Goal: Transaction & Acquisition: Subscribe to service/newsletter

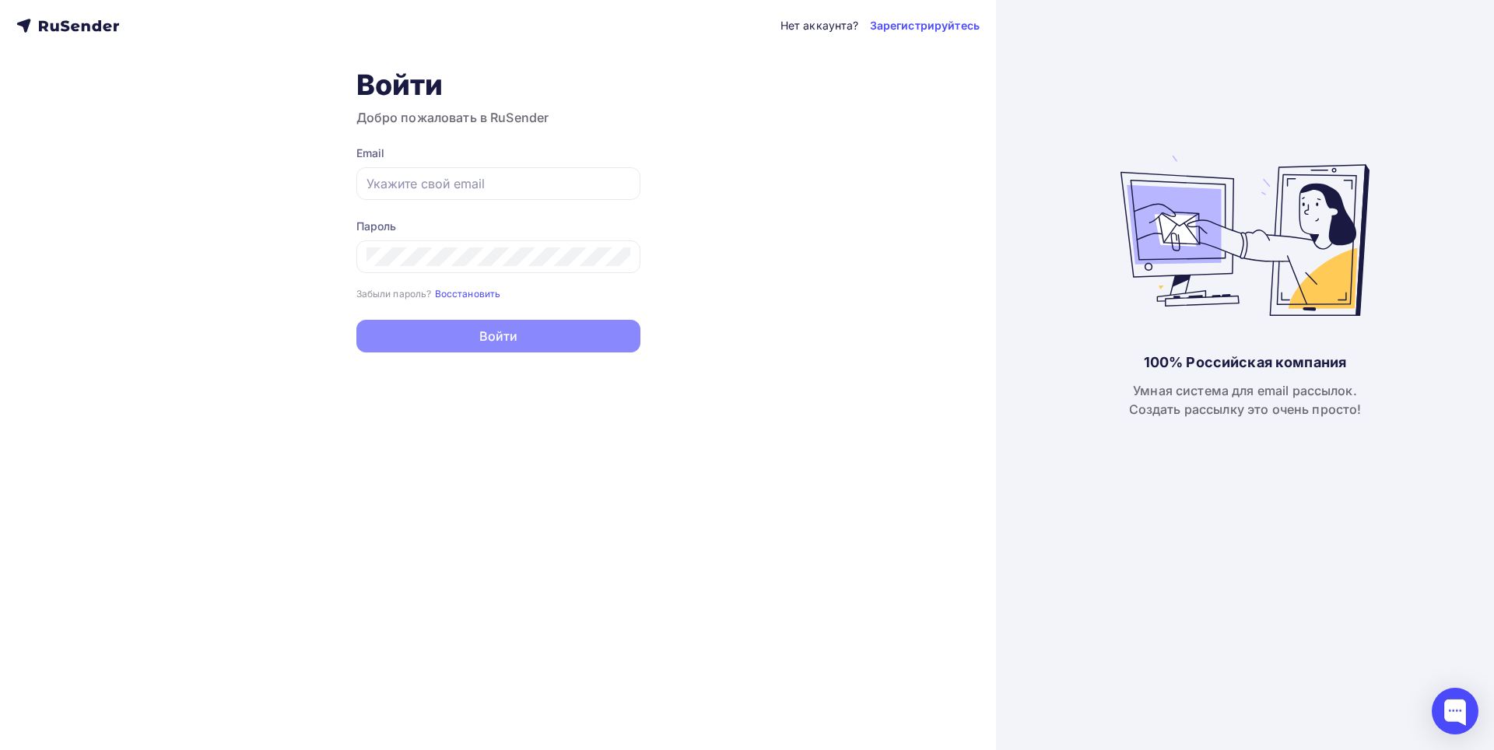
type input "[EMAIL_ADDRESS][DOMAIN_NAME]"
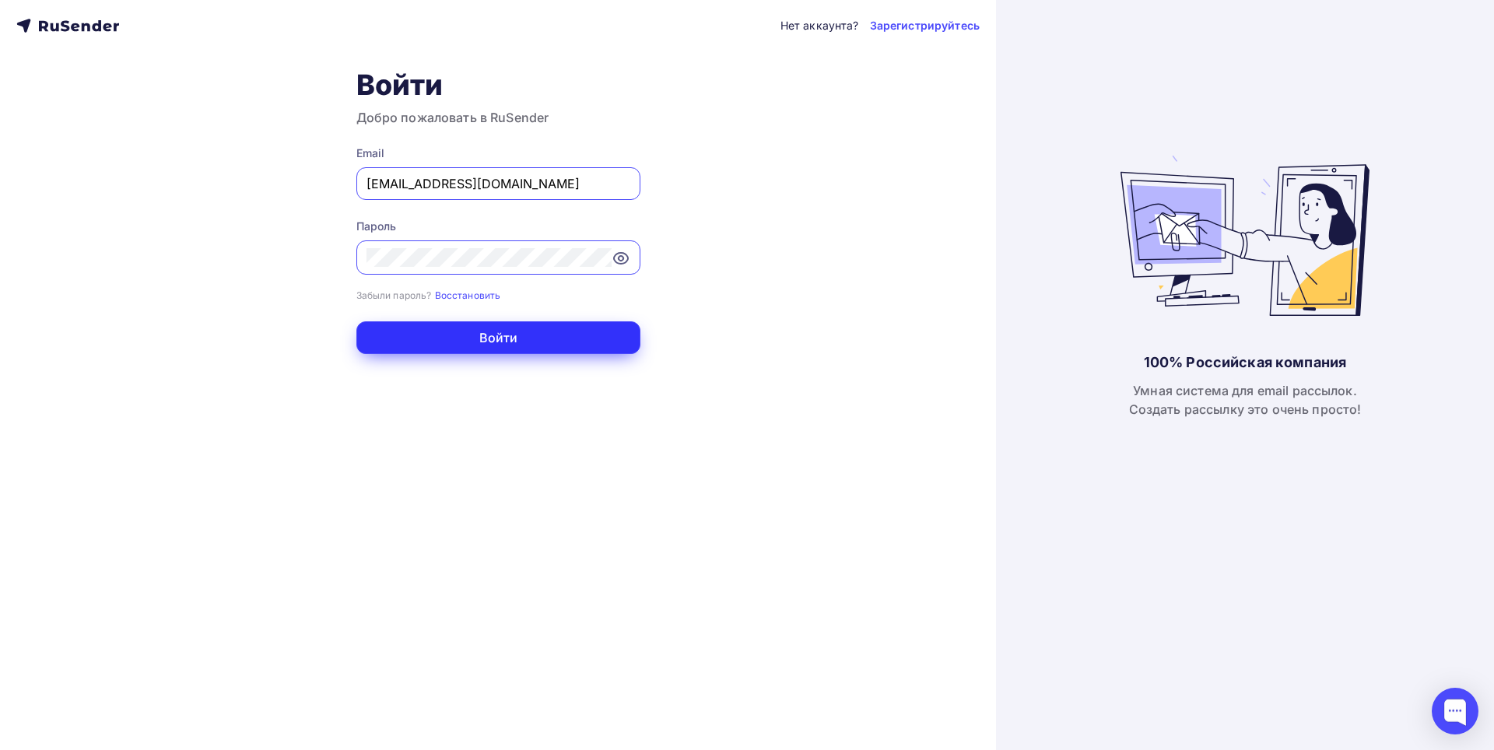
click at [504, 341] on button "Войти" at bounding box center [498, 337] width 284 height 33
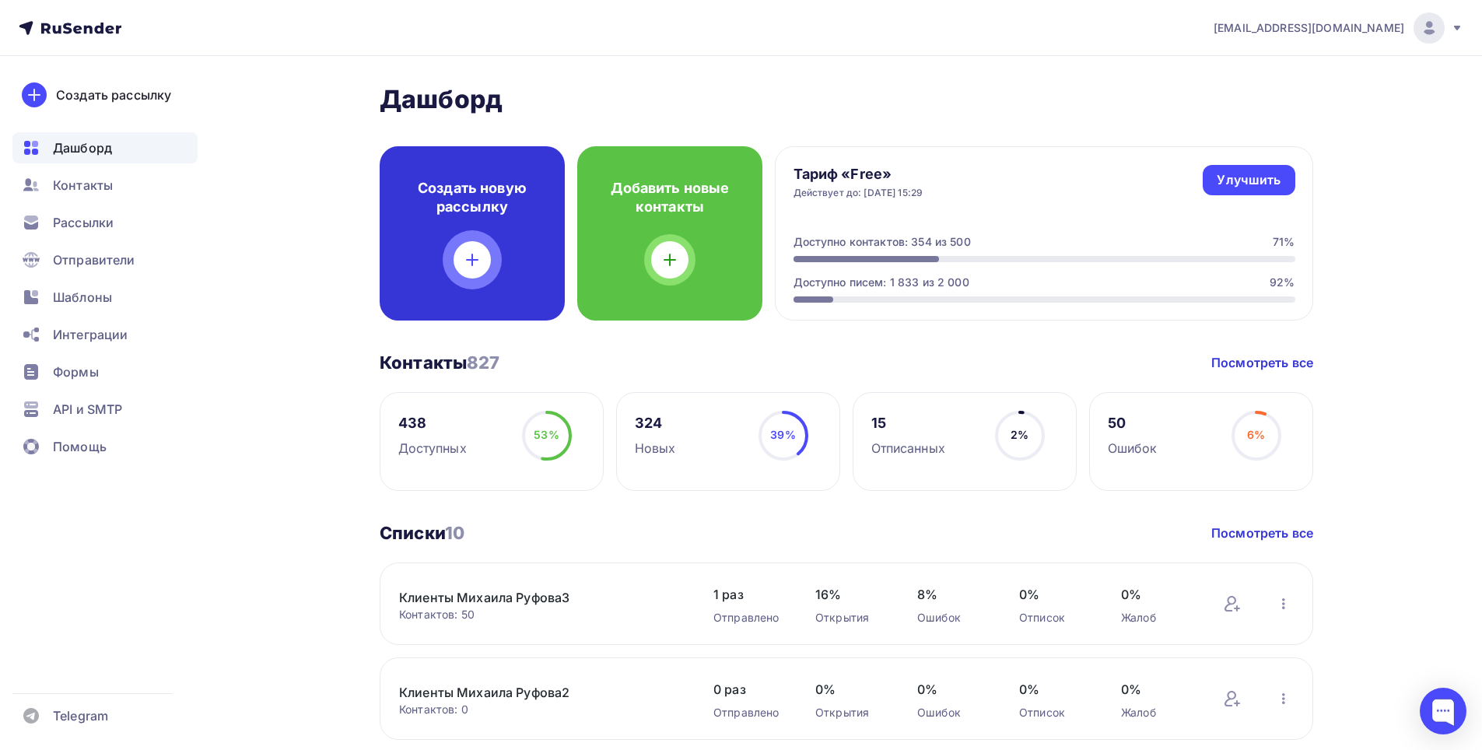
click at [526, 250] on div "Создать новую рассылку" at bounding box center [472, 233] width 185 height 174
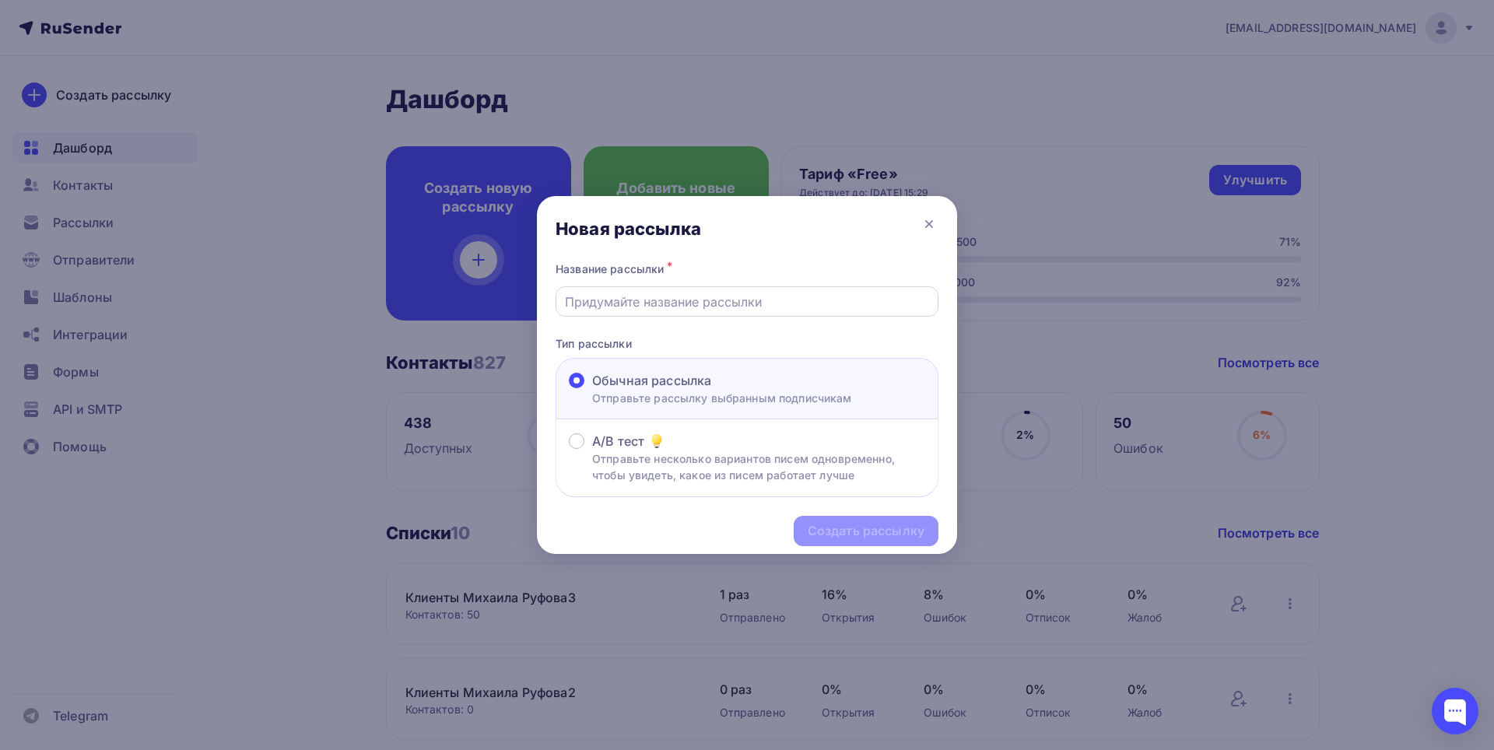
click at [674, 307] on input "text" at bounding box center [747, 301] width 365 height 19
click at [926, 223] on icon at bounding box center [928, 224] width 19 height 19
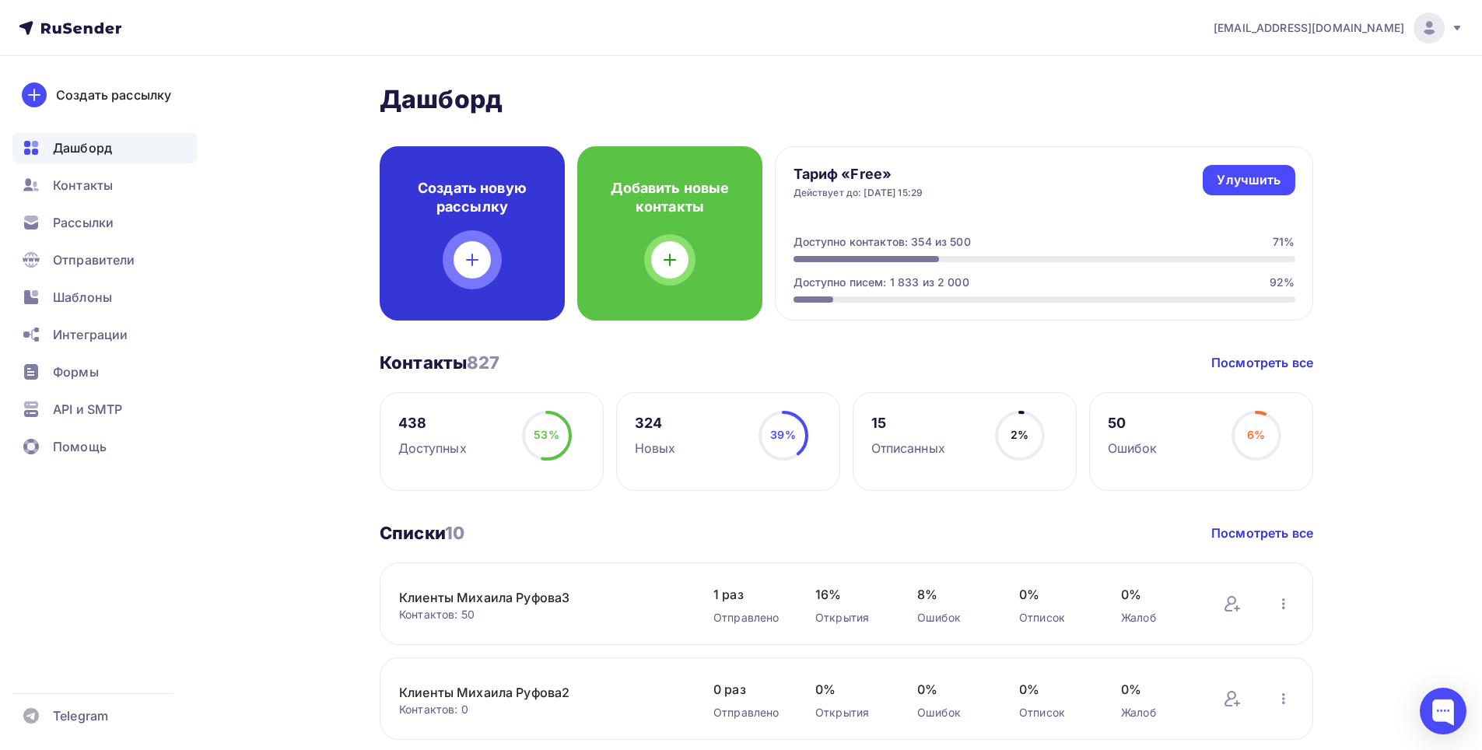
click at [531, 229] on div "Создать новую рассылку" at bounding box center [472, 233] width 185 height 174
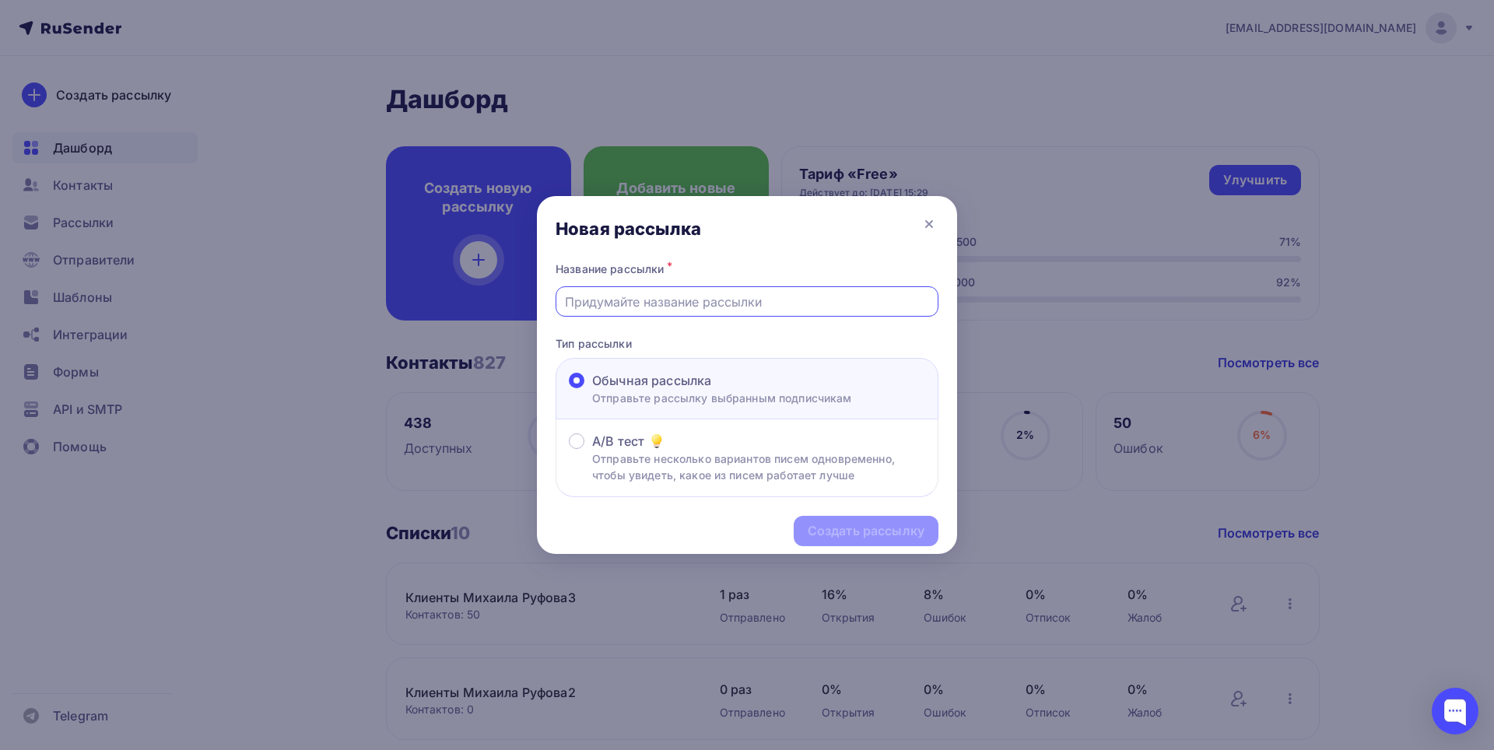
click at [630, 310] on input "text" at bounding box center [747, 301] width 365 height 19
click at [930, 226] on icon at bounding box center [929, 224] width 6 height 6
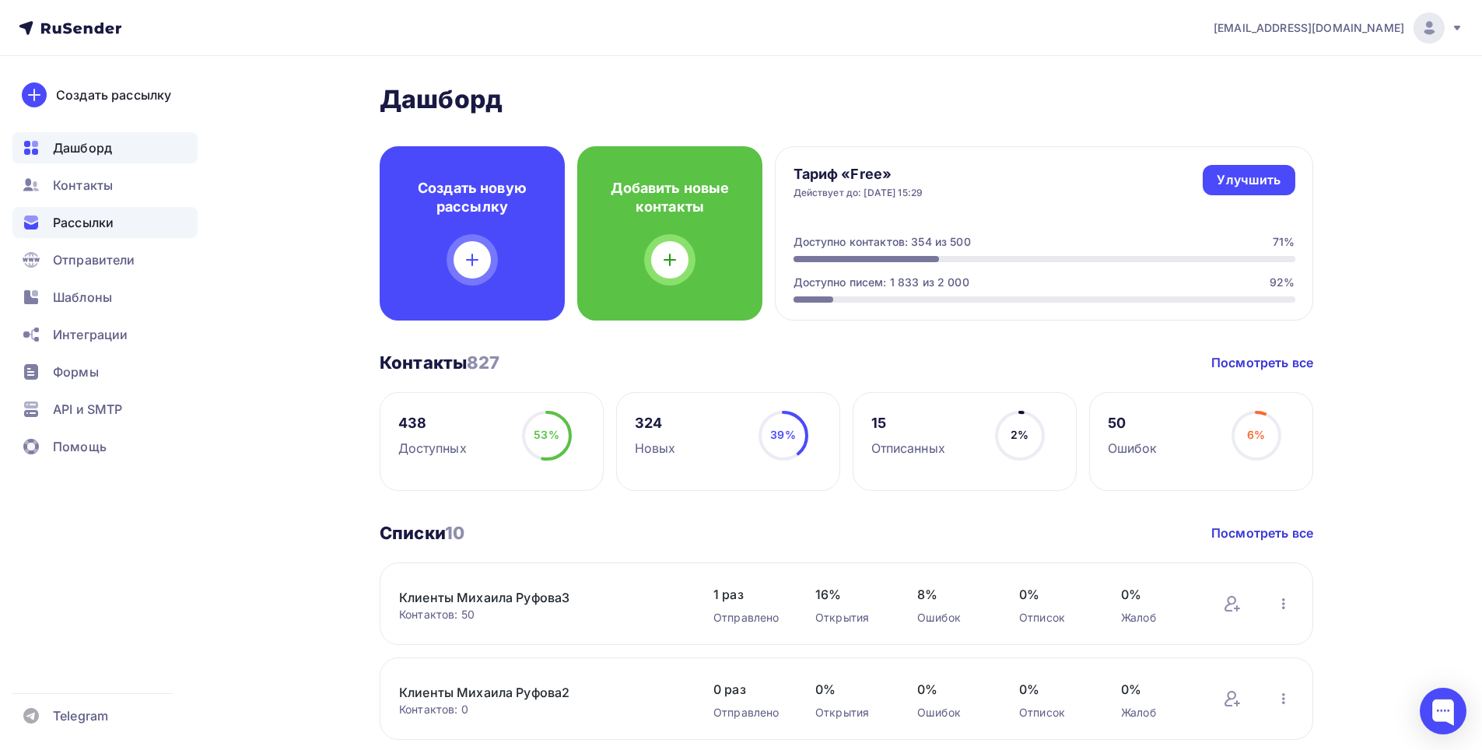
click at [90, 225] on span "Рассылки" at bounding box center [83, 222] width 61 height 19
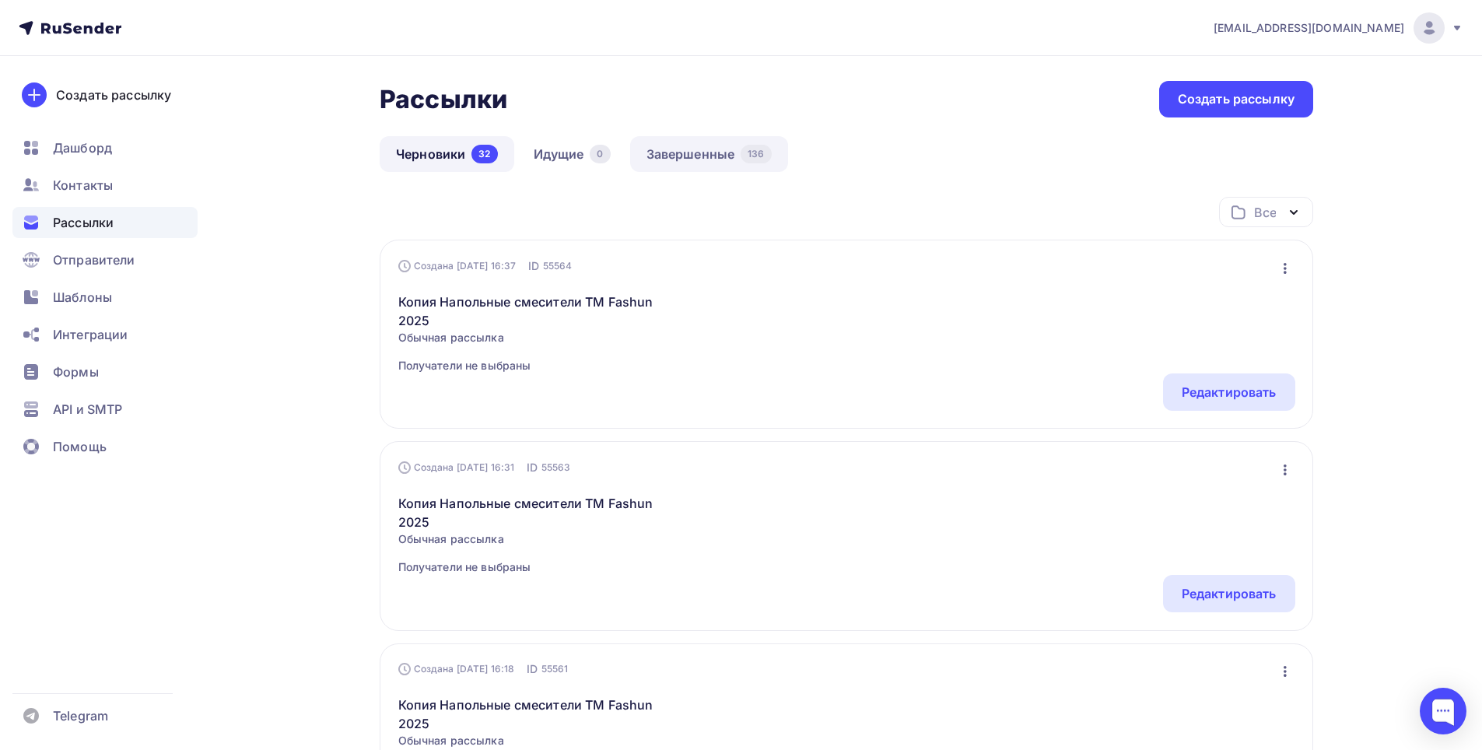
click at [668, 155] on link "Завершенные 136" at bounding box center [709, 154] width 158 height 36
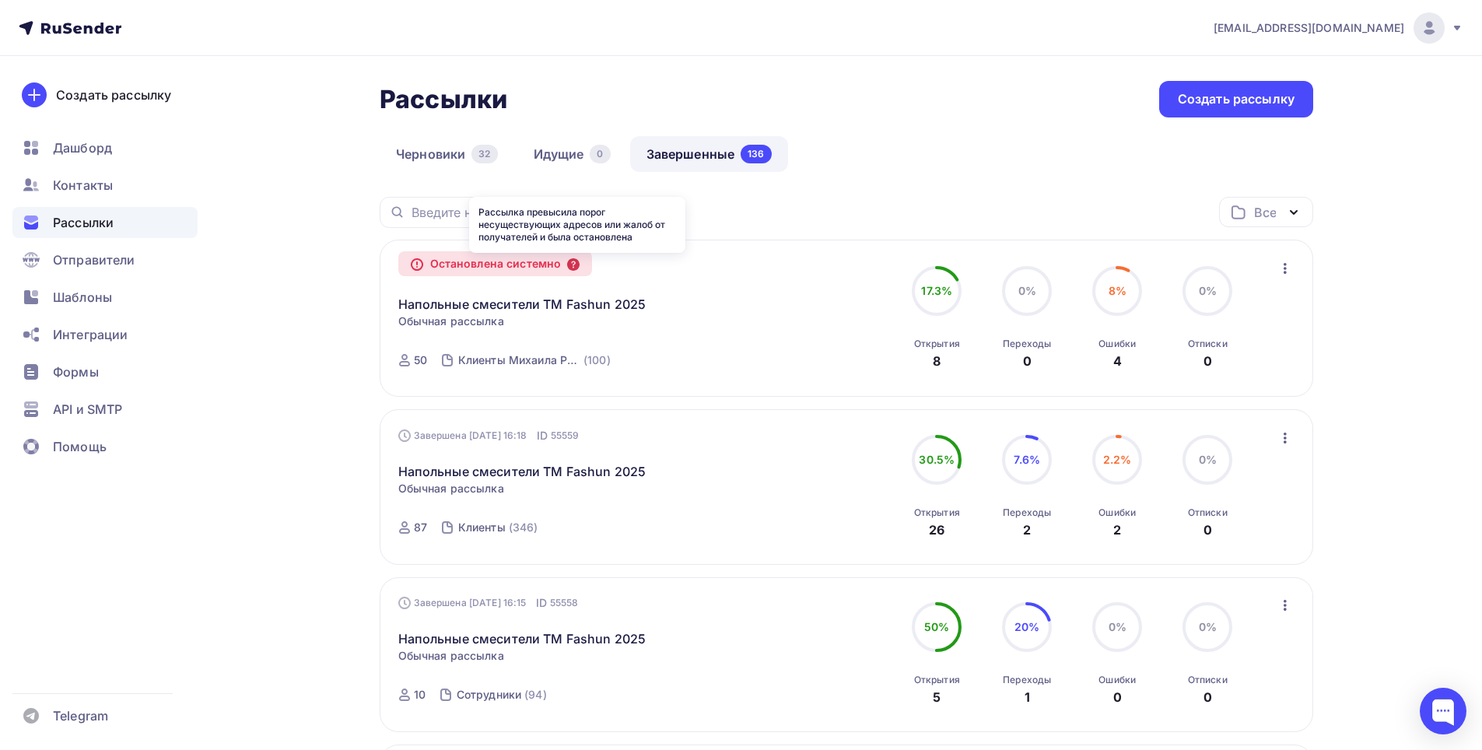
click at [576, 263] on icon at bounding box center [573, 264] width 12 height 12
click at [520, 356] on div "Клиенты Михаила Руфова3" at bounding box center [519, 360] width 122 height 16
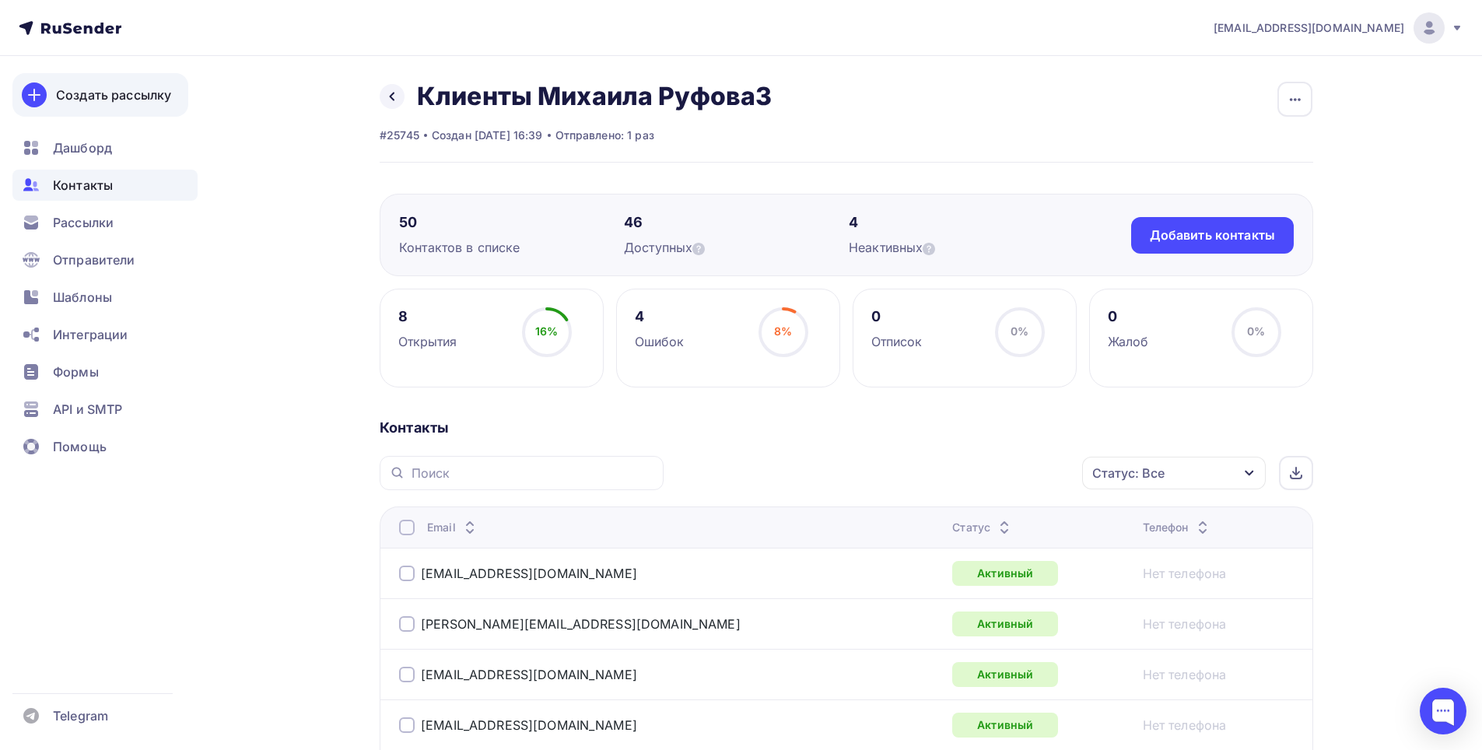
click at [131, 97] on div "Создать рассылку" at bounding box center [113, 95] width 115 height 19
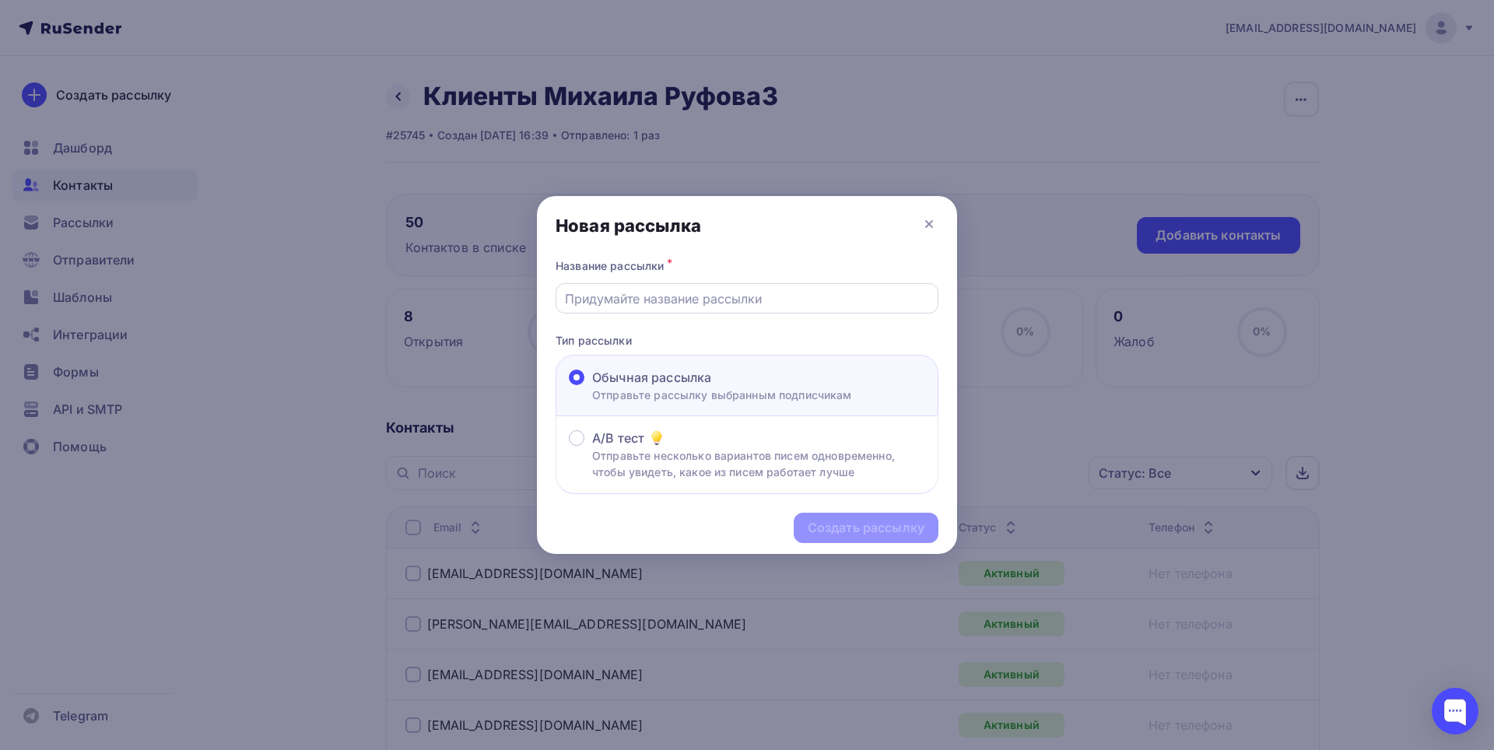
click at [630, 300] on input "text" at bounding box center [747, 298] width 365 height 19
click at [722, 301] on input "text" at bounding box center [747, 298] width 365 height 19
click at [699, 298] on input "text" at bounding box center [747, 298] width 365 height 19
type input "Телеграмм Бот 2025"
click at [844, 534] on div "Создать рассылку" at bounding box center [865, 528] width 117 height 18
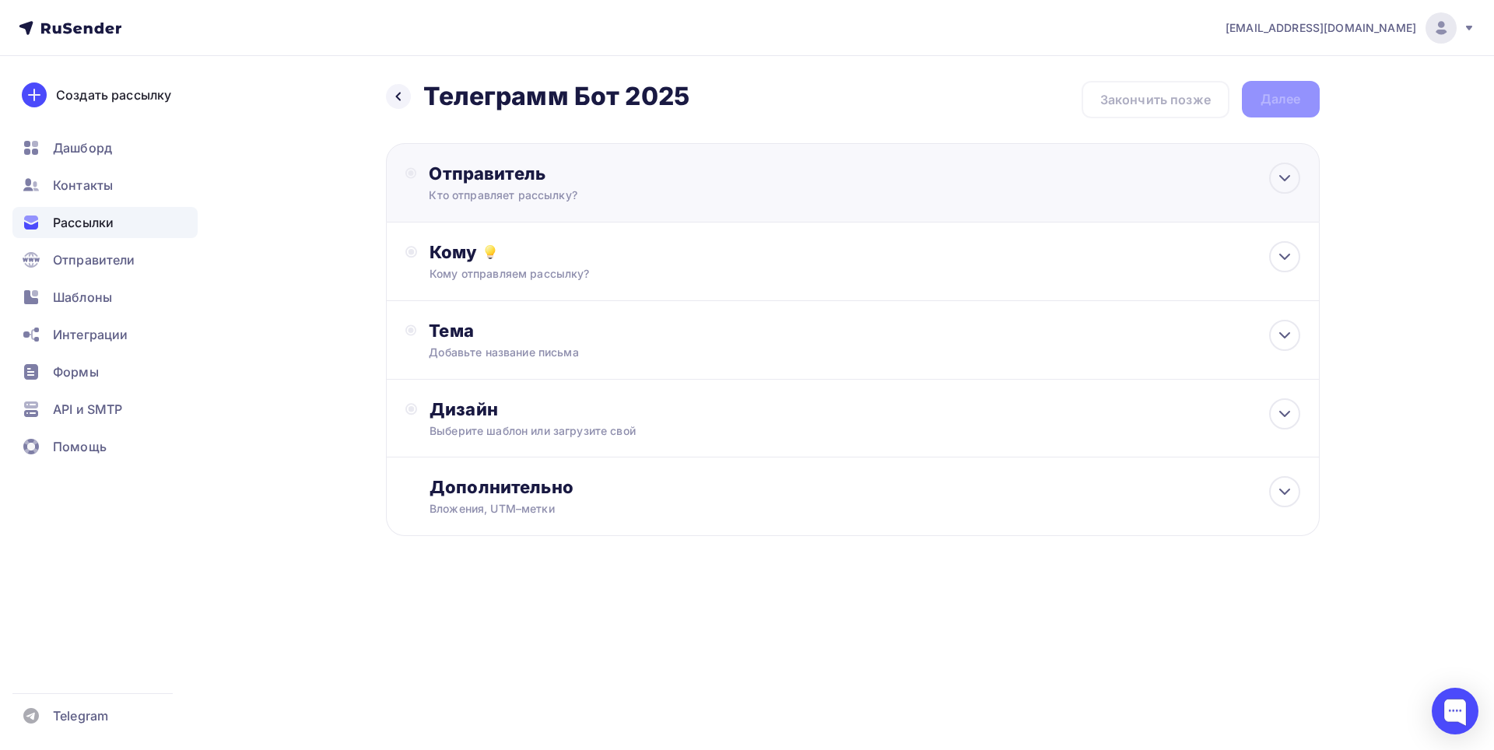
click at [610, 184] on div "Отправитель" at bounding box center [597, 174] width 337 height 22
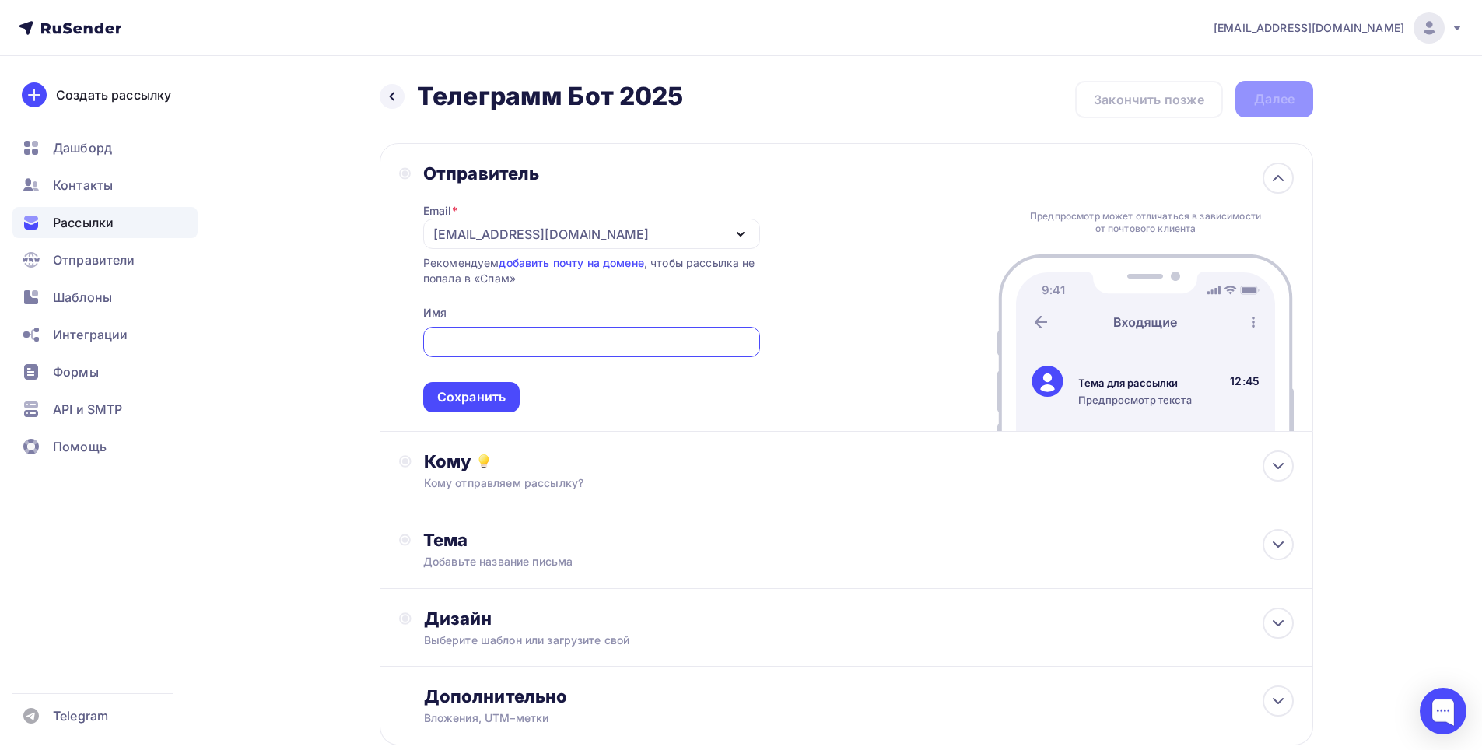
click at [741, 240] on icon "button" at bounding box center [740, 234] width 19 height 19
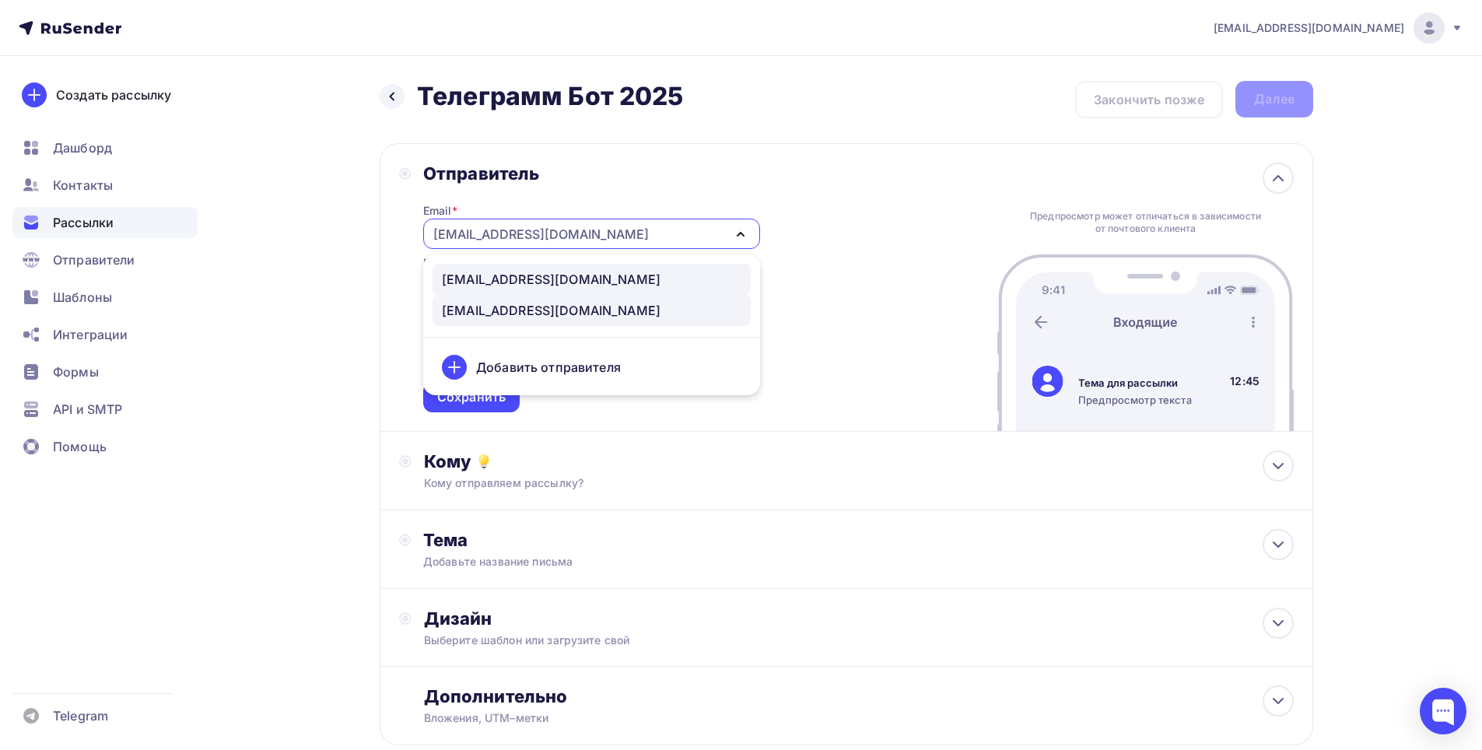
click at [517, 281] on div "[EMAIL_ADDRESS][DOMAIN_NAME]" at bounding box center [551, 279] width 219 height 19
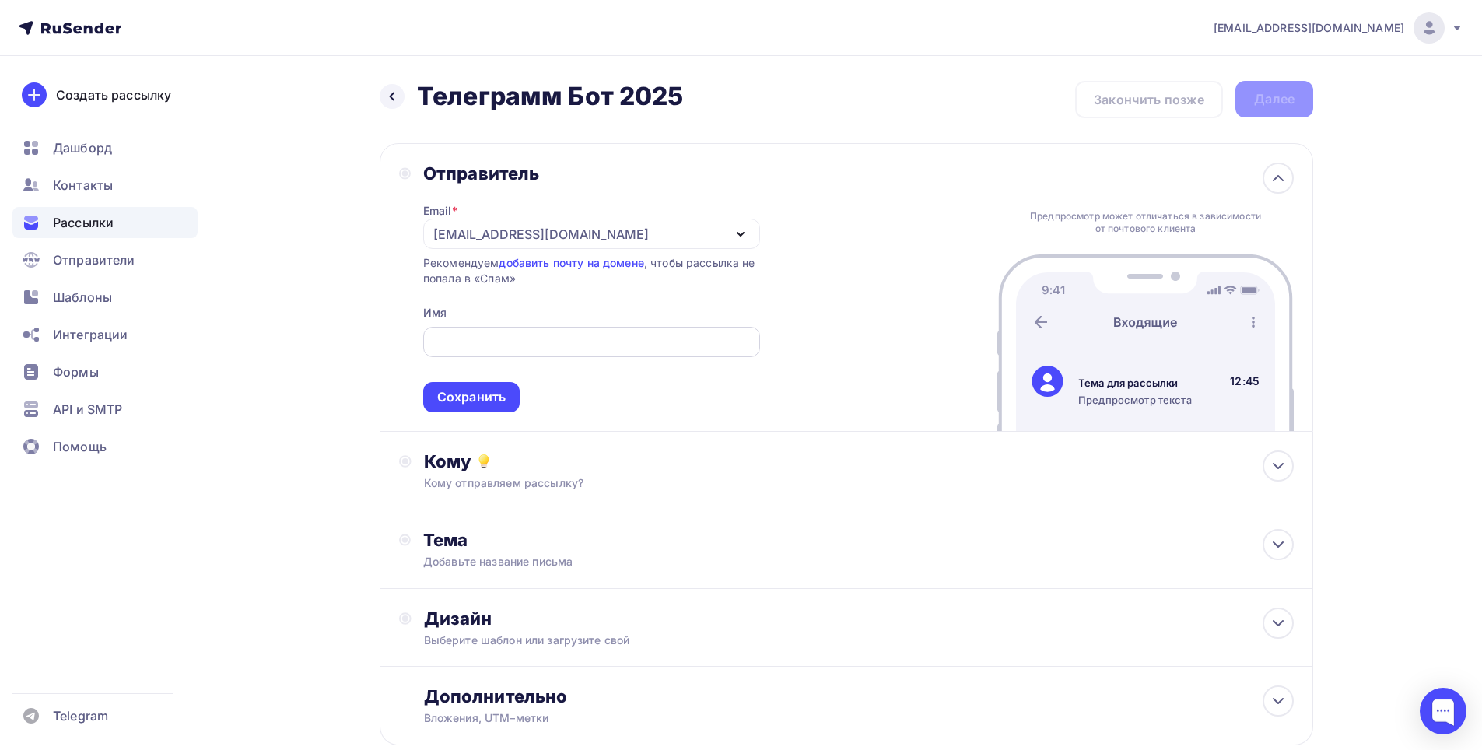
click at [506, 342] on input "text" at bounding box center [591, 342] width 319 height 19
type input "ТМ Fashun"
click at [477, 394] on div "Сохранить" at bounding box center [471, 397] width 68 height 18
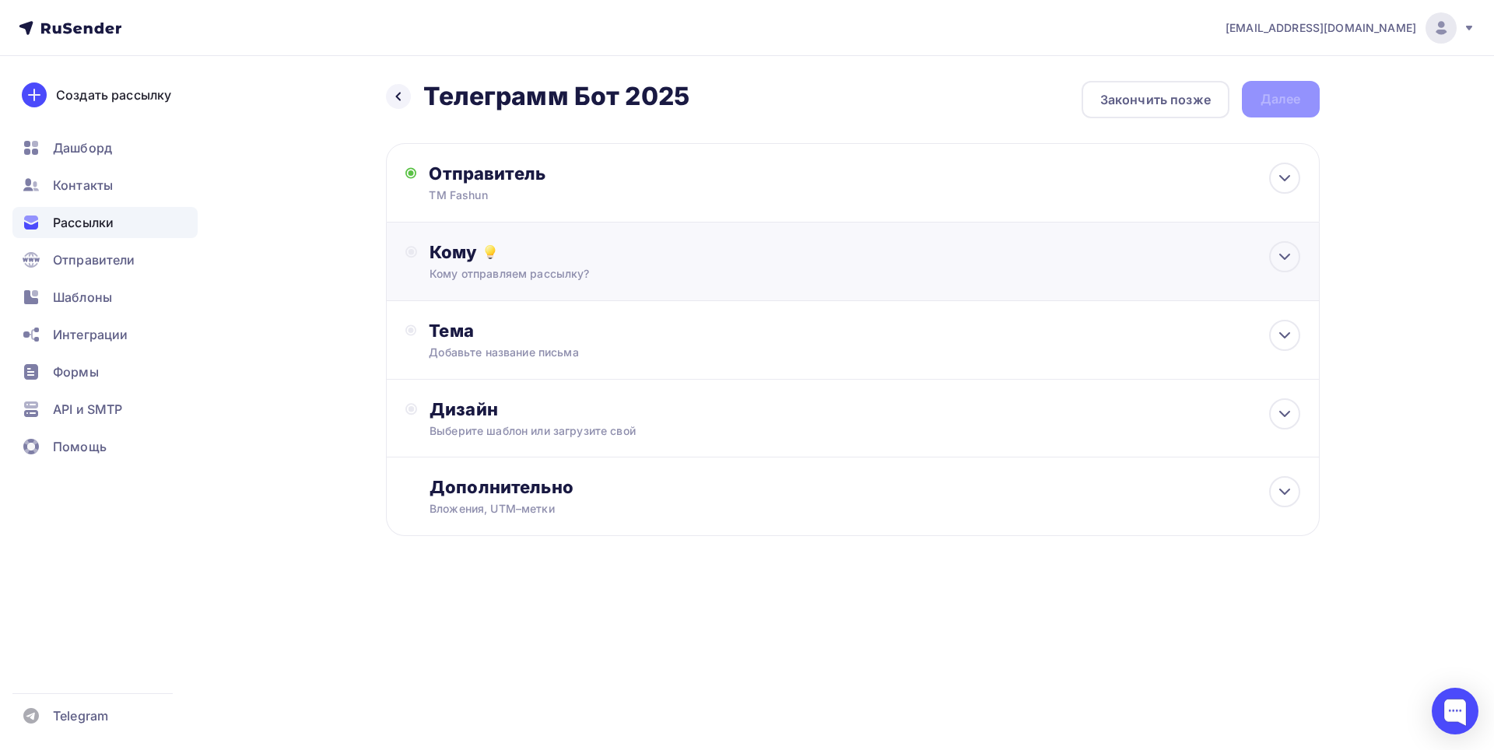
click at [657, 266] on div "Кому отправляем рассылку?" at bounding box center [820, 274] width 783 height 16
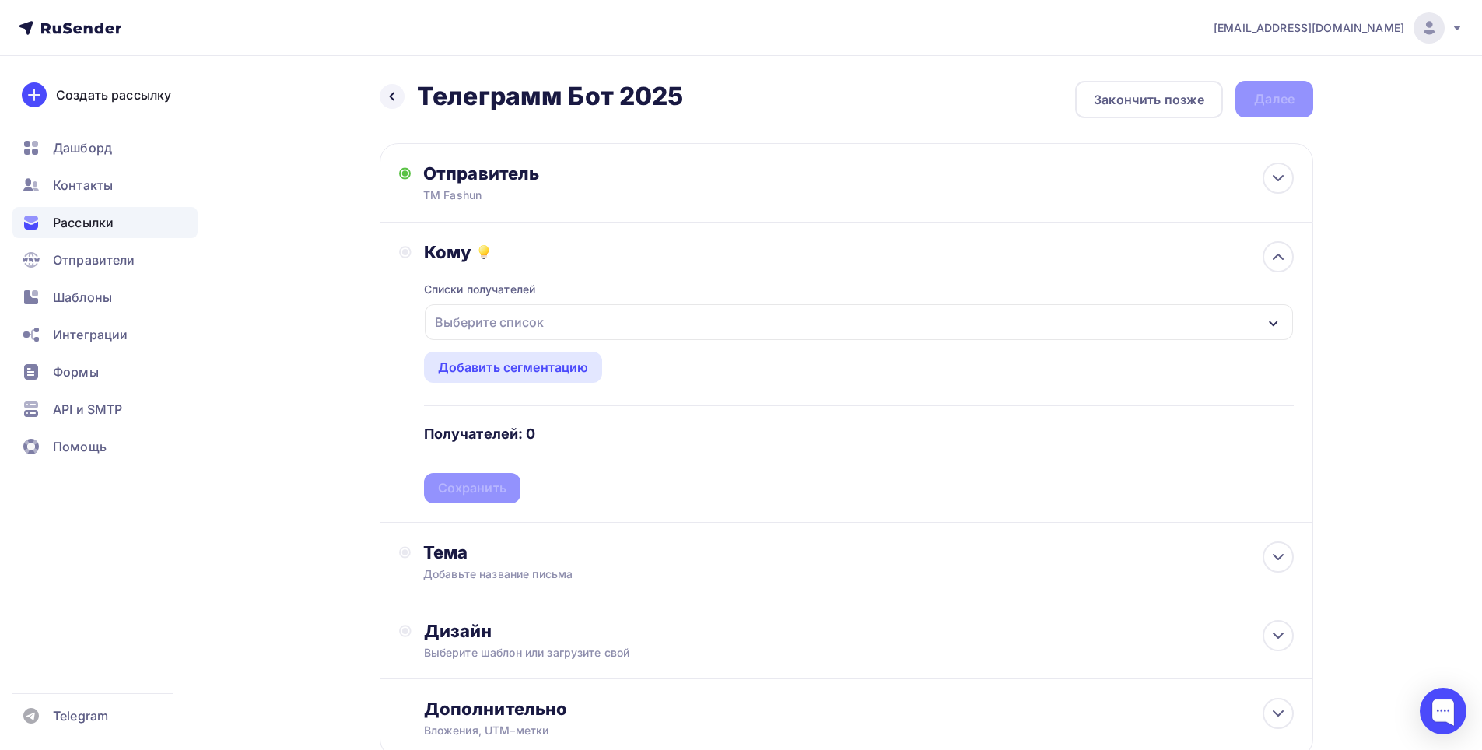
click at [587, 323] on div "Выберите список" at bounding box center [859, 322] width 868 height 36
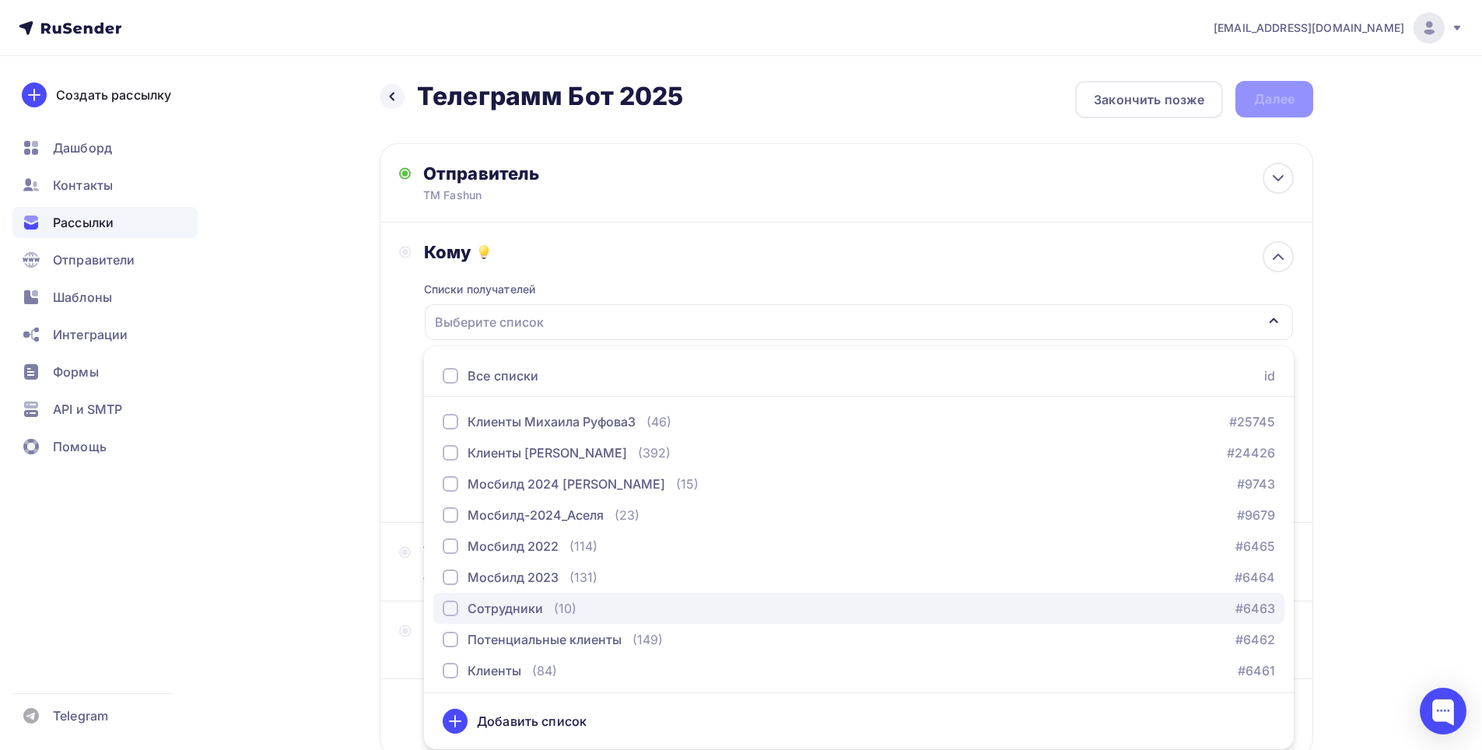
click at [531, 611] on div "Сотрудники" at bounding box center [505, 608] width 75 height 19
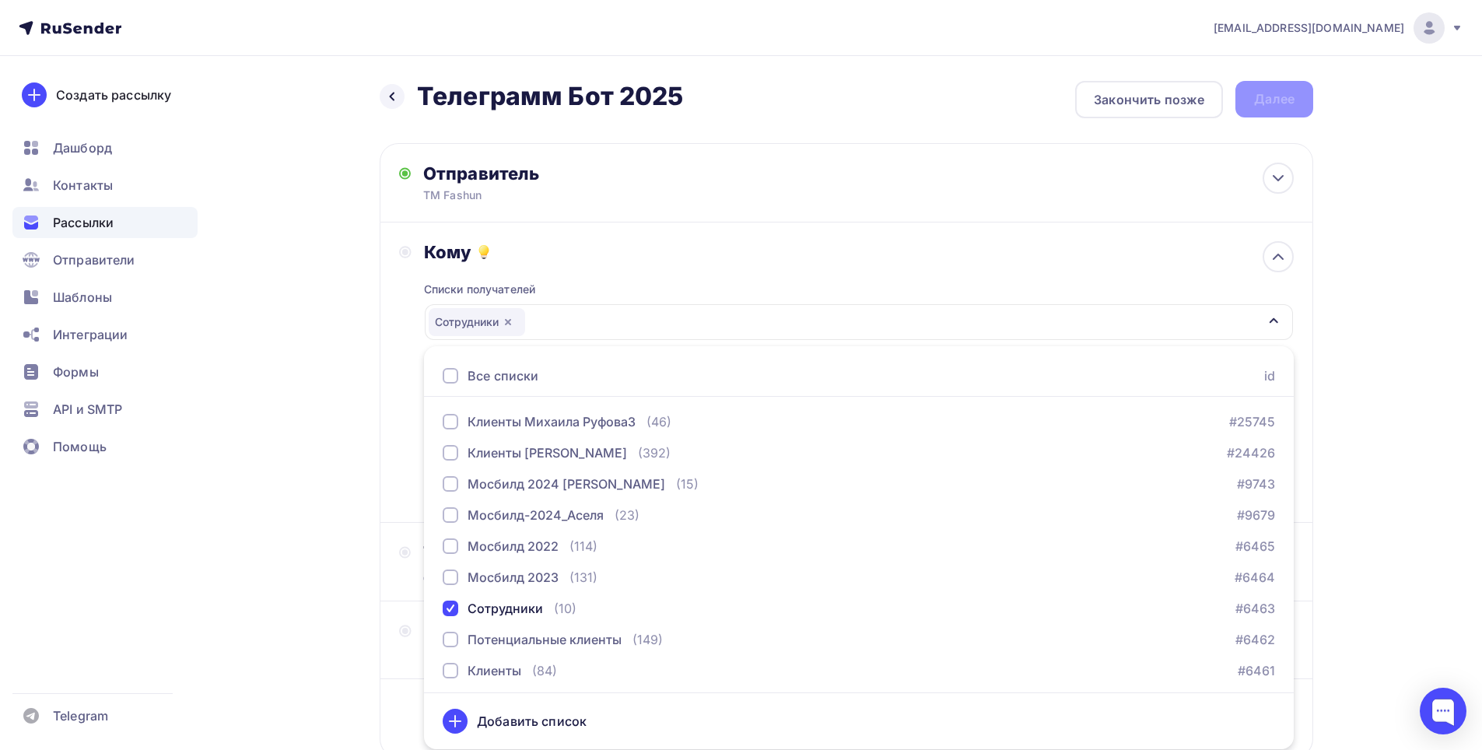
click at [311, 355] on div "Назад Телеграмм Бот 2025 Телеграмм Бот 2025 Закончить позже Далее Отправитель Т…" at bounding box center [740, 457] width 1275 height 802
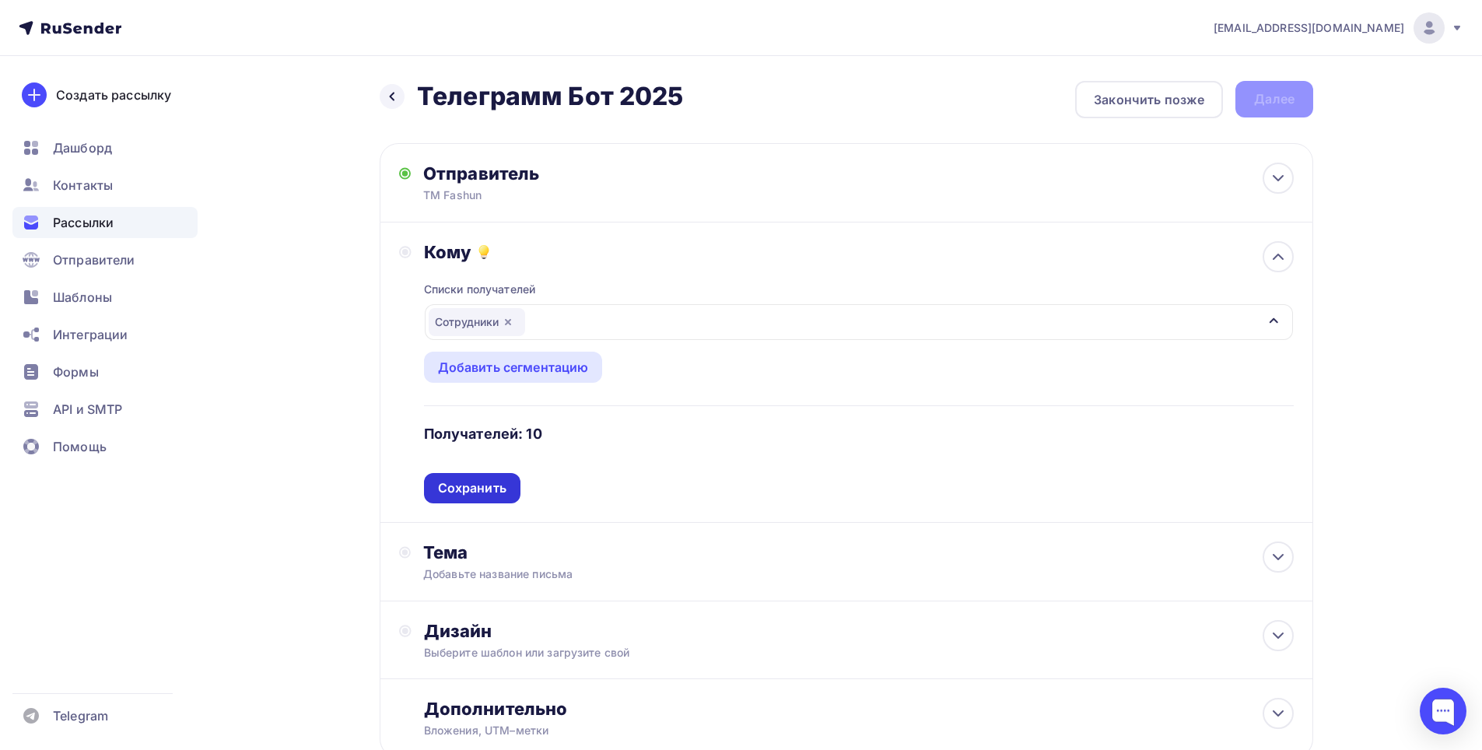
click at [486, 487] on div "Сохранить" at bounding box center [472, 488] width 68 height 18
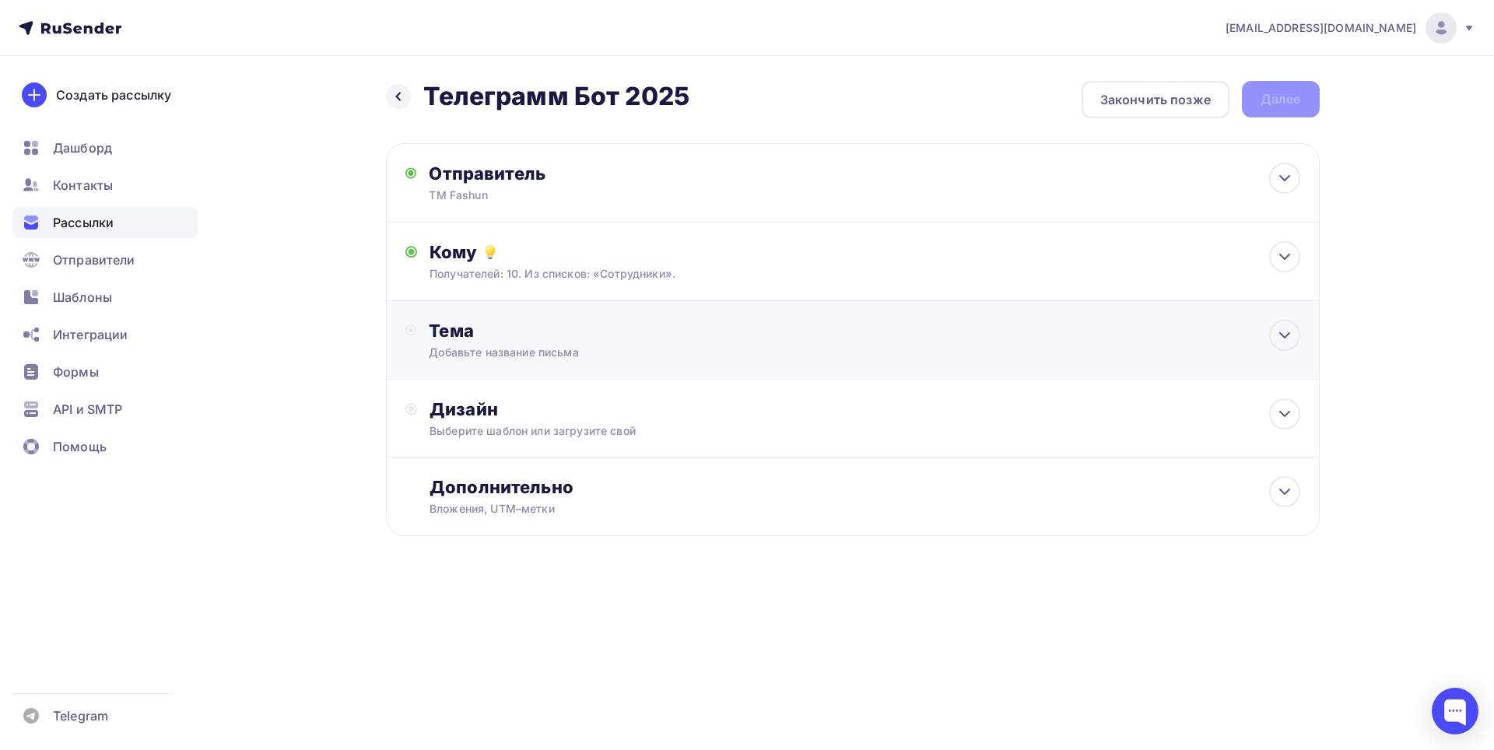
click at [573, 345] on div "Добавьте название письма" at bounding box center [567, 353] width 277 height 16
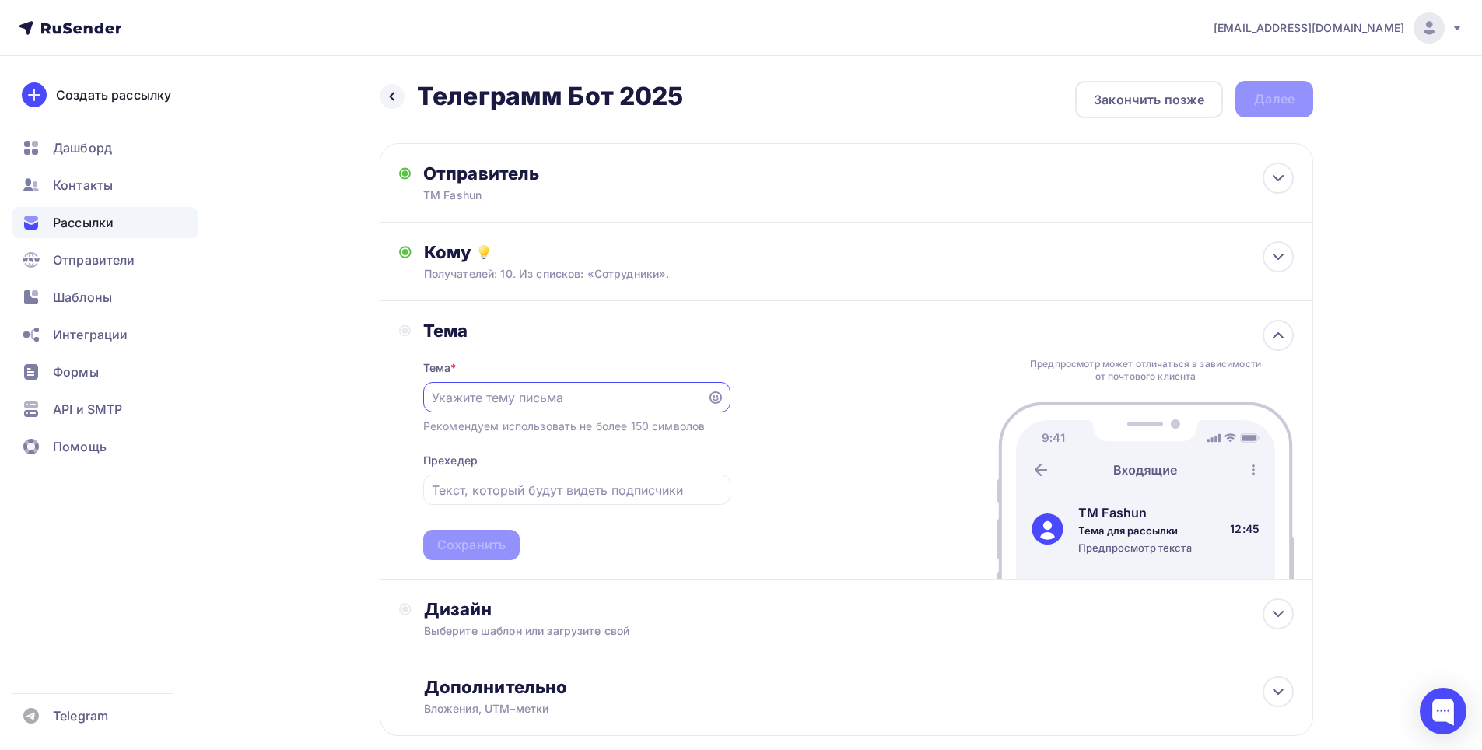
click at [532, 404] on input "text" at bounding box center [565, 397] width 266 height 19
type input "N"
type input "Телеграмм Бот 2025"
click at [490, 545] on div "Сохранить" at bounding box center [471, 545] width 68 height 18
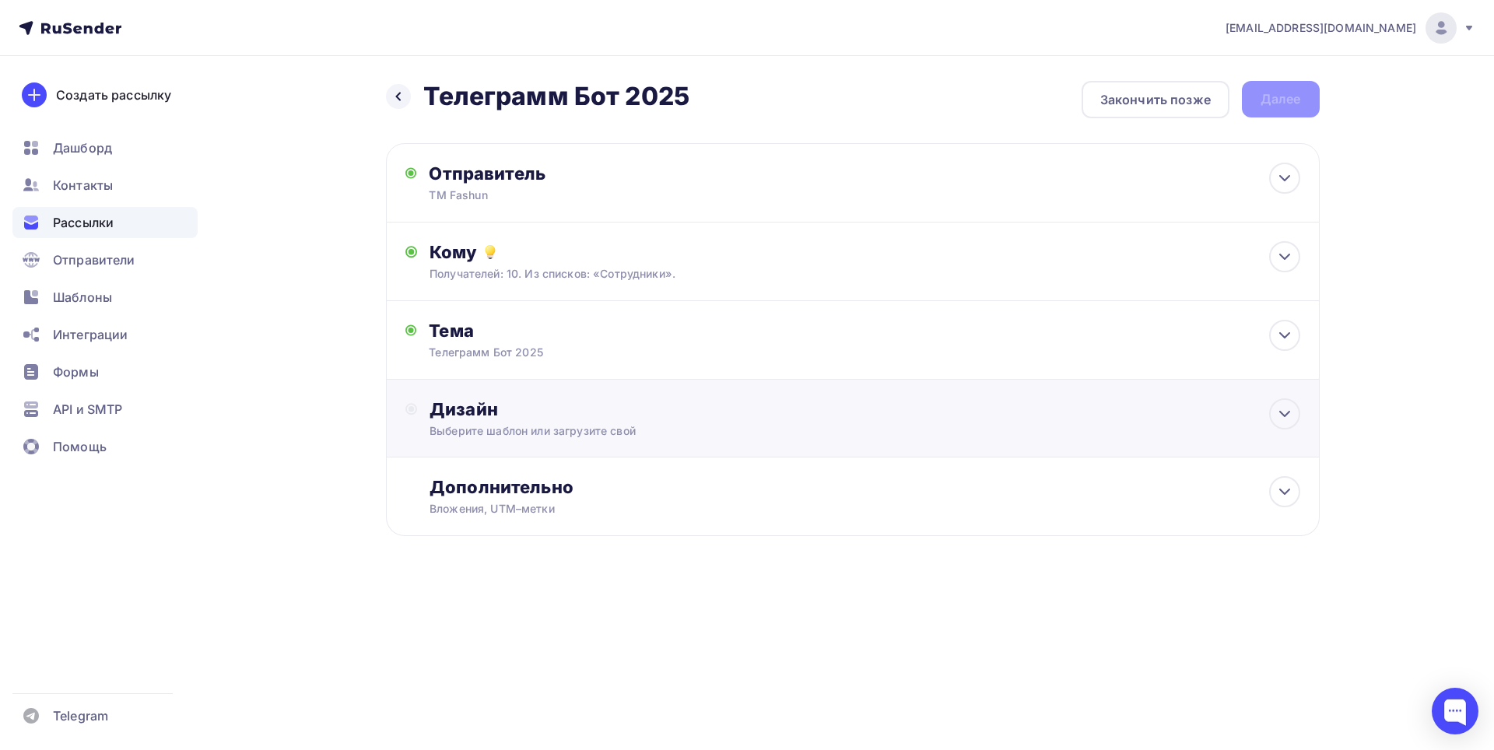
click at [726, 420] on div "Дизайн Выберите шаблон или загрузите свой" at bounding box center [864, 418] width 870 height 40
click at [538, 474] on div "Выбрать шаблон" at bounding box center [497, 473] width 108 height 18
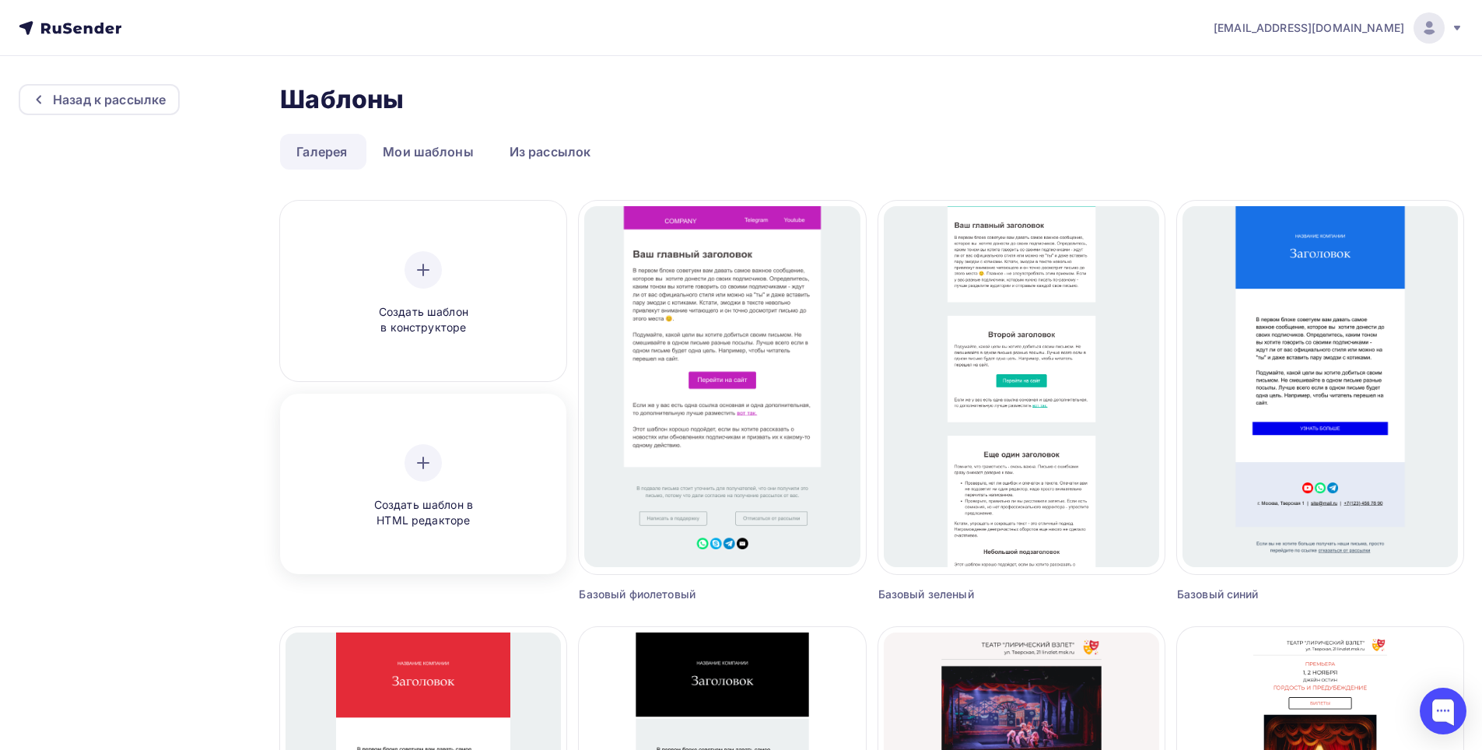
click at [423, 468] on icon at bounding box center [423, 462] width 0 height 11
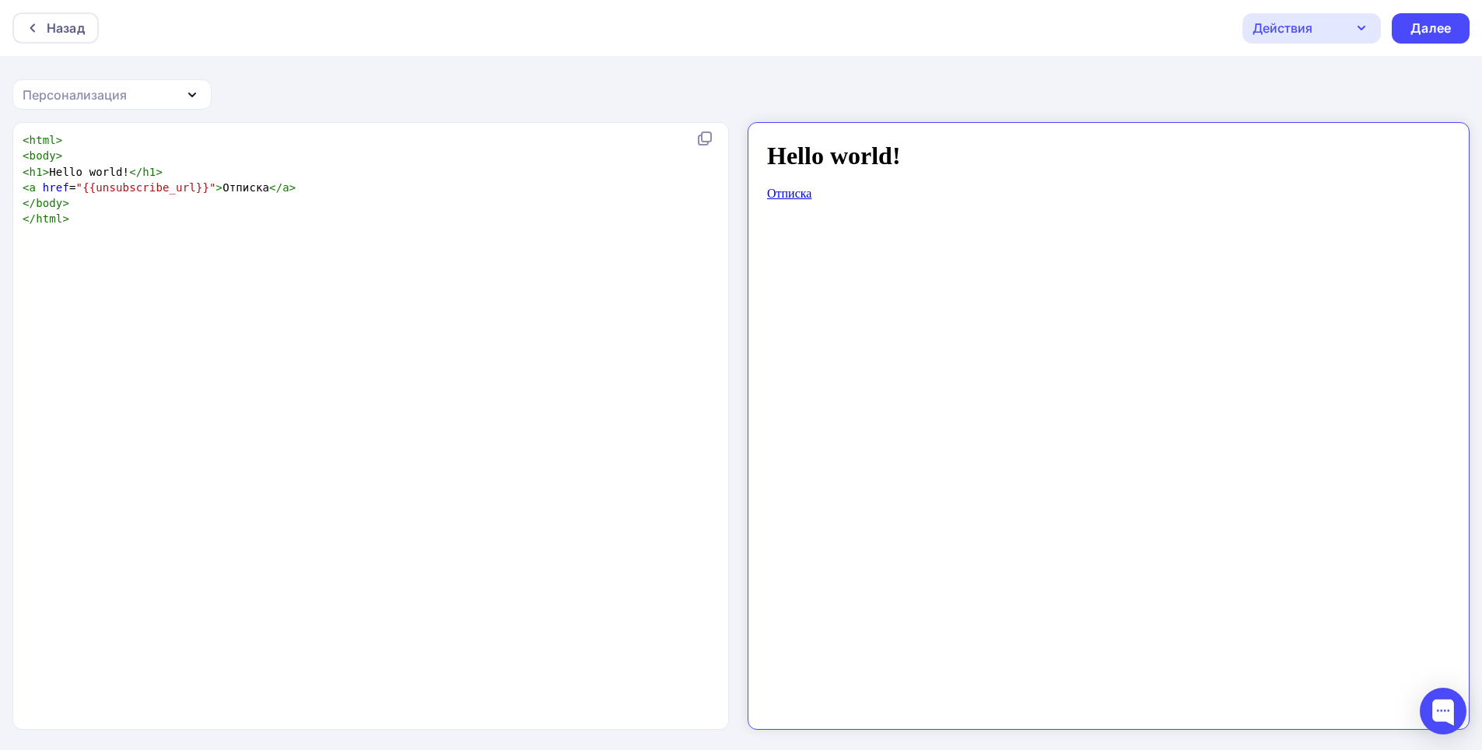
scroll to position [5, 0]
type textarea "<h1>Hello world!</h1>"
drag, startPoint x: 179, startPoint y: 170, endPoint x: 9, endPoint y: 168, distance: 169.6
click at [9, 168] on div "<h1>Hello world!</h1> x < html > < body > < h1 > Hello world! </ h1 > < a href …" at bounding box center [741, 436] width 1482 height 629
click at [96, 201] on pre "</ html >" at bounding box center [373, 203] width 708 height 16
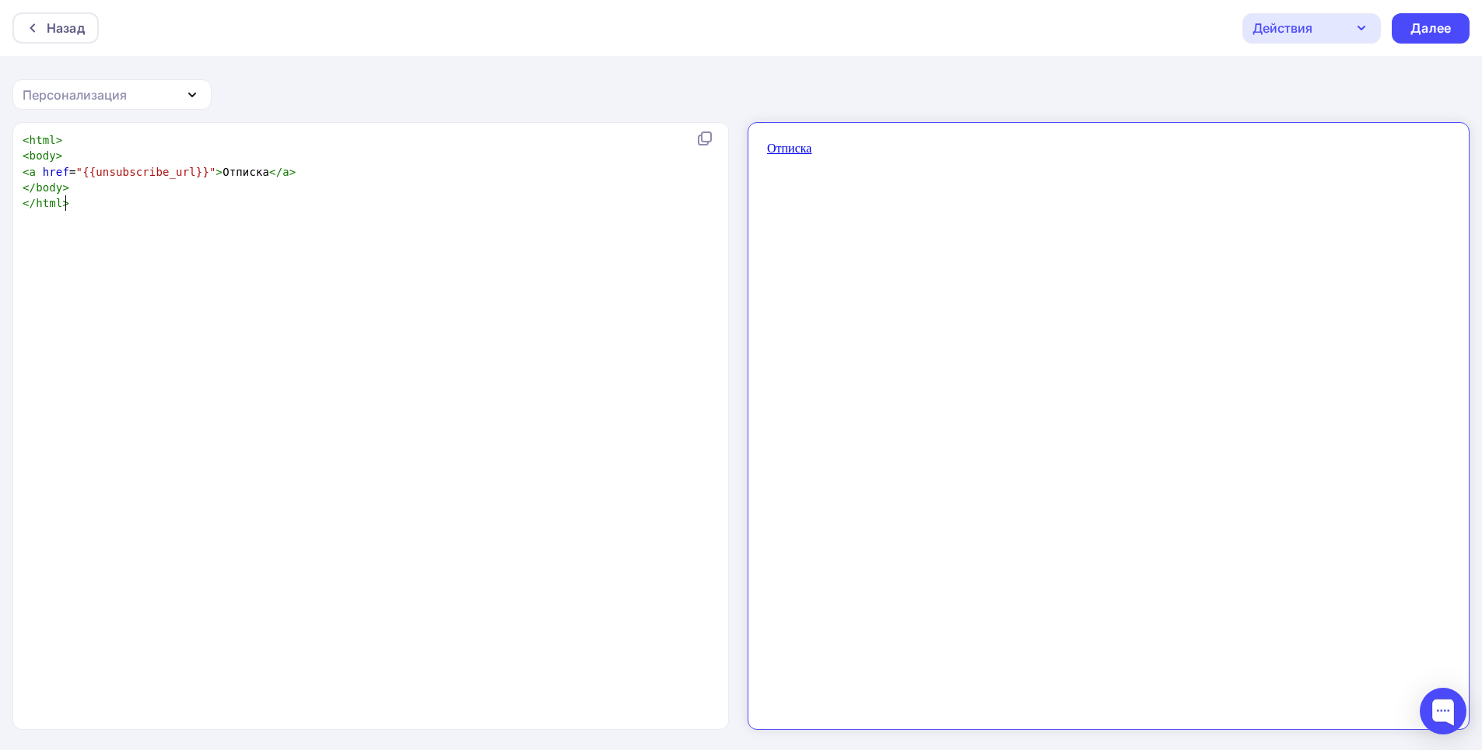
type textarea "​"
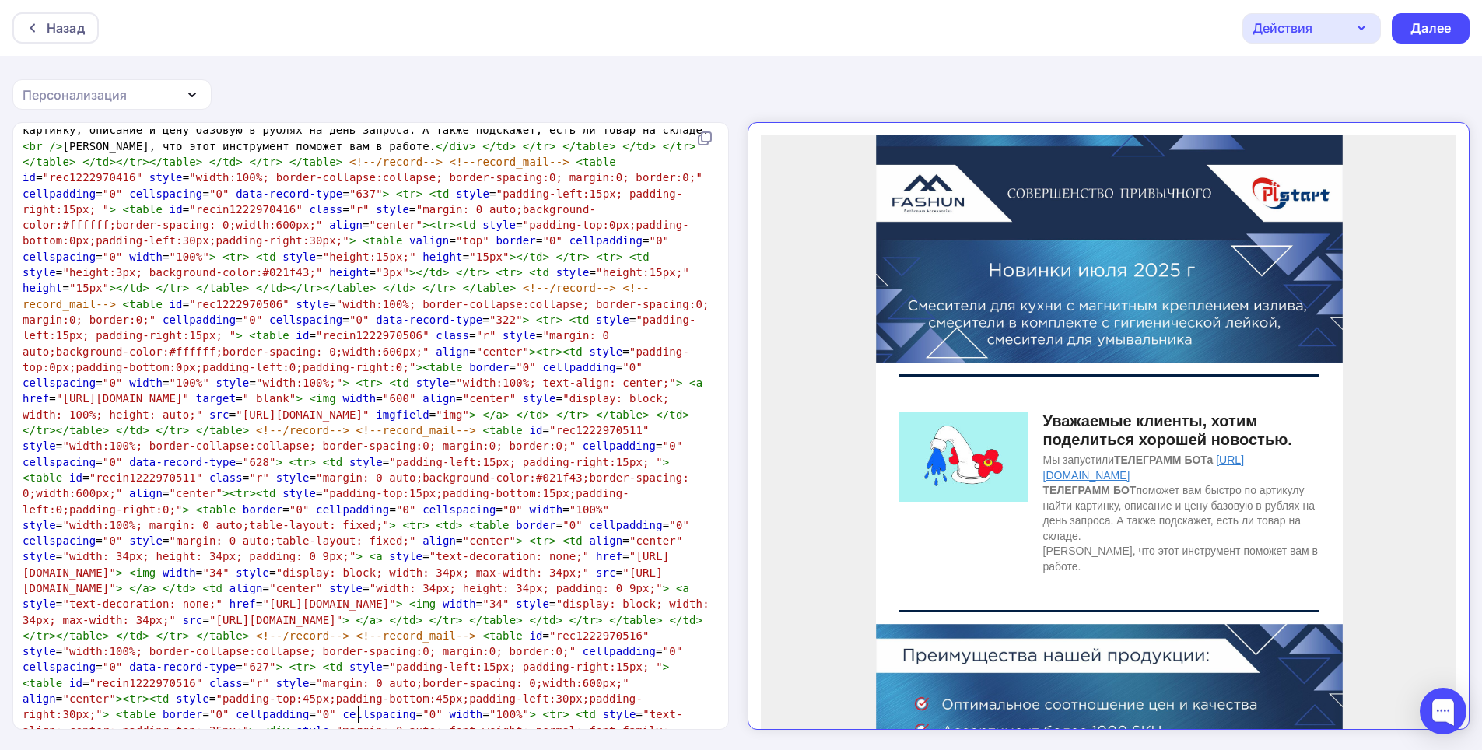
scroll to position [0, 0]
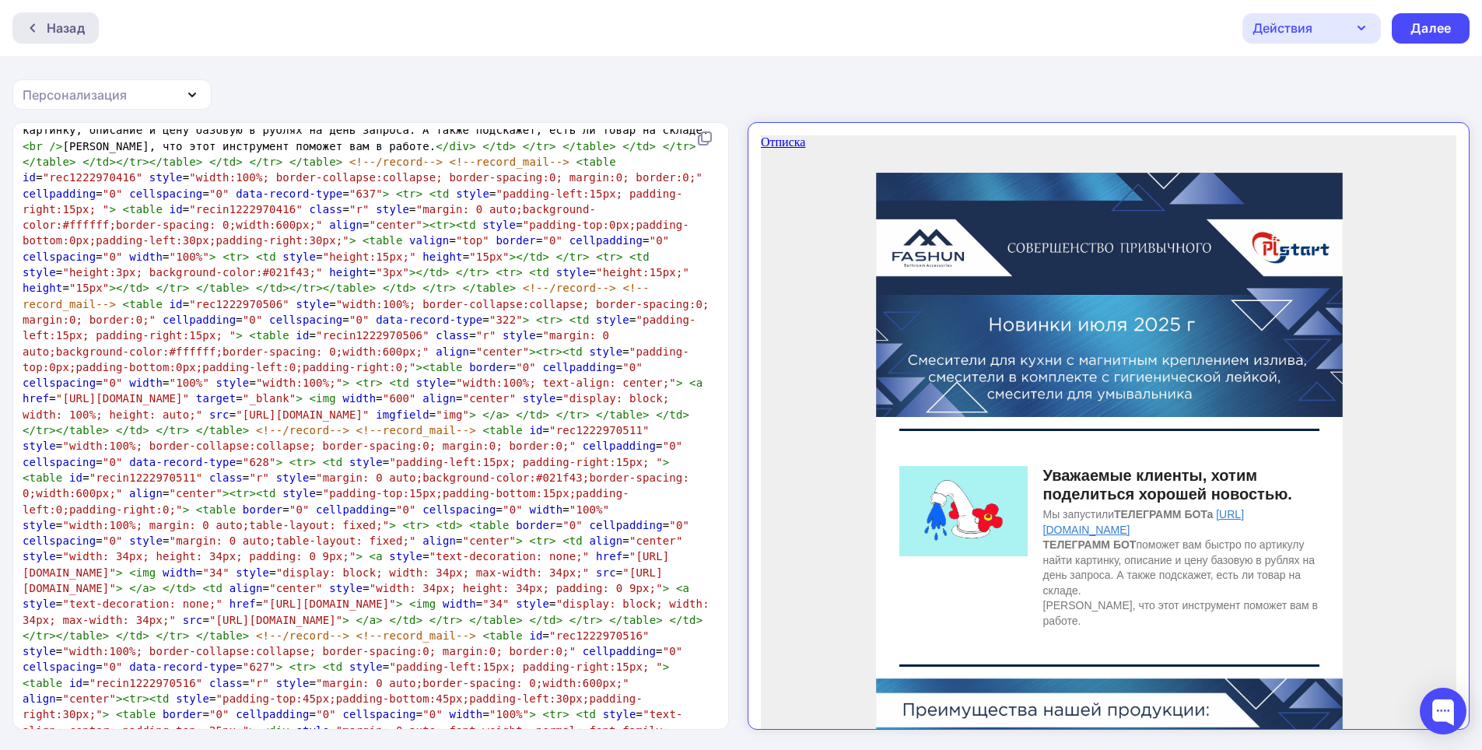
click at [51, 28] on div "Назад" at bounding box center [66, 28] width 38 height 19
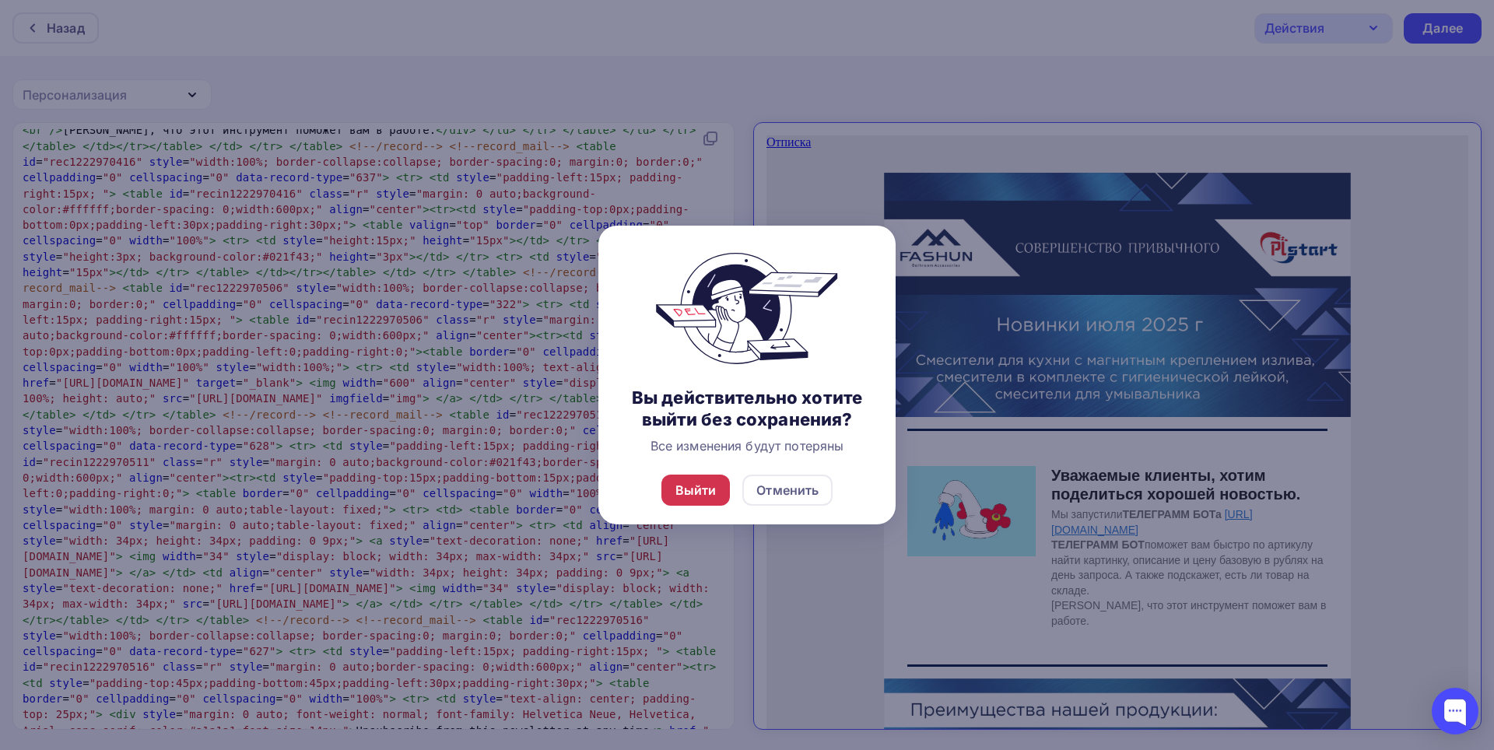
click at [707, 492] on div "Выйти" at bounding box center [695, 490] width 41 height 19
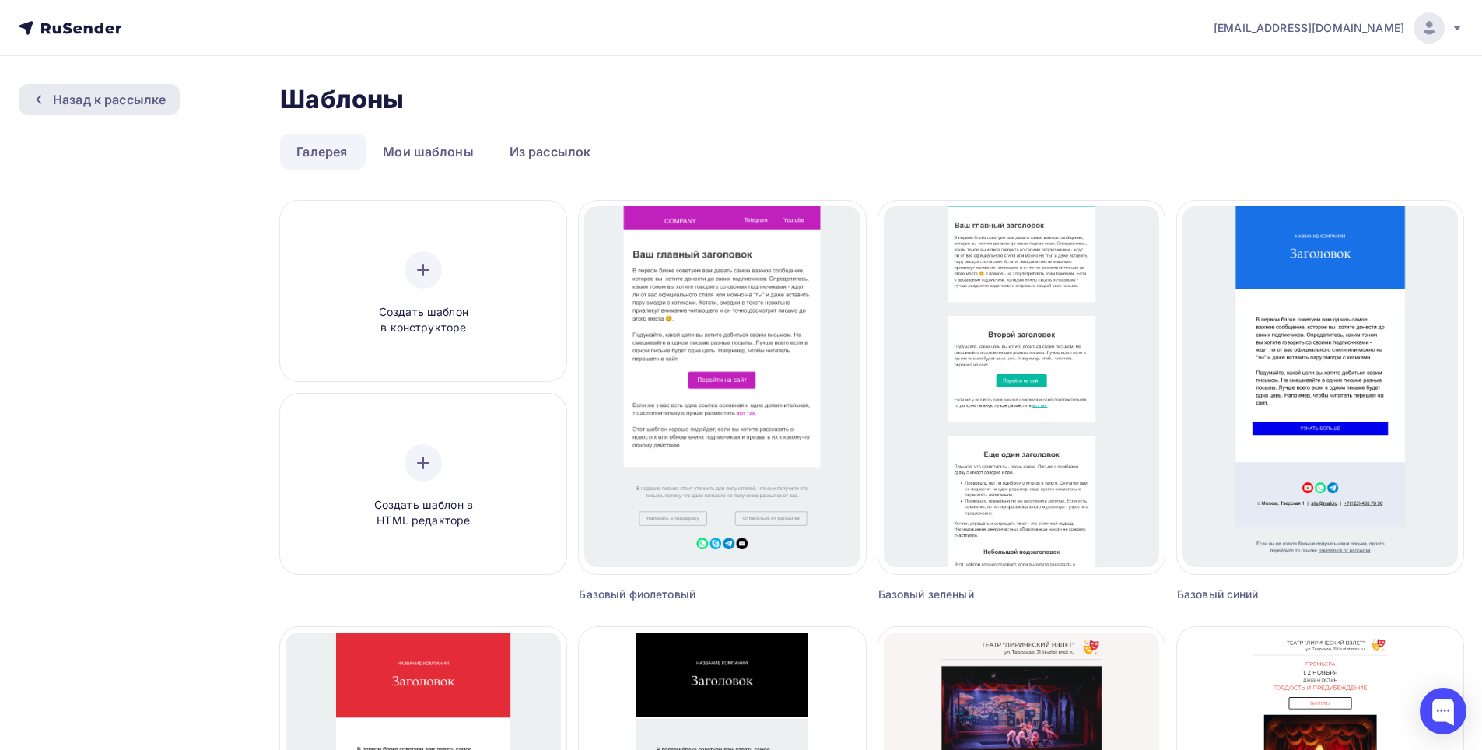
click at [125, 103] on div "Назад к рассылке" at bounding box center [109, 99] width 113 height 19
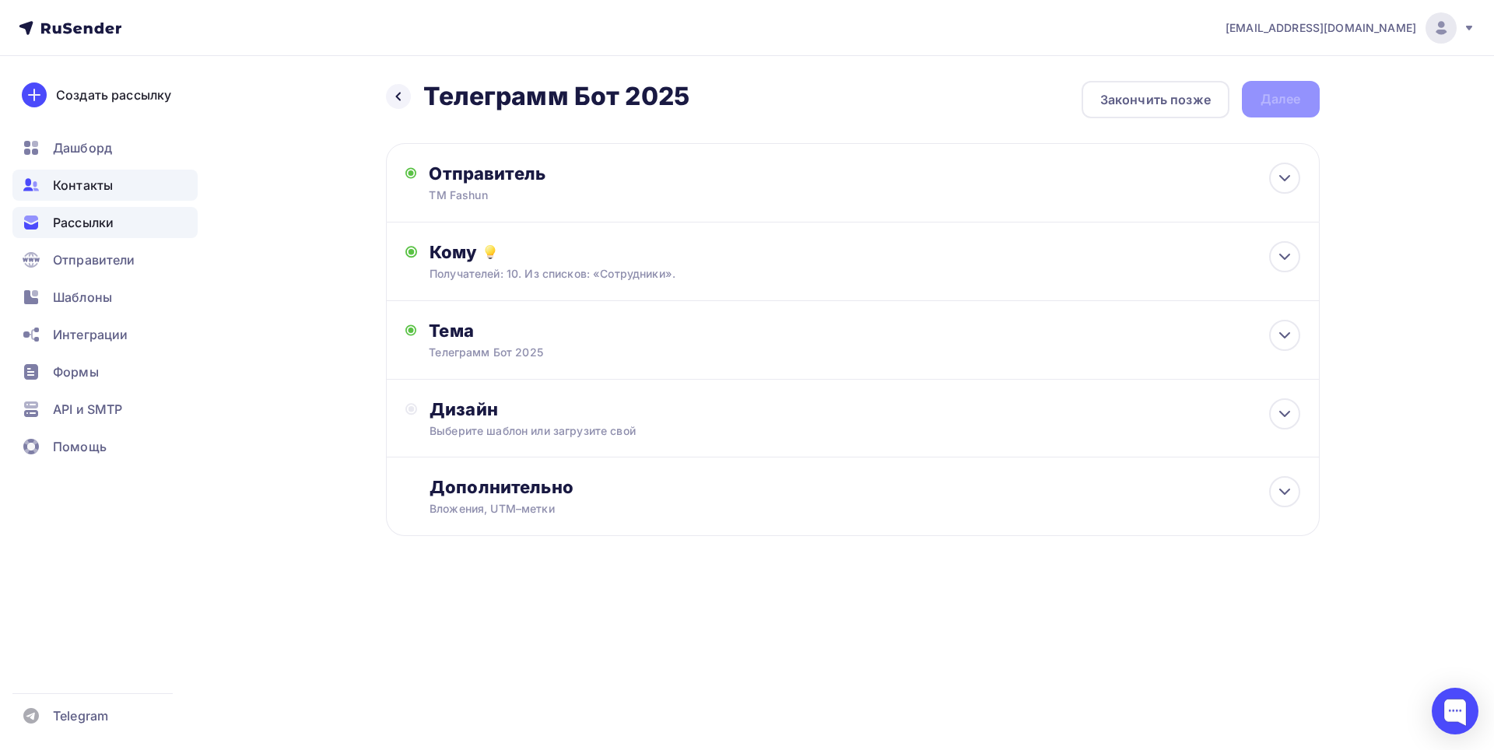
click at [90, 186] on span "Контакты" at bounding box center [83, 185] width 60 height 19
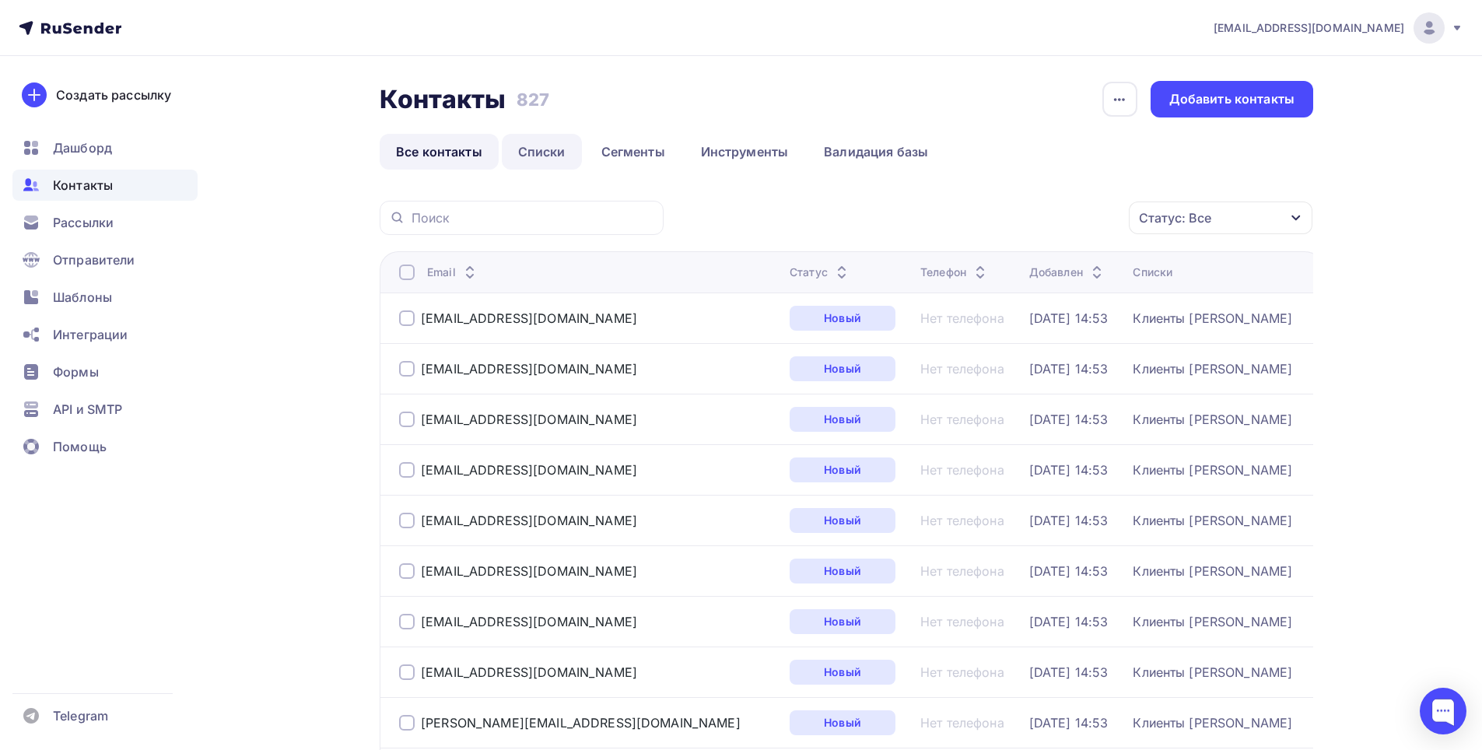
click at [555, 152] on link "Списки" at bounding box center [542, 152] width 80 height 36
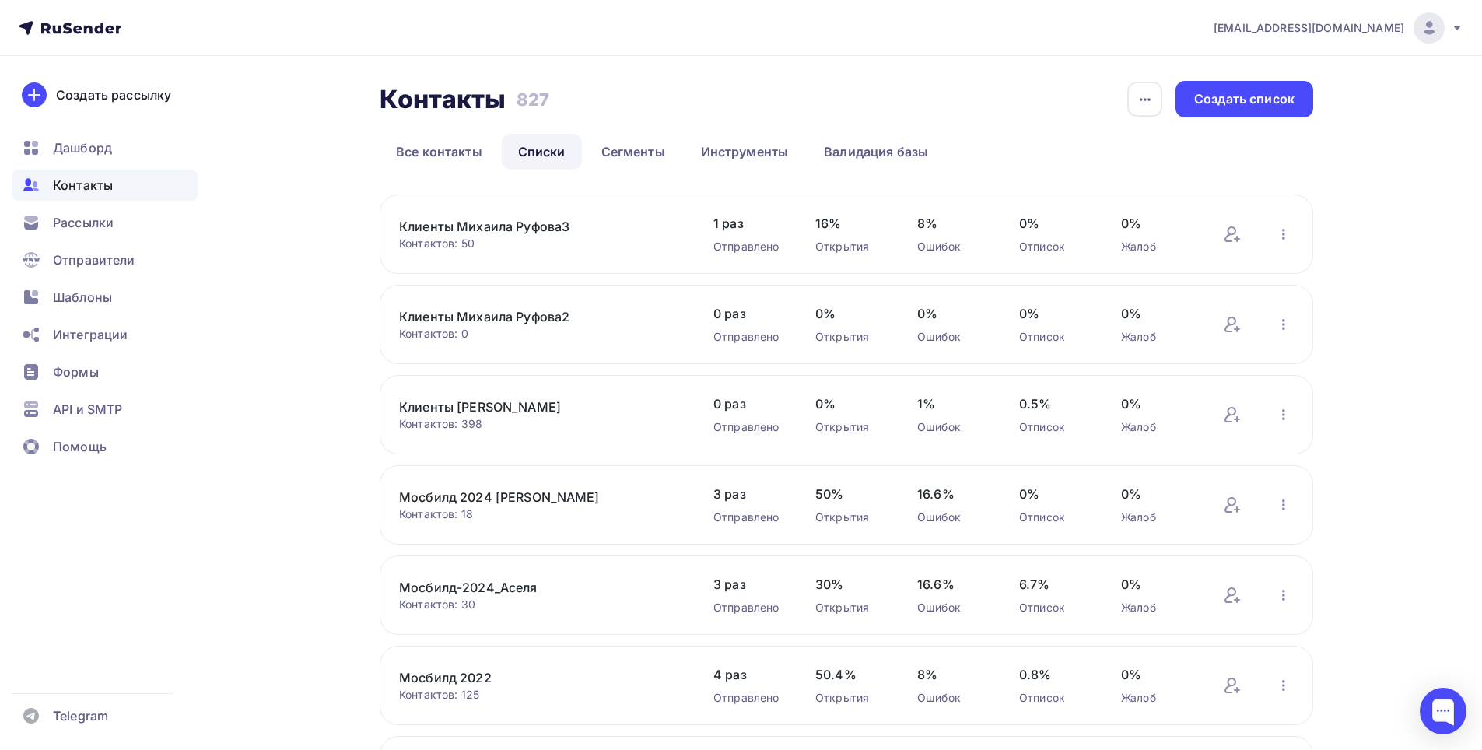
click at [524, 230] on link "Клиенты Михаила Руфова3" at bounding box center [531, 226] width 264 height 19
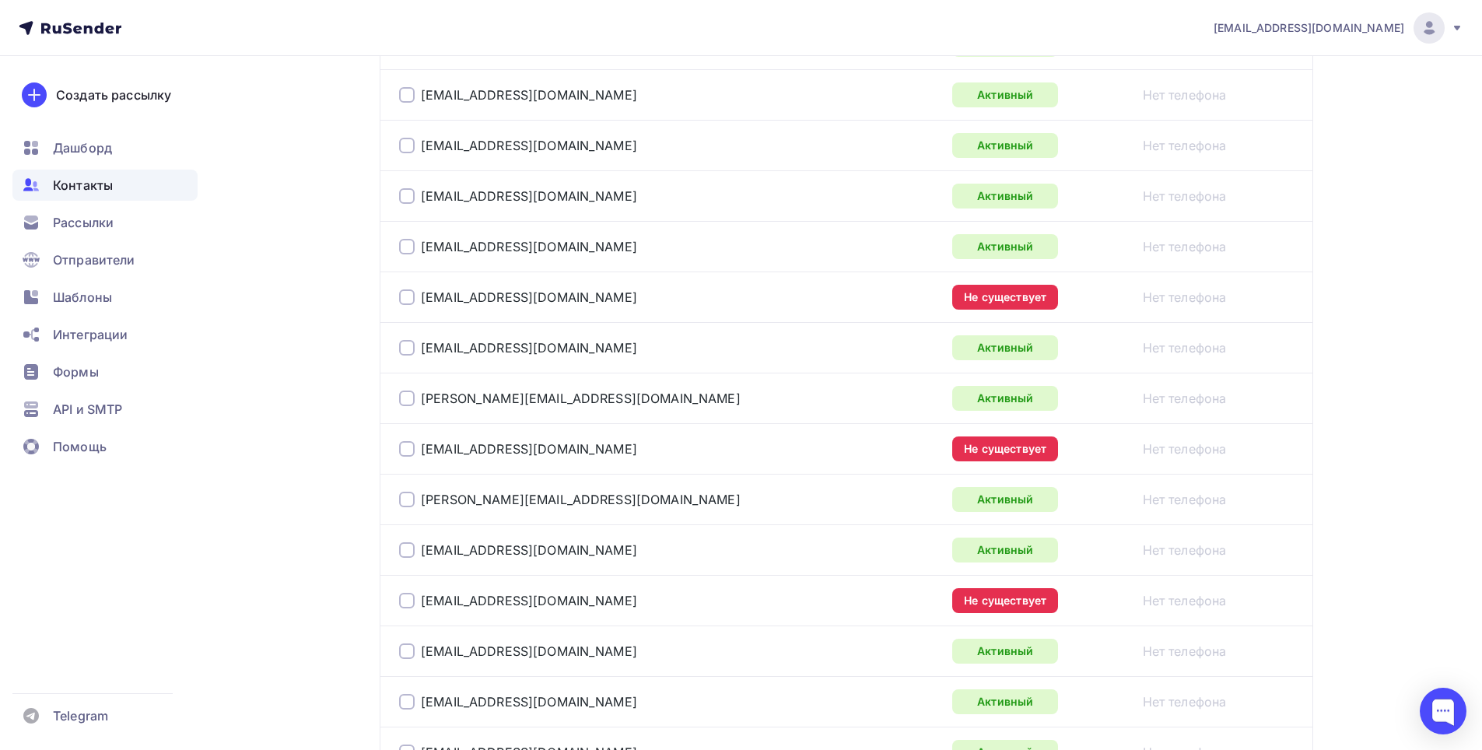
scroll to position [1011, 0]
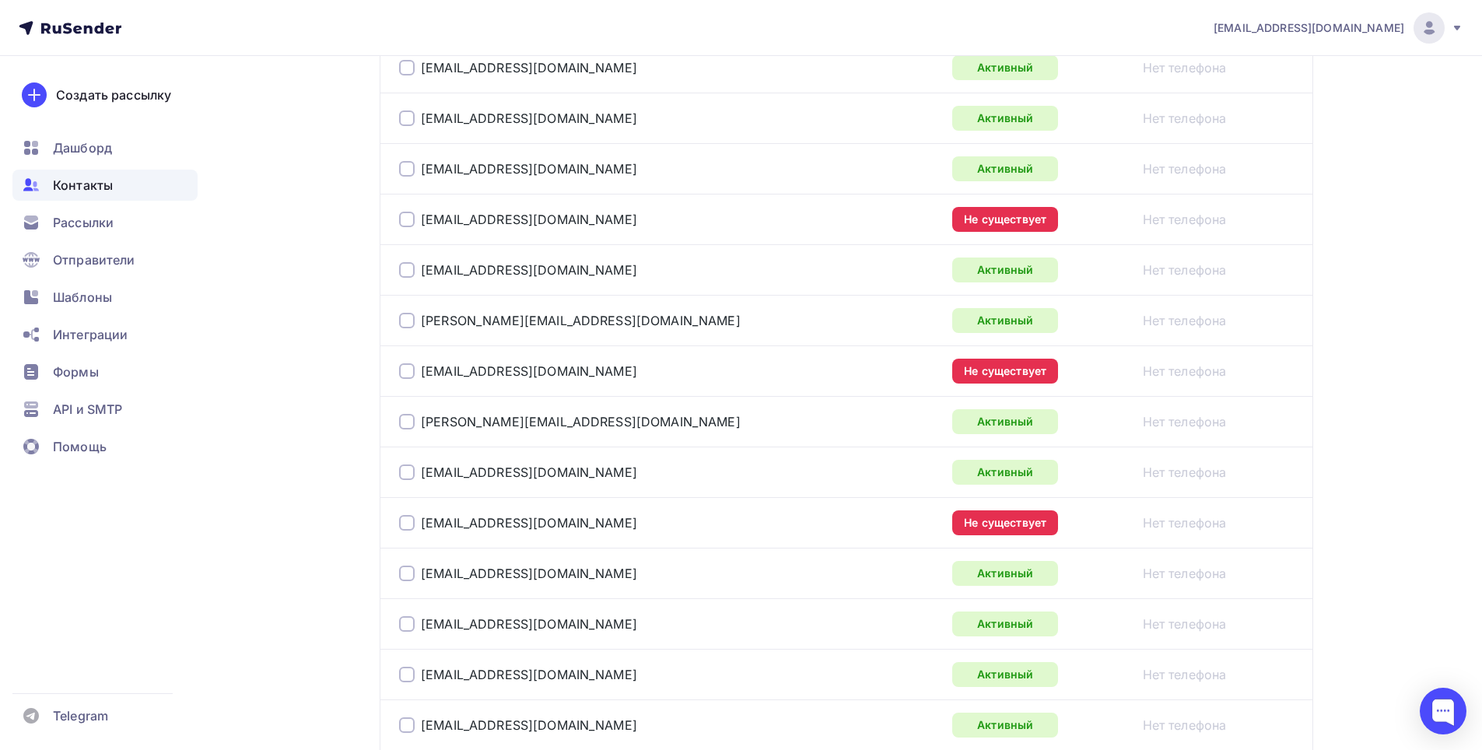
click at [403, 219] on div at bounding box center [407, 220] width 16 height 16
click at [405, 372] on div at bounding box center [407, 371] width 16 height 16
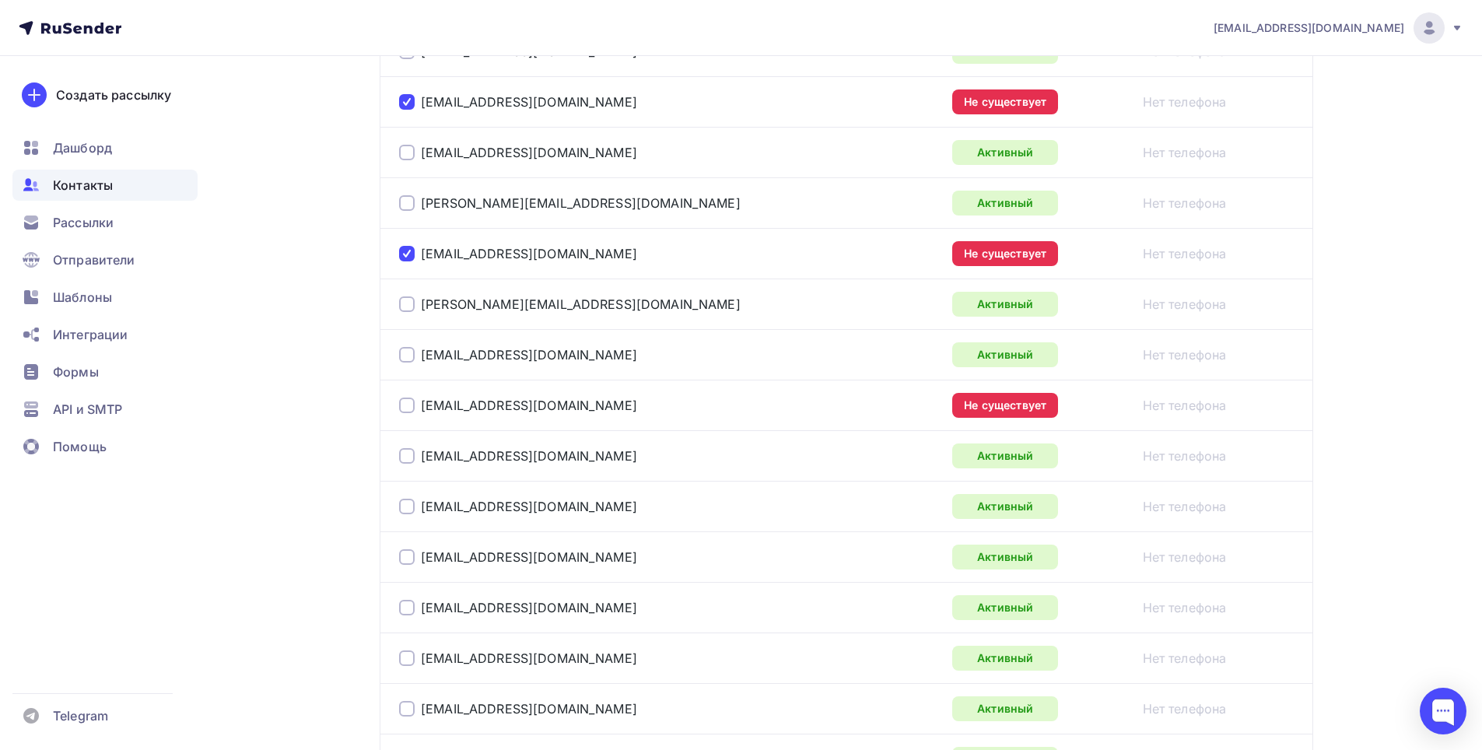
scroll to position [1167, 0]
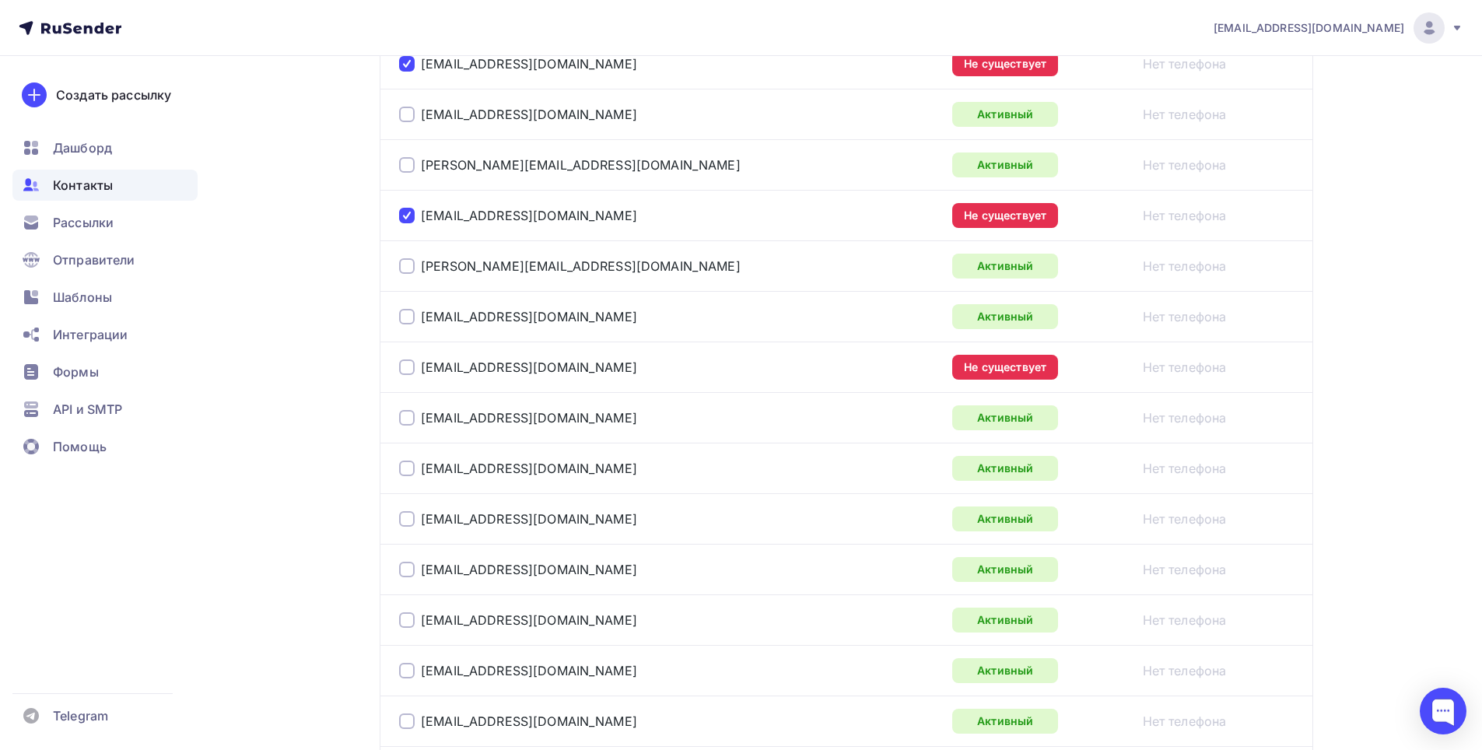
click at [409, 368] on div at bounding box center [407, 367] width 16 height 16
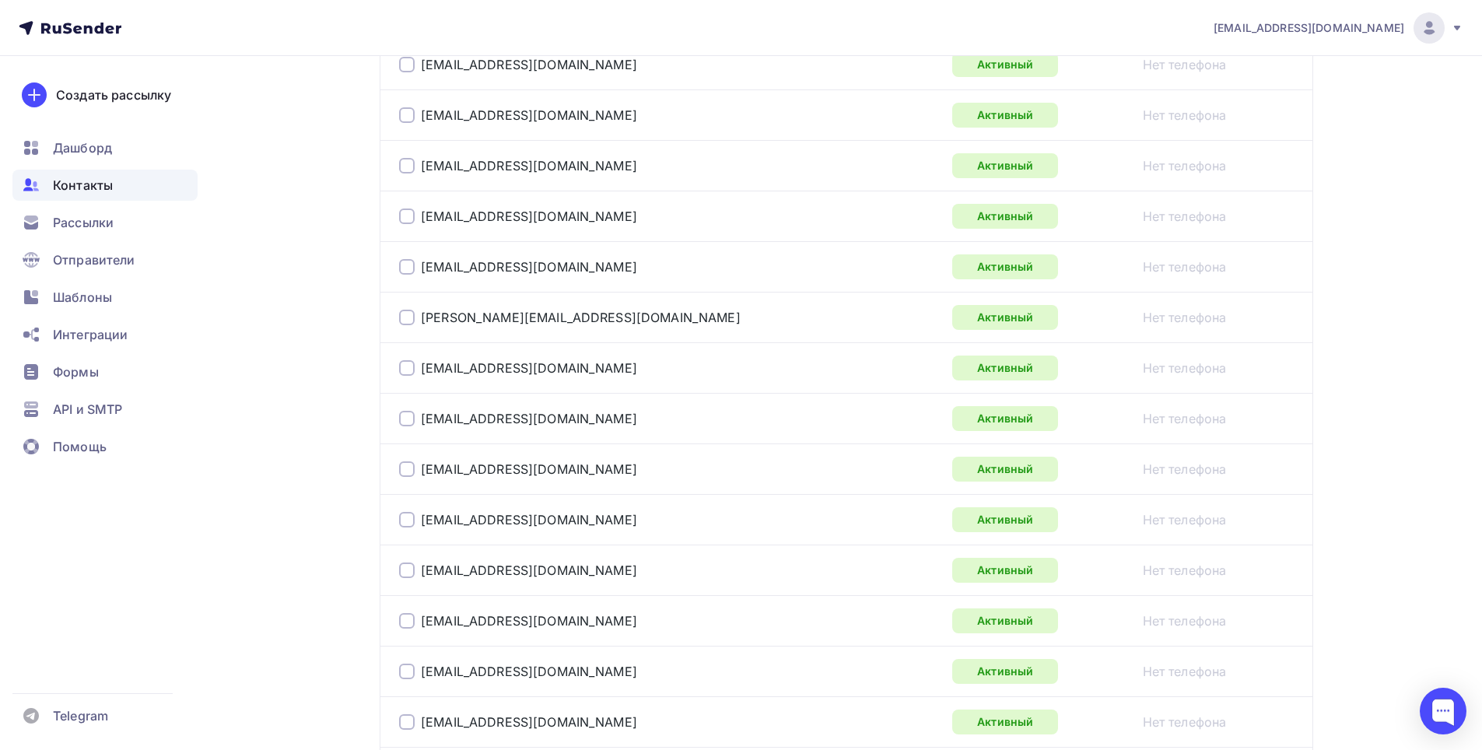
scroll to position [2178, 0]
click at [411, 418] on div at bounding box center [407, 418] width 16 height 16
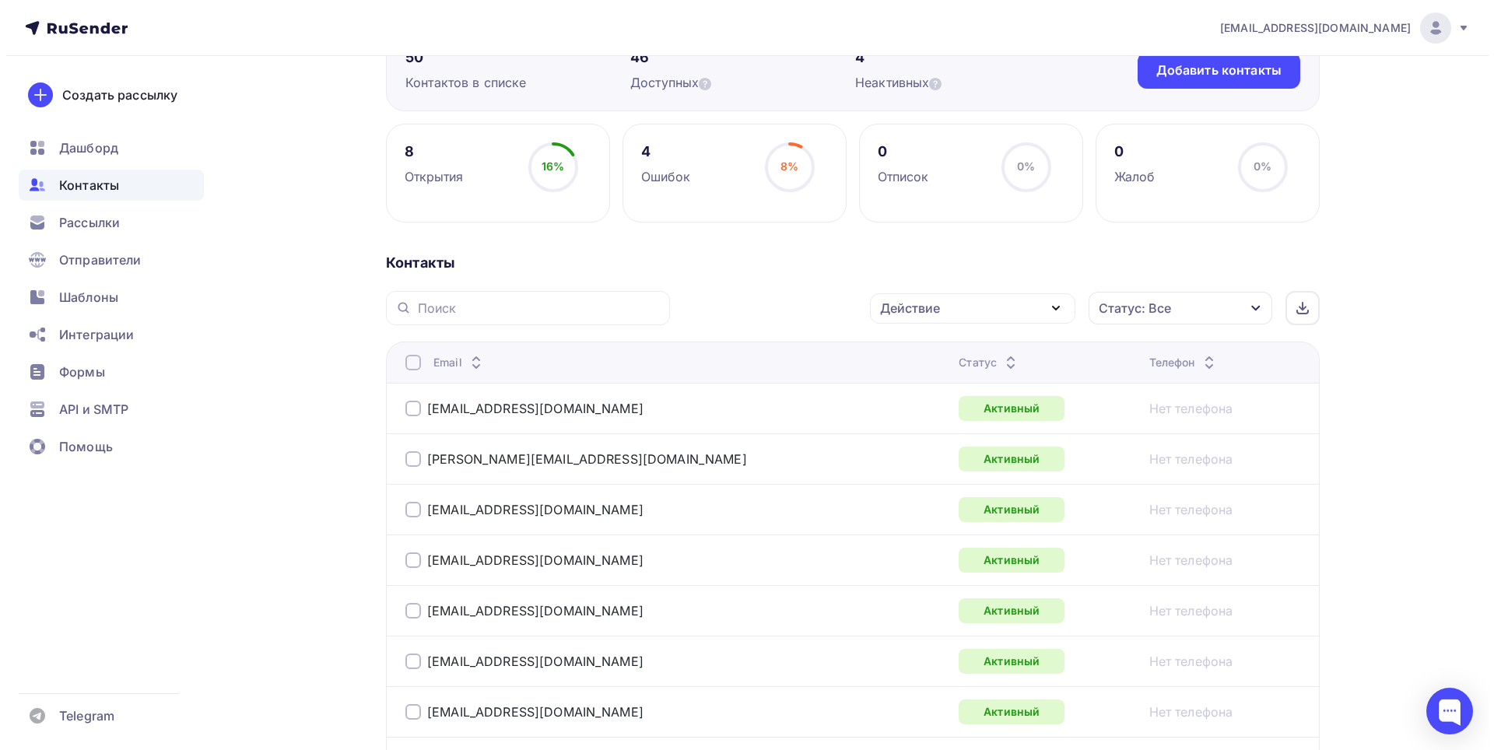
scroll to position [0, 0]
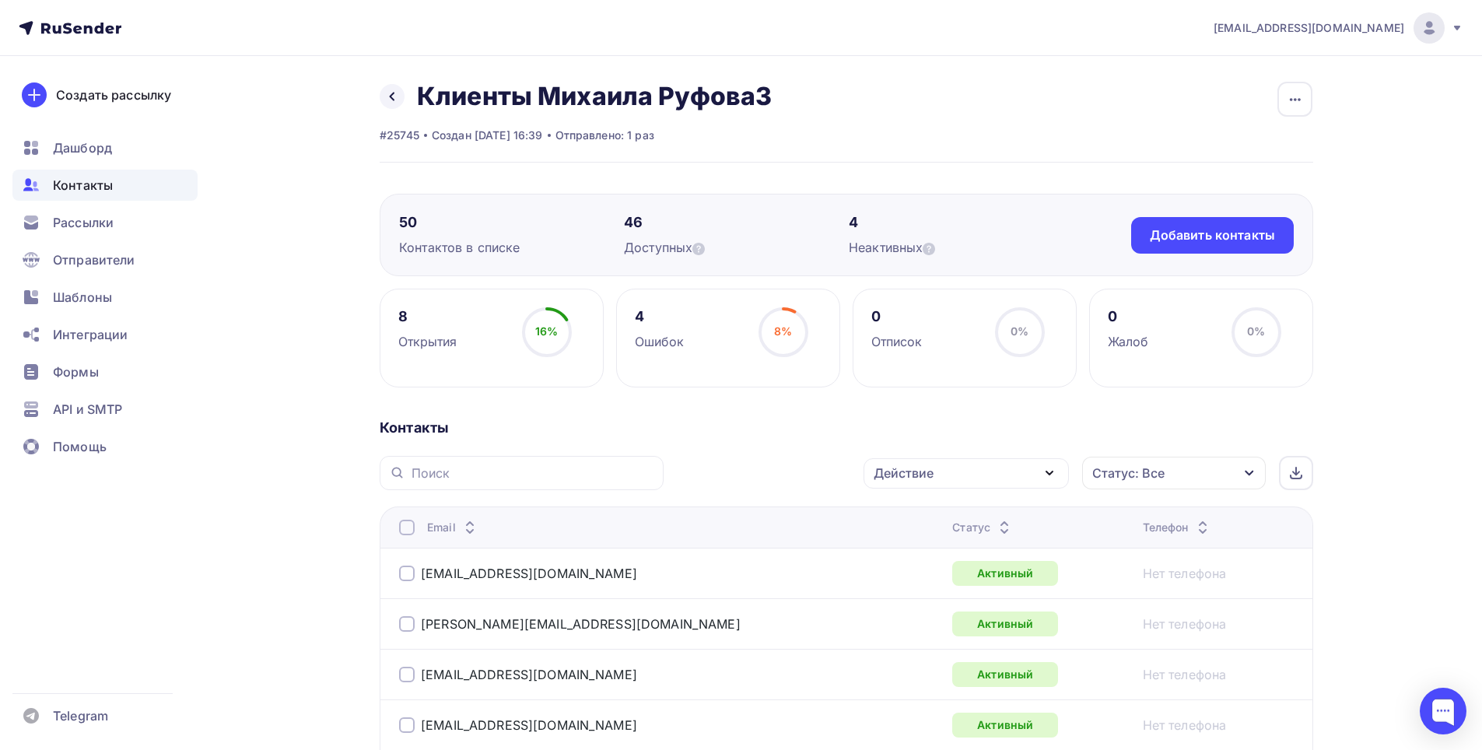
click at [1050, 474] on icon "button" at bounding box center [1049, 472] width 6 height 3
click at [930, 581] on div "Удалить" at bounding box center [907, 581] width 51 height 19
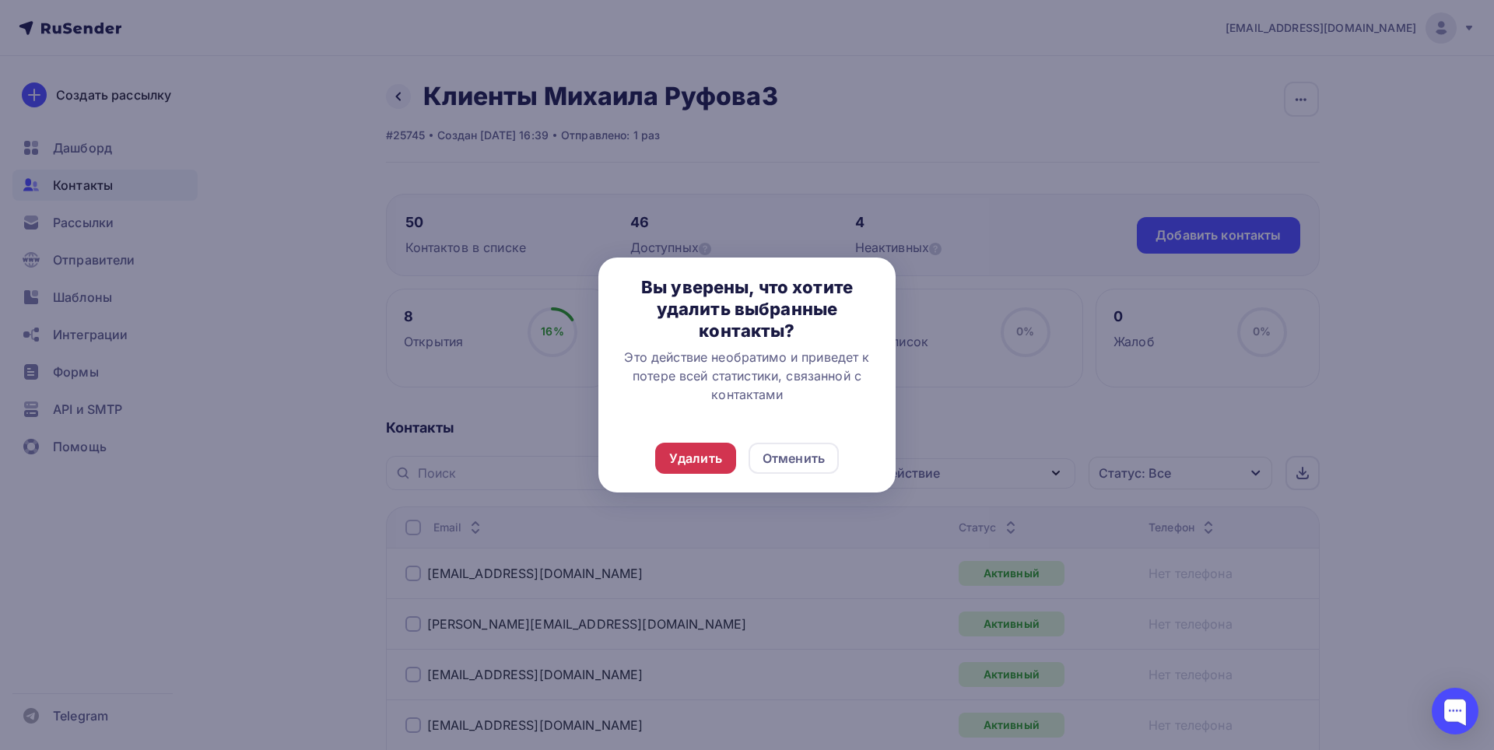
click at [704, 463] on div "Удалить" at bounding box center [695, 458] width 53 height 19
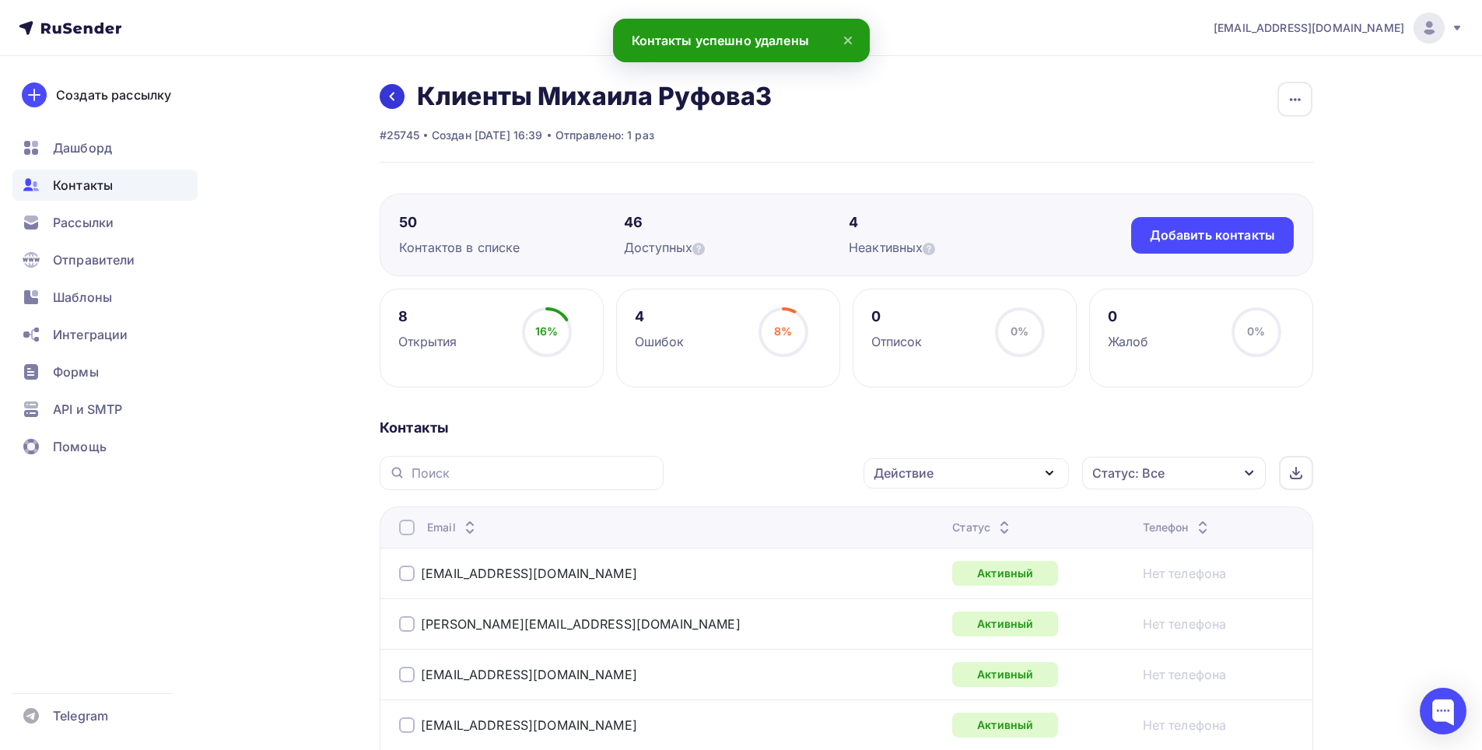
click at [390, 96] on icon at bounding box center [392, 97] width 5 height 9
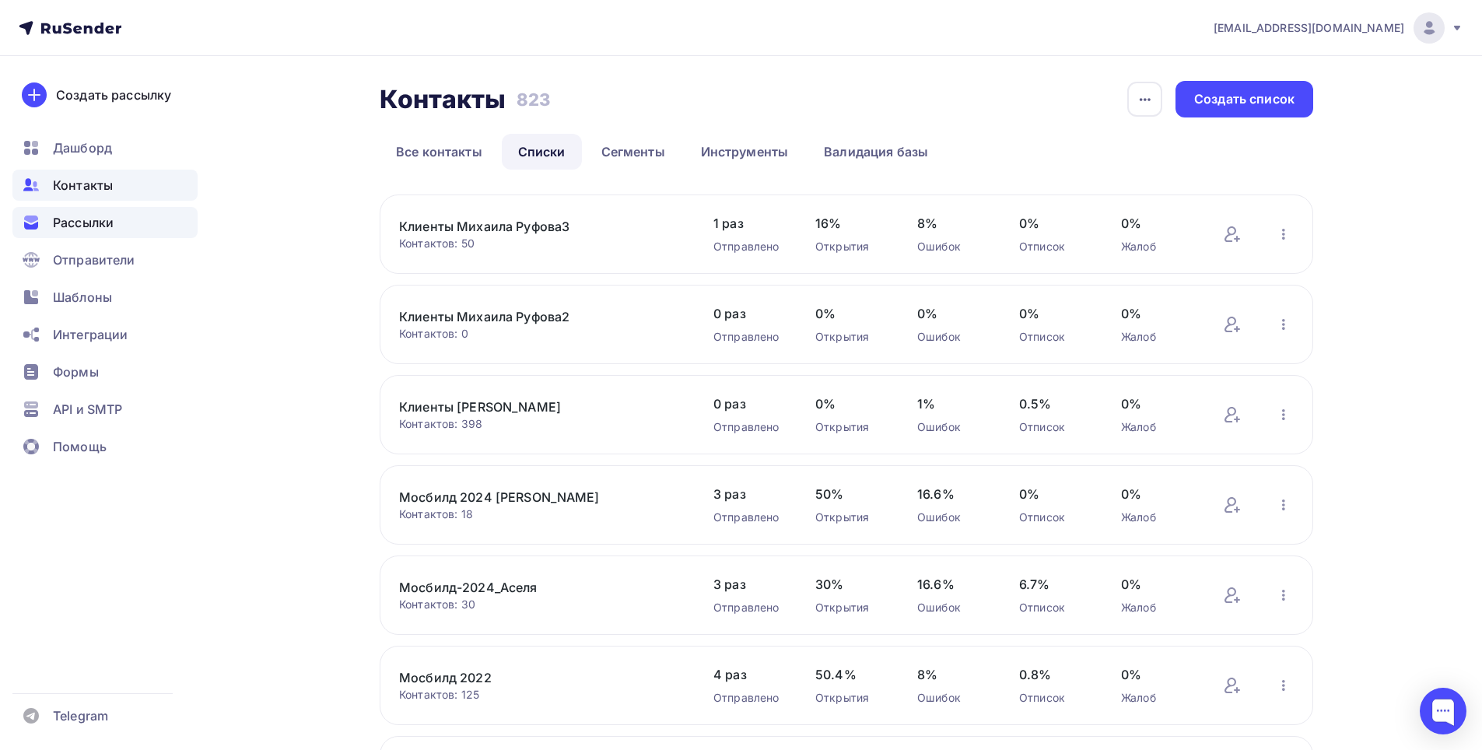
click at [67, 218] on span "Рассылки" at bounding box center [83, 222] width 61 height 19
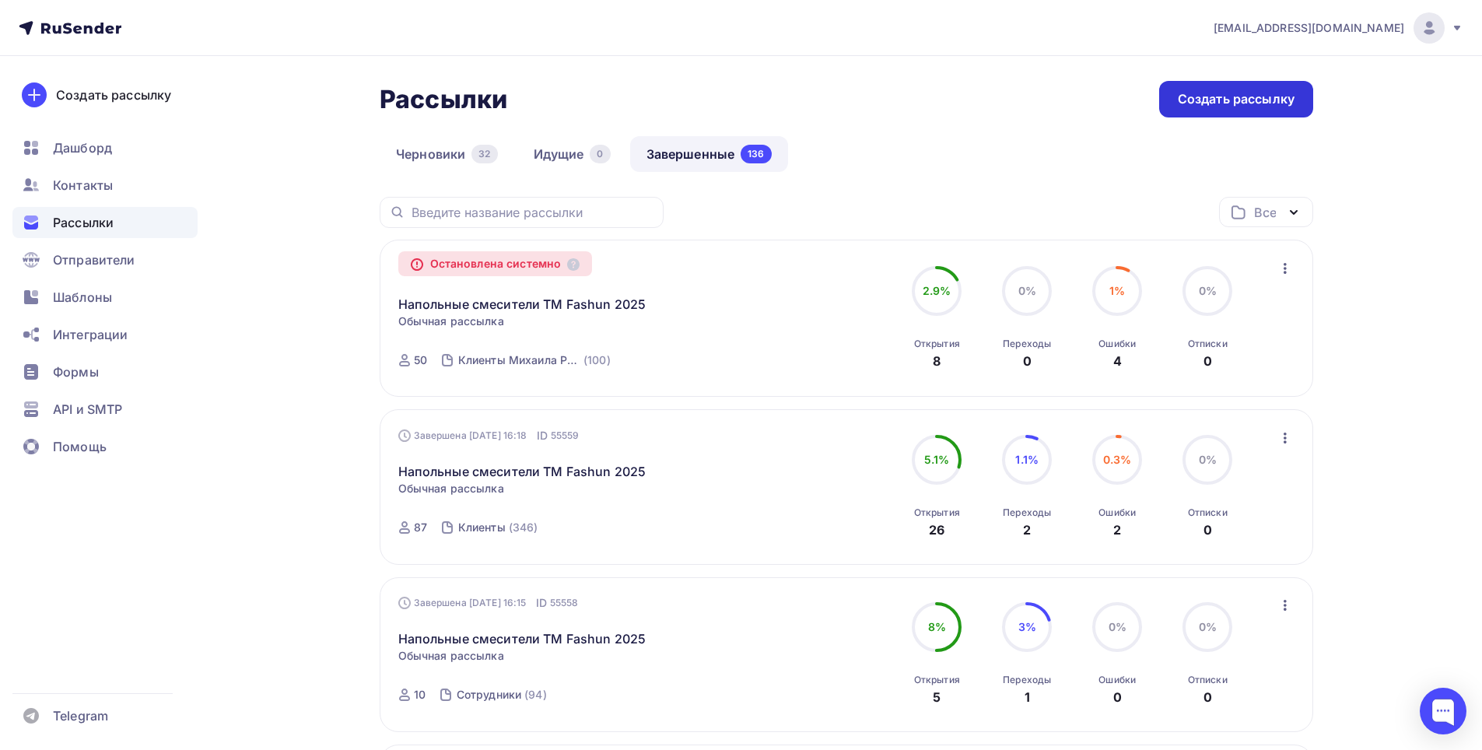
click at [1254, 103] on div "Создать рассылку" at bounding box center [1236, 99] width 117 height 18
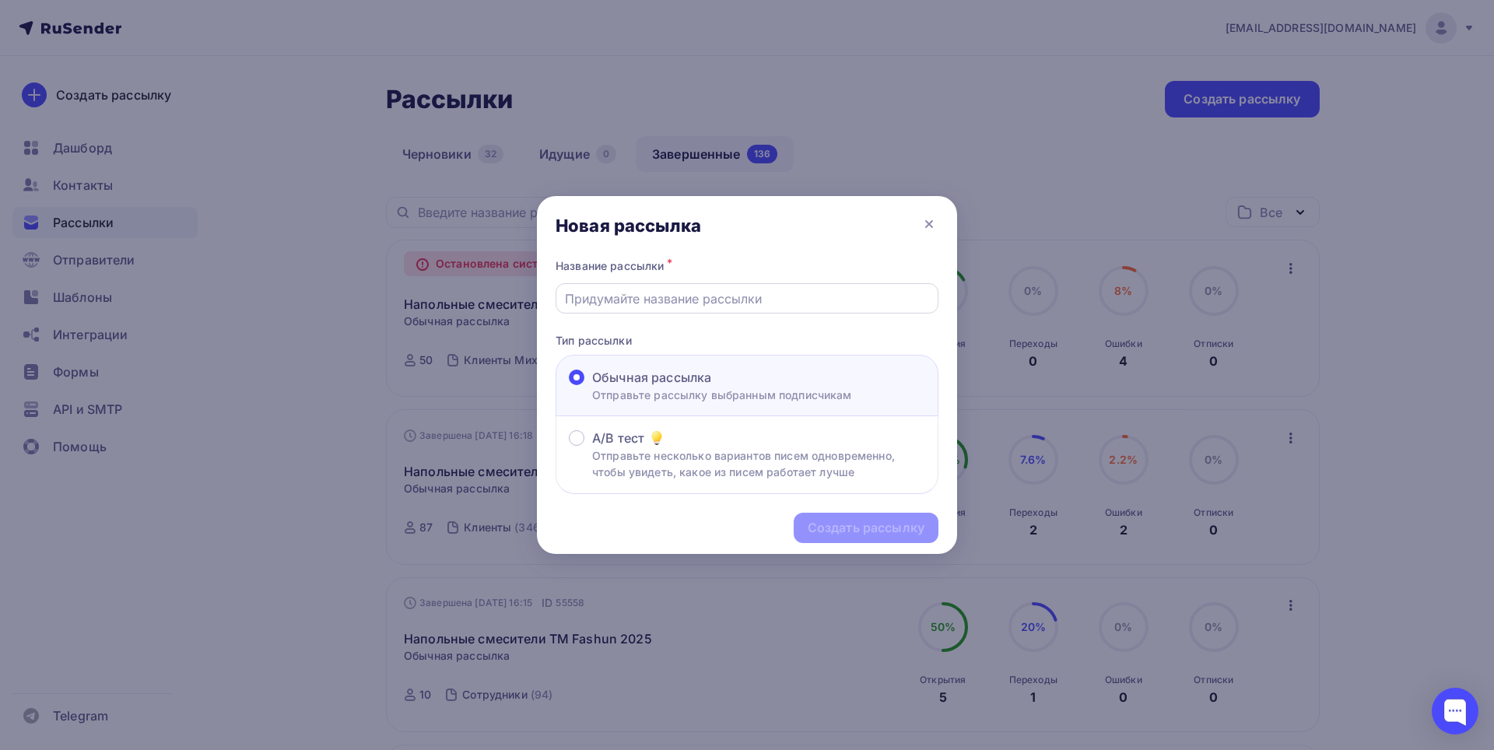
click at [615, 290] on input "text" at bounding box center [747, 298] width 365 height 19
type input "Телеграмм Бот 2025"
click at [842, 527] on div "Создать рассылку" at bounding box center [865, 528] width 117 height 18
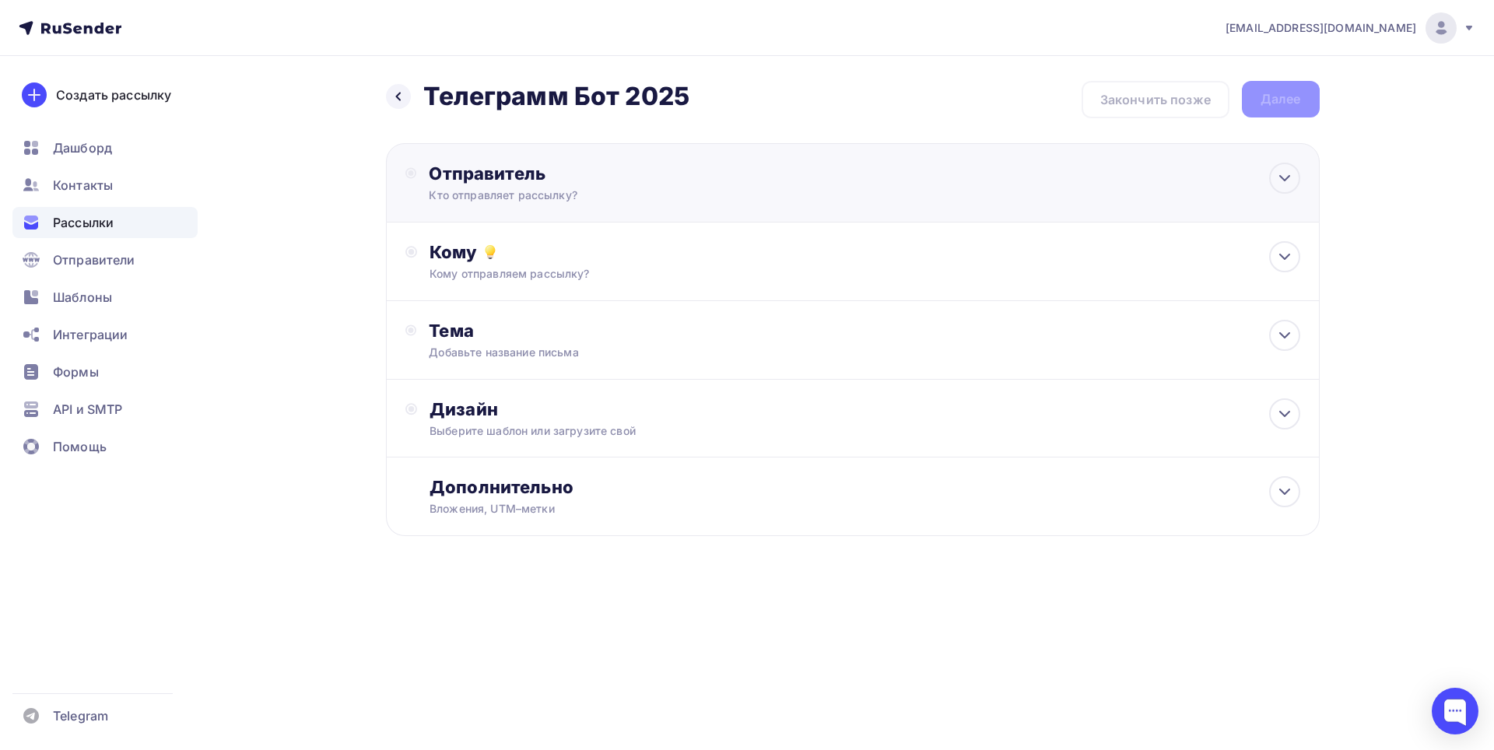
click at [707, 170] on div "Отправитель" at bounding box center [597, 174] width 337 height 22
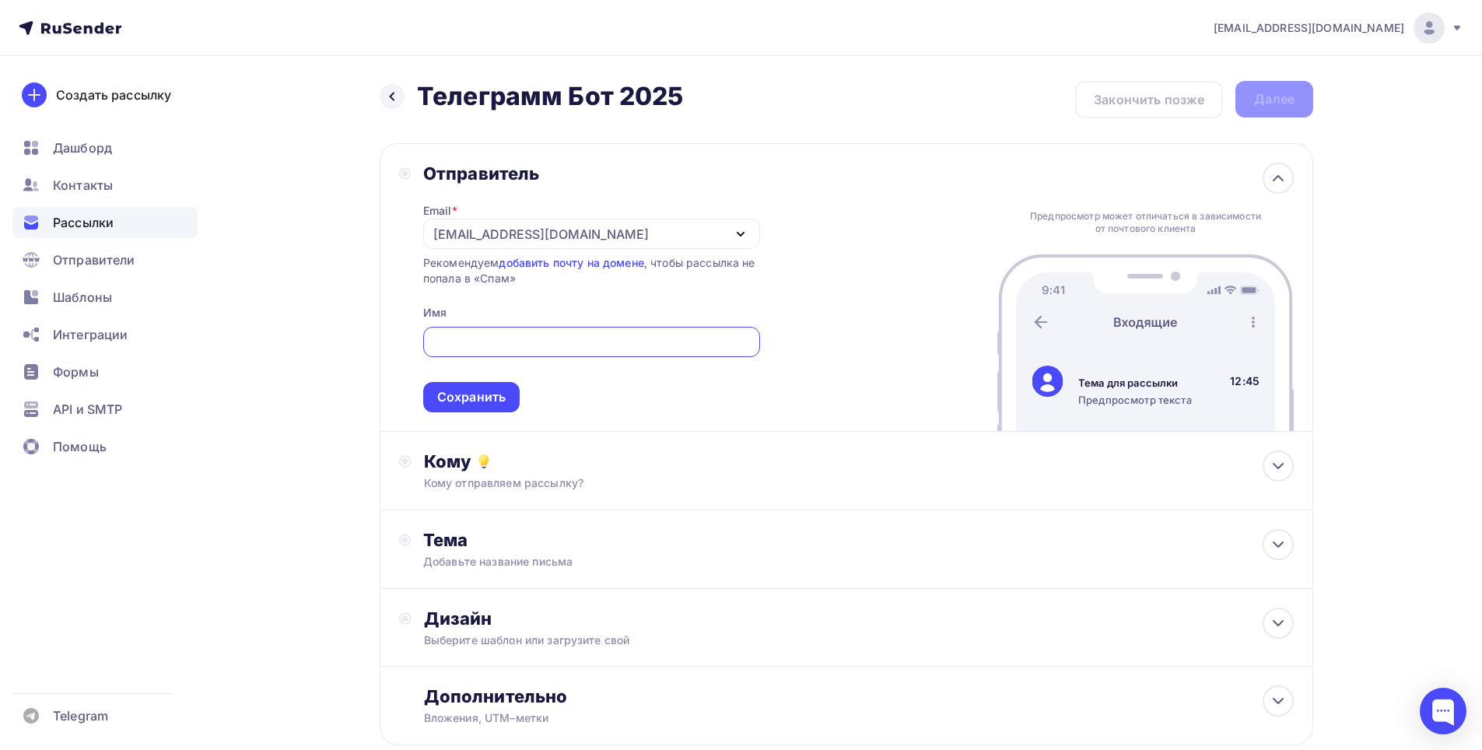
click at [739, 230] on icon "button" at bounding box center [740, 234] width 19 height 19
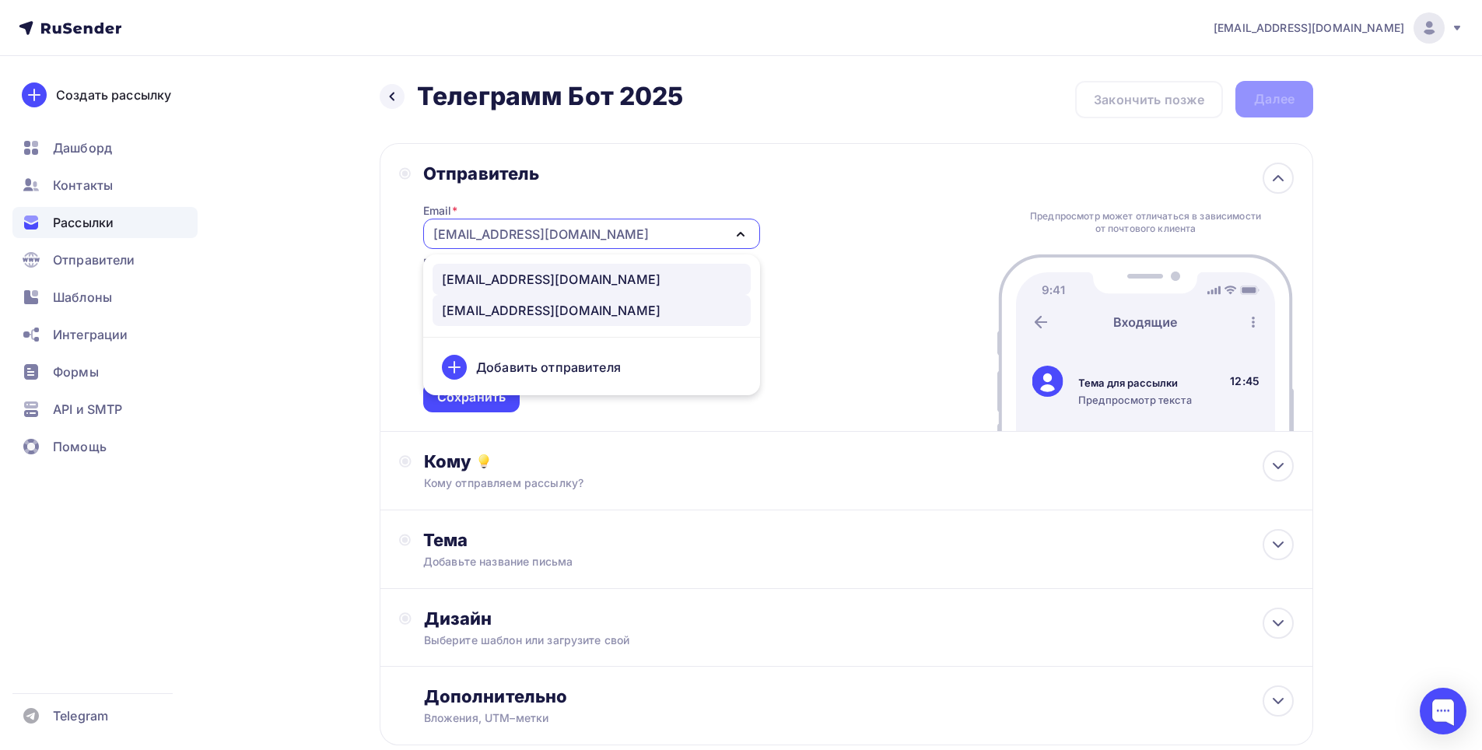
click at [515, 278] on div "[EMAIL_ADDRESS][DOMAIN_NAME]" at bounding box center [551, 279] width 219 height 19
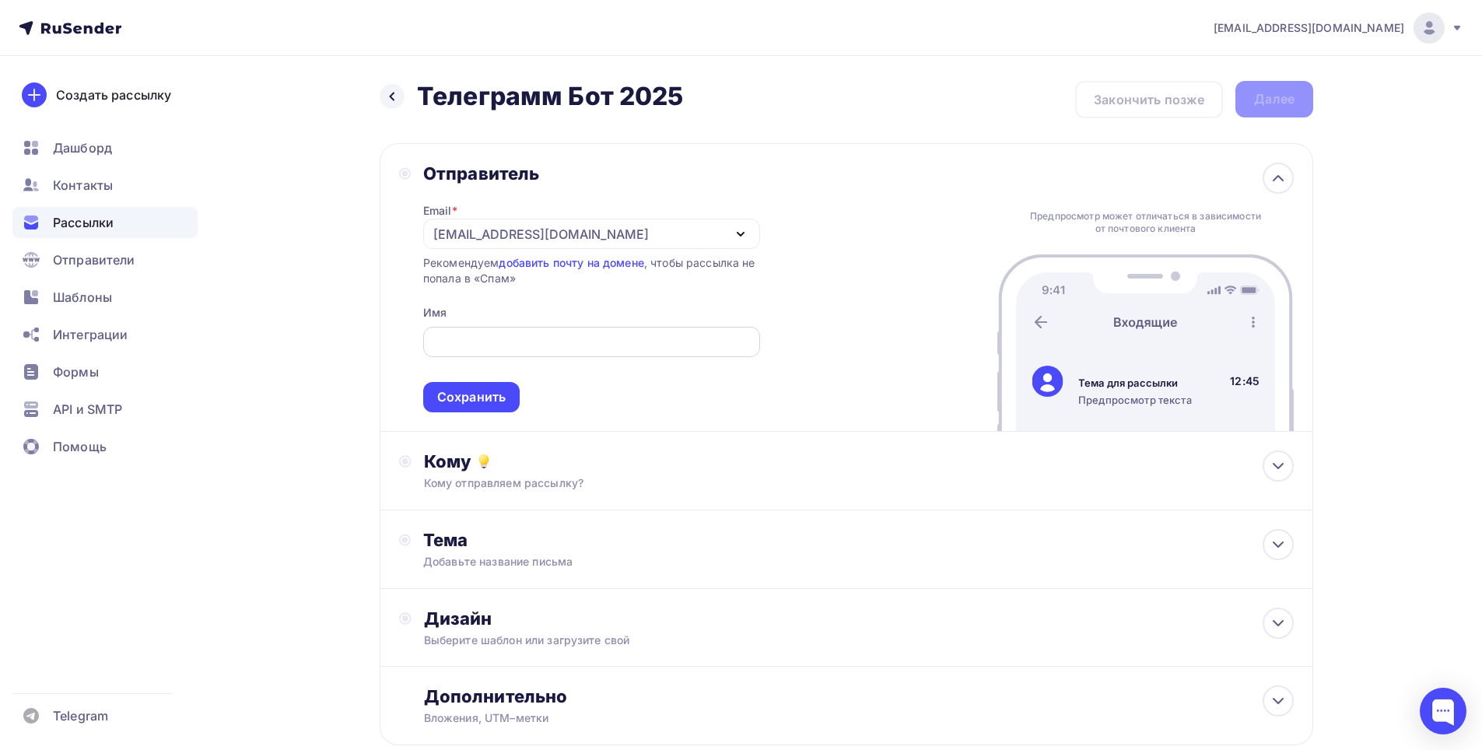
click at [506, 342] on input "text" at bounding box center [591, 342] width 319 height 19
type input "Телеграмм Бот 2025"
click at [493, 401] on div "Сохранить" at bounding box center [471, 397] width 68 height 18
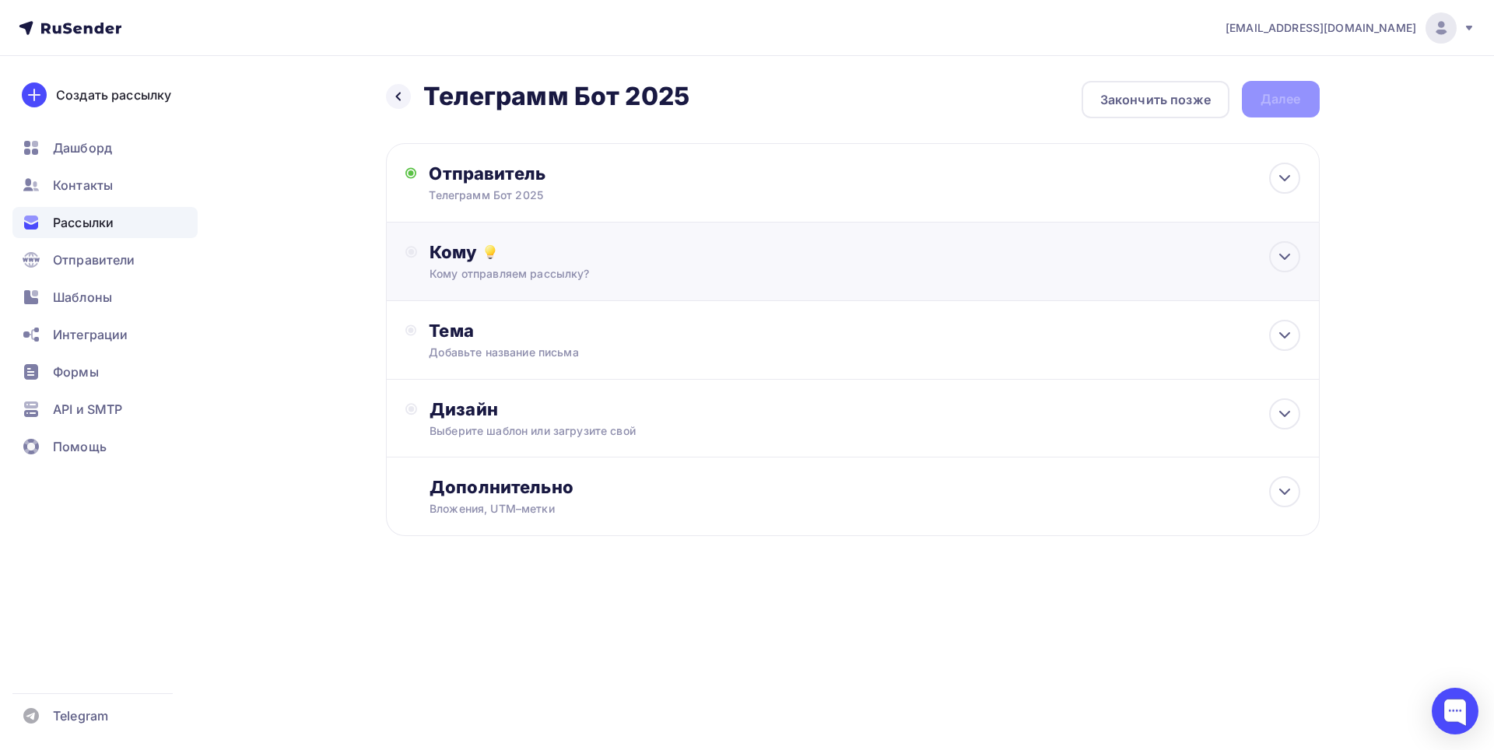
click at [556, 277] on div "Кому отправляем рассылку?" at bounding box center [820, 274] width 783 height 16
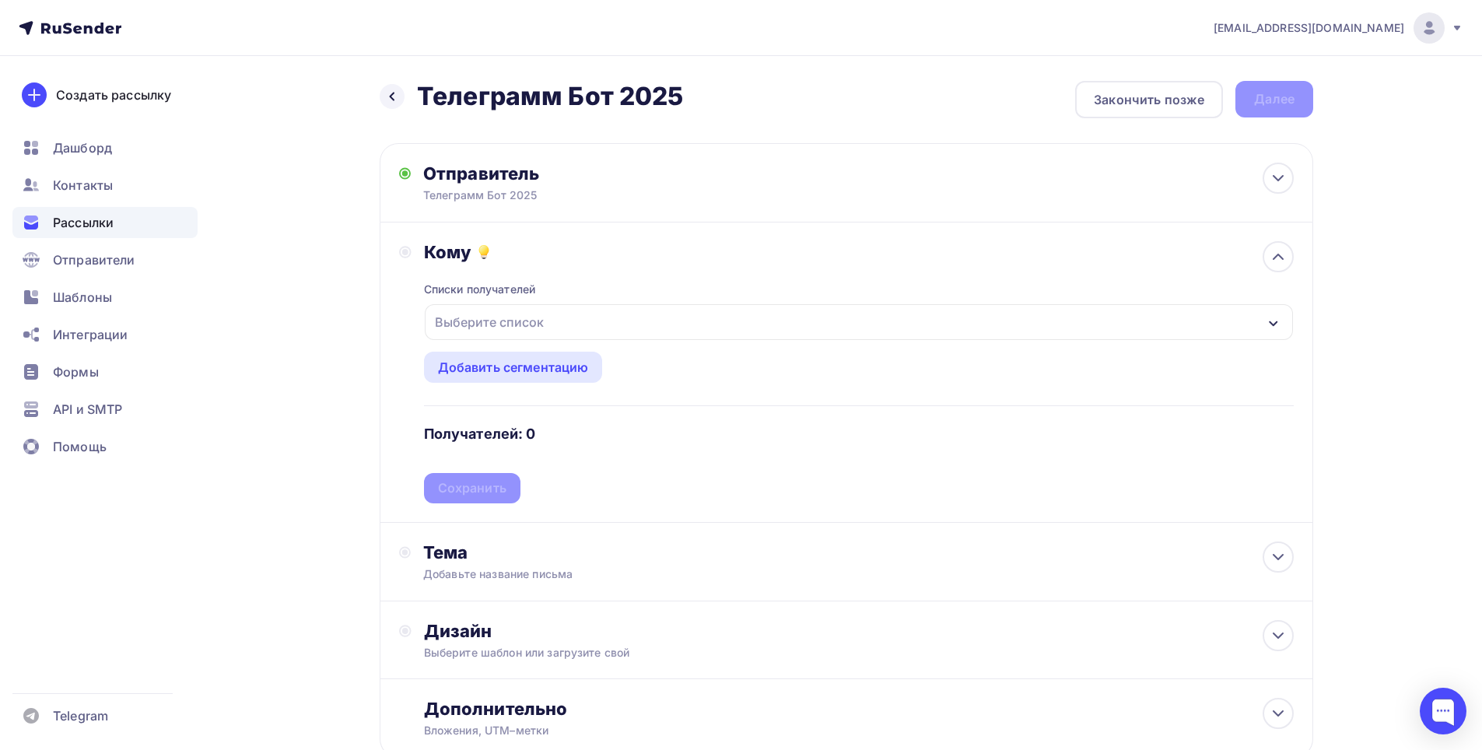
click at [566, 321] on div "Выберите список" at bounding box center [859, 322] width 868 height 36
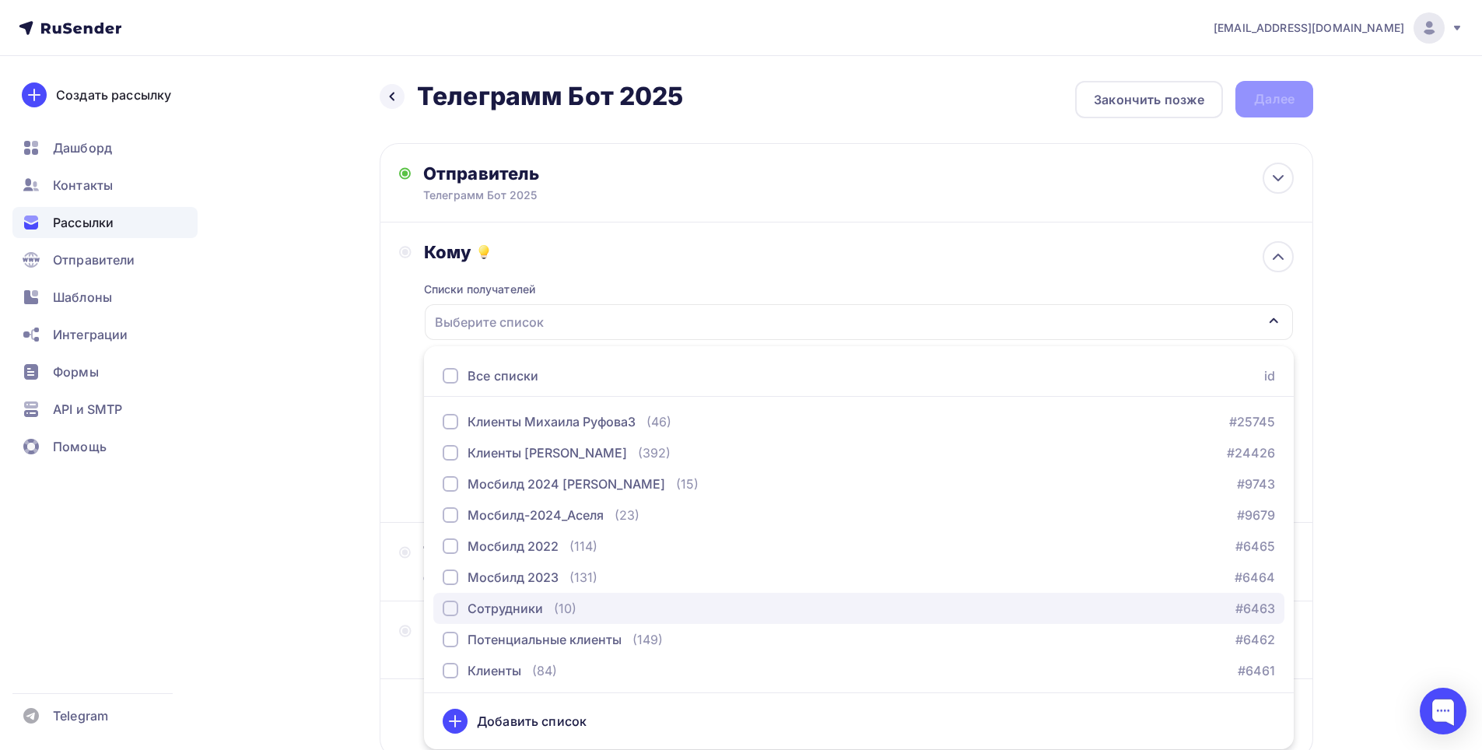
click at [521, 611] on div "Сотрудники" at bounding box center [505, 608] width 75 height 19
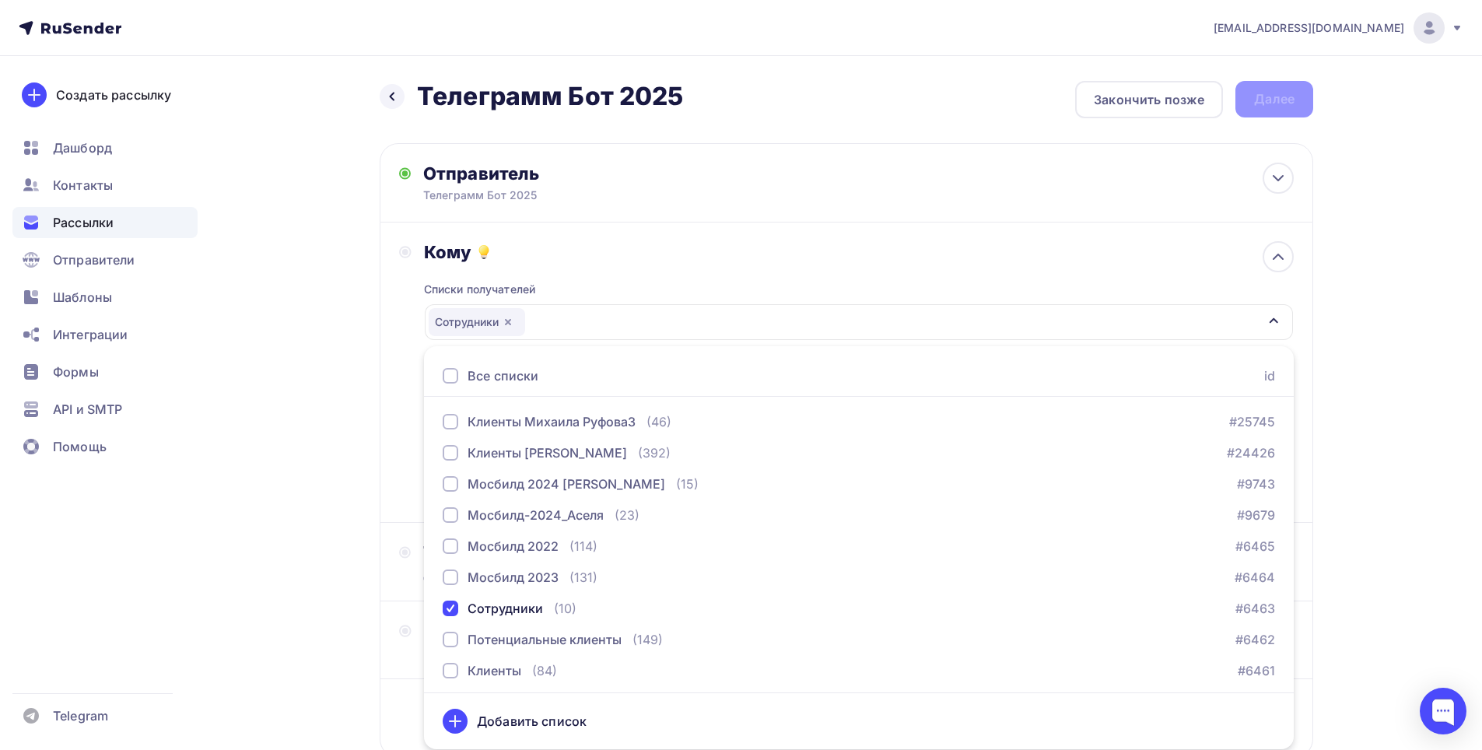
click at [320, 455] on div "Назад Телеграмм Бот 2025 Телеграмм Бот 2025 Закончить позже Далее Отправитель Т…" at bounding box center [740, 457] width 1275 height 802
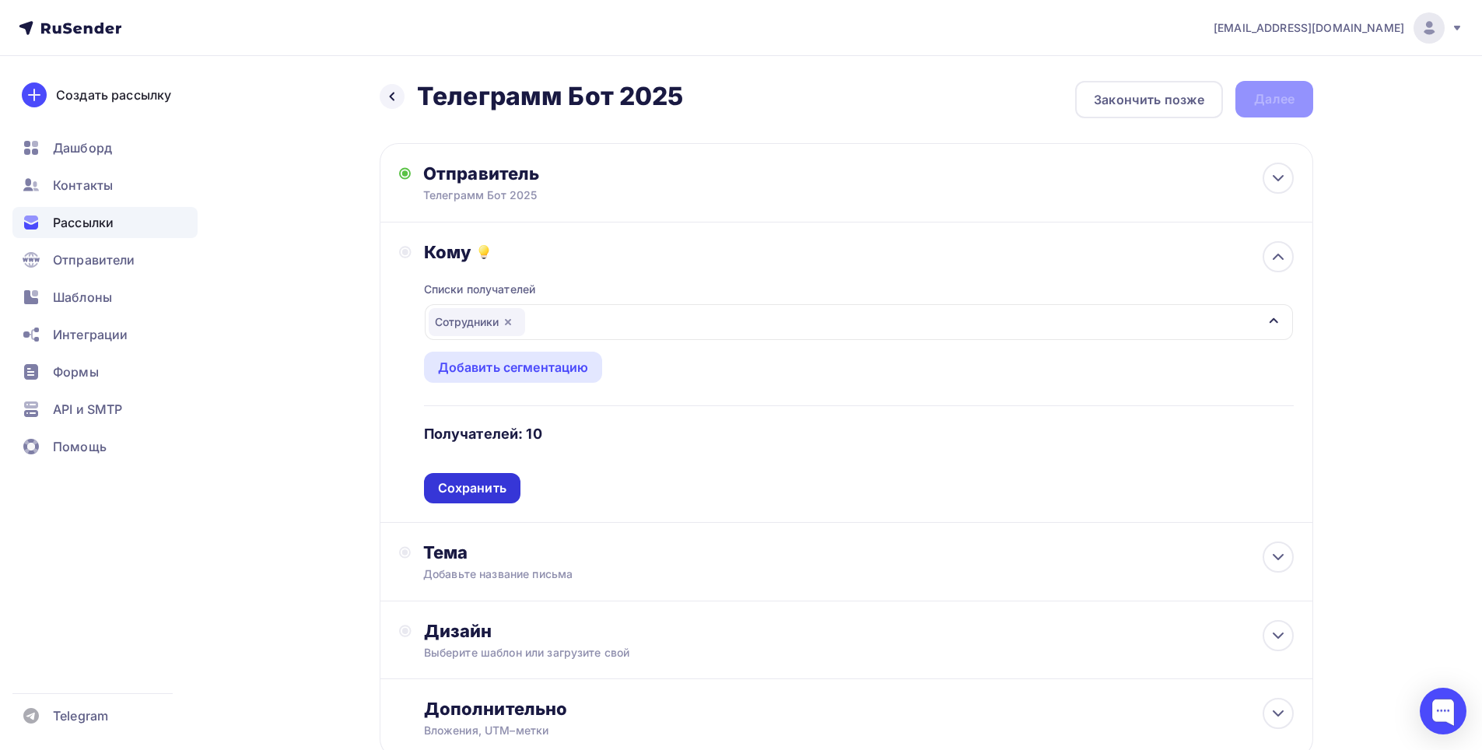
click at [501, 493] on div "Сохранить" at bounding box center [472, 488] width 68 height 18
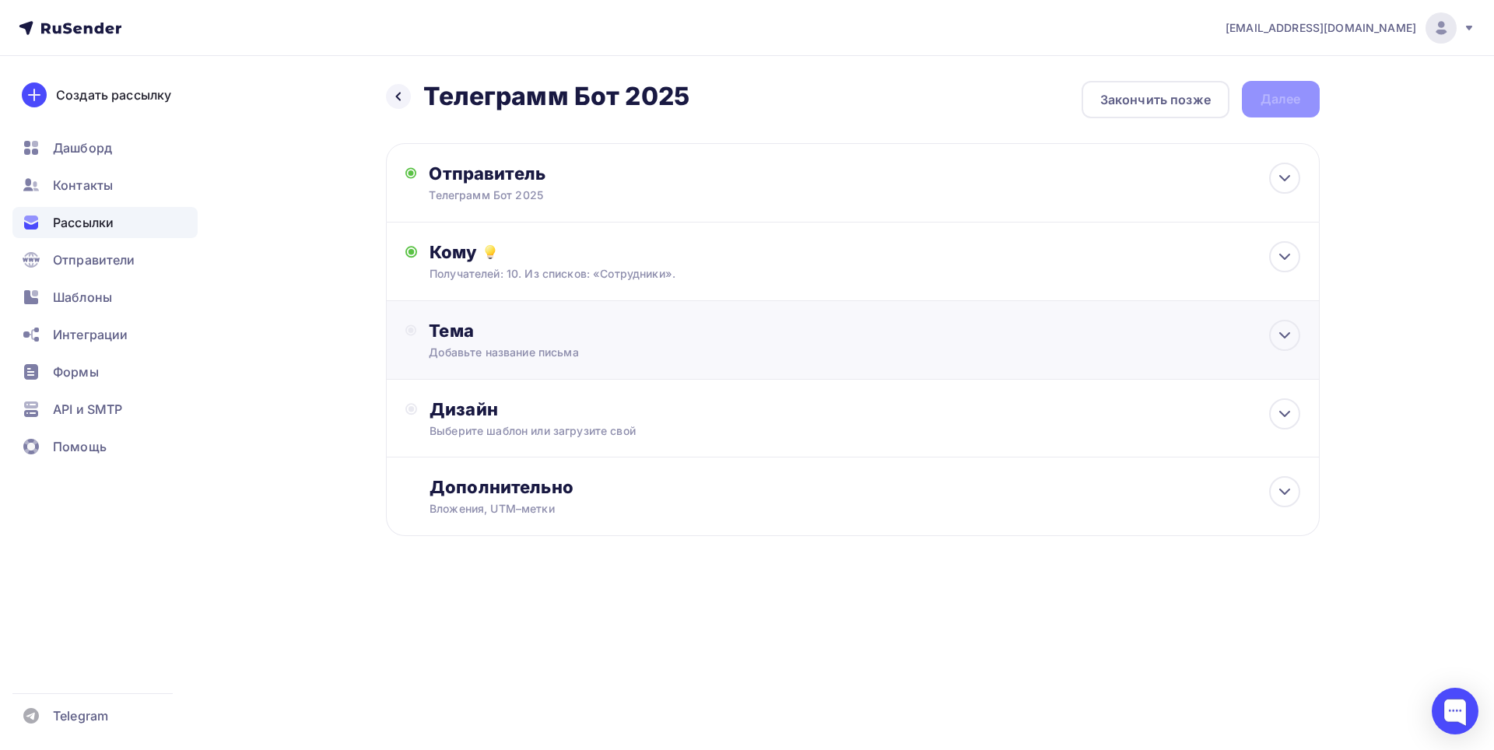
click at [583, 355] on div "Добавьте название письма" at bounding box center [567, 353] width 277 height 16
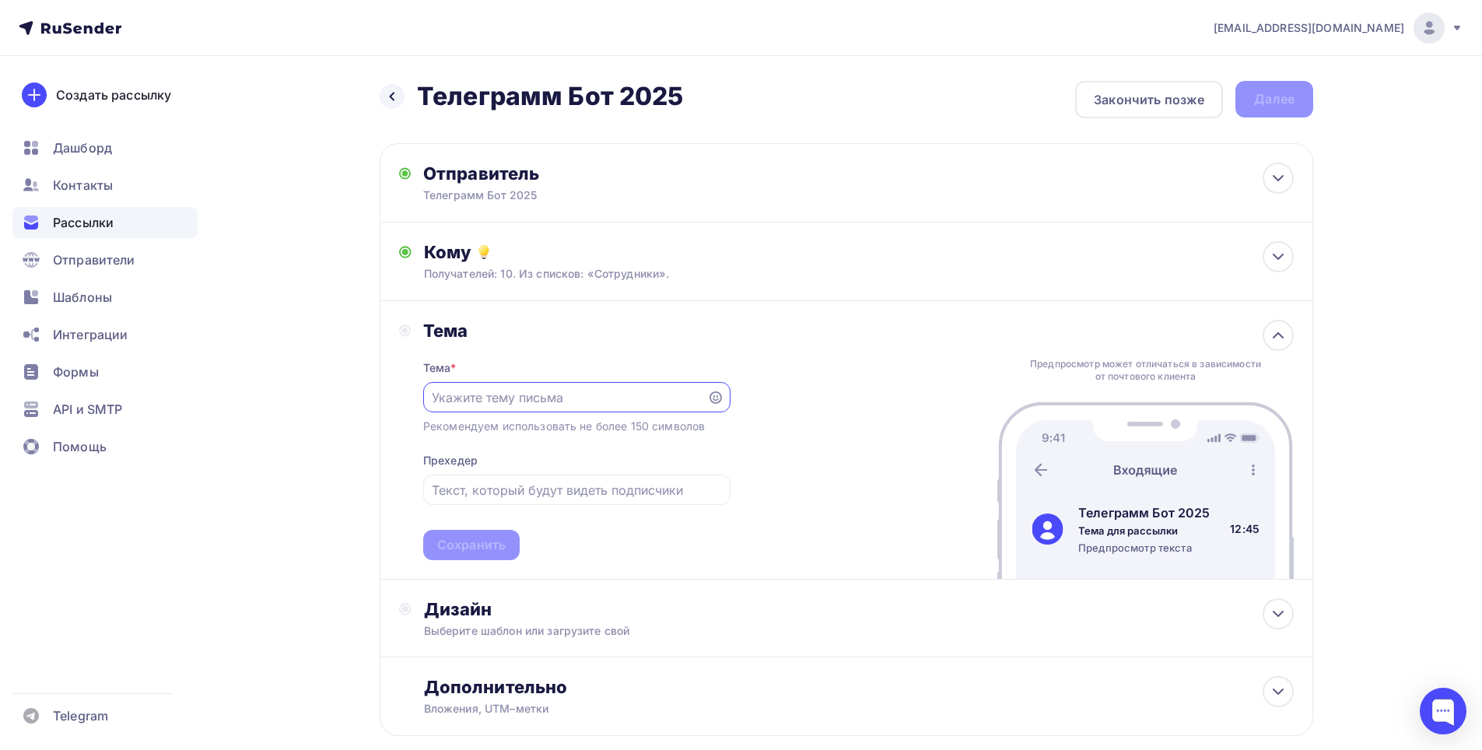
click at [575, 398] on input "text" at bounding box center [565, 397] width 266 height 19
click at [631, 401] on input "Телеграмм Бот 2025 ТМ" at bounding box center [565, 397] width 266 height 19
type input "Телеграмм Бот 2025 ТМ Fashun"
click at [489, 549] on div "Сохранить" at bounding box center [471, 545] width 68 height 18
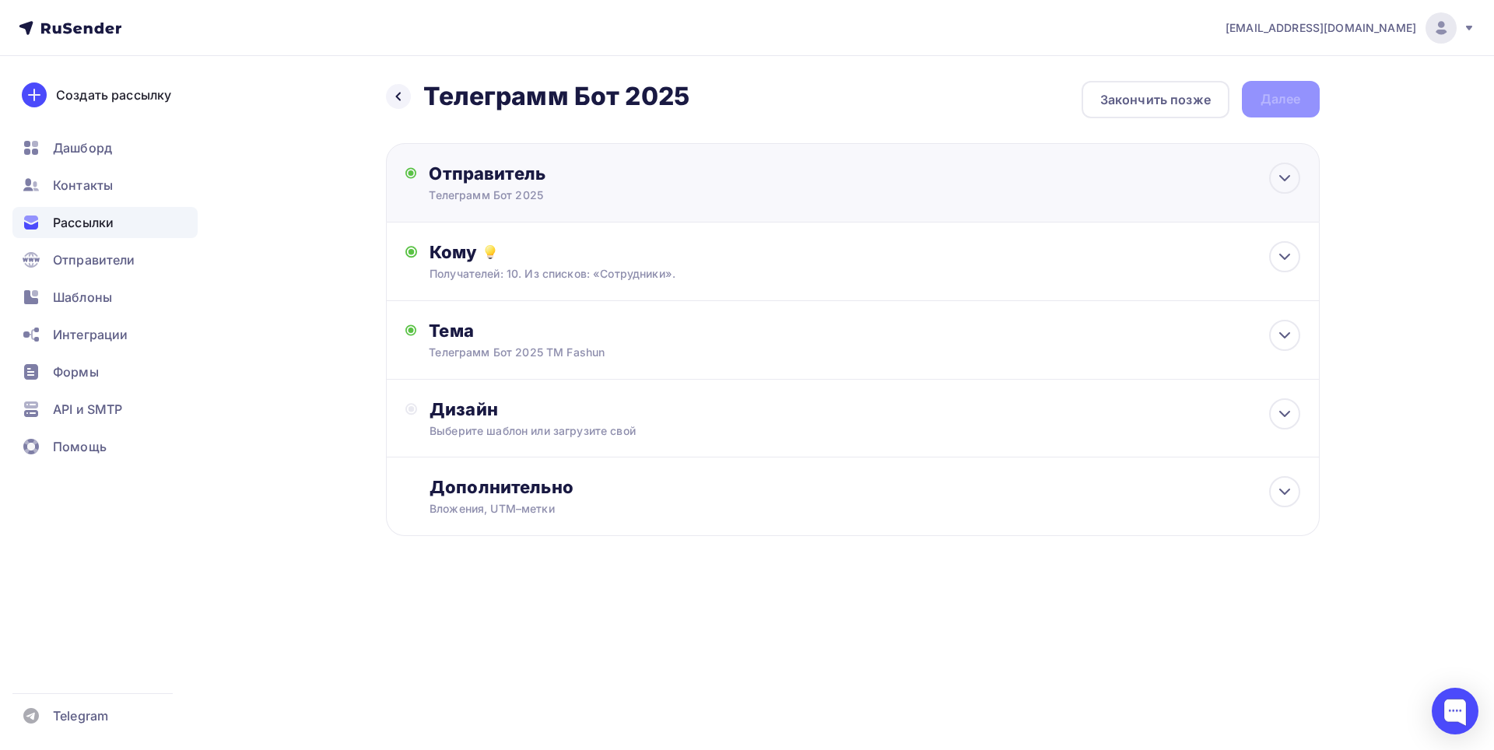
click at [682, 191] on div "Телеграмм Бот 2025" at bounding box center [580, 195] width 303 height 16
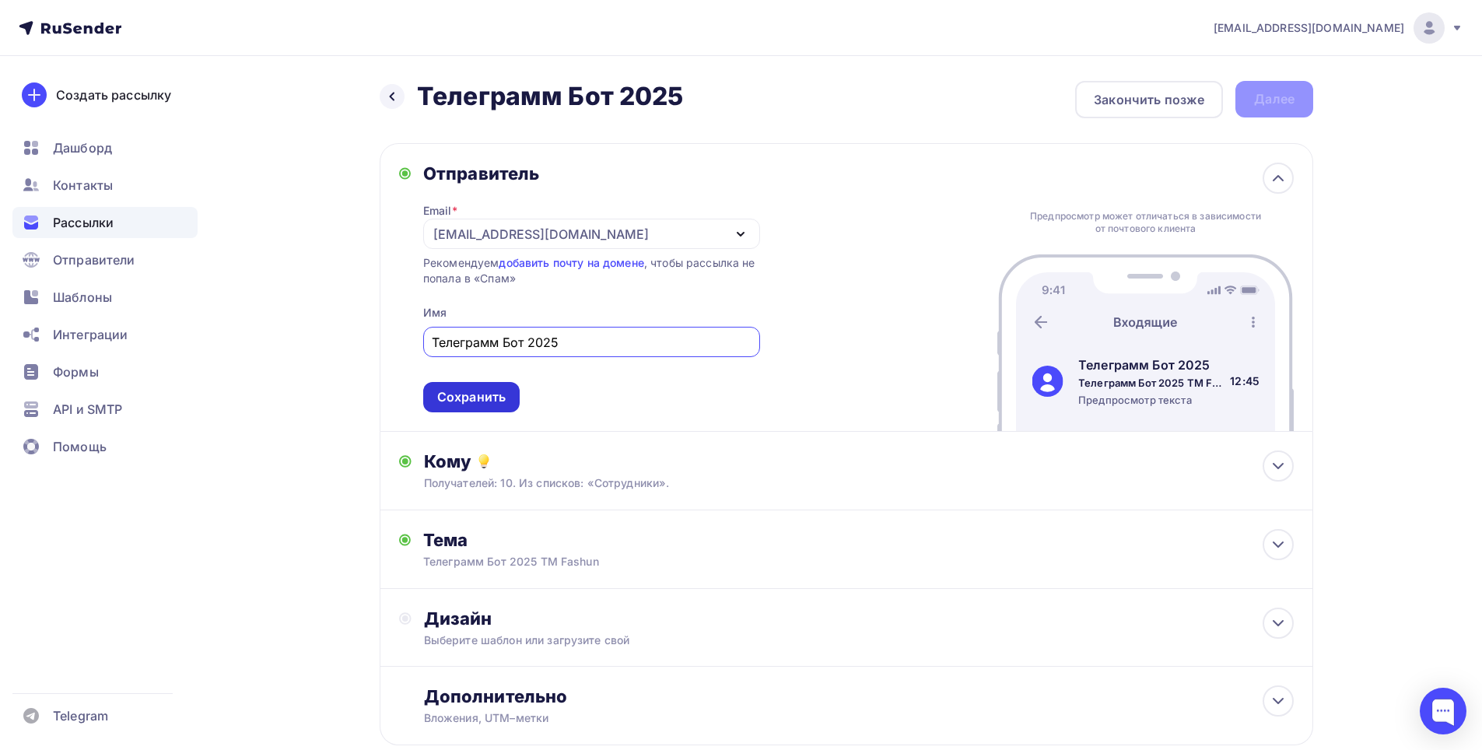
click at [485, 395] on div "Сохранить" at bounding box center [471, 397] width 68 height 18
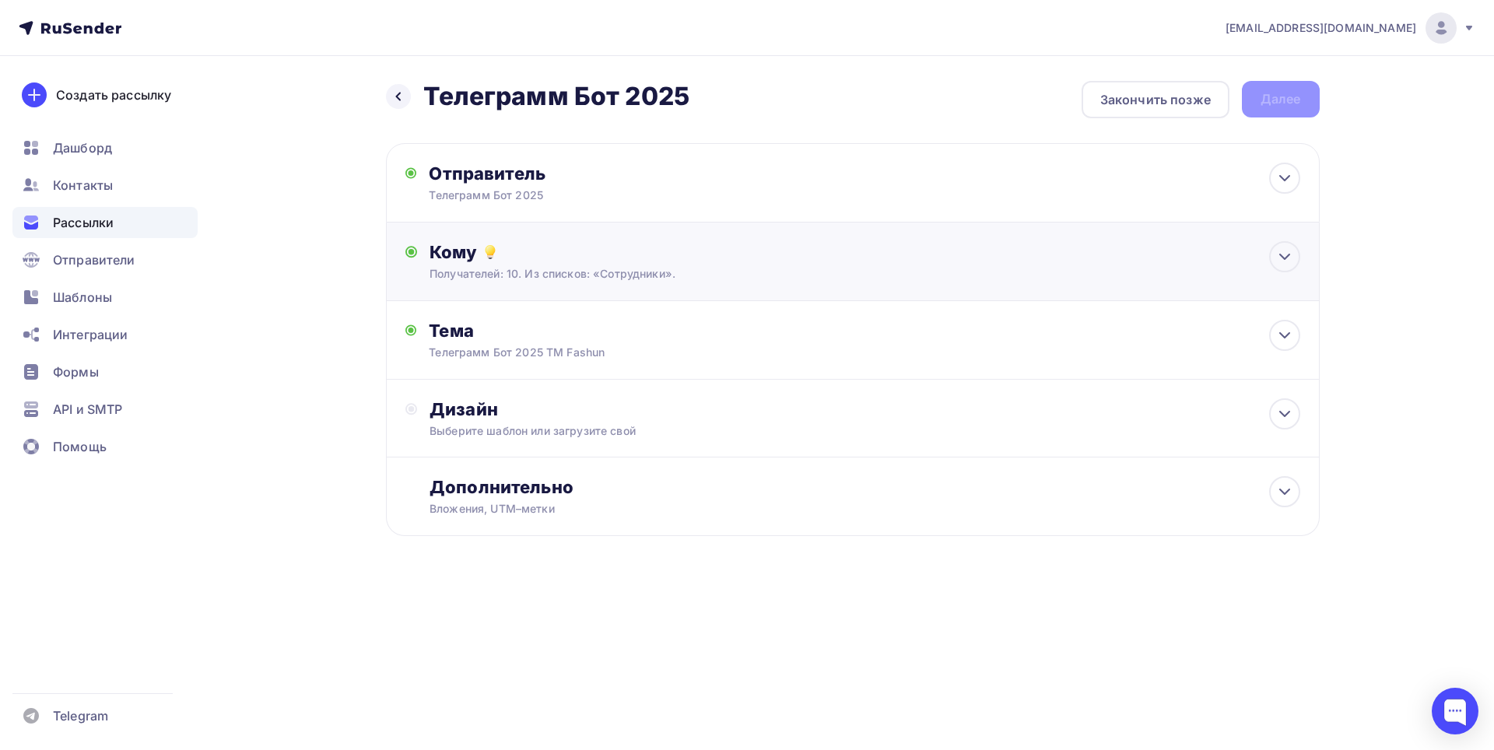
click at [609, 264] on div "Кому Получателей: 10. Из списков: «Сотрудники». Списки получателей Сотрудники В…" at bounding box center [864, 261] width 870 height 40
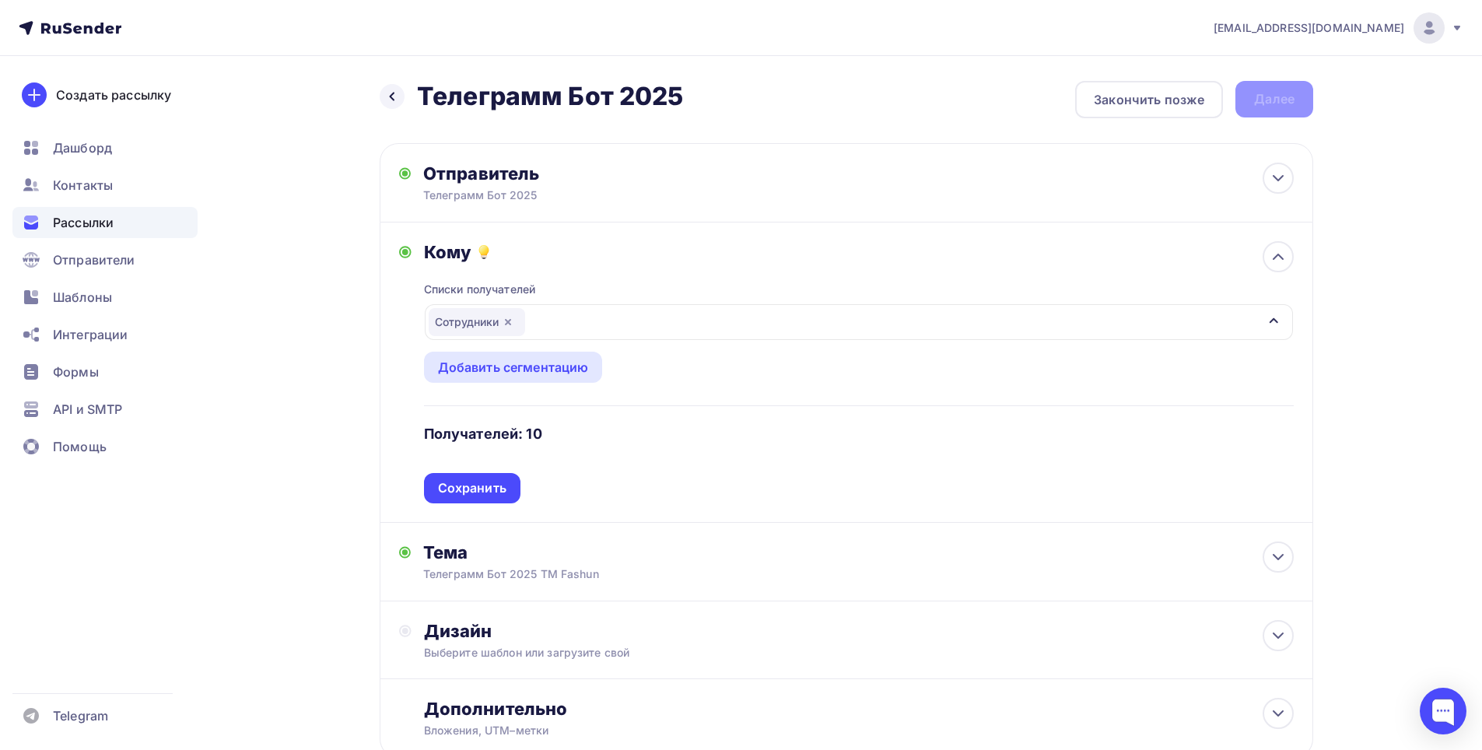
click at [587, 328] on div "Сотрудники" at bounding box center [859, 322] width 868 height 36
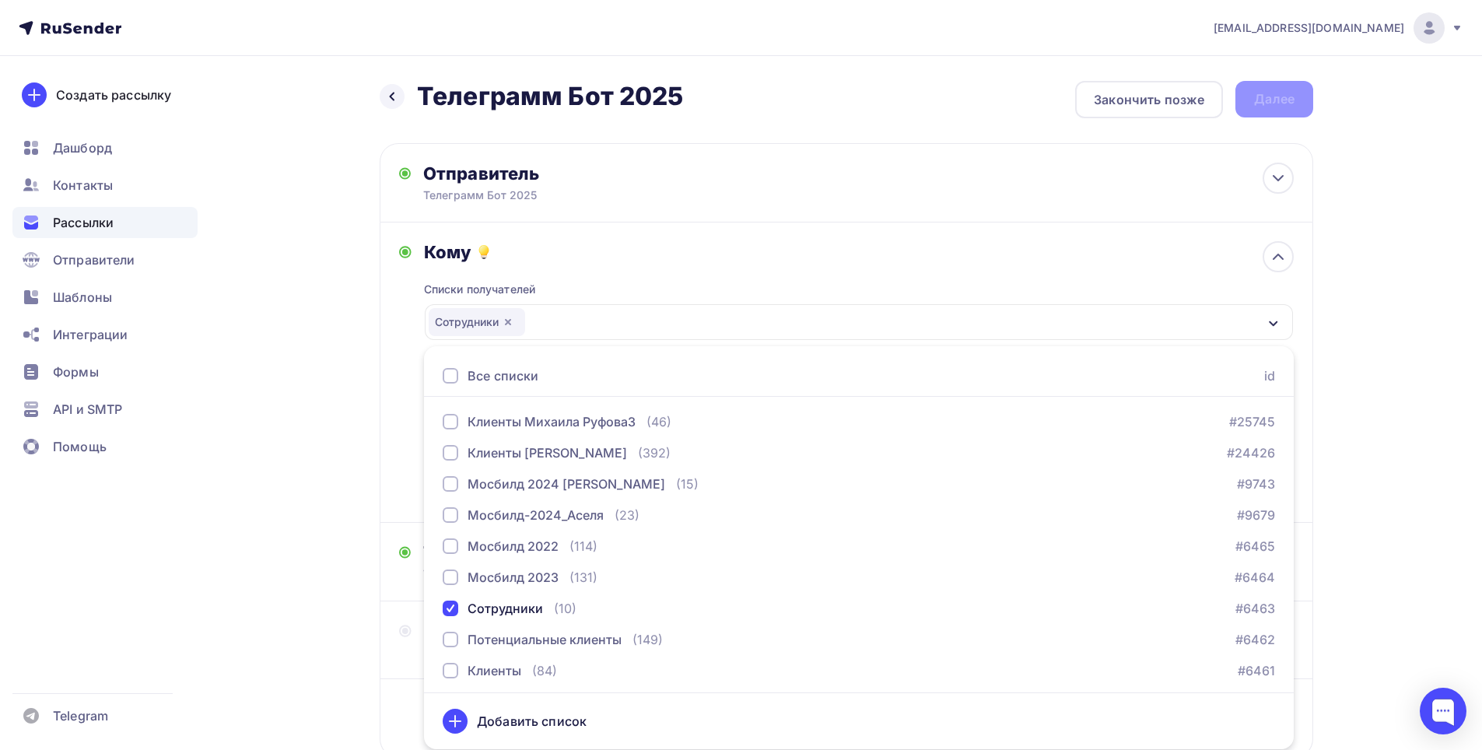
click at [320, 323] on div "Назад Телеграмм Бот 2025 Телеграмм Бот 2025 Закончить позже Далее Отправитель Т…" at bounding box center [740, 457] width 1275 height 802
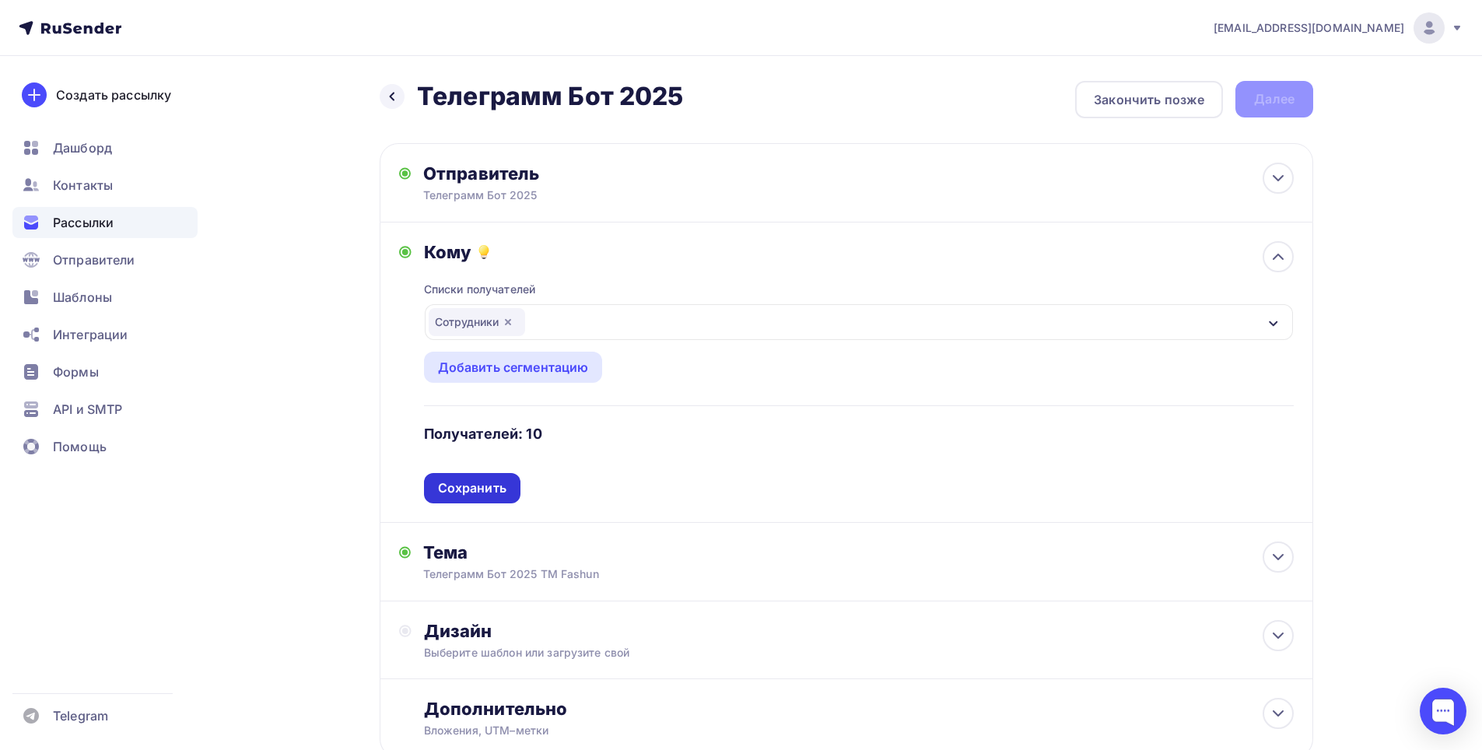
click at [482, 495] on div "Сохранить" at bounding box center [472, 488] width 68 height 18
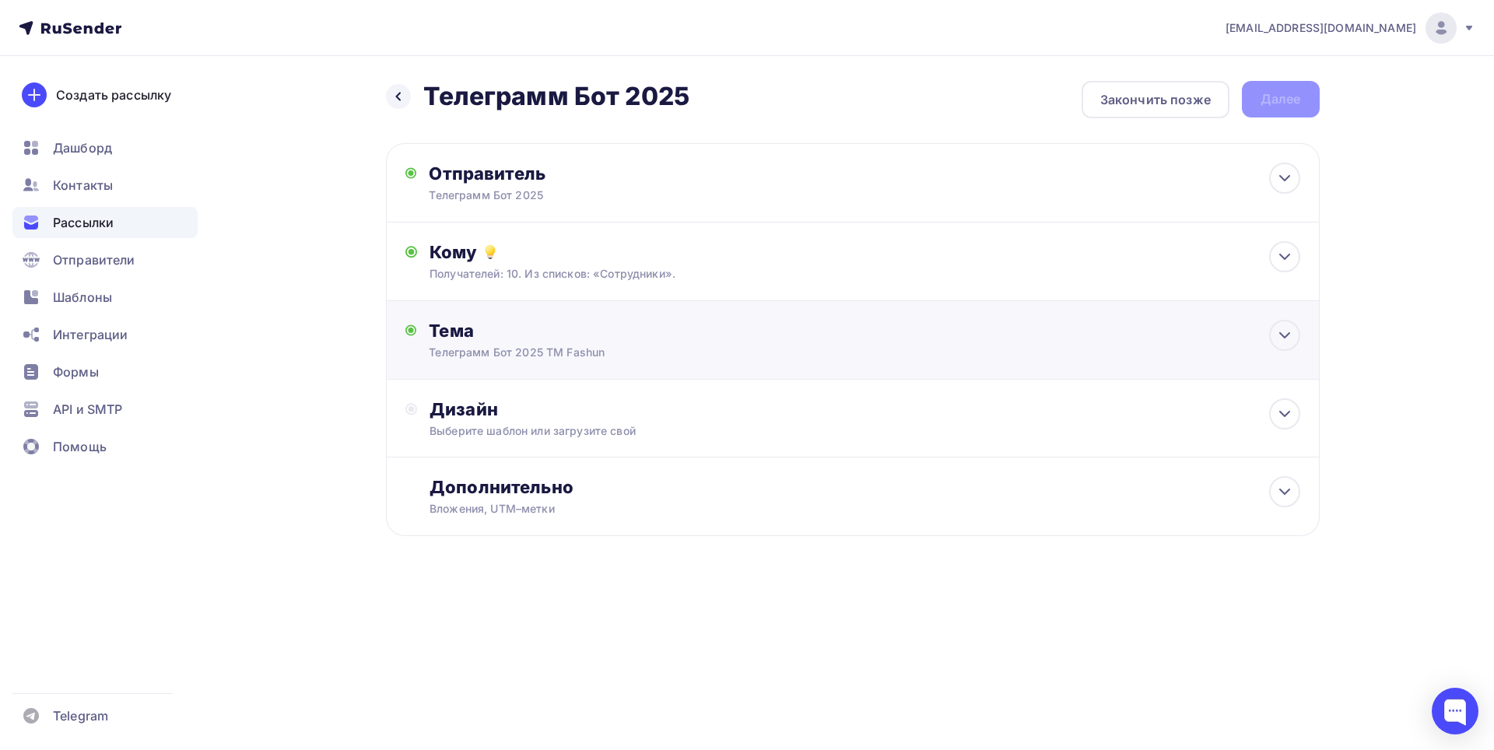
click at [595, 352] on div "Телеграмм Бот 2025 ТМ Fashun" at bounding box center [567, 353] width 277 height 16
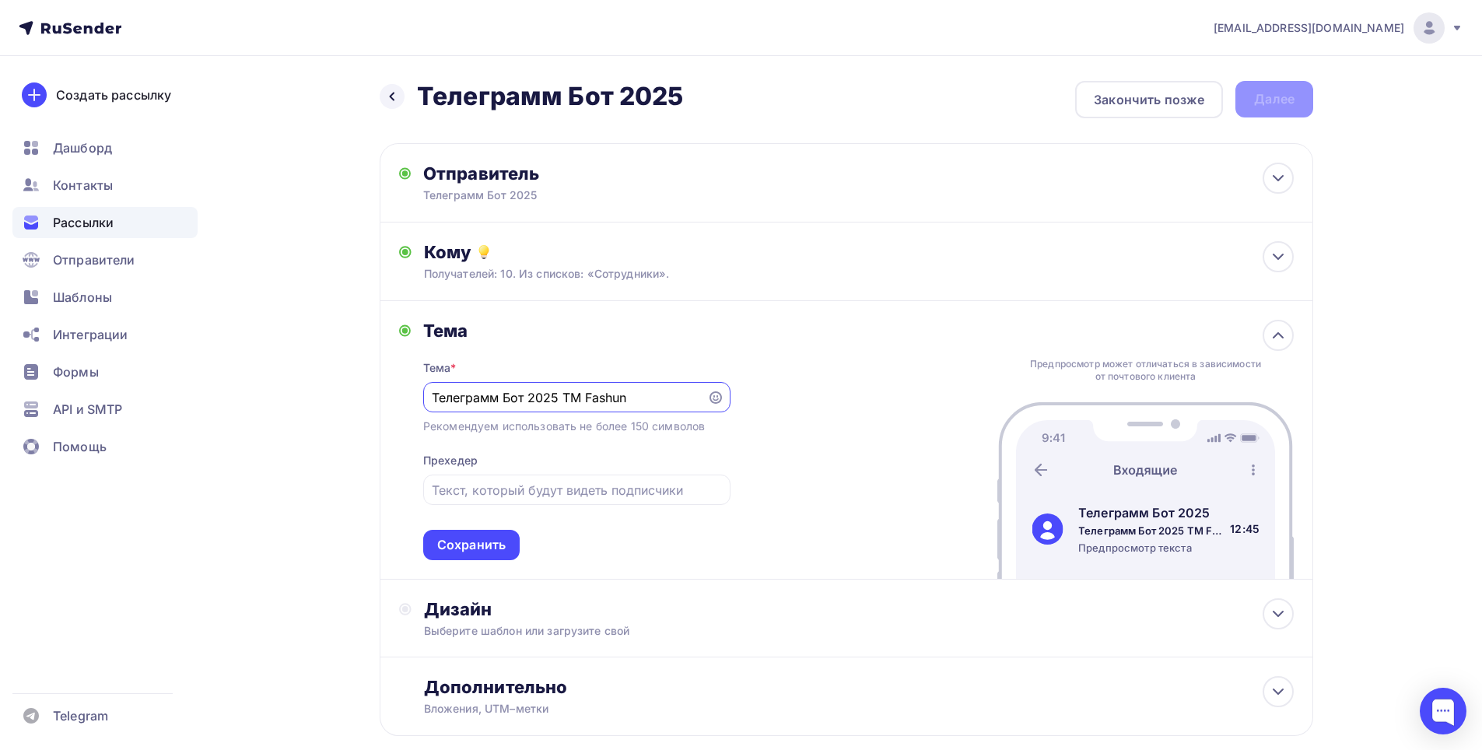
click at [492, 547] on div "Сохранить" at bounding box center [471, 545] width 68 height 18
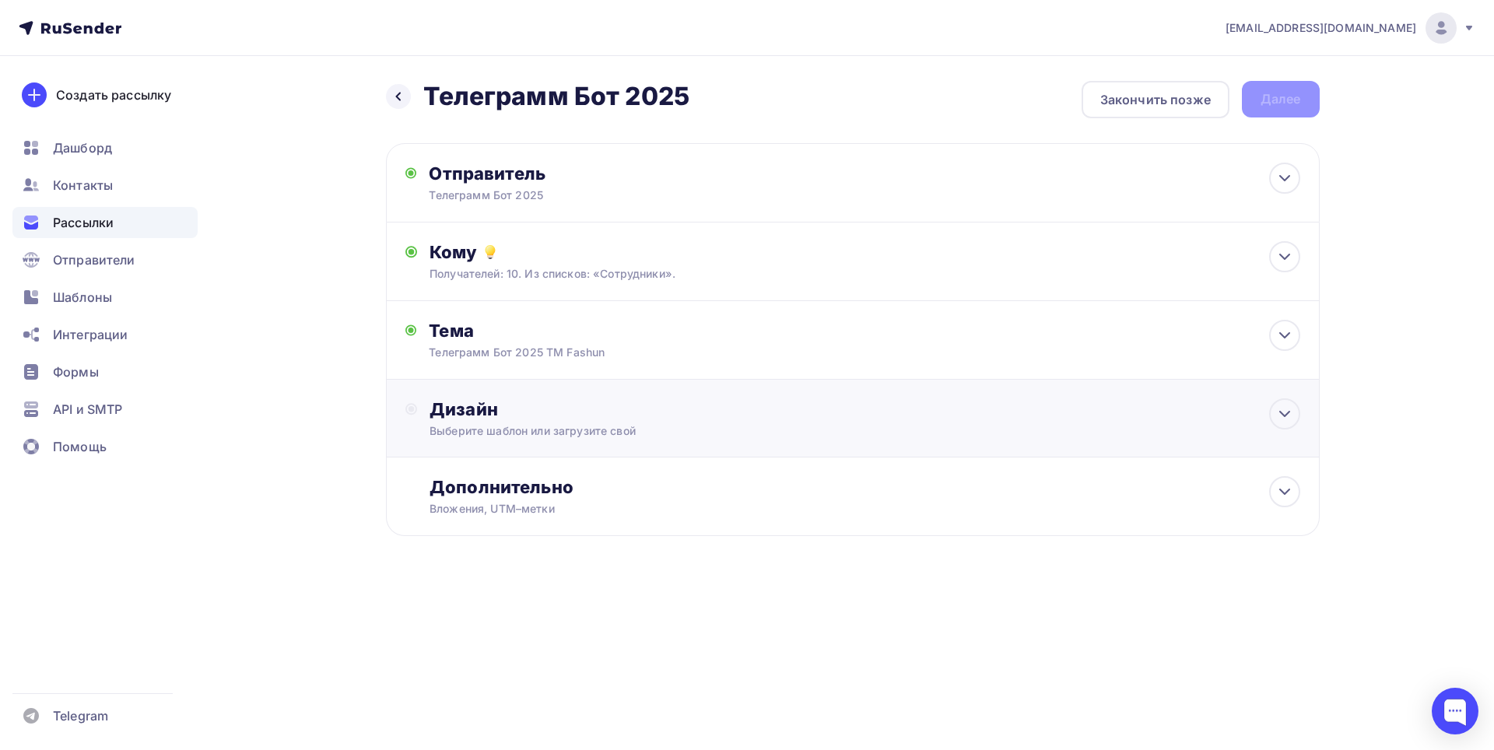
click at [492, 419] on div "Дизайн" at bounding box center [864, 409] width 870 height 22
click at [529, 483] on div "Выбрать шаблон" at bounding box center [497, 472] width 136 height 30
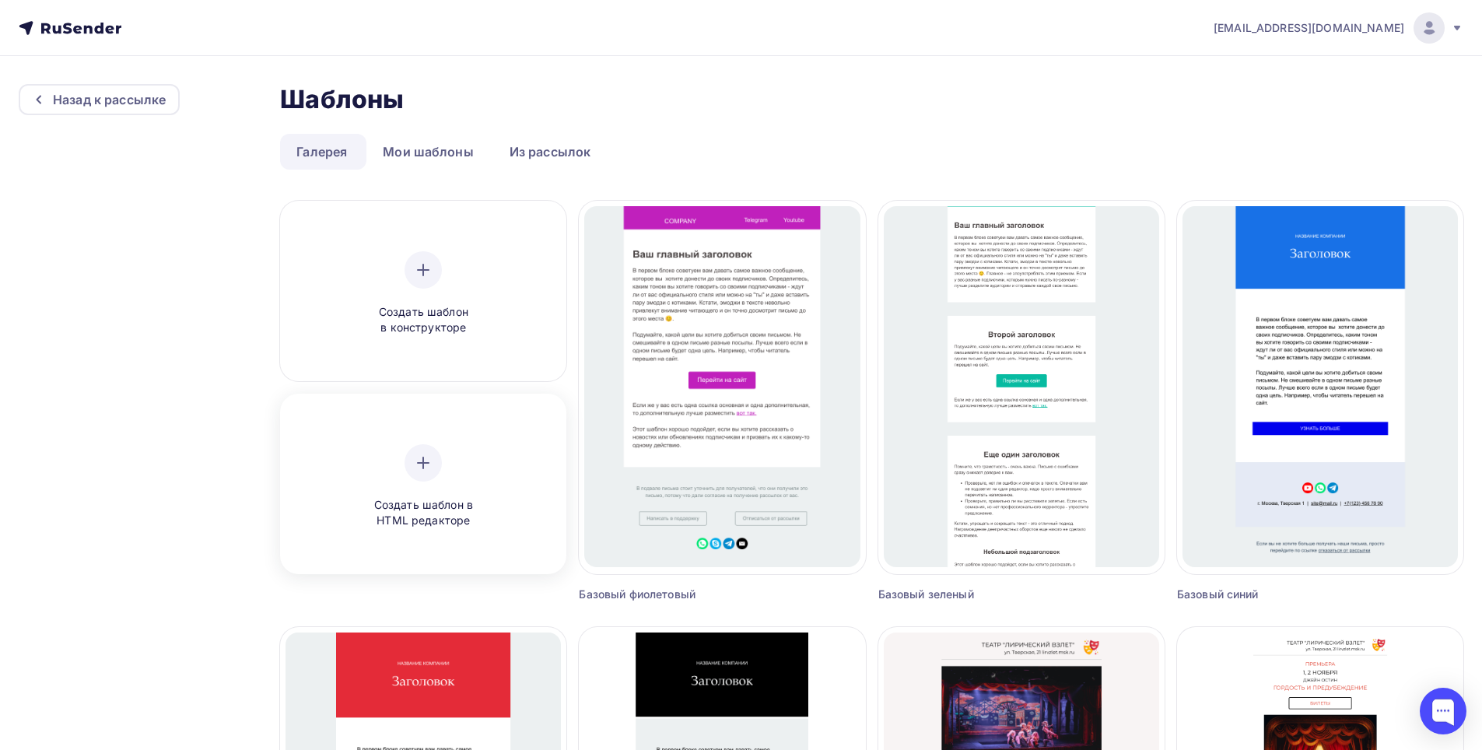
click at [509, 457] on div "Создать шаблон в HTML редакторе" at bounding box center [422, 486] width 275 height 174
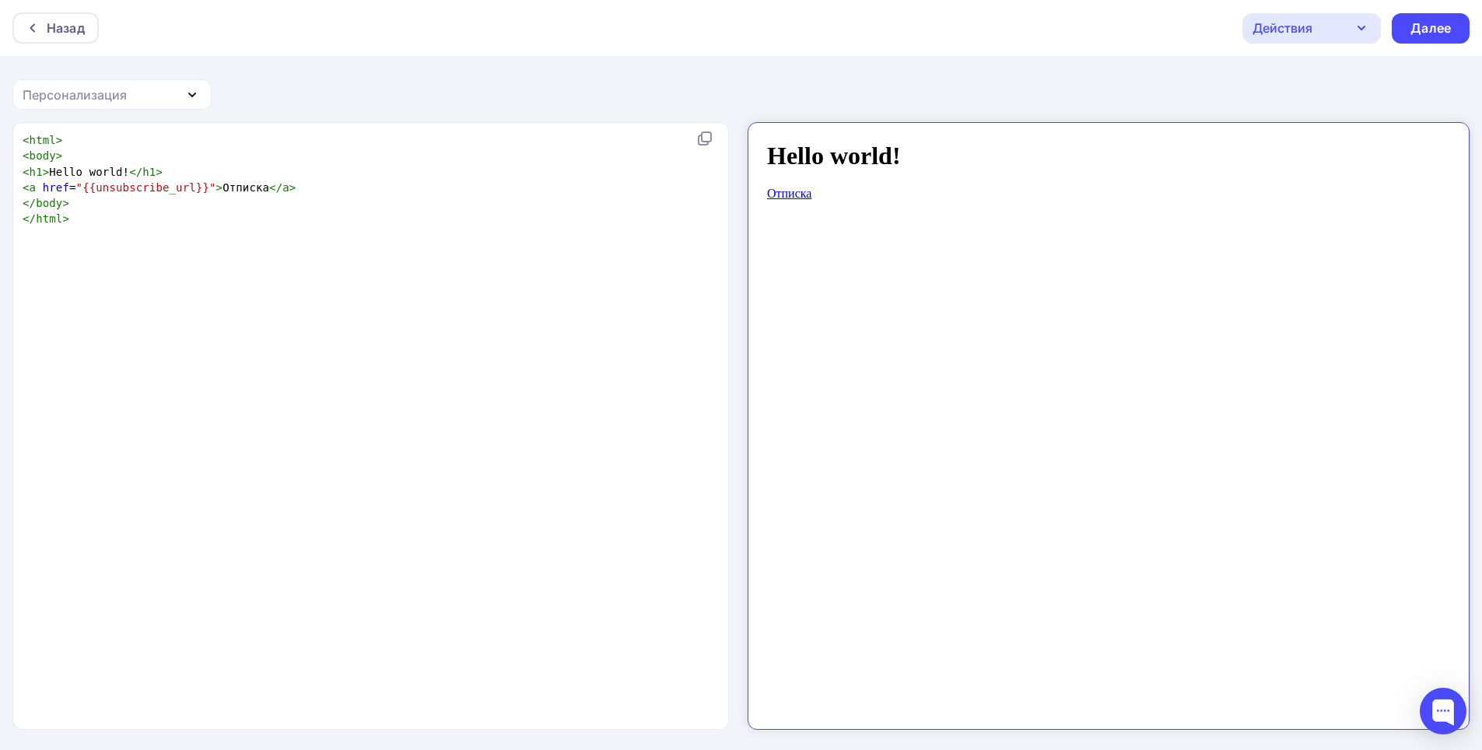
scroll to position [5, 0]
type textarea "<h1>Hello world!</h1>"
drag, startPoint x: 172, startPoint y: 168, endPoint x: 3, endPoint y: 170, distance: 168.8
click at [12, 170] on div "<h1>Hello world!</h1> x < html > < body > < h1 > Hello world! </ h1 > < a href …" at bounding box center [741, 436] width 1482 height 629
click at [114, 213] on div "x < html > < body > < a href = "{{unsubscribe_url}}" > Отписка </ a > </ body >…" at bounding box center [373, 171] width 708 height 85
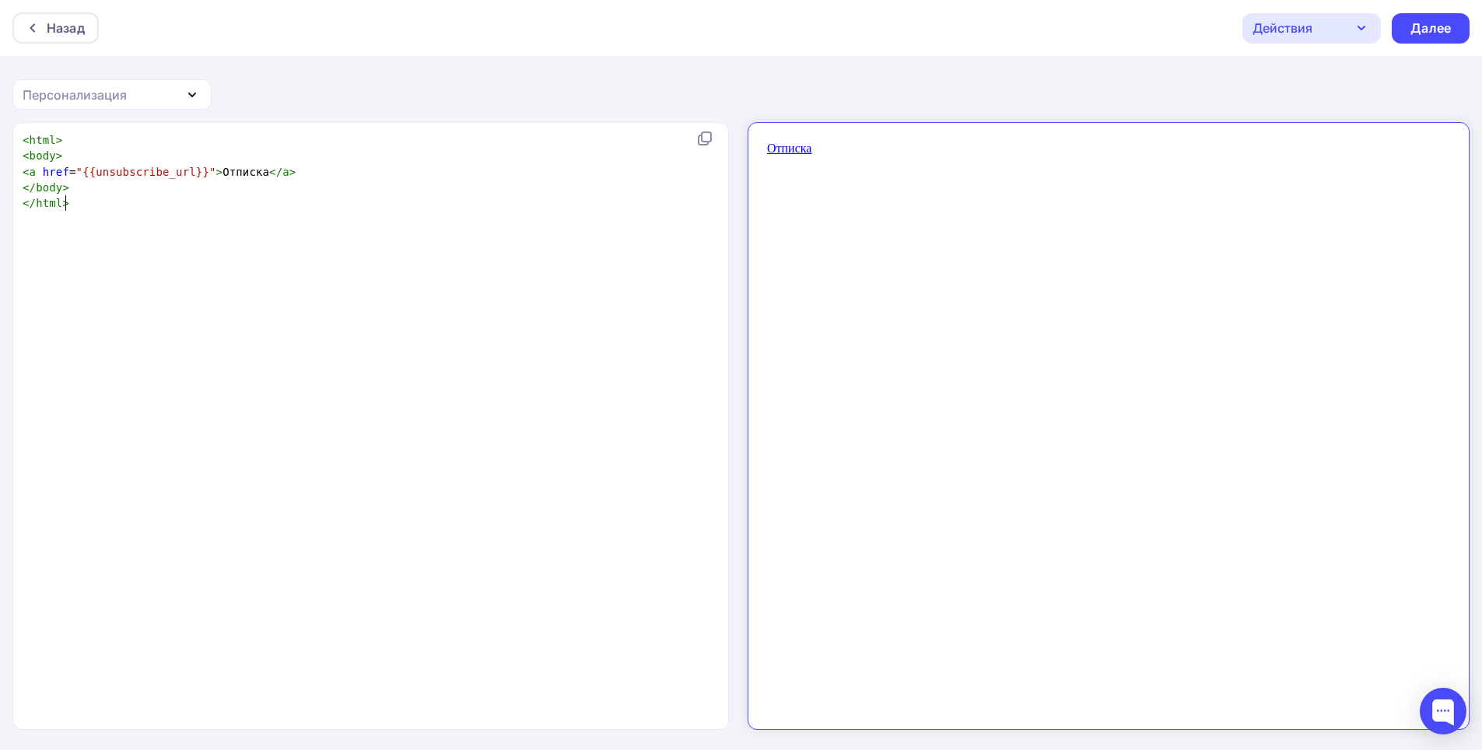
type textarea "​"
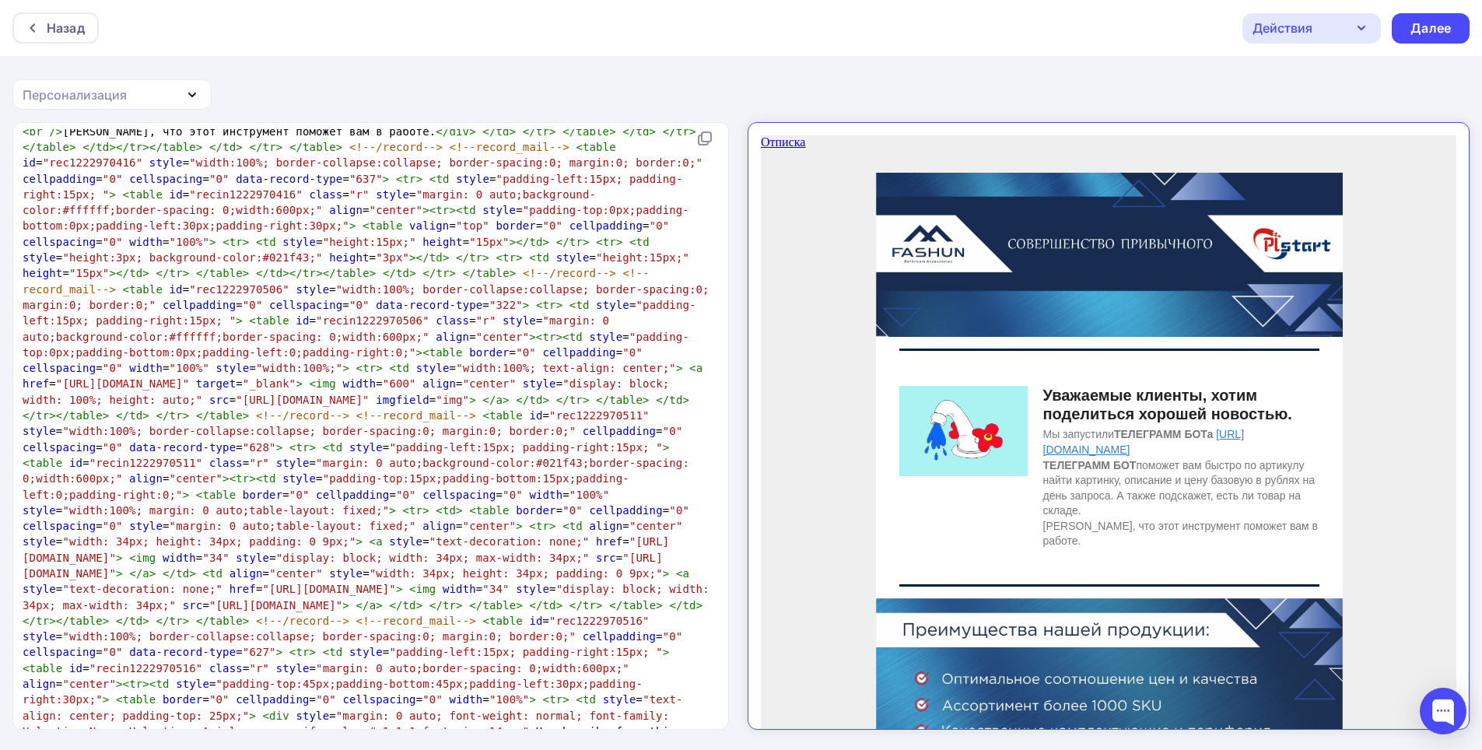
scroll to position [2175, 0]
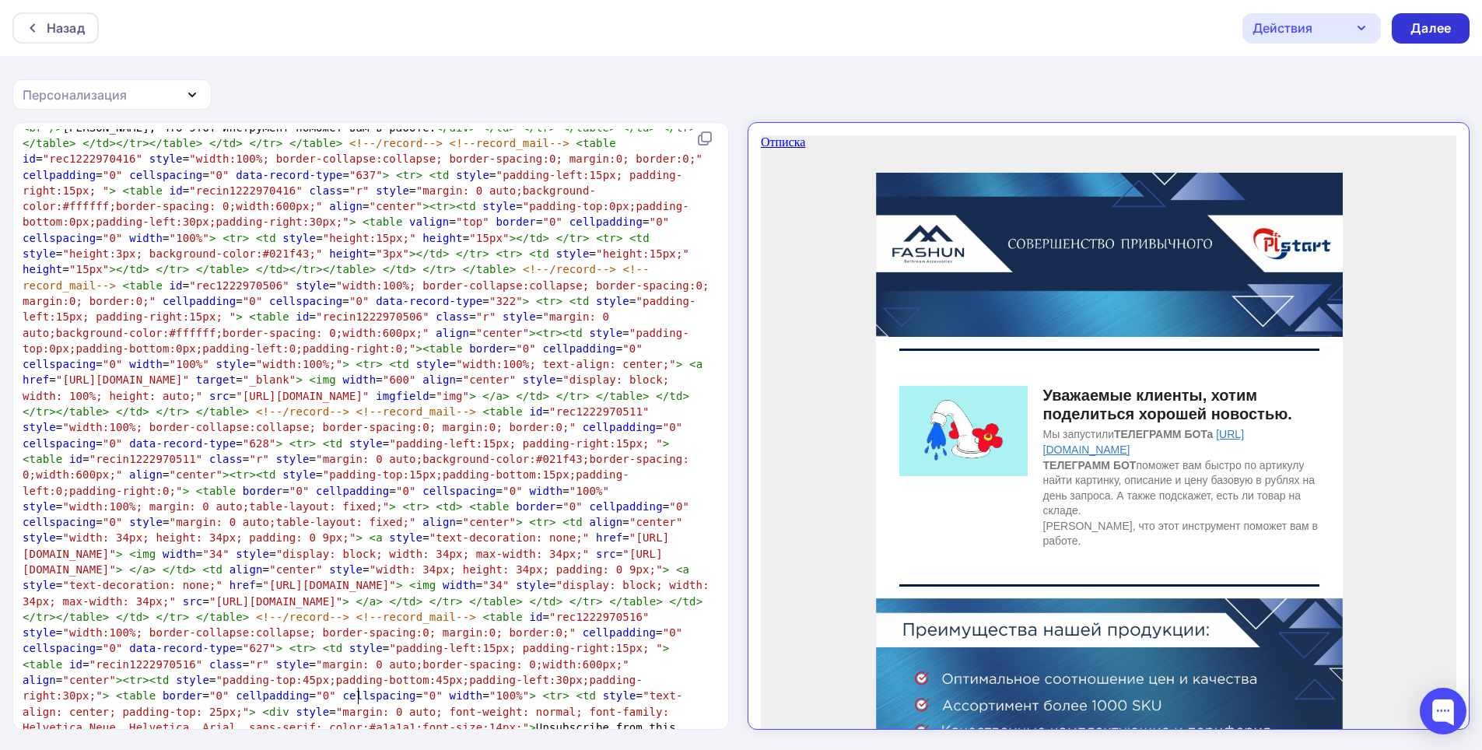
click at [1423, 30] on div "Далее" at bounding box center [1430, 28] width 40 height 18
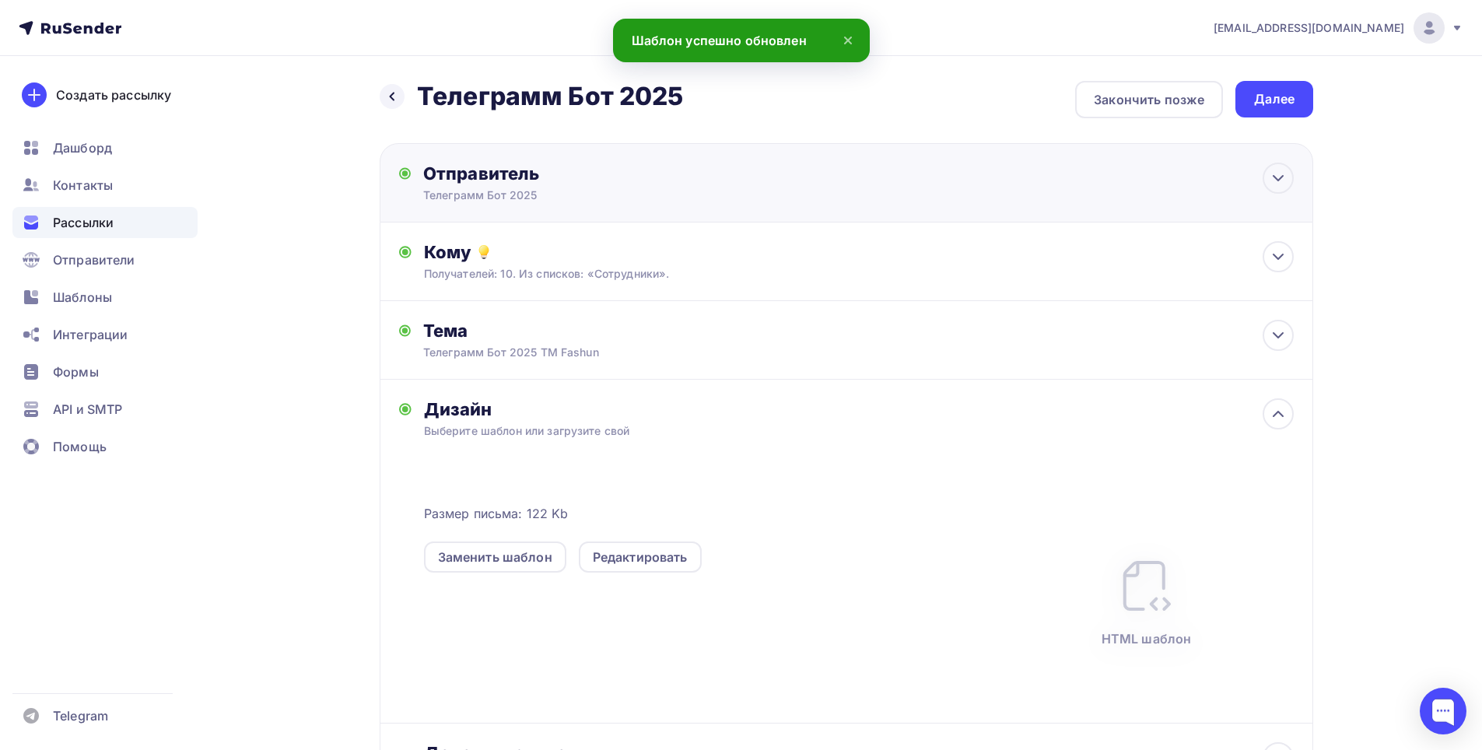
click at [657, 183] on div "Отправитель" at bounding box center [591, 174] width 337 height 22
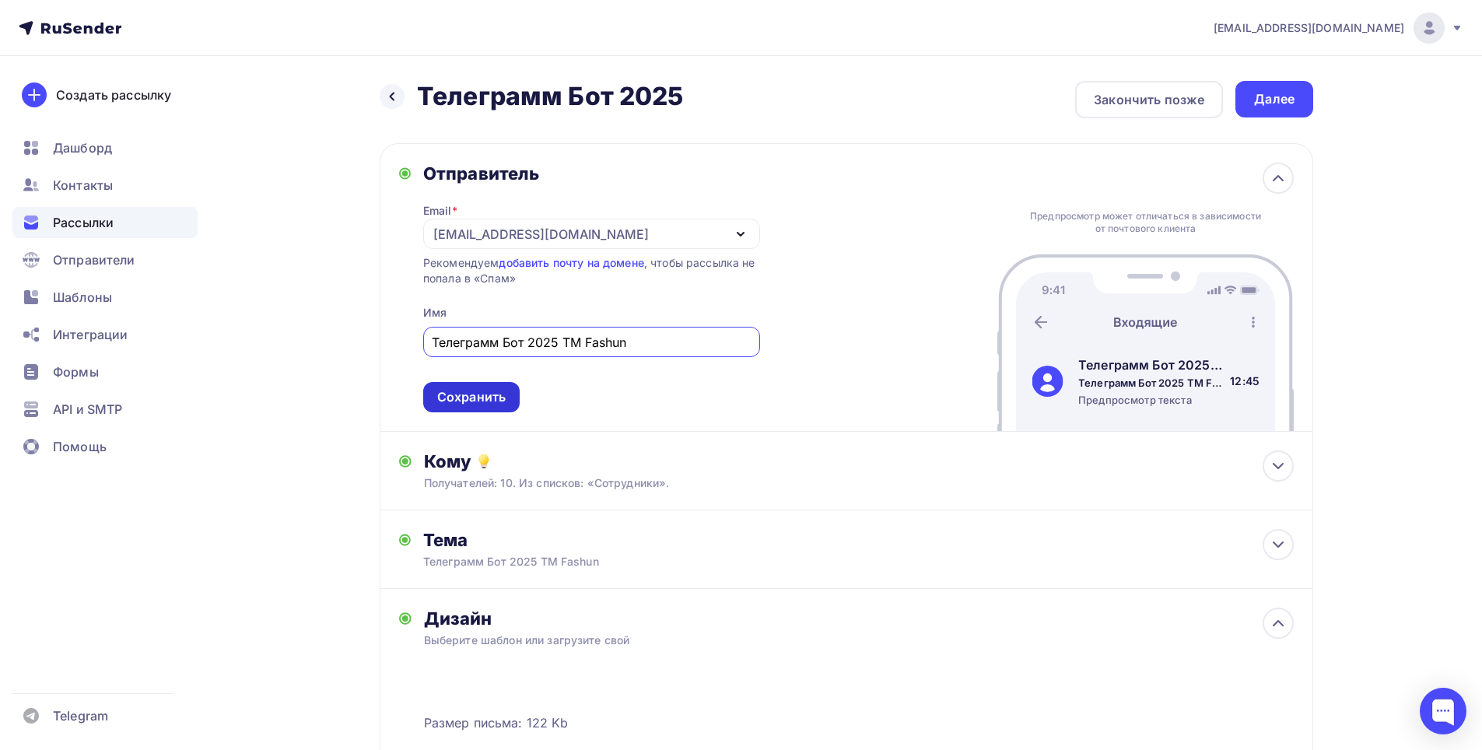
type input "Телеграмм Бот 2025 ТМ Fashun"
click at [486, 406] on div "Сохранить" at bounding box center [471, 397] width 96 height 30
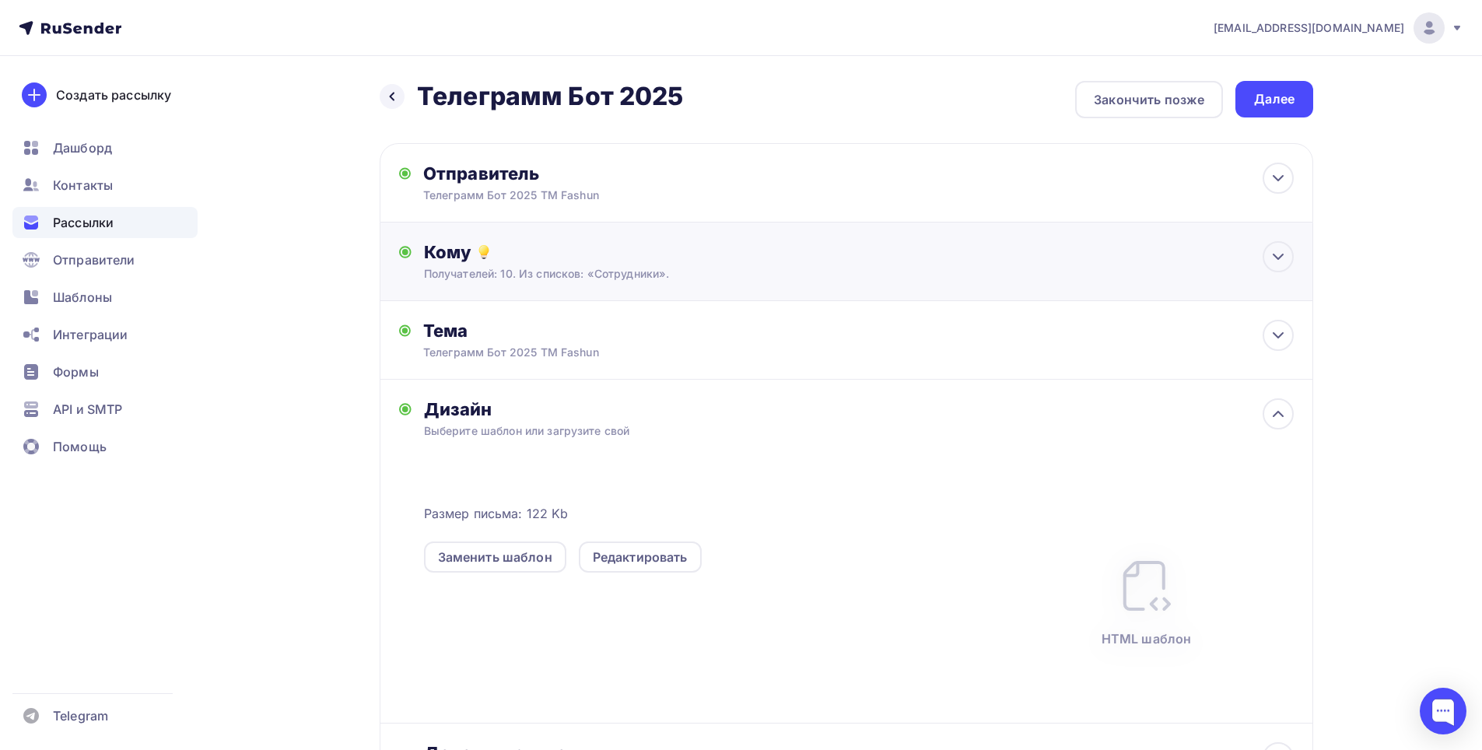
click at [632, 271] on div "Получателей: 10. Из списков: «Сотрудники»." at bounding box center [815, 274] width 783 height 16
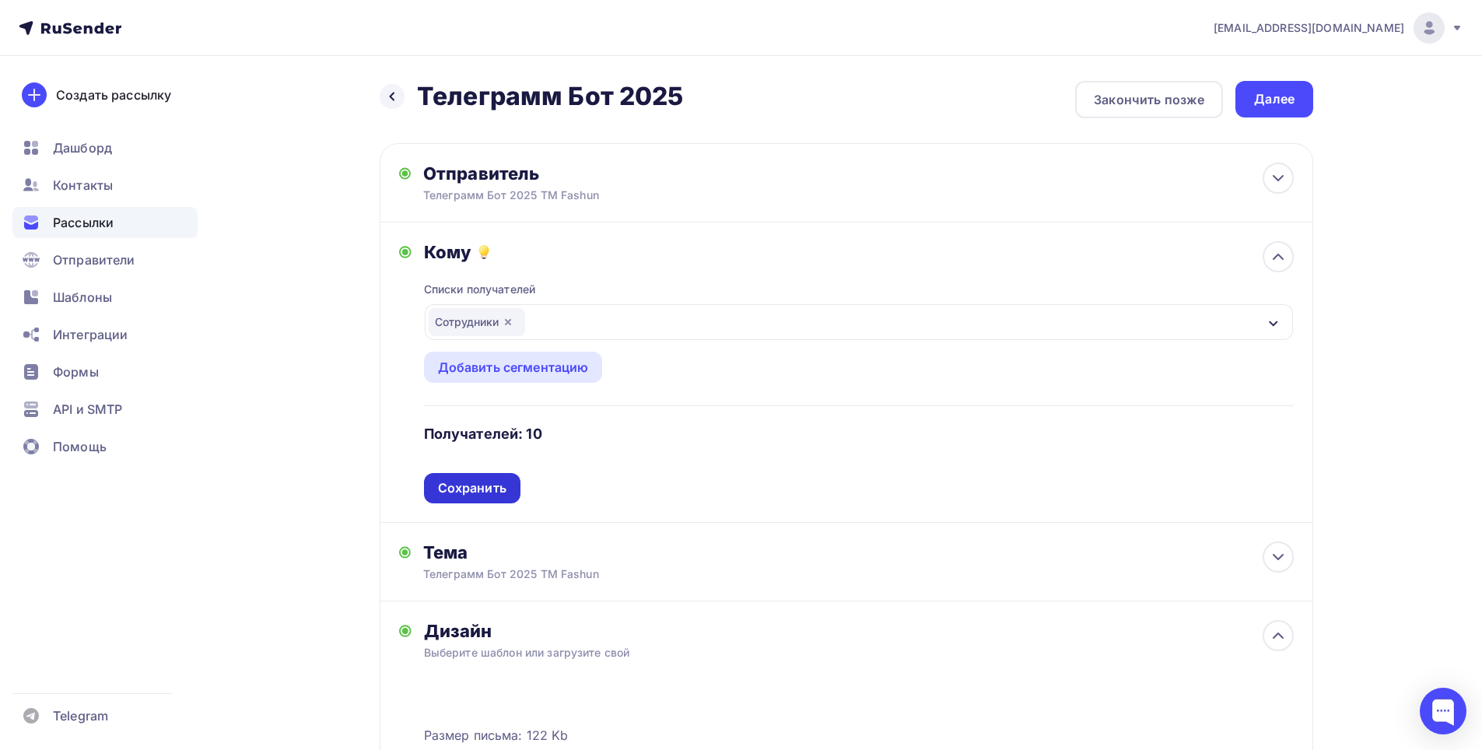
click at [483, 485] on div "Сохранить" at bounding box center [472, 488] width 68 height 18
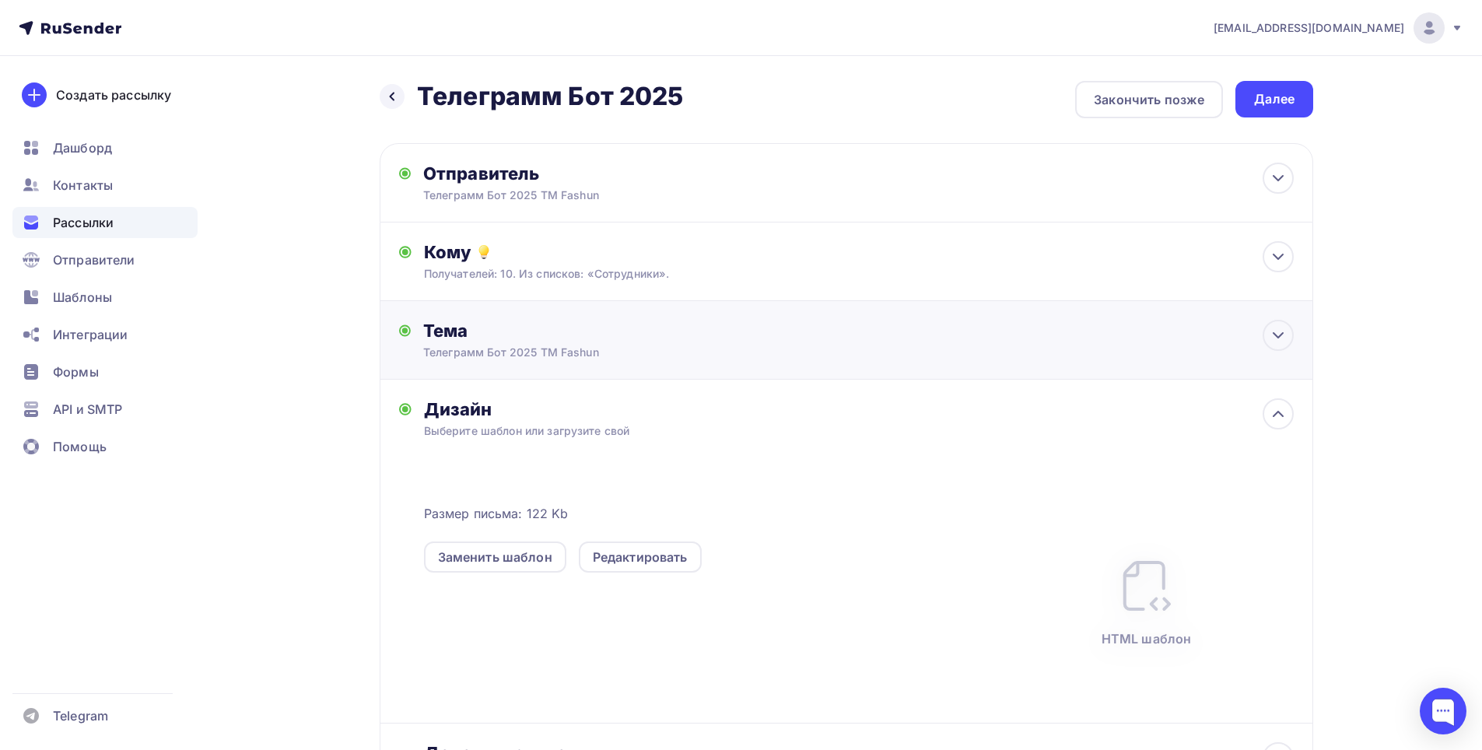
click at [580, 359] on div "Телеграмм Бот 2025 ТМ Fashun" at bounding box center [561, 353] width 277 height 16
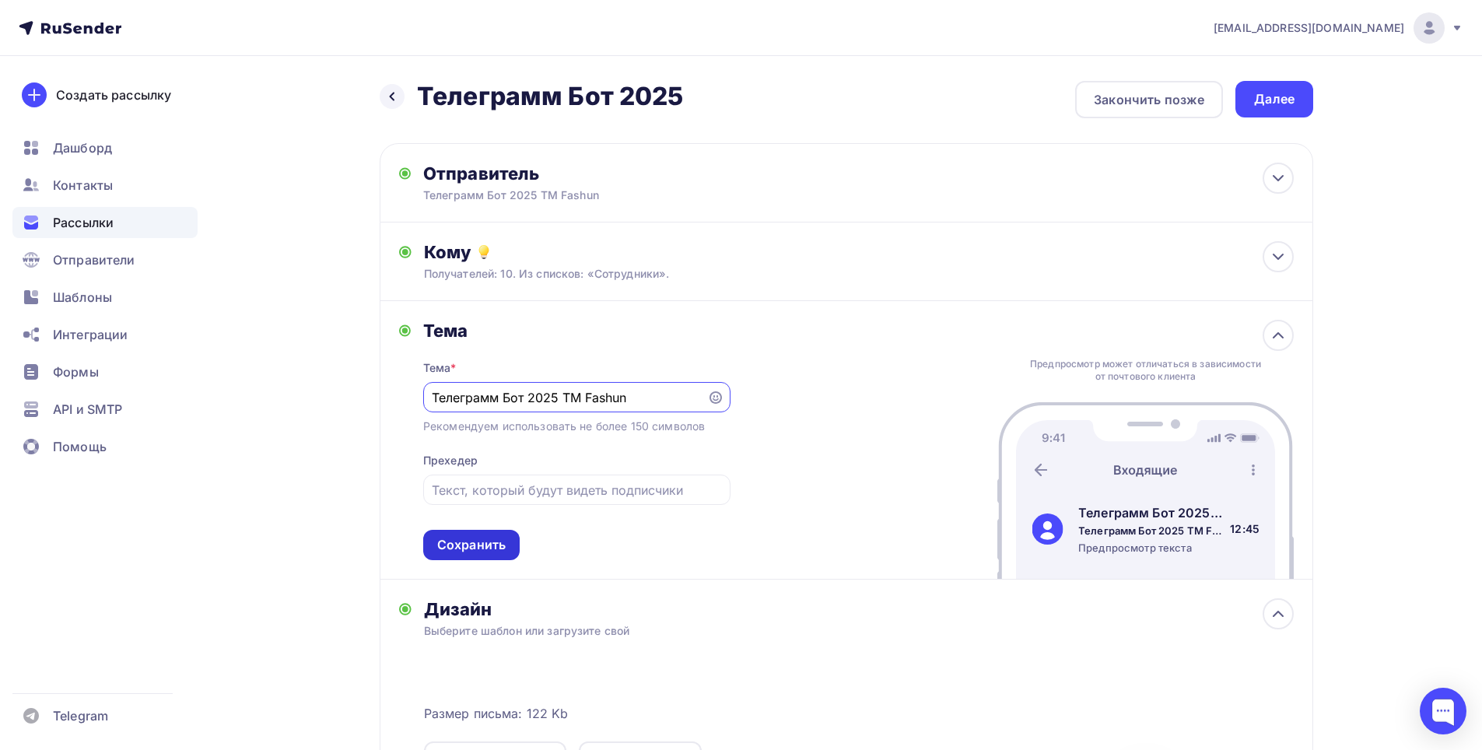
click at [495, 554] on div "Сохранить" at bounding box center [471, 545] width 96 height 30
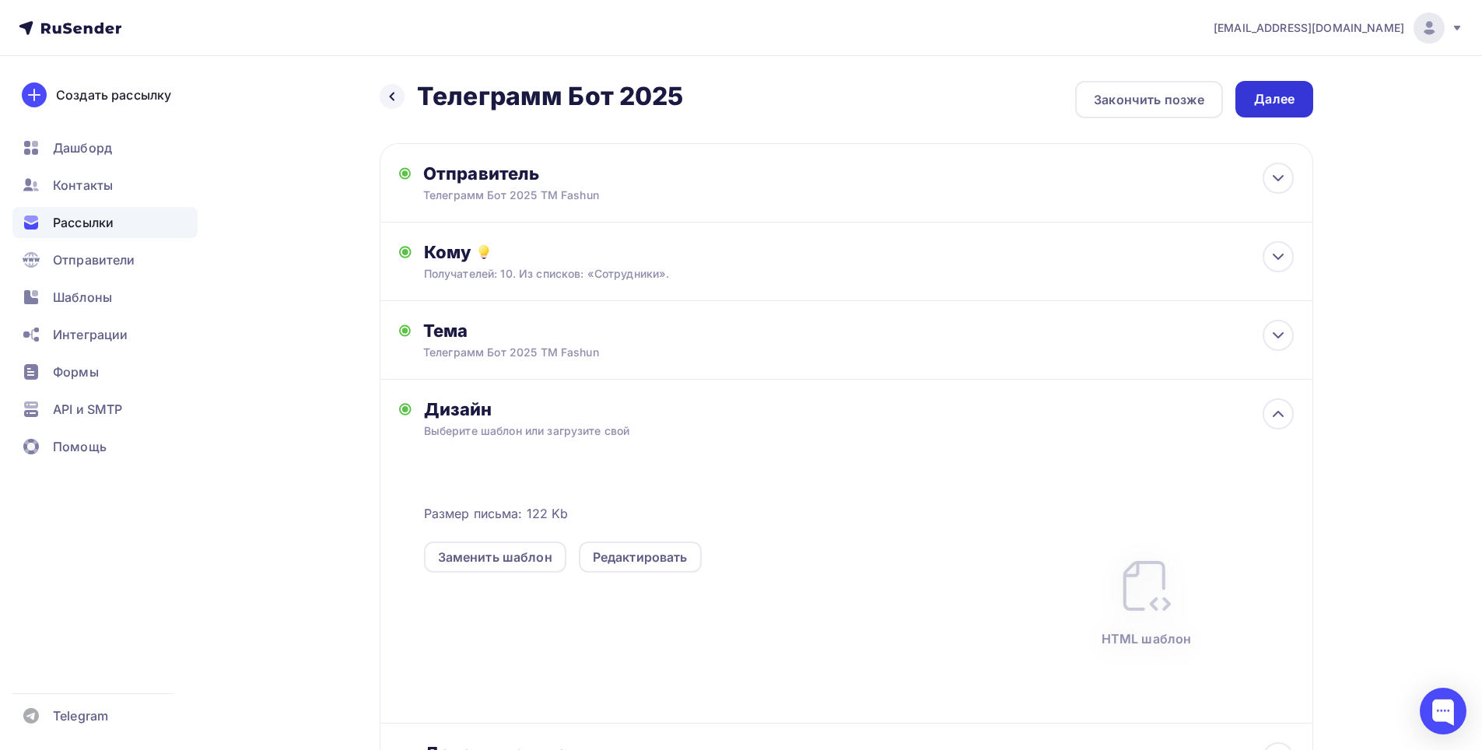
click at [1276, 96] on div "Далее" at bounding box center [1274, 99] width 40 height 18
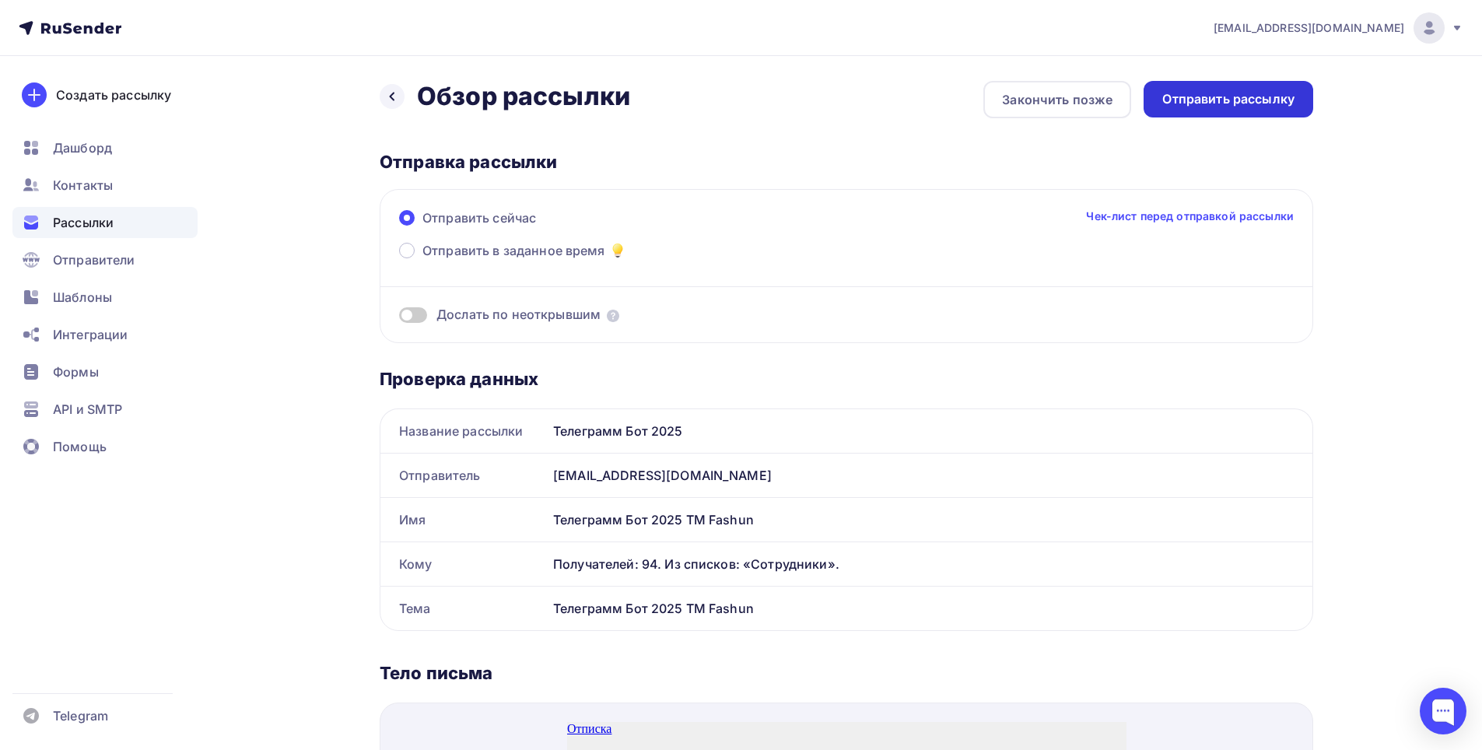
click at [1217, 99] on div "Отправить рассылку" at bounding box center [1228, 99] width 132 height 18
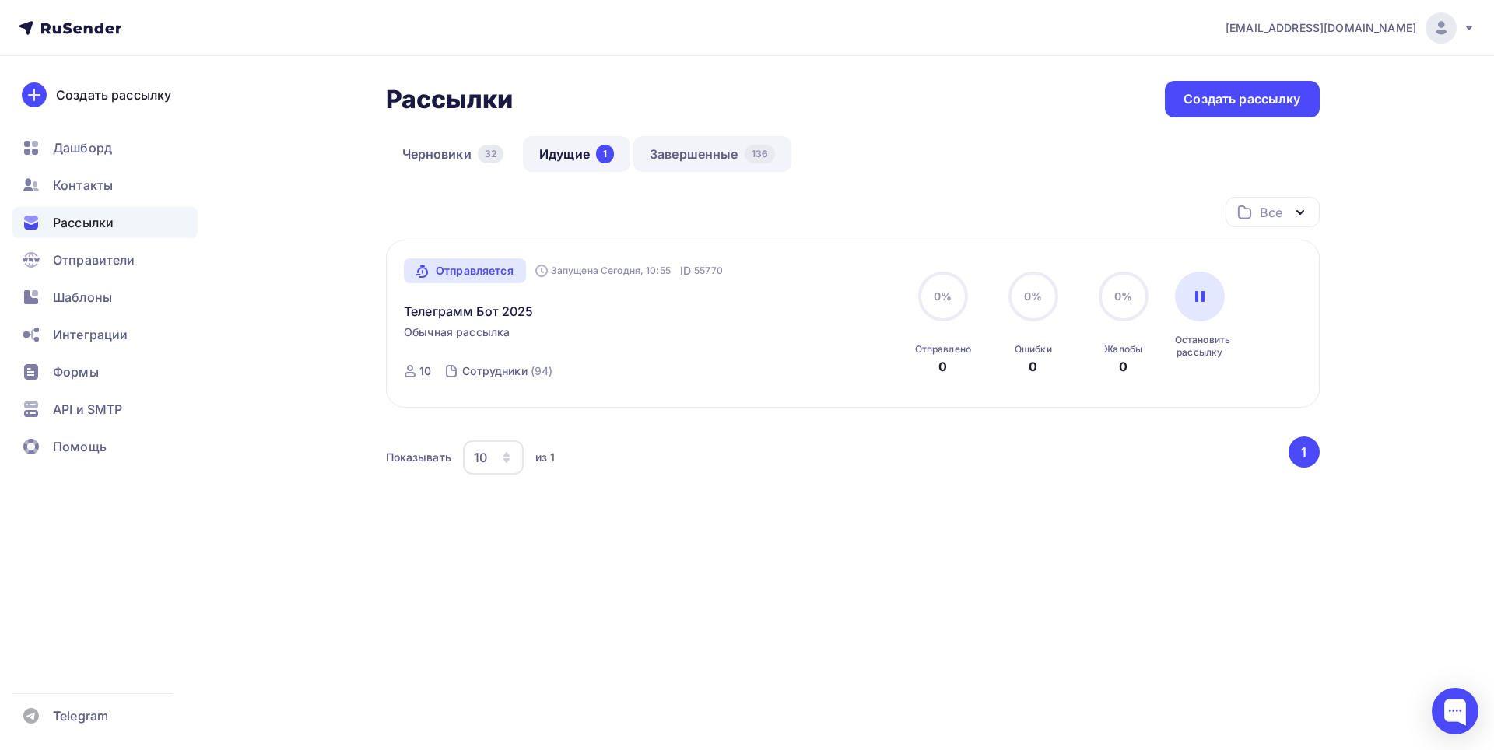
click at [698, 154] on link "Завершенные 136" at bounding box center [712, 154] width 158 height 36
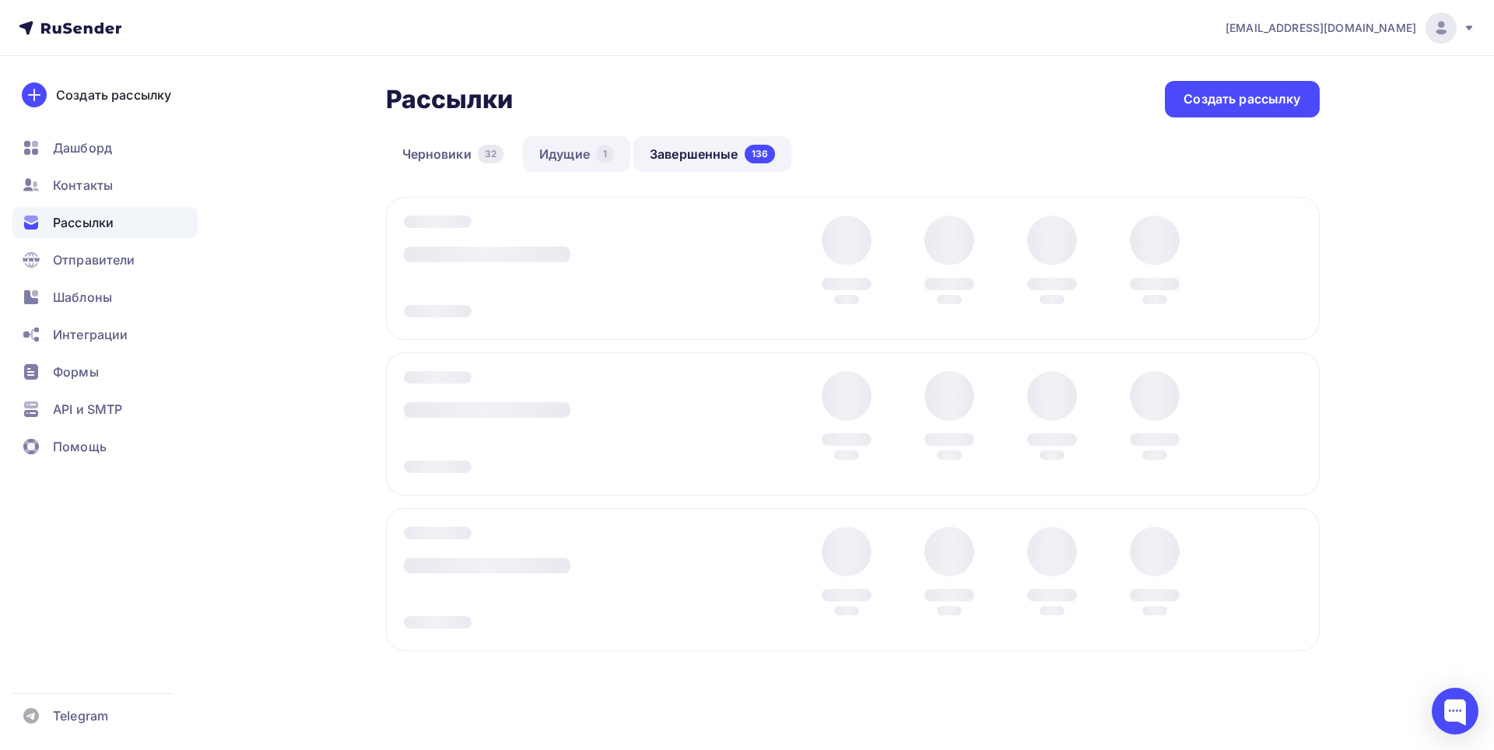
click at [562, 153] on link "Идущие 1" at bounding box center [576, 154] width 107 height 36
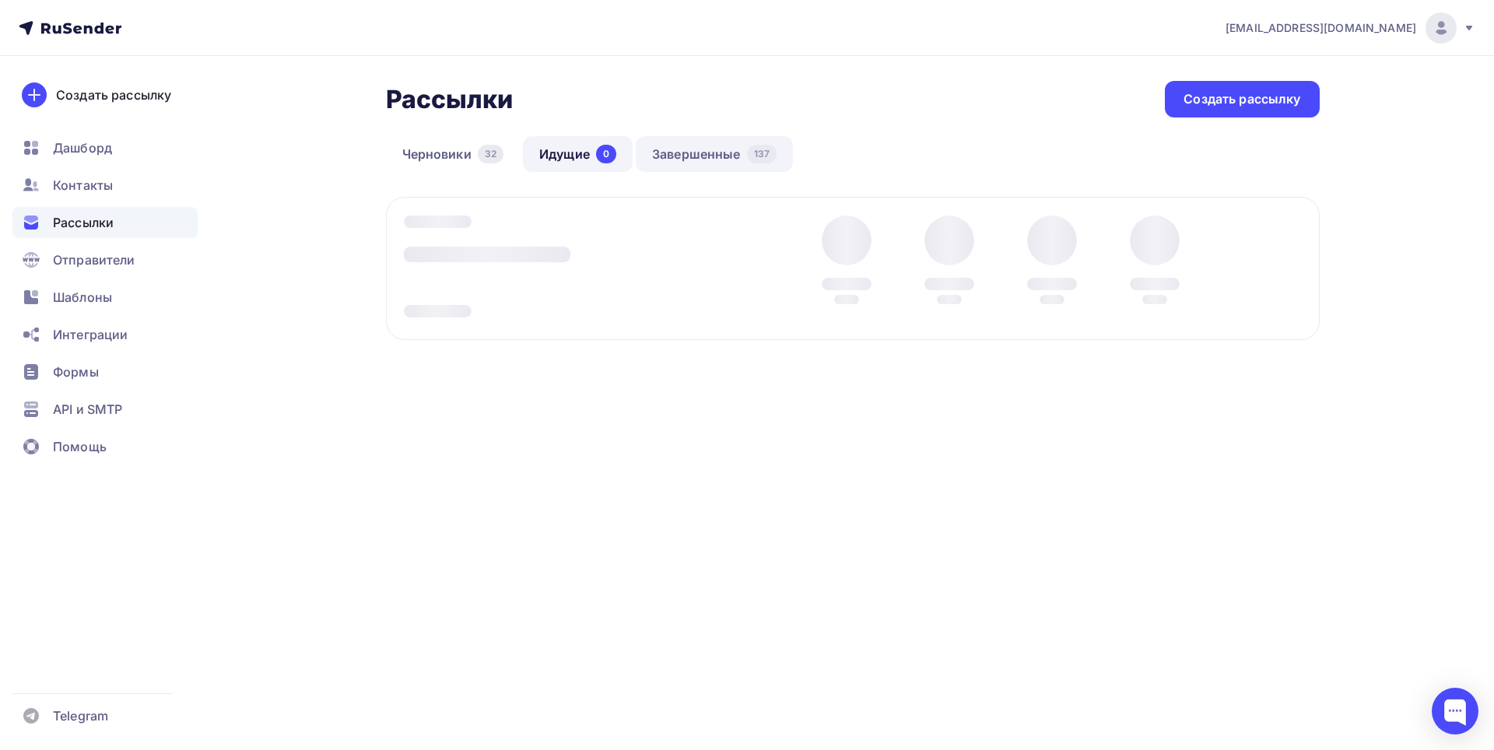
click at [685, 150] on link "Завершенные 137" at bounding box center [714, 154] width 157 height 36
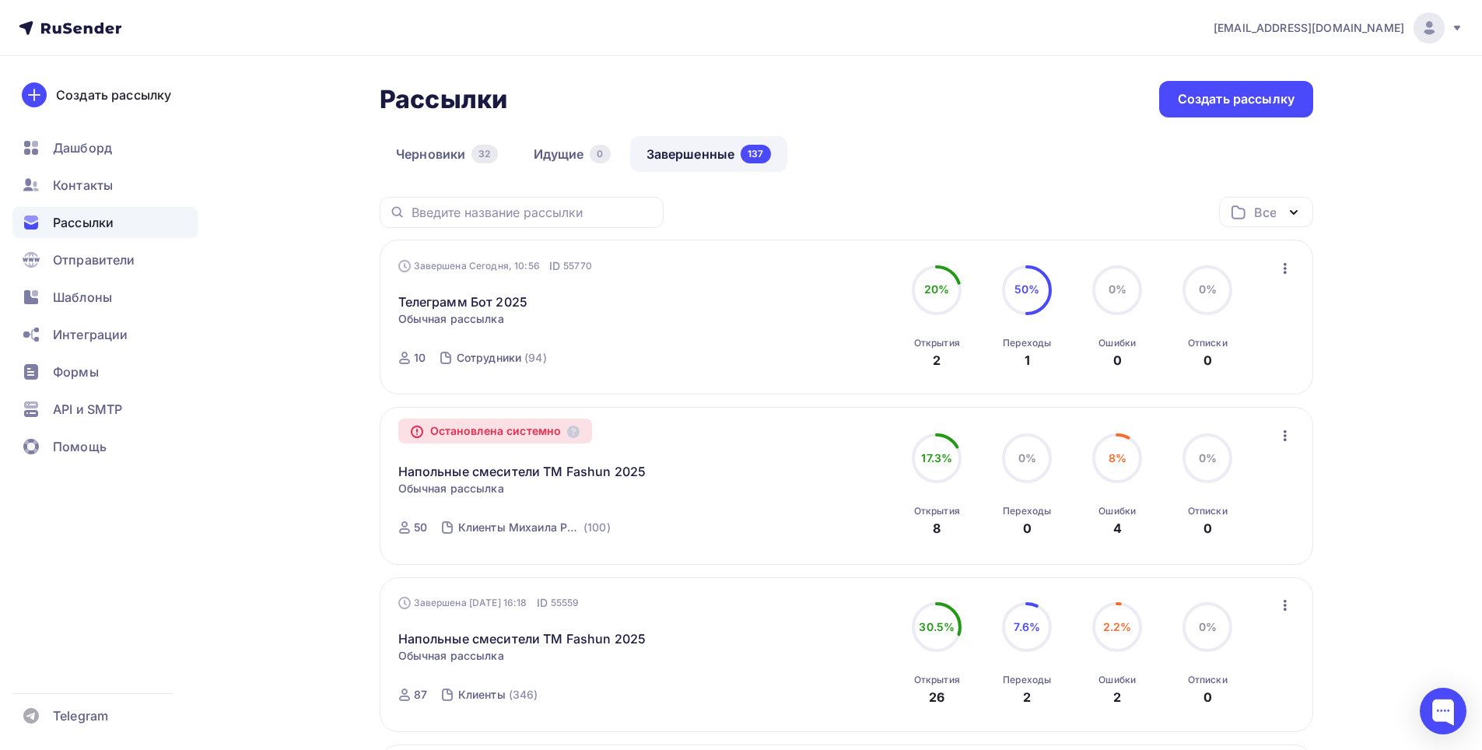
click at [1284, 269] on icon "button" at bounding box center [1285, 268] width 3 height 11
click at [1230, 373] on div "Копировать в новую" at bounding box center [1213, 371] width 159 height 19
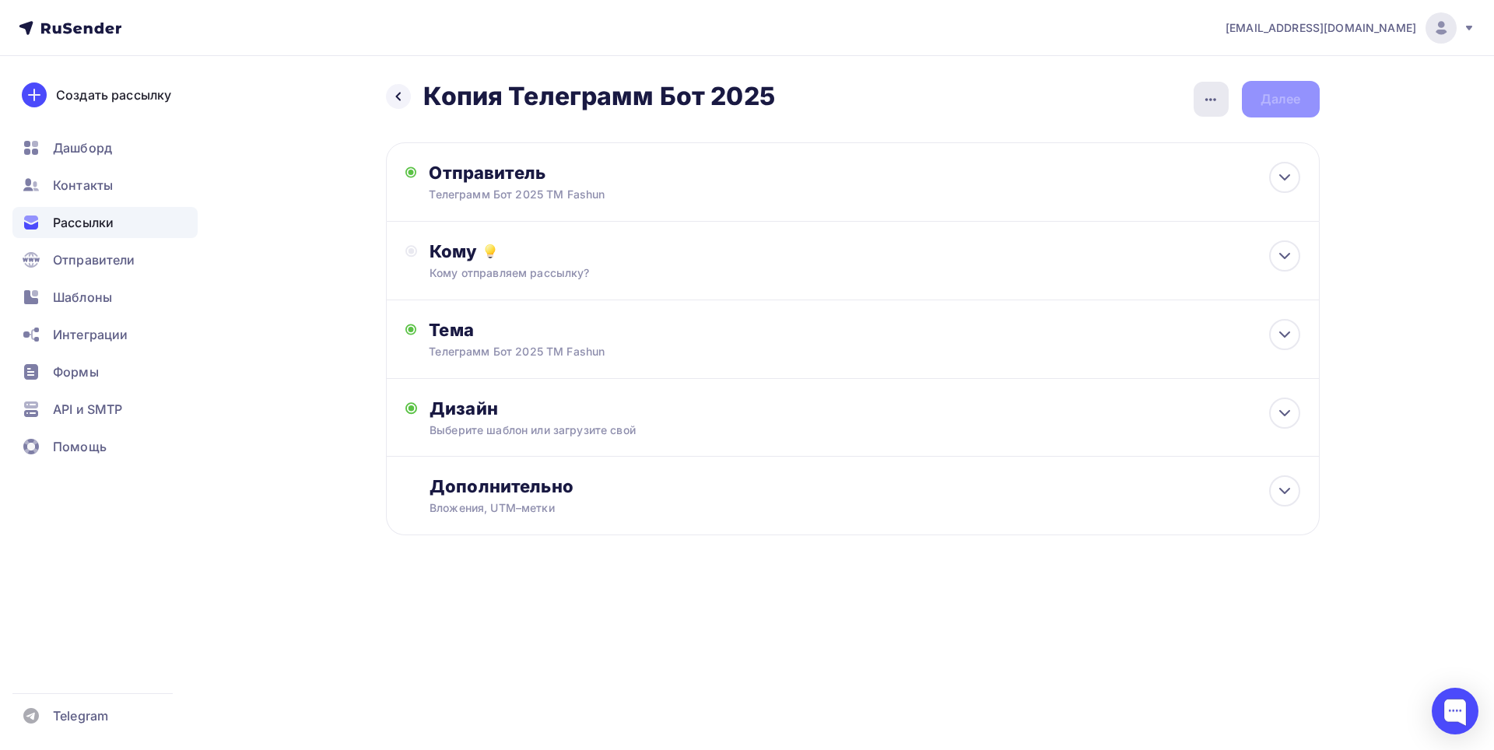
click at [1210, 103] on icon "button" at bounding box center [1210, 99] width 19 height 19
click at [1118, 178] on div "Переименовать рассылку" at bounding box center [1128, 179] width 193 height 19
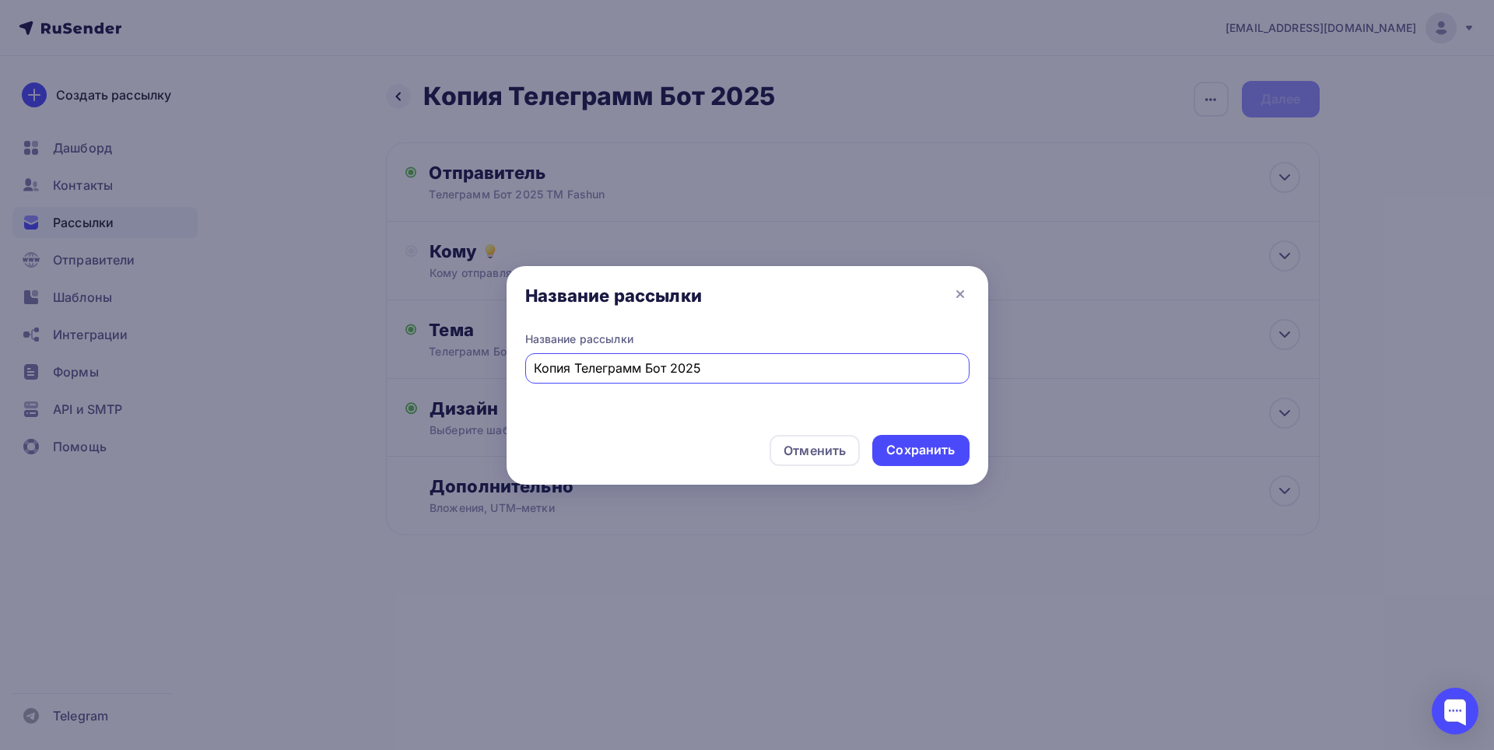
drag, startPoint x: 573, startPoint y: 373, endPoint x: 322, endPoint y: 369, distance: 250.5
click at [323, 369] on div "Название рассылки Название рассылки Копия Телеграмм Бот 2025 Отменить Сохранить" at bounding box center [747, 375] width 1494 height 750
type input "Телеграмм Бот 2025"
click at [909, 455] on div "Сохранить" at bounding box center [920, 450] width 68 height 18
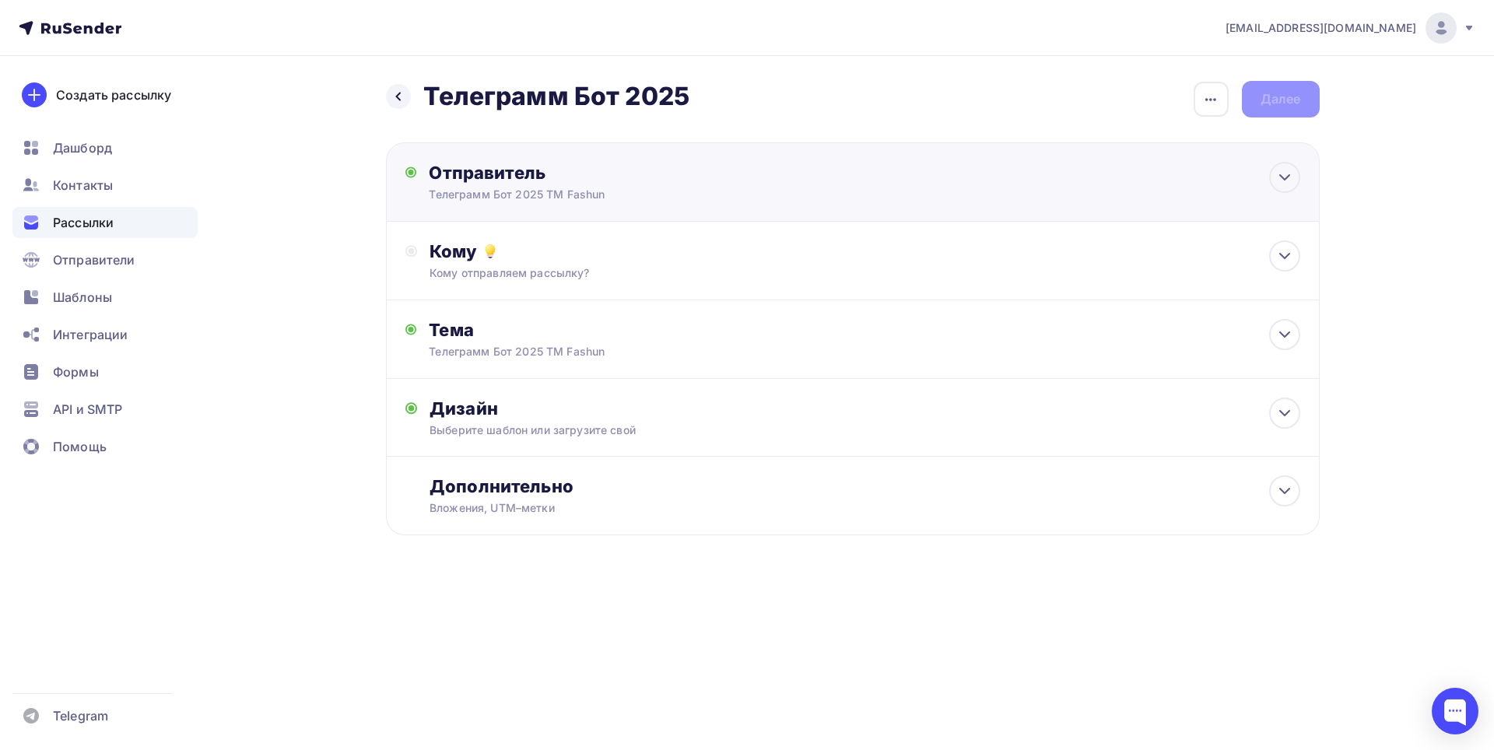
click at [965, 195] on div "Отправитель Телеграмм Бот 2025 ТМ Fashun Email * [EMAIL_ADDRESS][DOMAIN_NAME] […" at bounding box center [852, 181] width 933 height 79
type input "Телеграмм Бот 2025 ТМ Fashun"
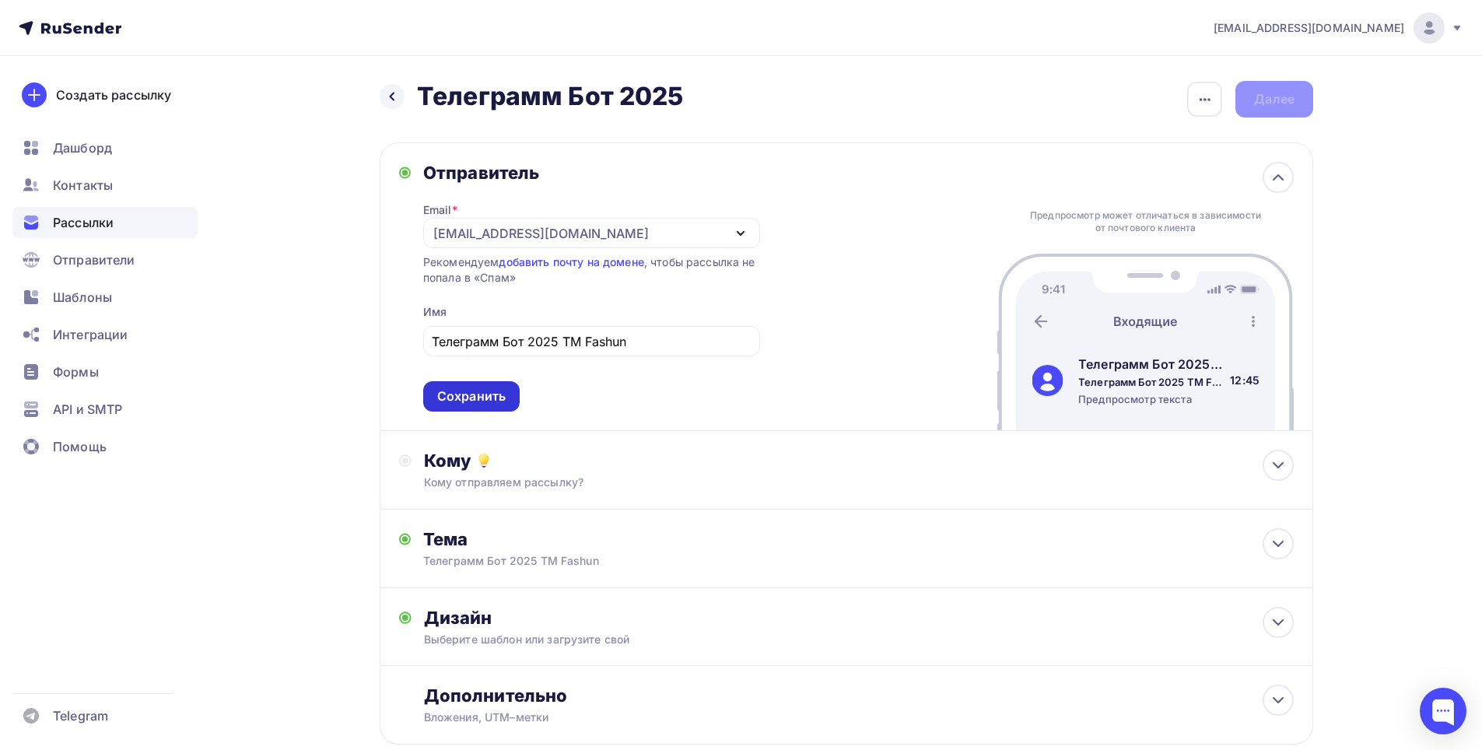
click at [486, 398] on div "Сохранить" at bounding box center [471, 396] width 68 height 18
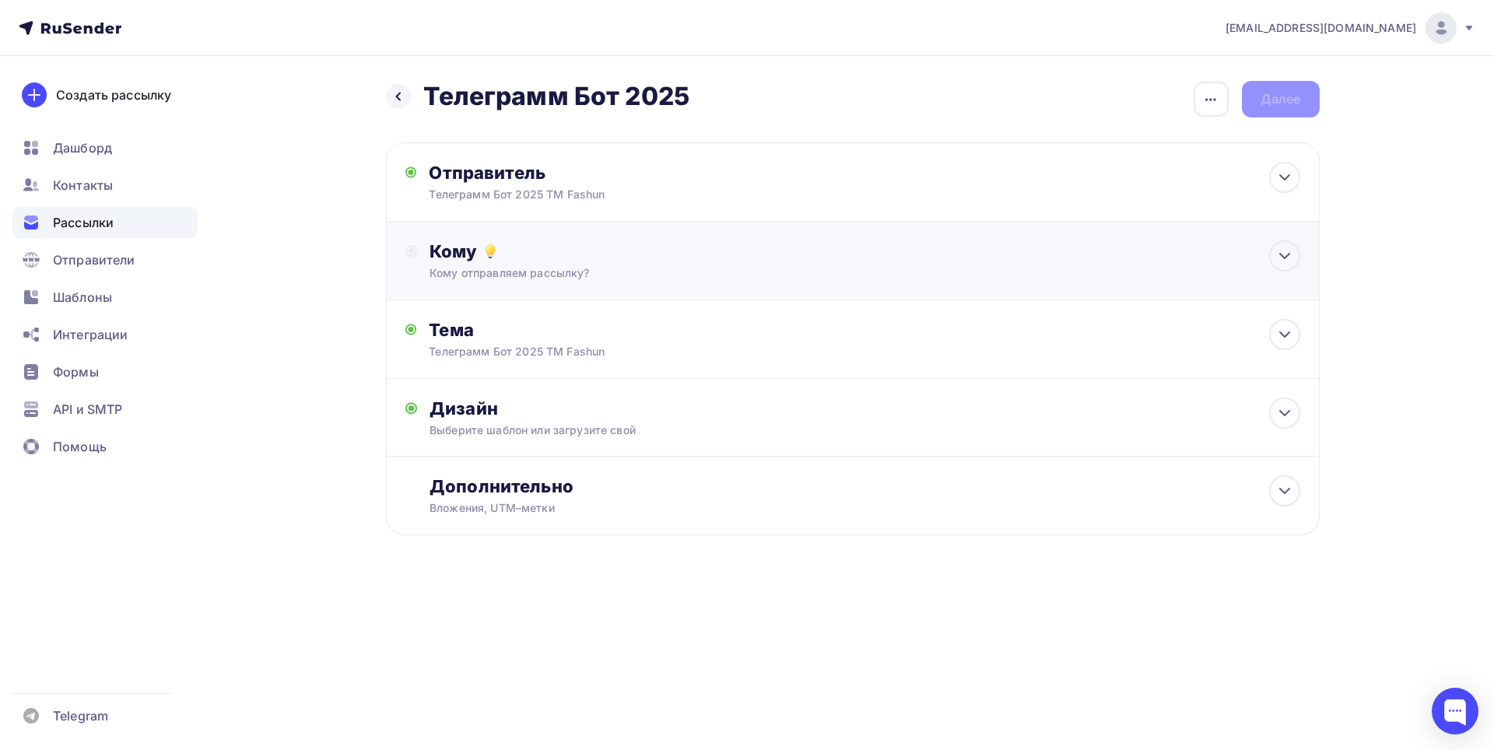
click at [664, 275] on div "Кому отправляем рассылку?" at bounding box center [820, 273] width 783 height 16
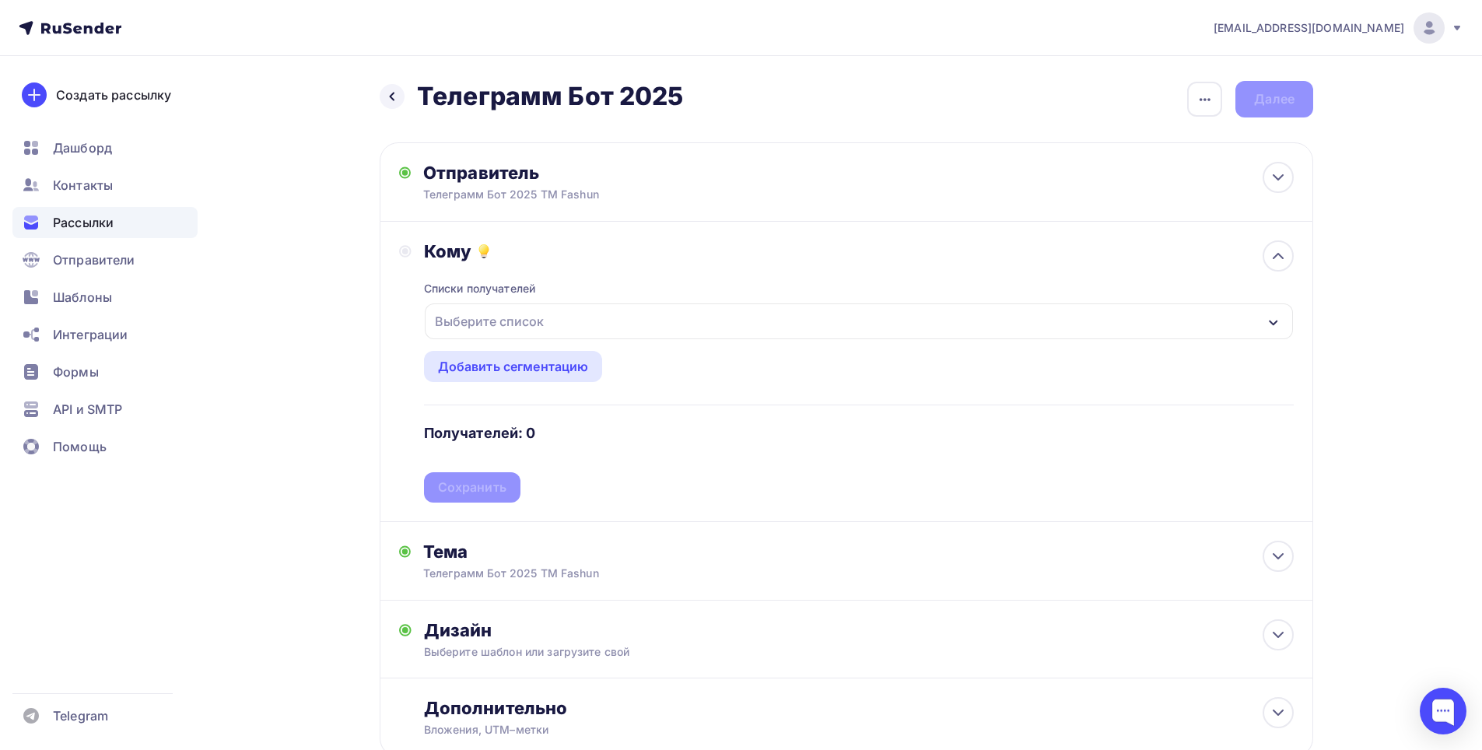
click at [652, 320] on div "Выберите список" at bounding box center [859, 321] width 868 height 36
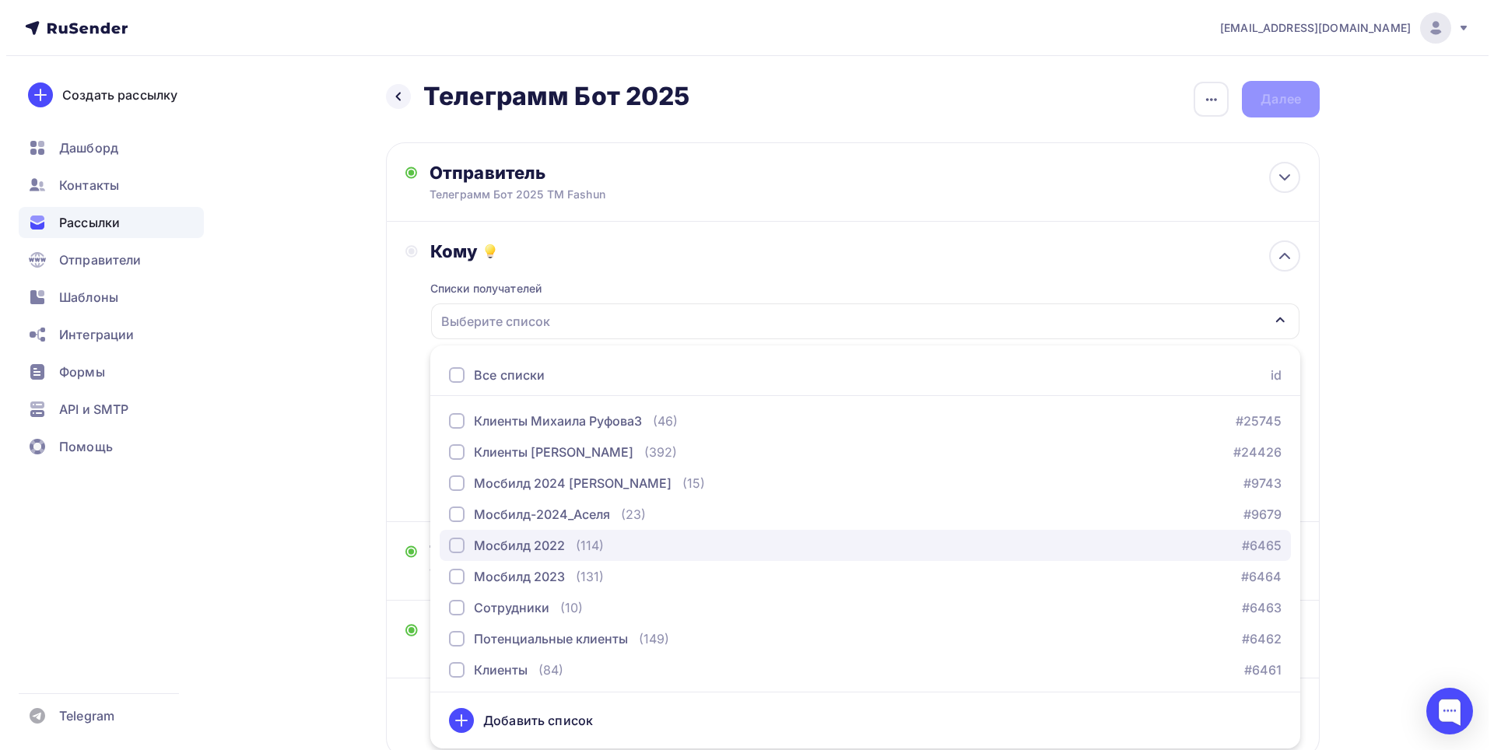
scroll to position [3, 0]
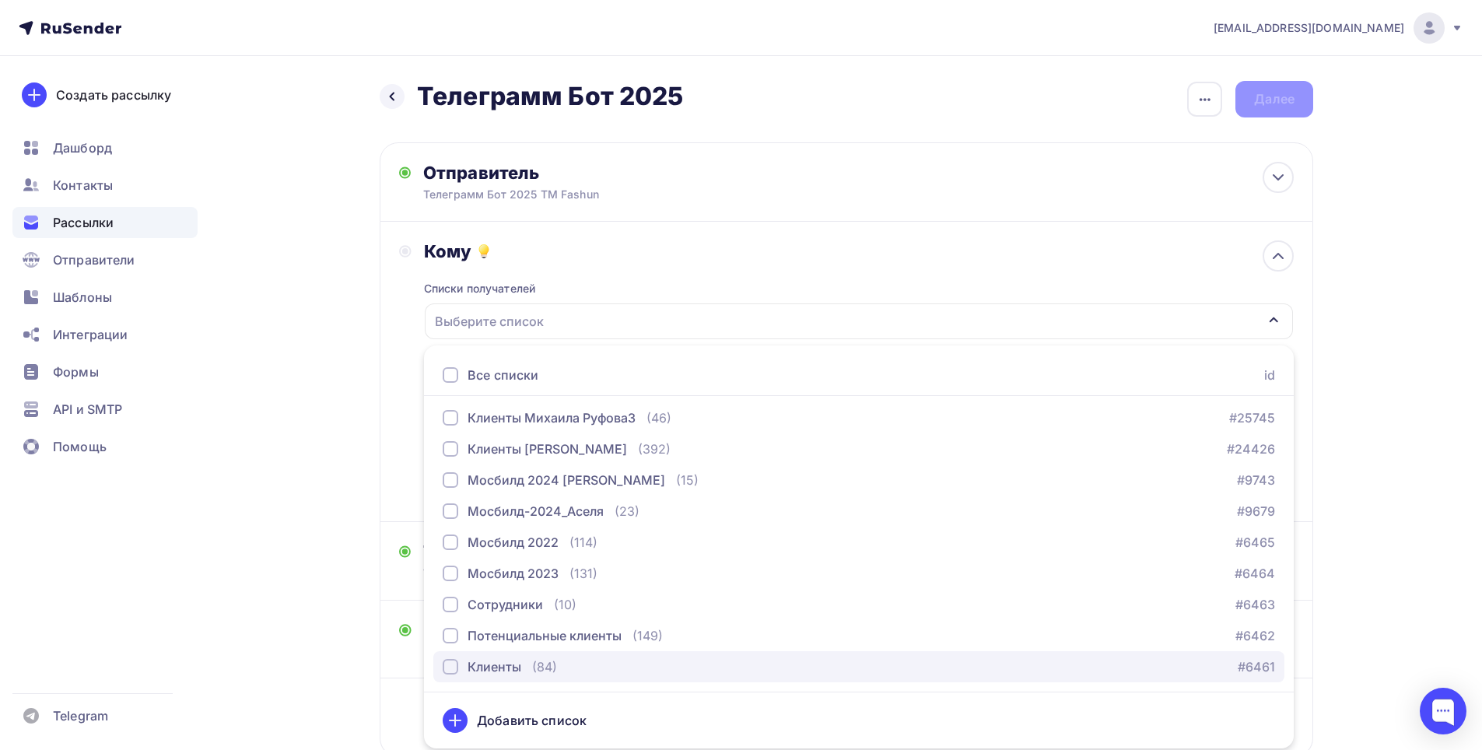
click at [452, 666] on div "button" at bounding box center [451, 667] width 16 height 16
click at [295, 444] on div "Назад Телеграмм Бот 2025 Телеграмм Бот 2025 Закончить позже Переименовать рассы…" at bounding box center [740, 456] width 1275 height 801
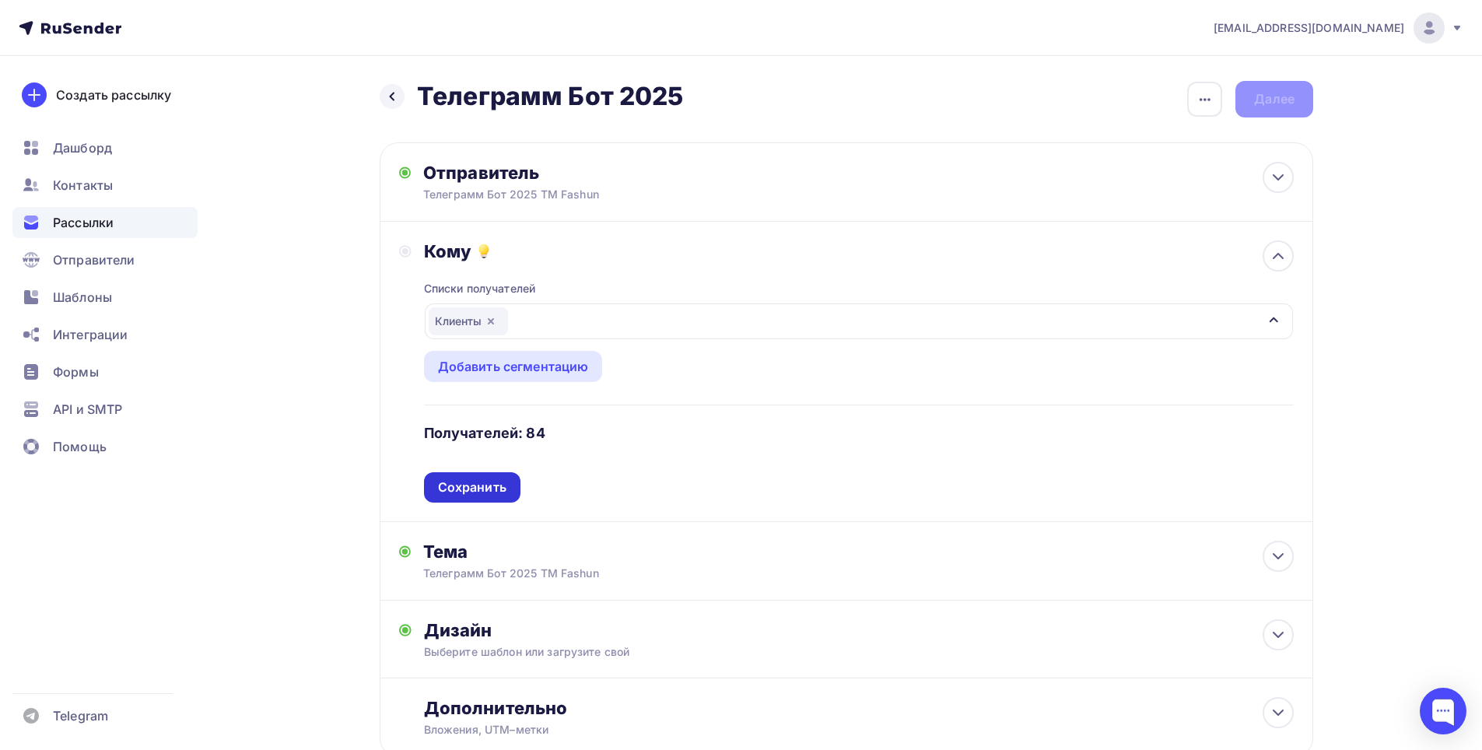
click at [492, 489] on div "Сохранить" at bounding box center [472, 487] width 68 height 18
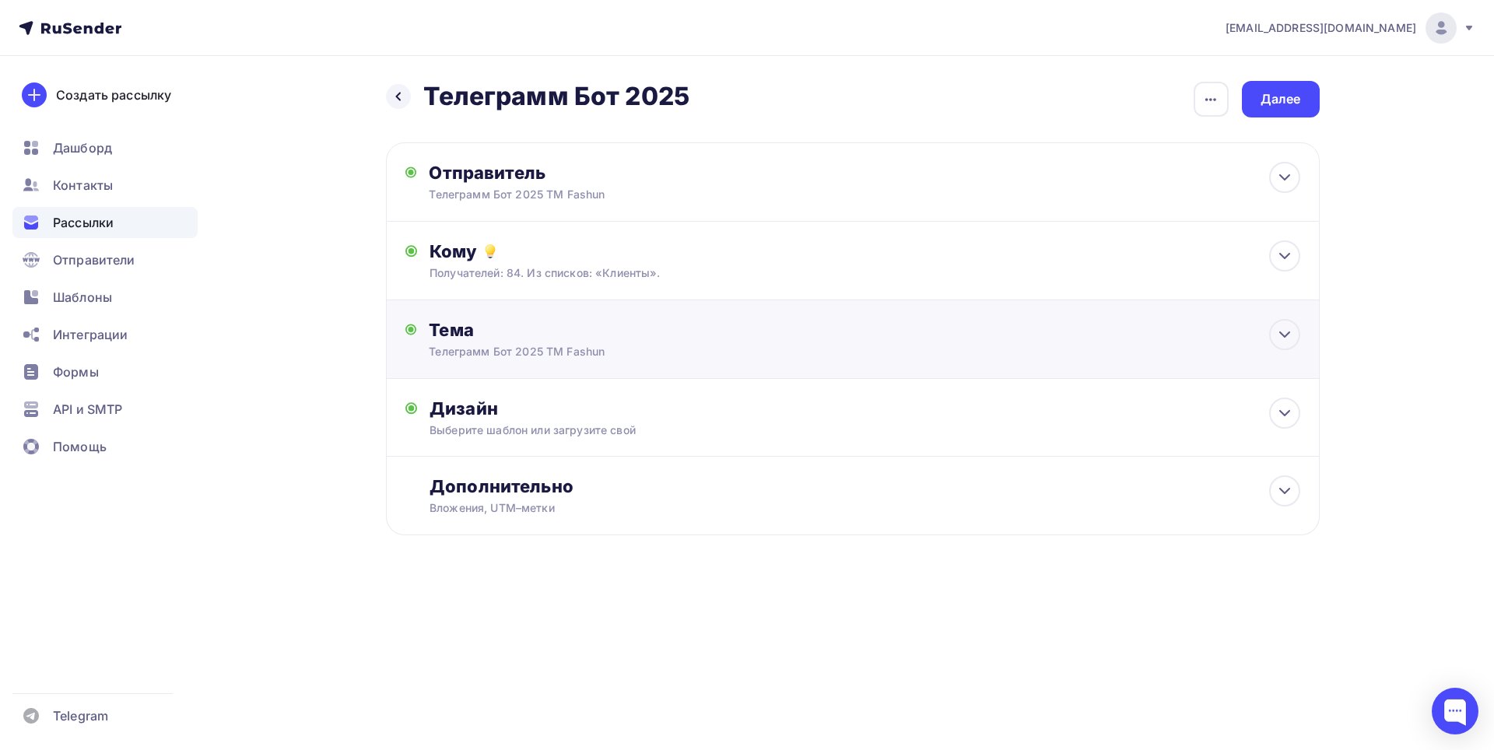
click at [660, 340] on div "Тема" at bounding box center [582, 330] width 307 height 22
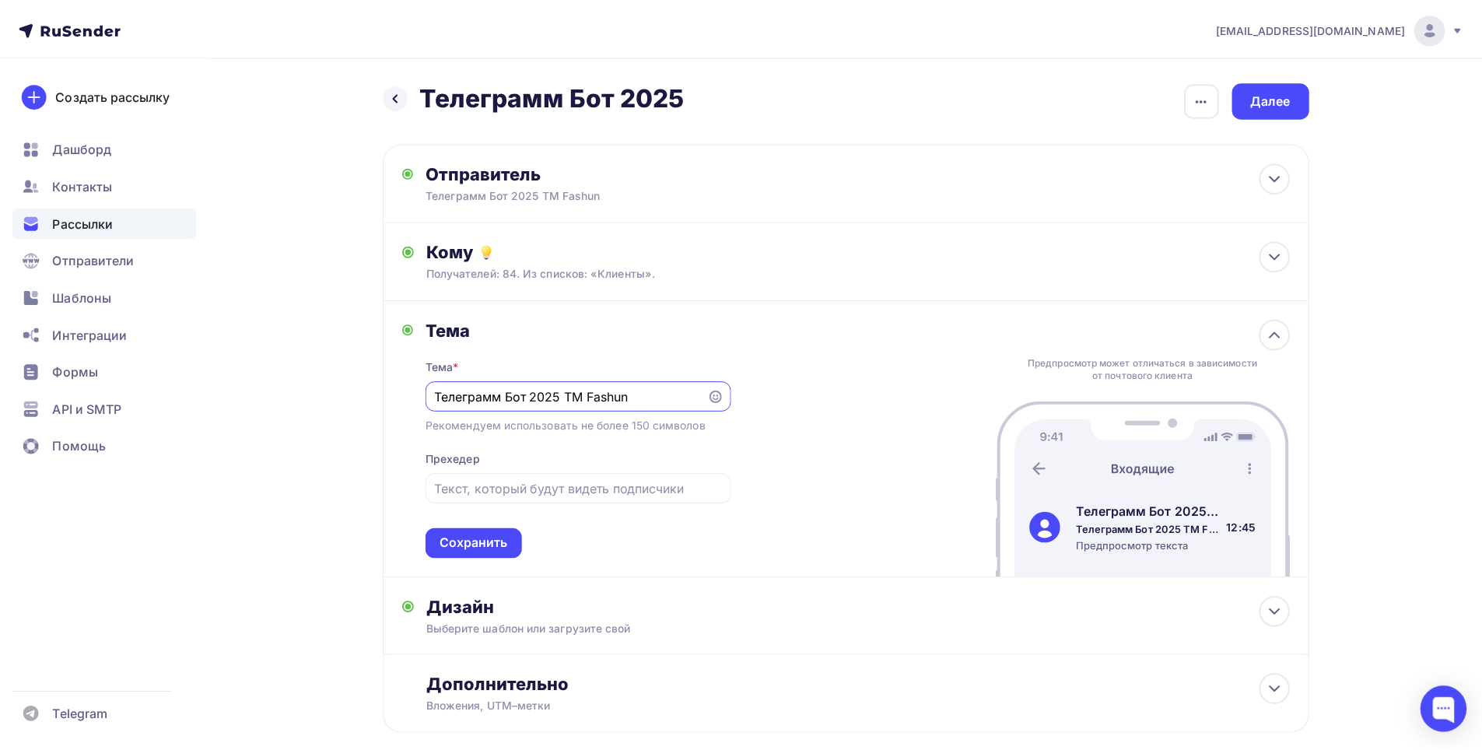
scroll to position [0, 0]
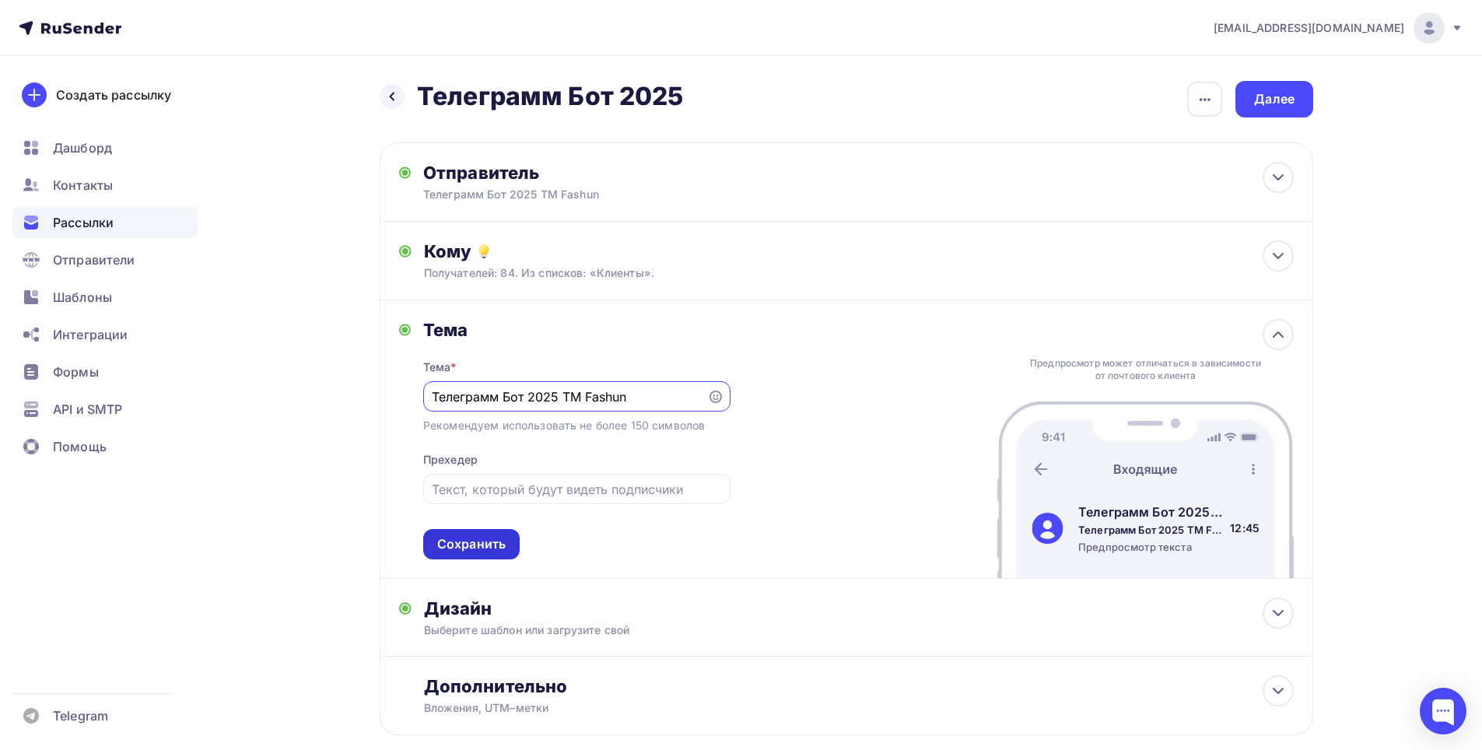
click at [485, 550] on div "Сохранить" at bounding box center [471, 544] width 68 height 18
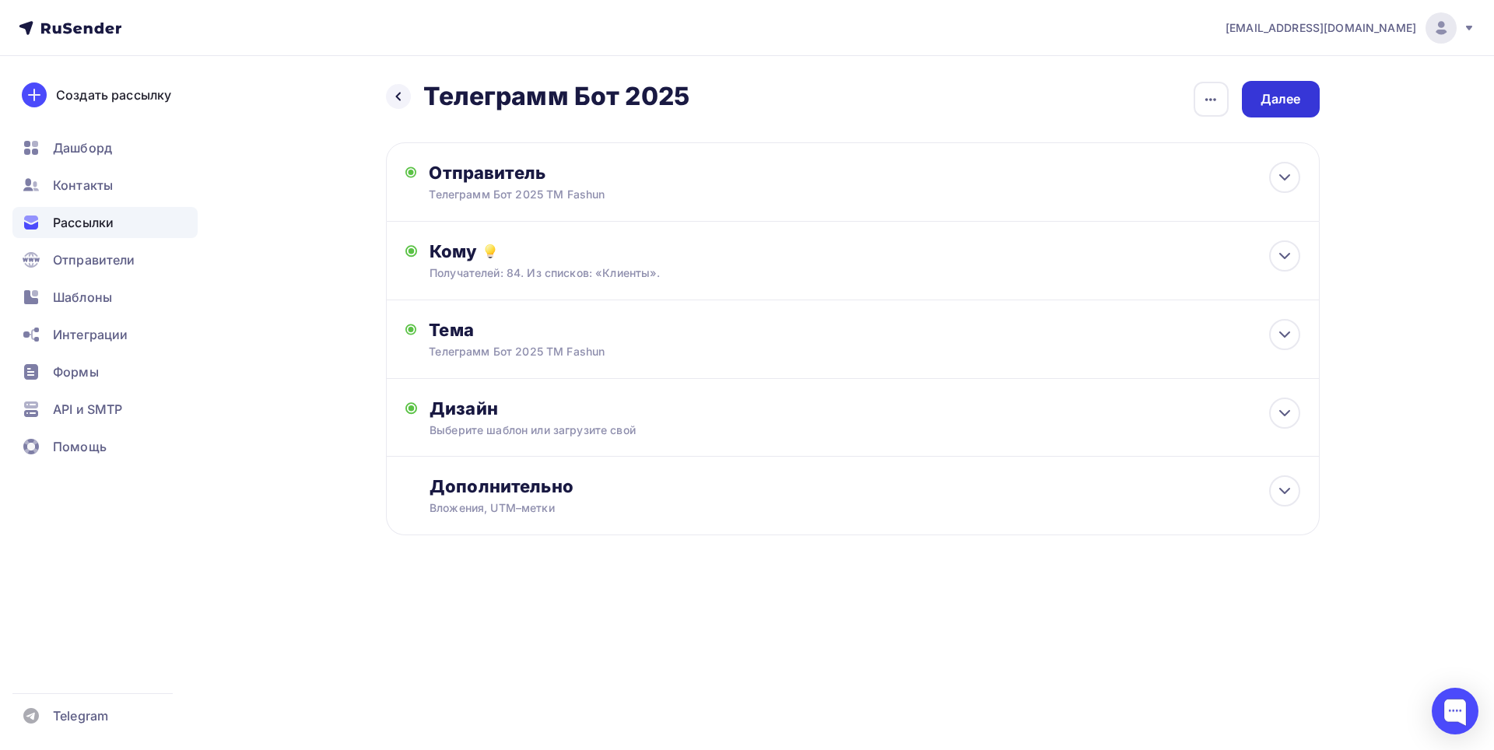
click at [1273, 99] on div "Далее" at bounding box center [1280, 99] width 40 height 18
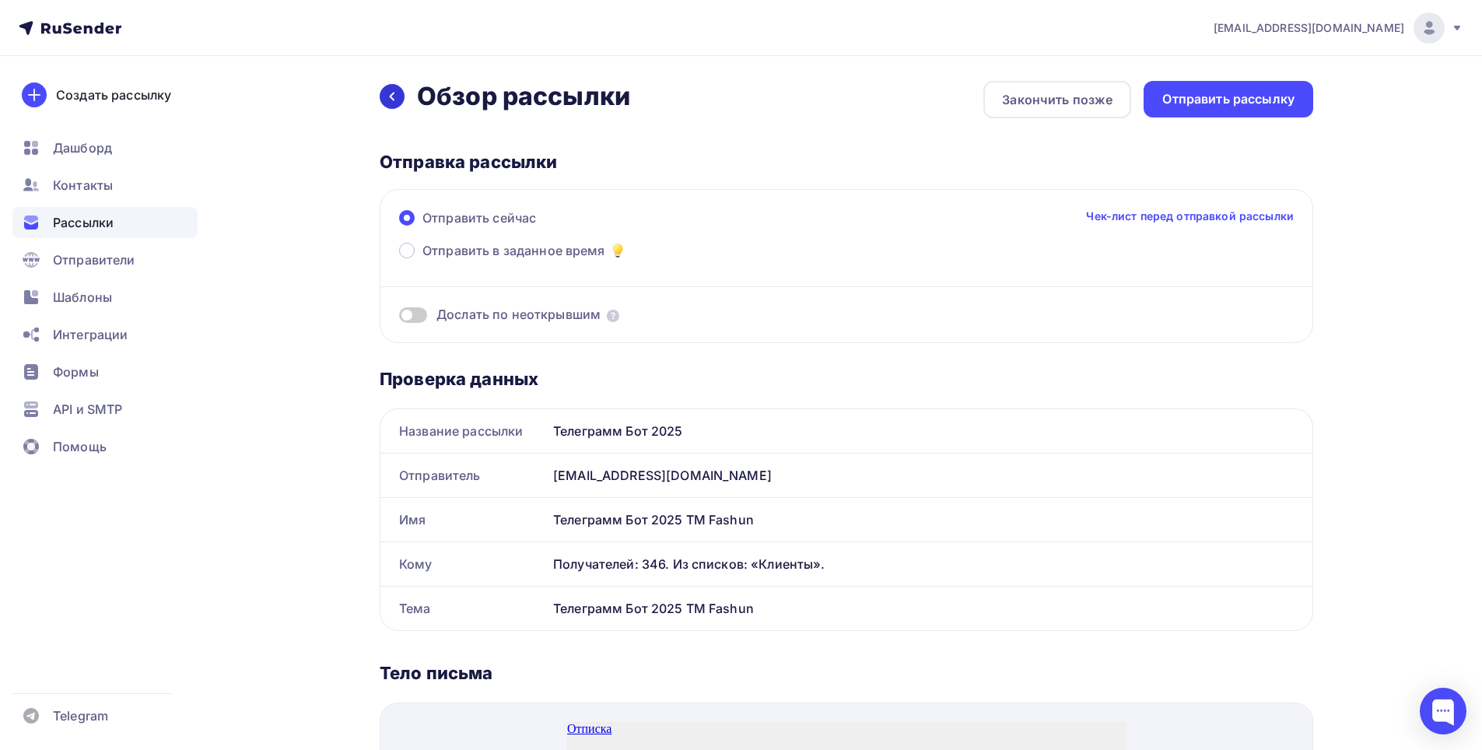
click at [400, 96] on div at bounding box center [392, 96] width 25 height 25
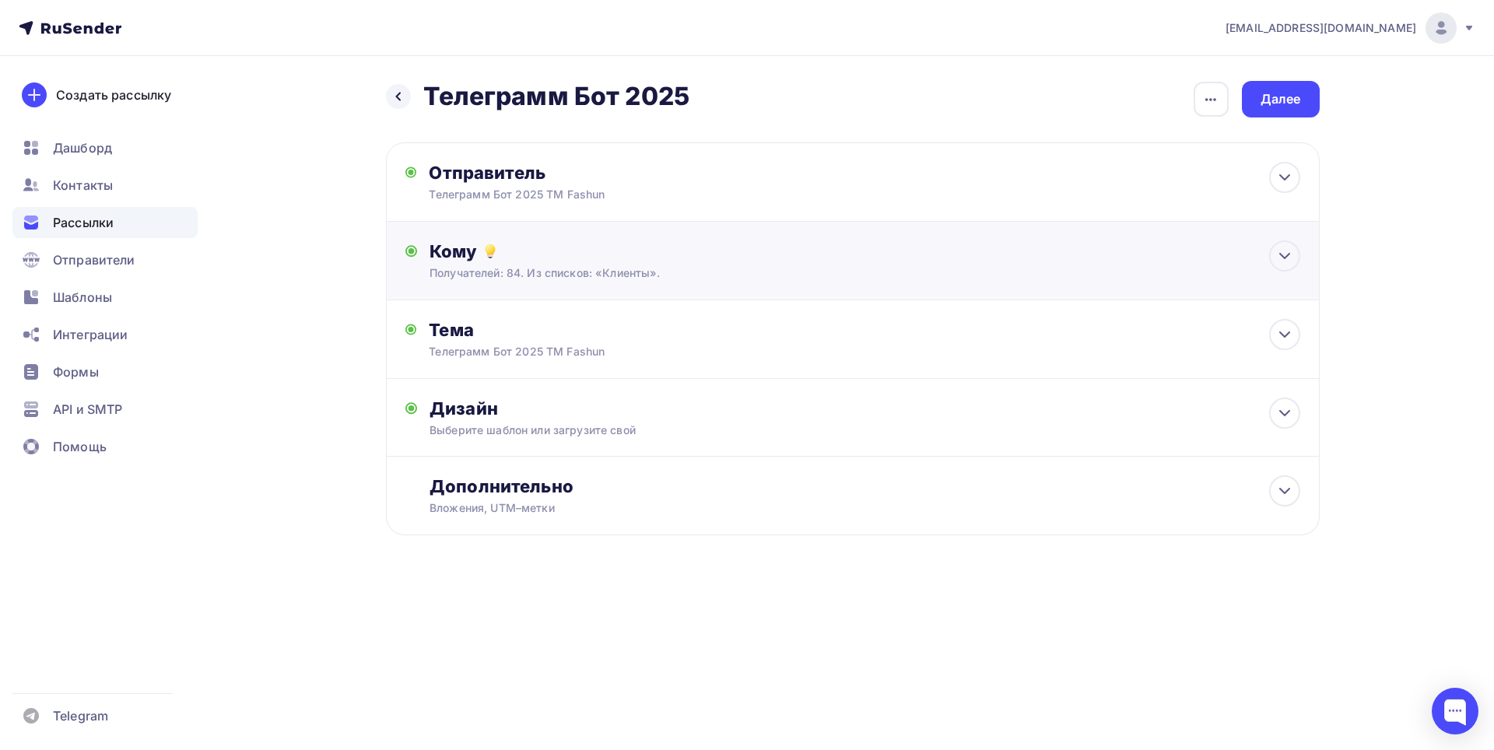
click at [674, 264] on div "Кому Получателей: 84. Из списков: «Клиенты». Списки получателей Клиенты Все спи…" at bounding box center [864, 260] width 870 height 40
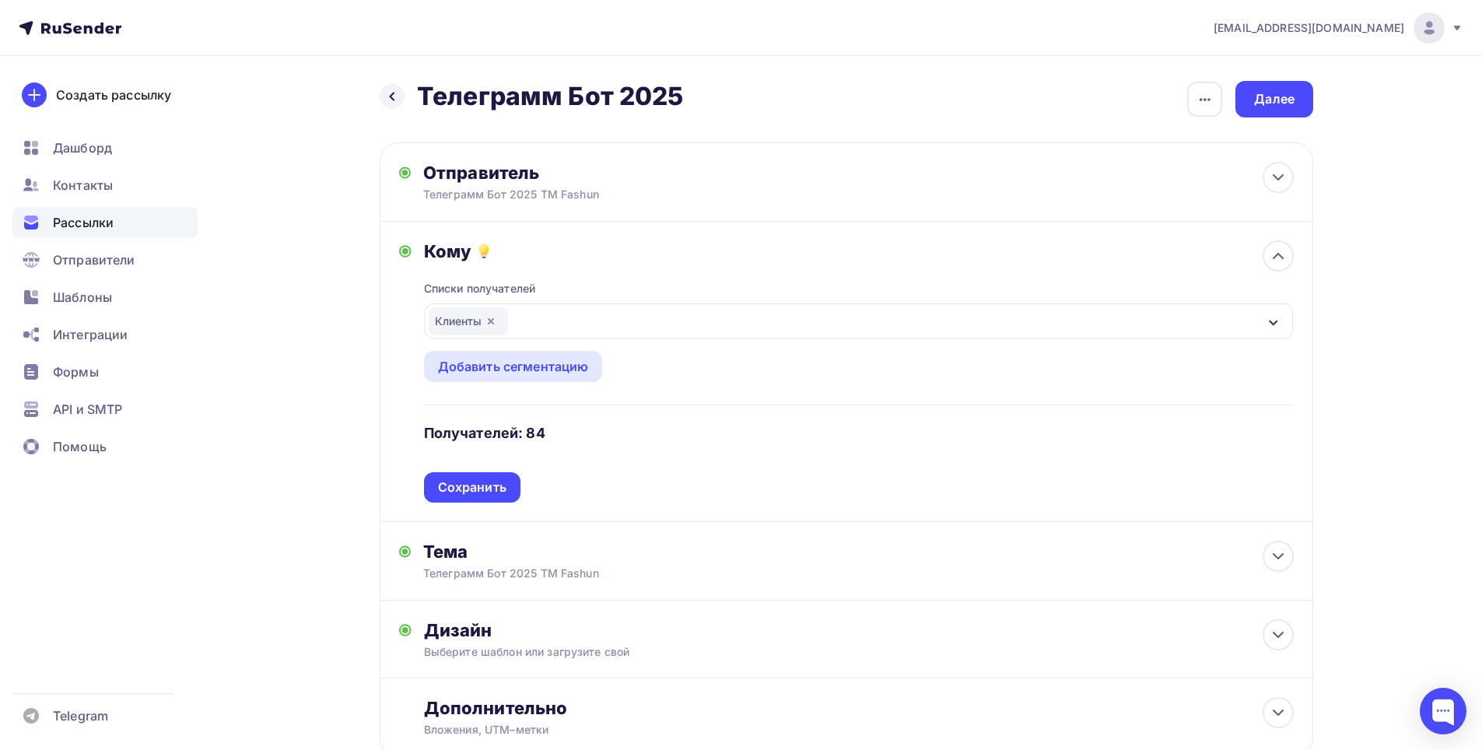
click at [601, 327] on div "Клиенты" at bounding box center [859, 321] width 868 height 36
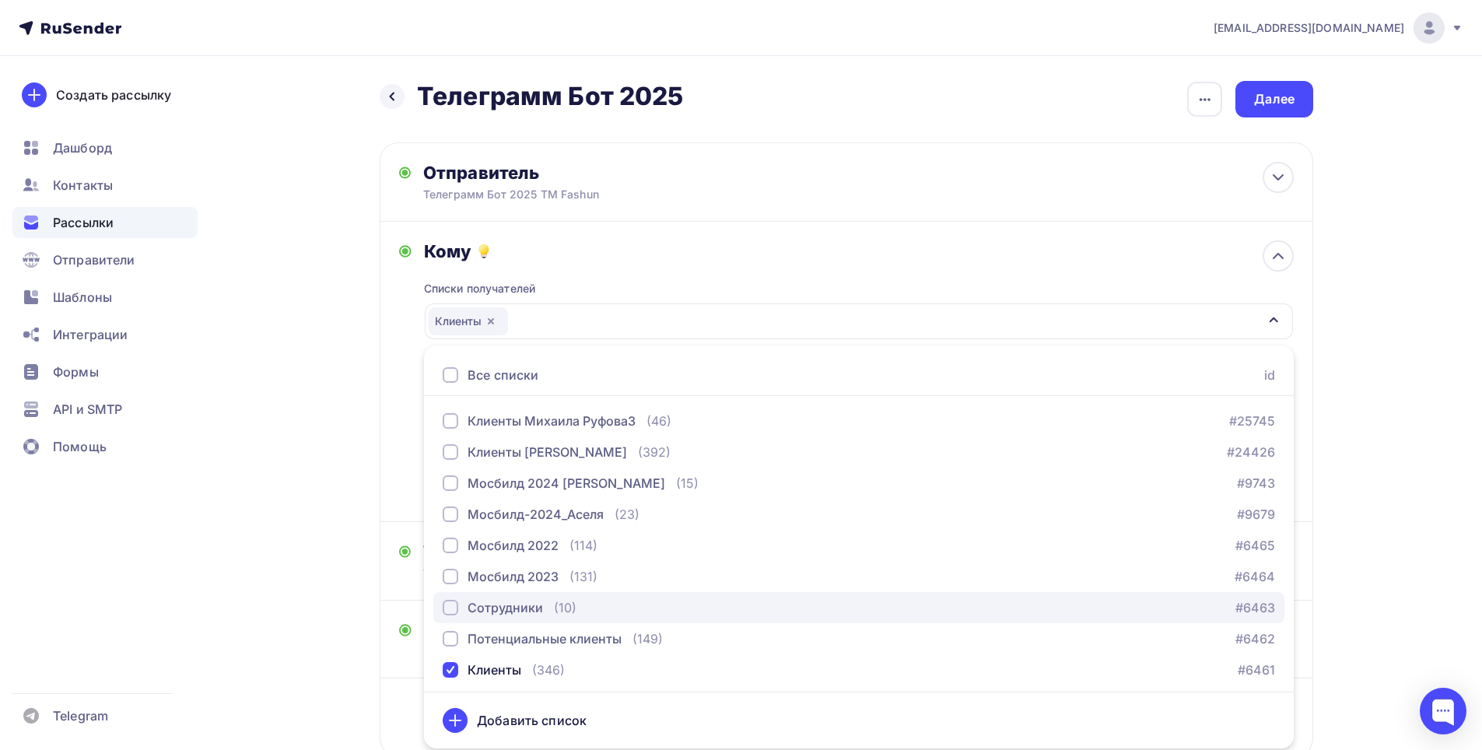
click at [520, 608] on div "Сотрудники" at bounding box center [505, 607] width 75 height 19
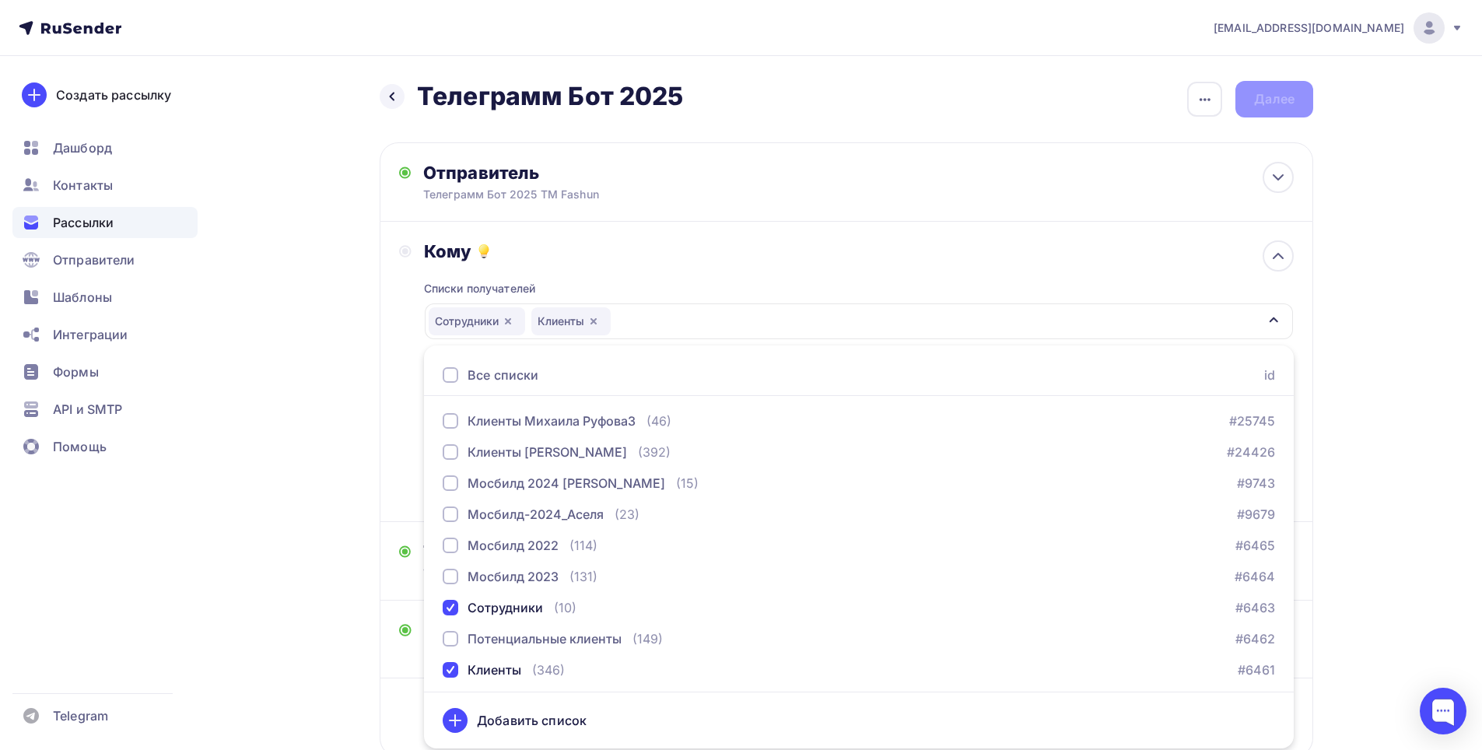
click at [257, 399] on div "Назад Телеграмм Бот 2025 Телеграмм Бот 2025 Закончить позже Переименовать рассы…" at bounding box center [740, 456] width 1275 height 801
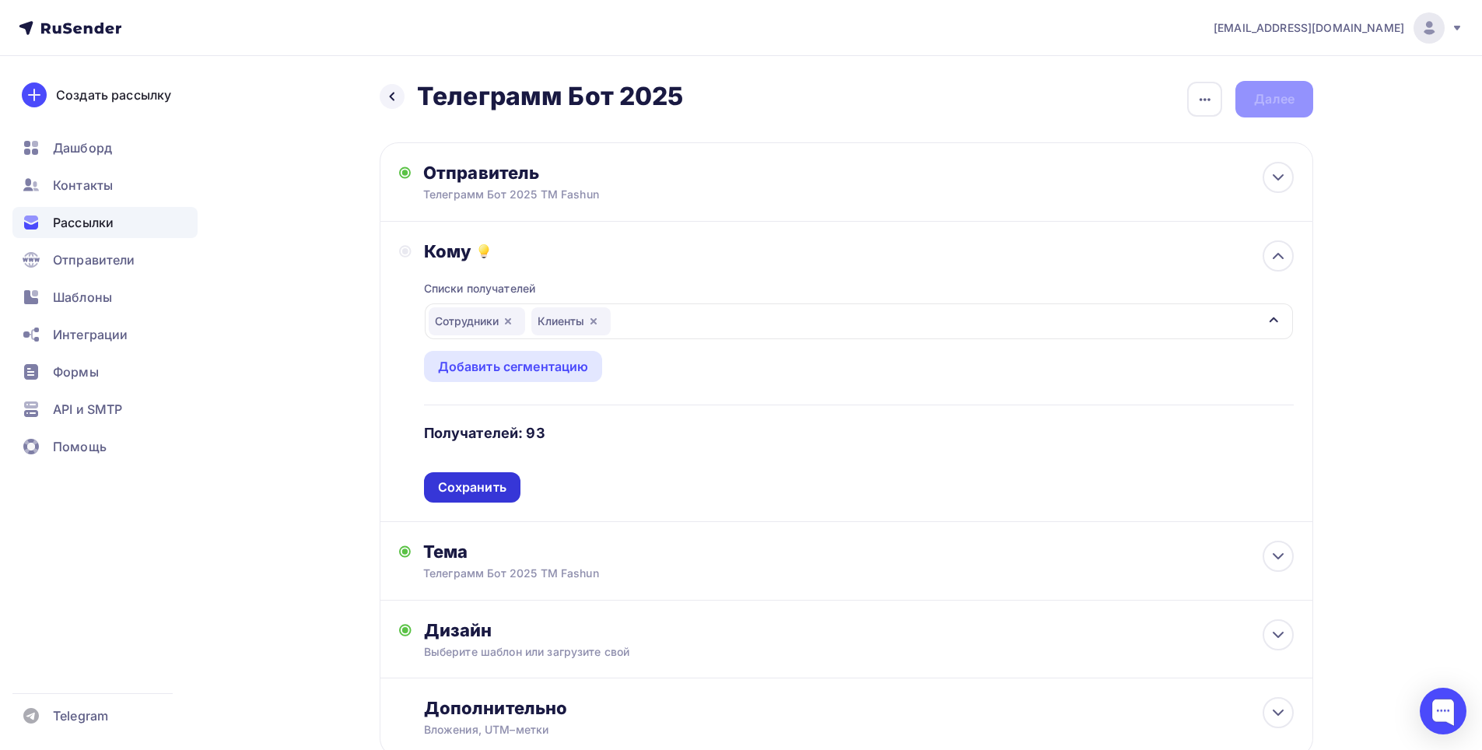
click at [459, 489] on div "Сохранить" at bounding box center [472, 487] width 68 height 18
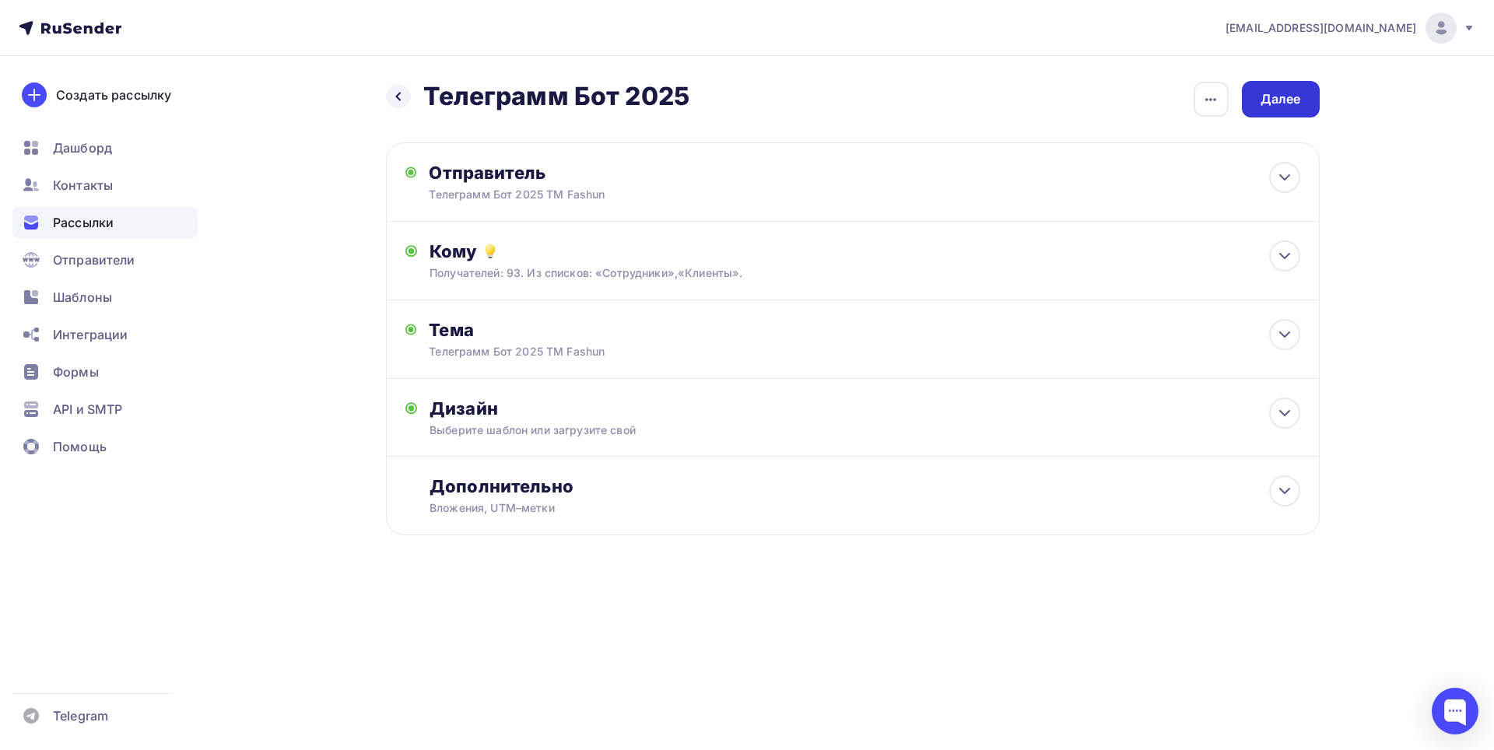
click at [1264, 96] on div "Далее" at bounding box center [1280, 99] width 40 height 18
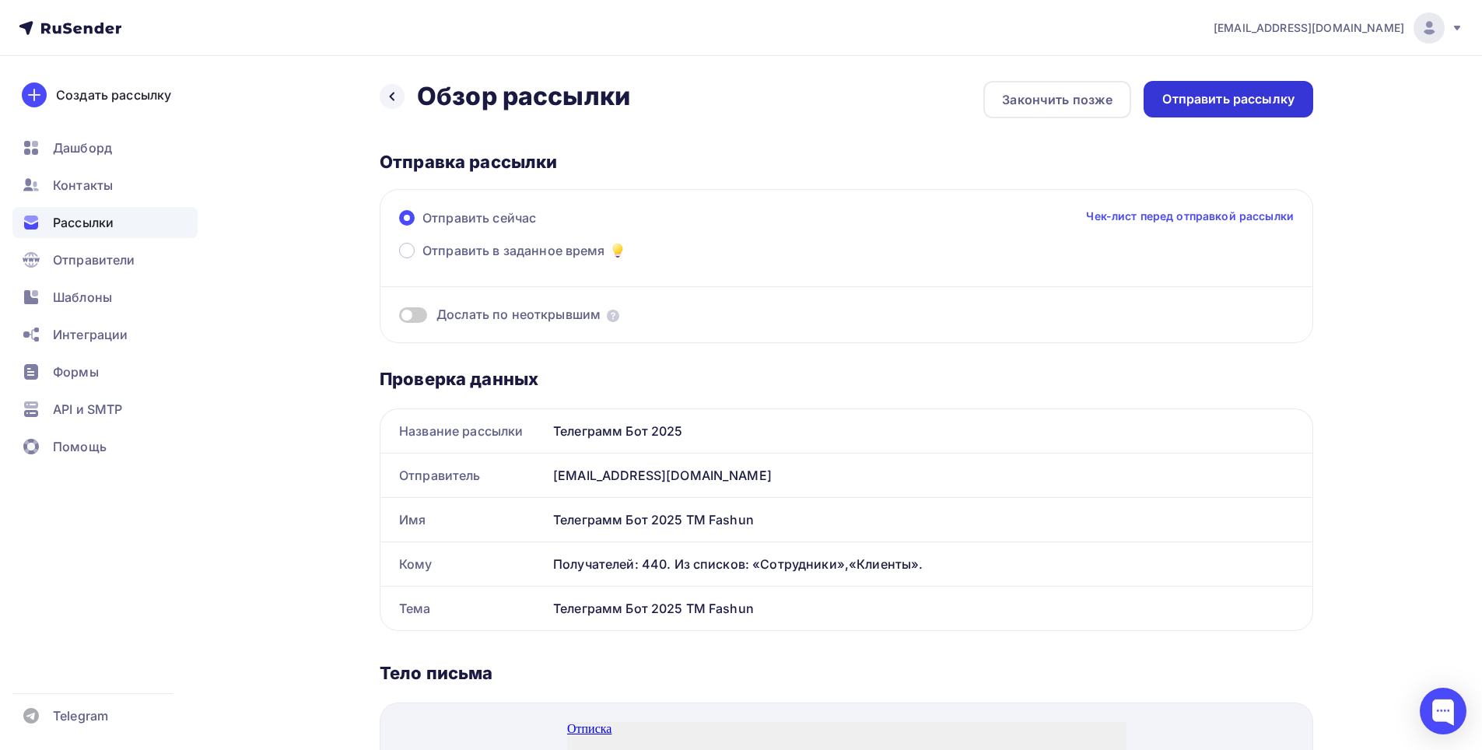
click at [1257, 101] on div "Отправить рассылку" at bounding box center [1228, 99] width 132 height 18
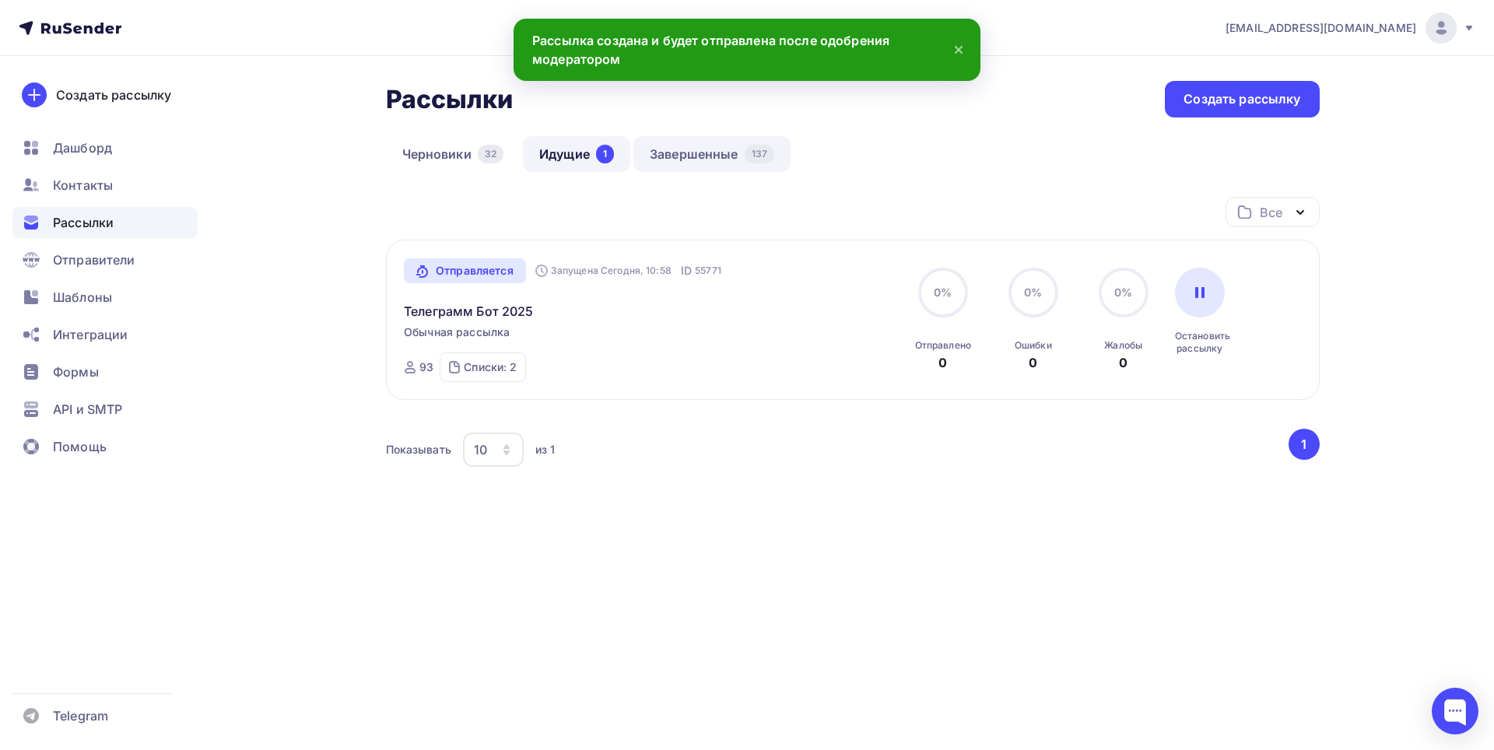
click at [706, 155] on link "Завершенные 137" at bounding box center [711, 154] width 157 height 36
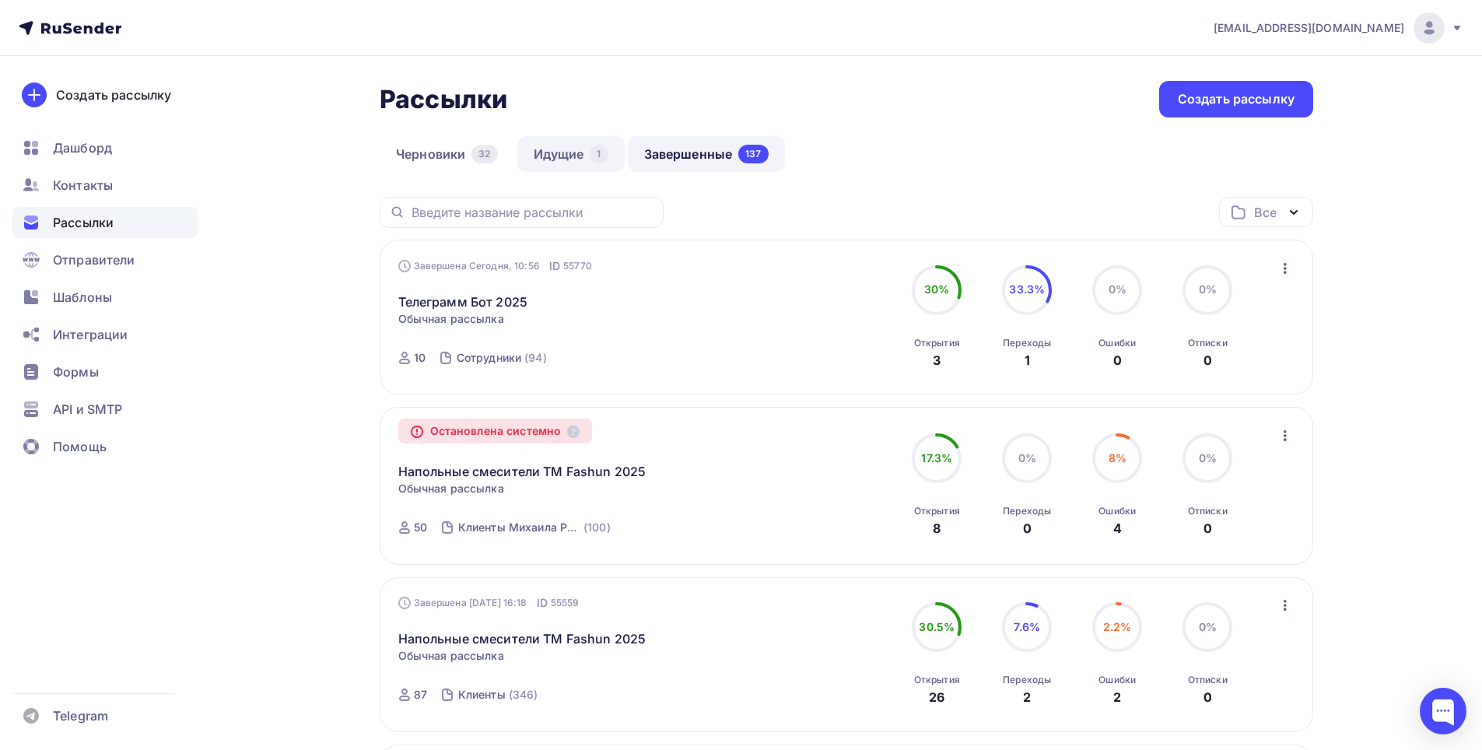
click at [578, 153] on link "Идущие 1" at bounding box center [570, 154] width 107 height 36
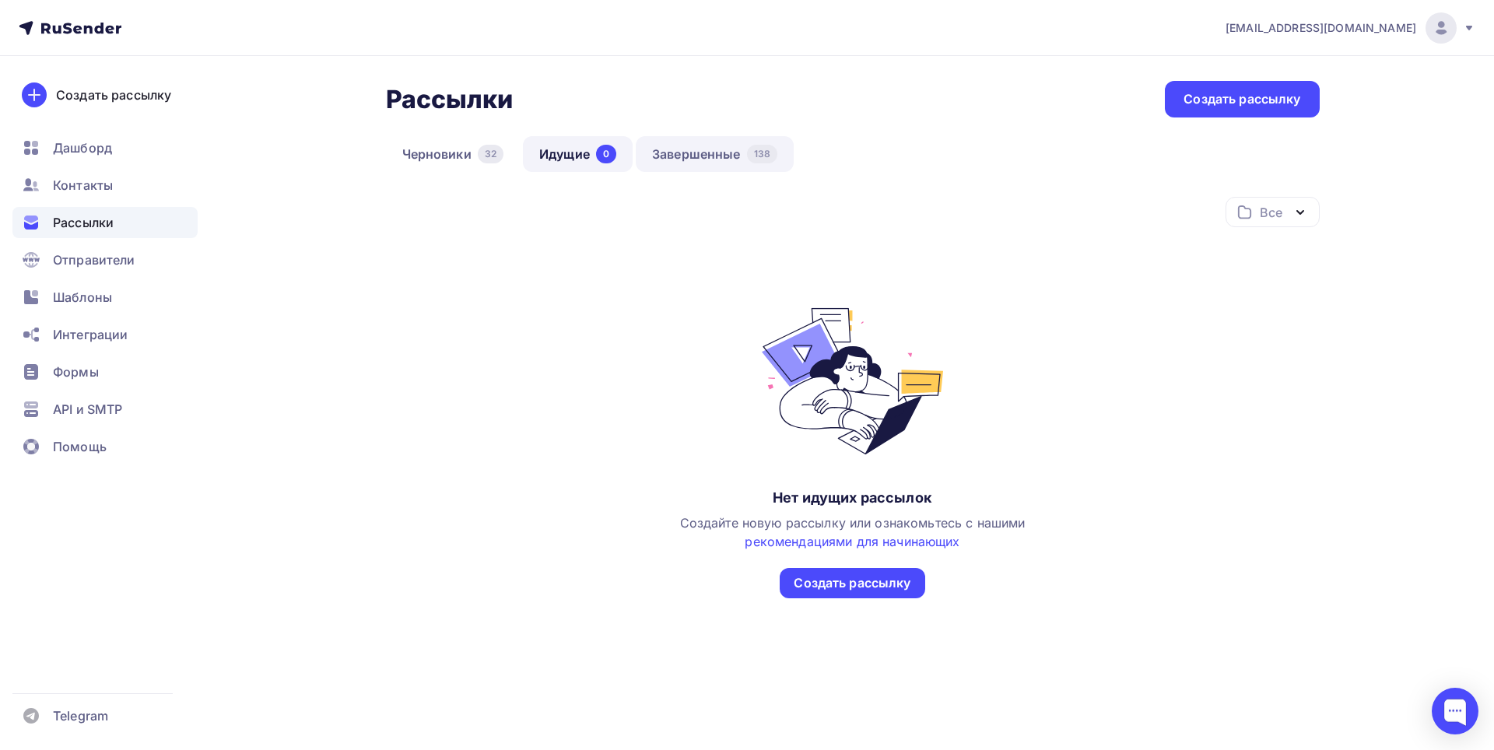
click at [681, 156] on link "Завершенные 138" at bounding box center [715, 154] width 158 height 36
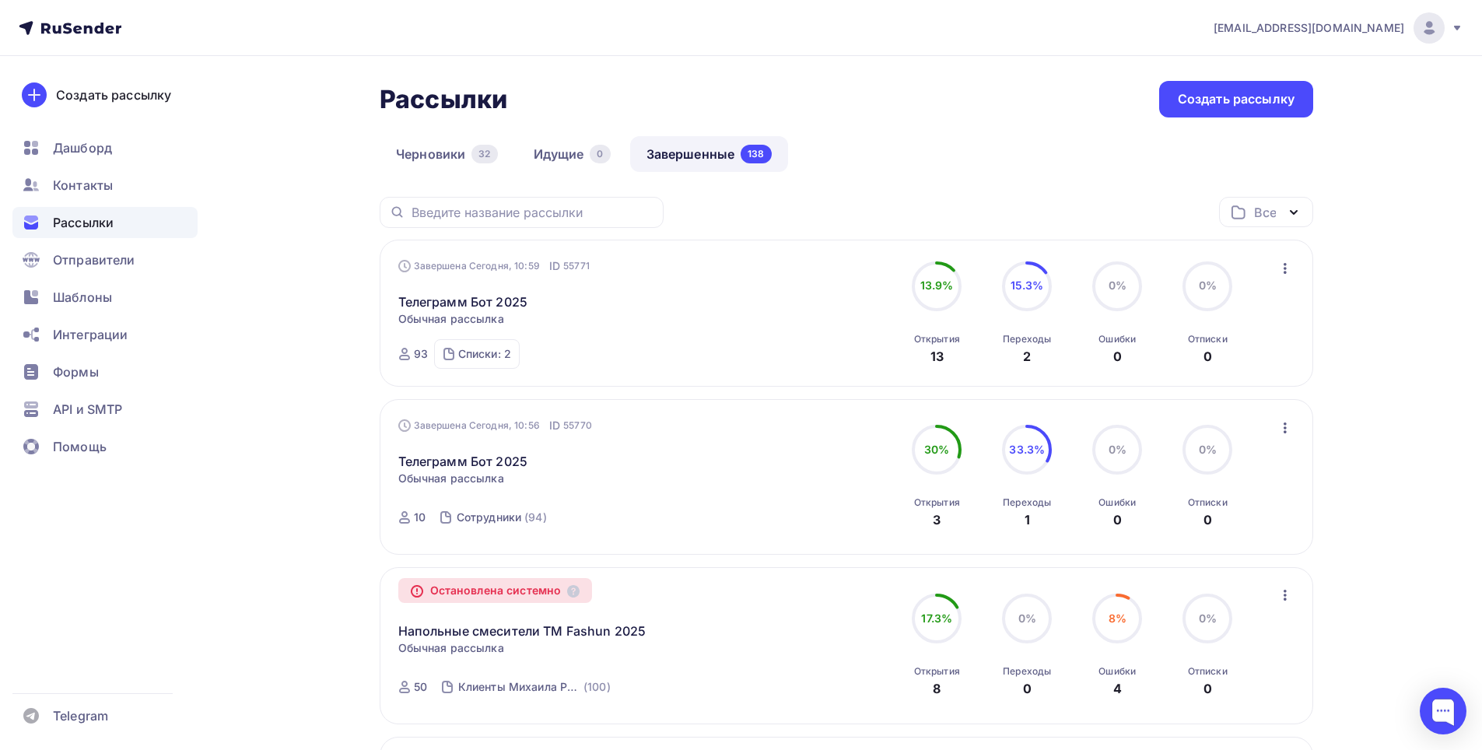
click at [93, 219] on span "Рассылки" at bounding box center [83, 222] width 61 height 19
click at [93, 170] on div "Контакты" at bounding box center [104, 185] width 185 height 31
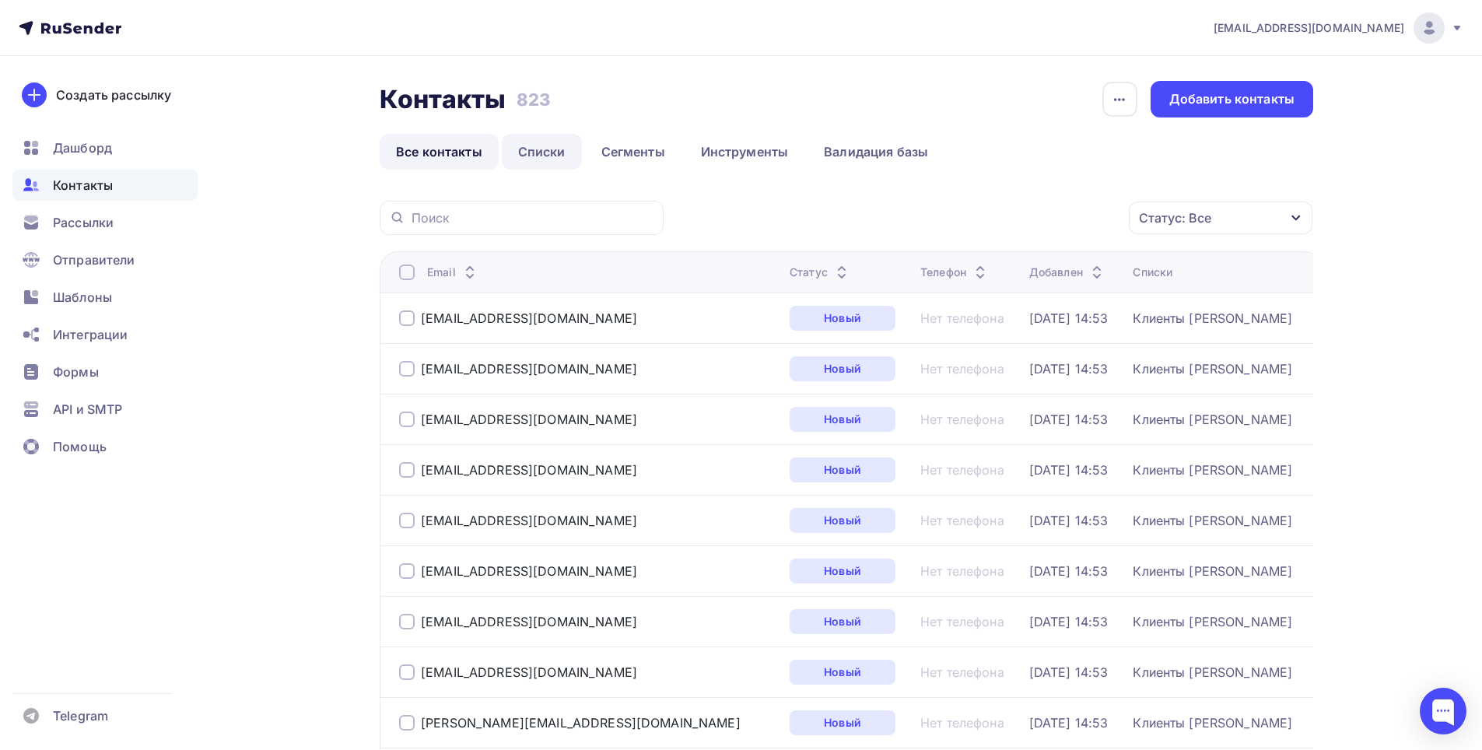
click at [537, 150] on link "Списки" at bounding box center [542, 152] width 80 height 36
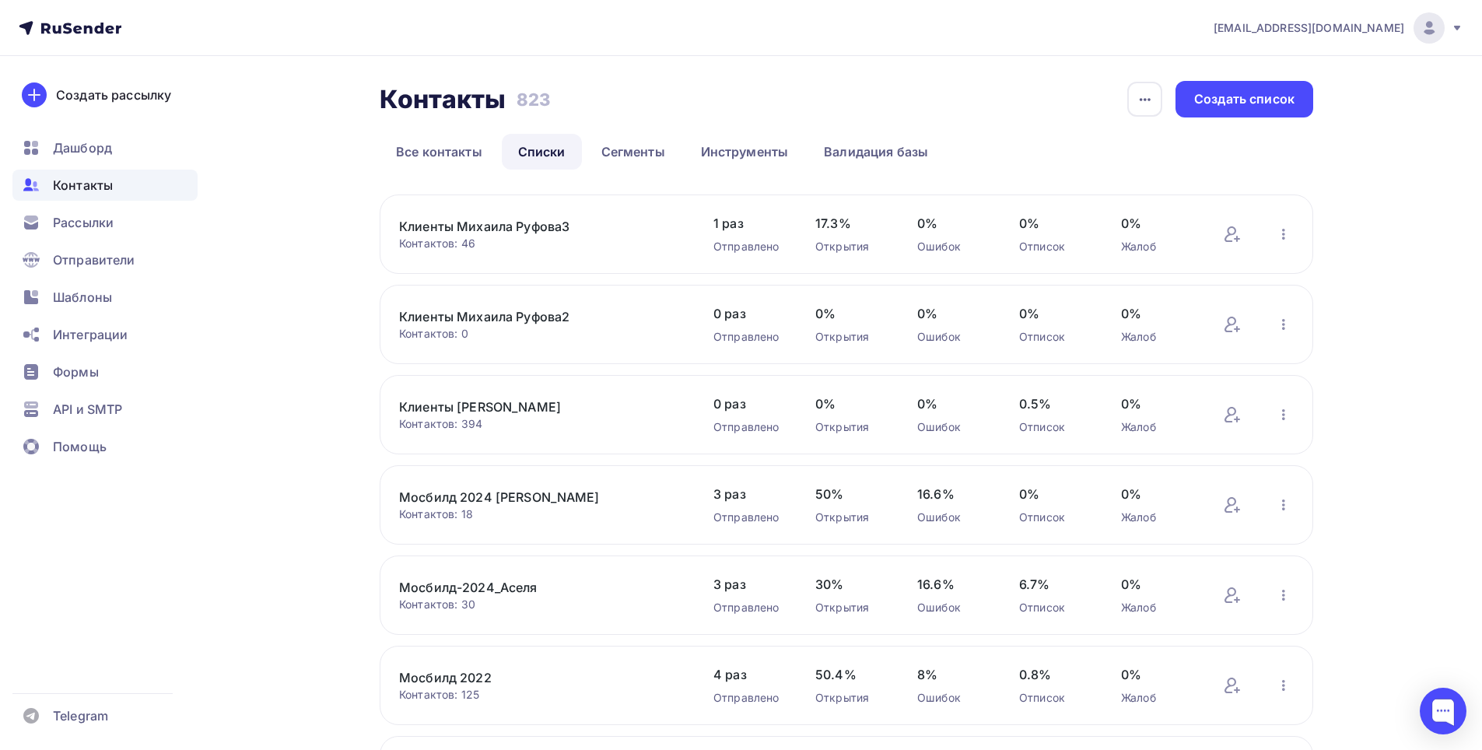
click at [549, 319] on link "Клиенты Михаила Руфова2" at bounding box center [531, 316] width 264 height 19
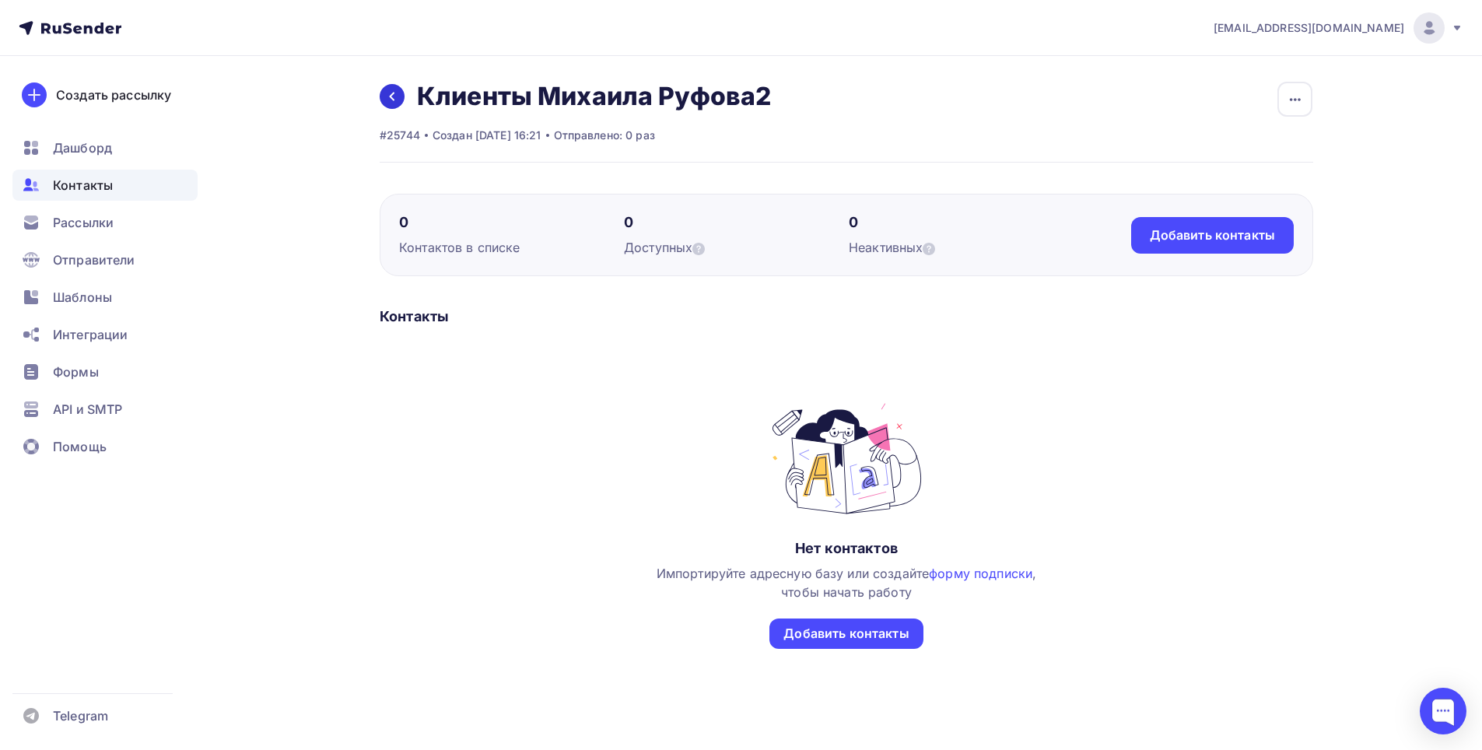
click at [392, 101] on icon at bounding box center [392, 96] width 12 height 12
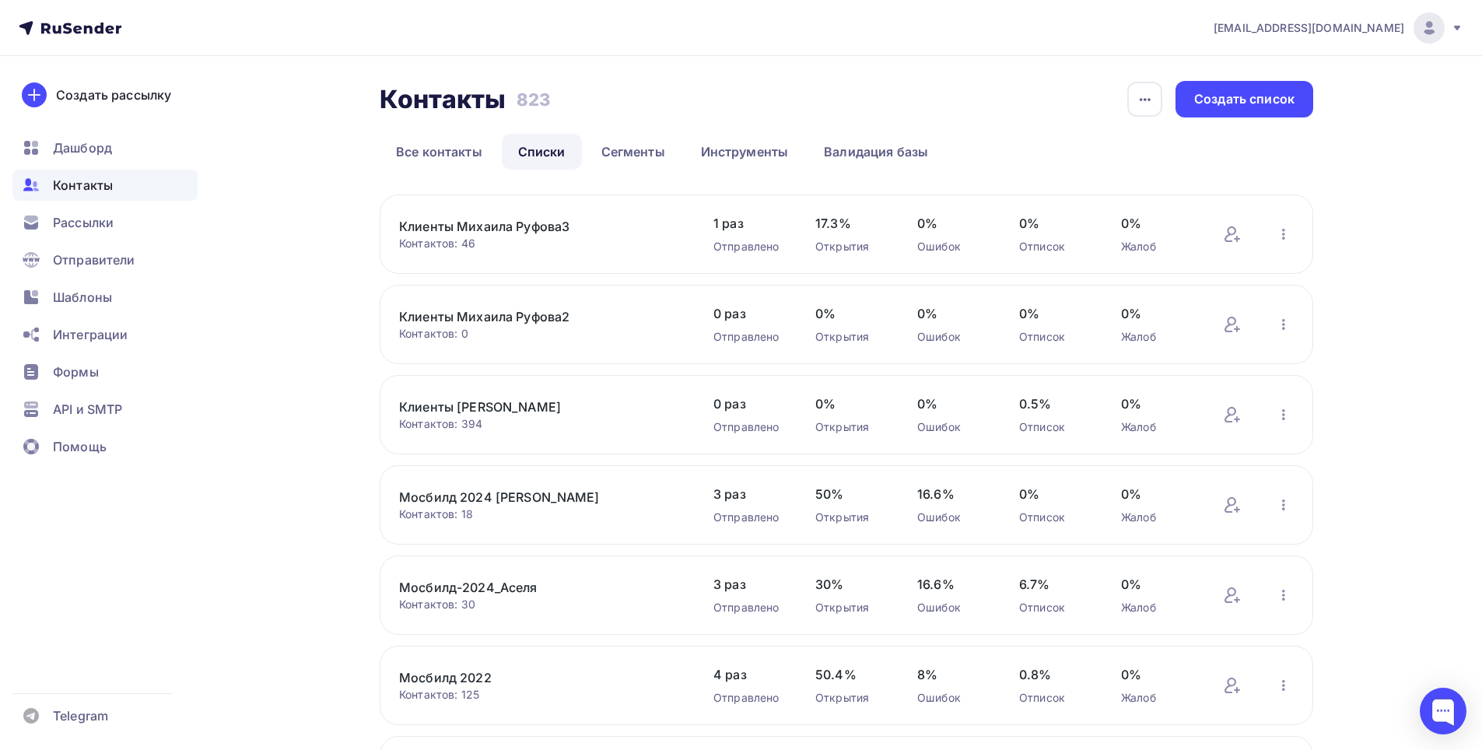
click at [502, 229] on link "Клиенты Михаила Руфова3" at bounding box center [531, 226] width 264 height 19
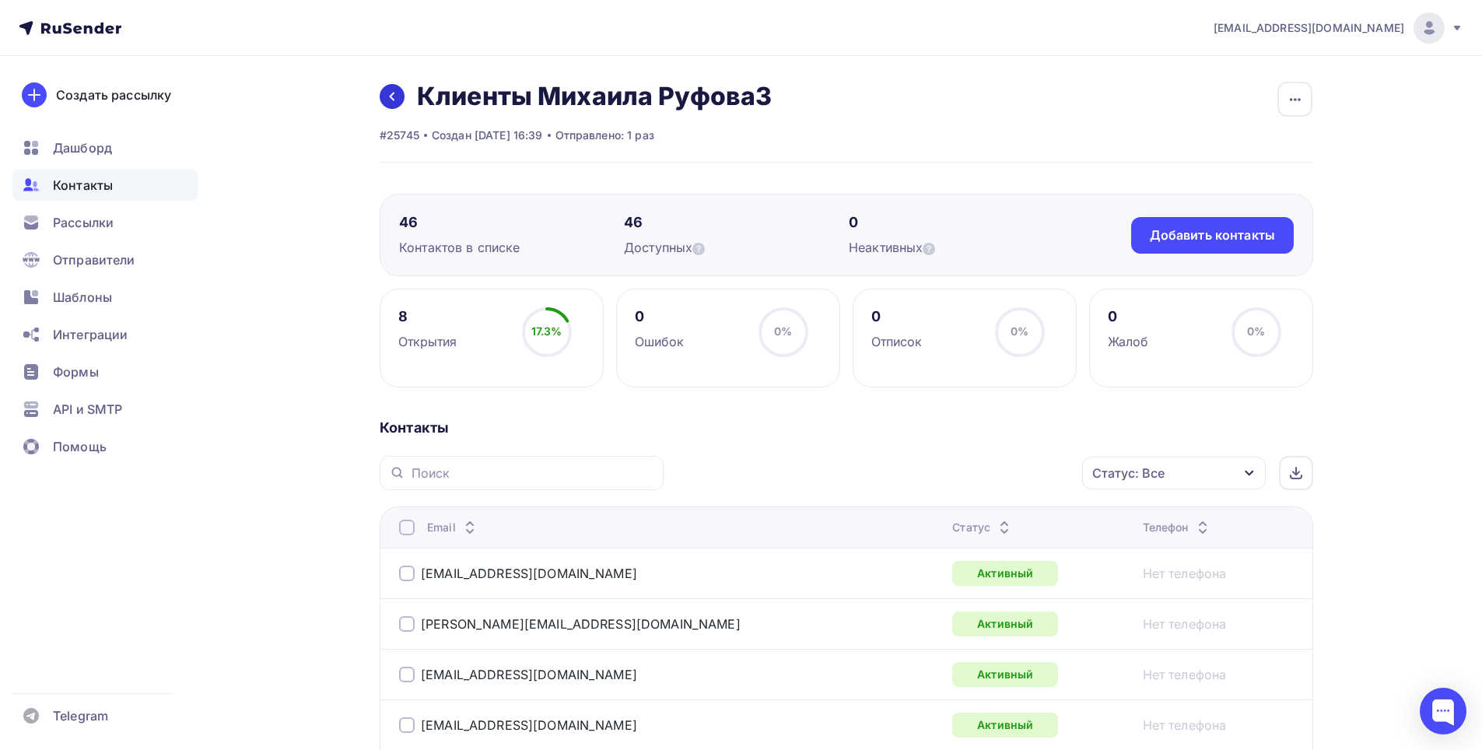
click at [387, 97] on icon at bounding box center [392, 96] width 12 height 12
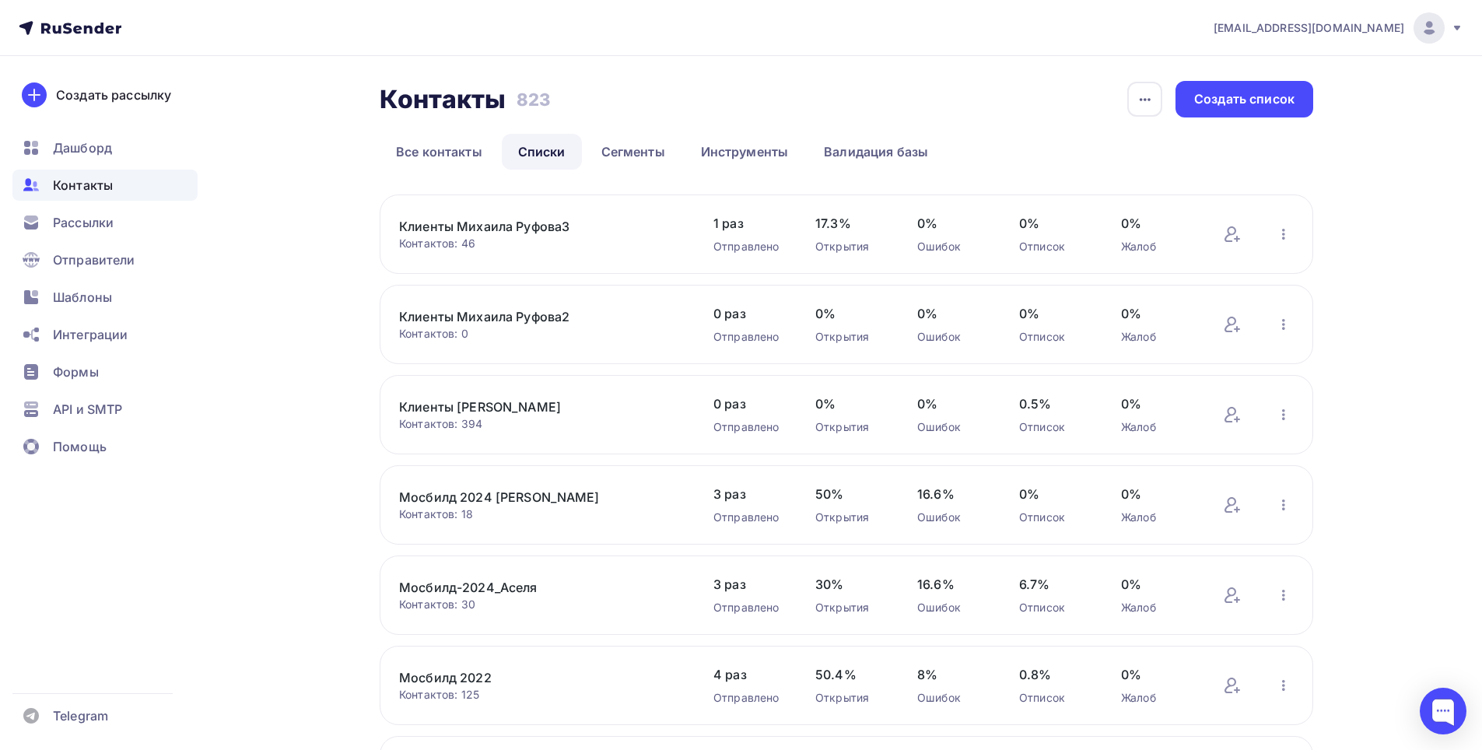
click at [539, 408] on link "Клиенты [PERSON_NAME]" at bounding box center [531, 407] width 264 height 19
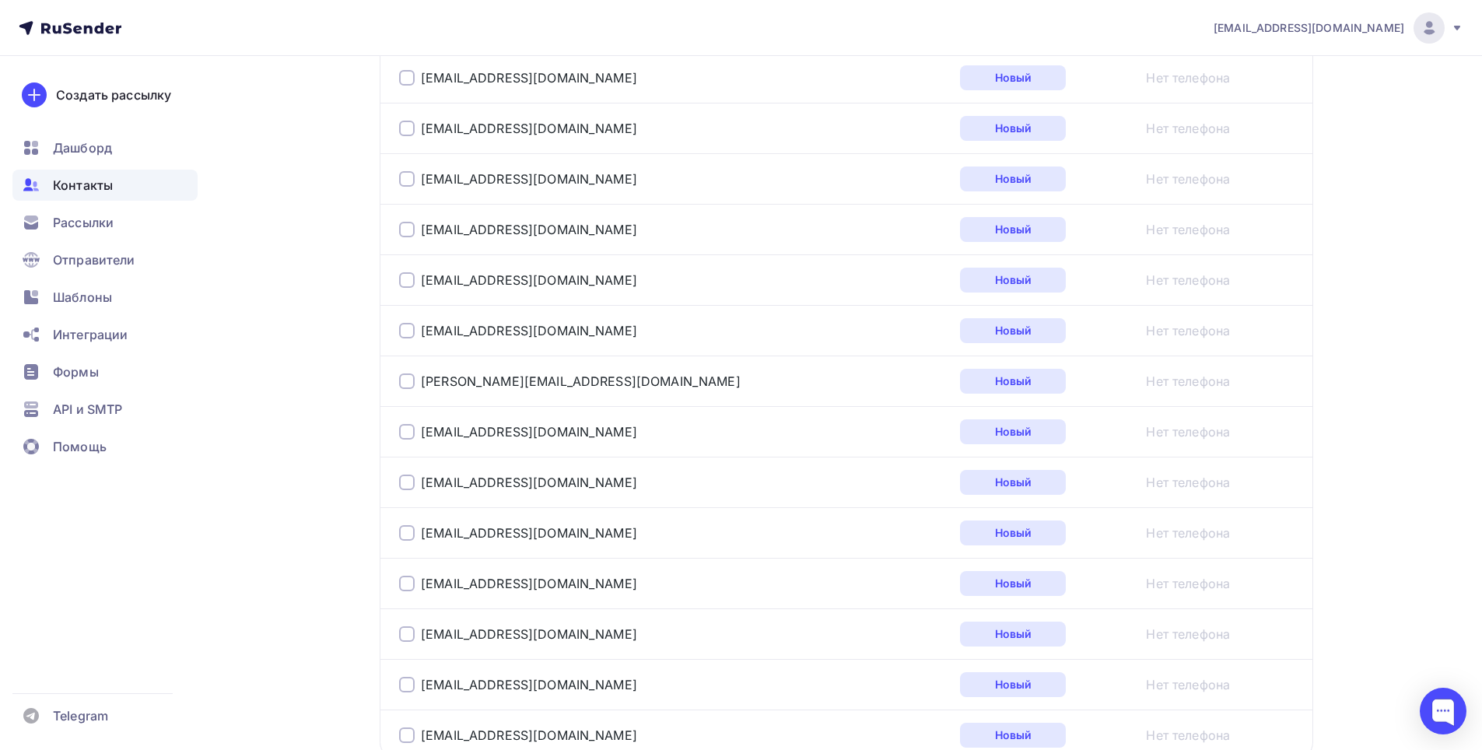
scroll to position [2485, 0]
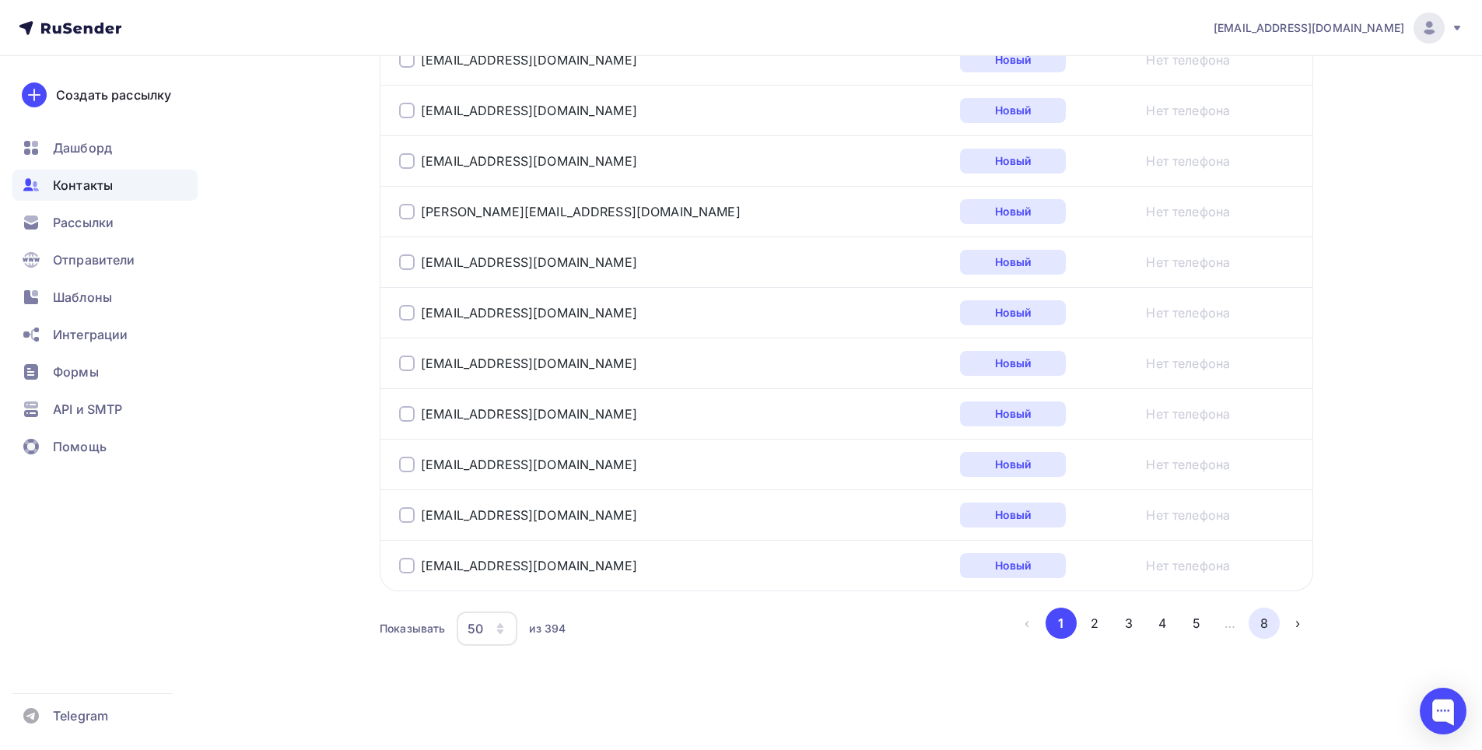
click at [1263, 634] on button "8" at bounding box center [1264, 623] width 31 height 31
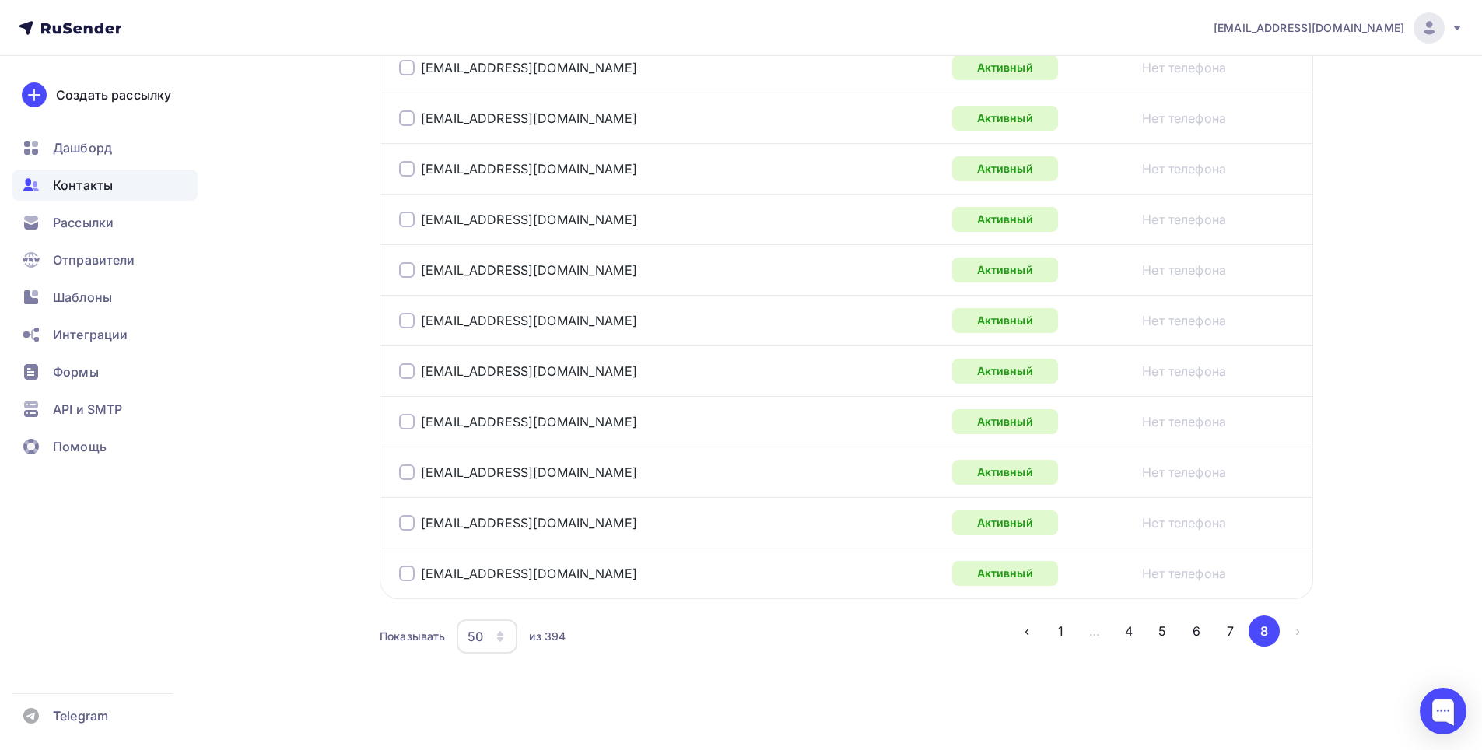
scroll to position [2182, 0]
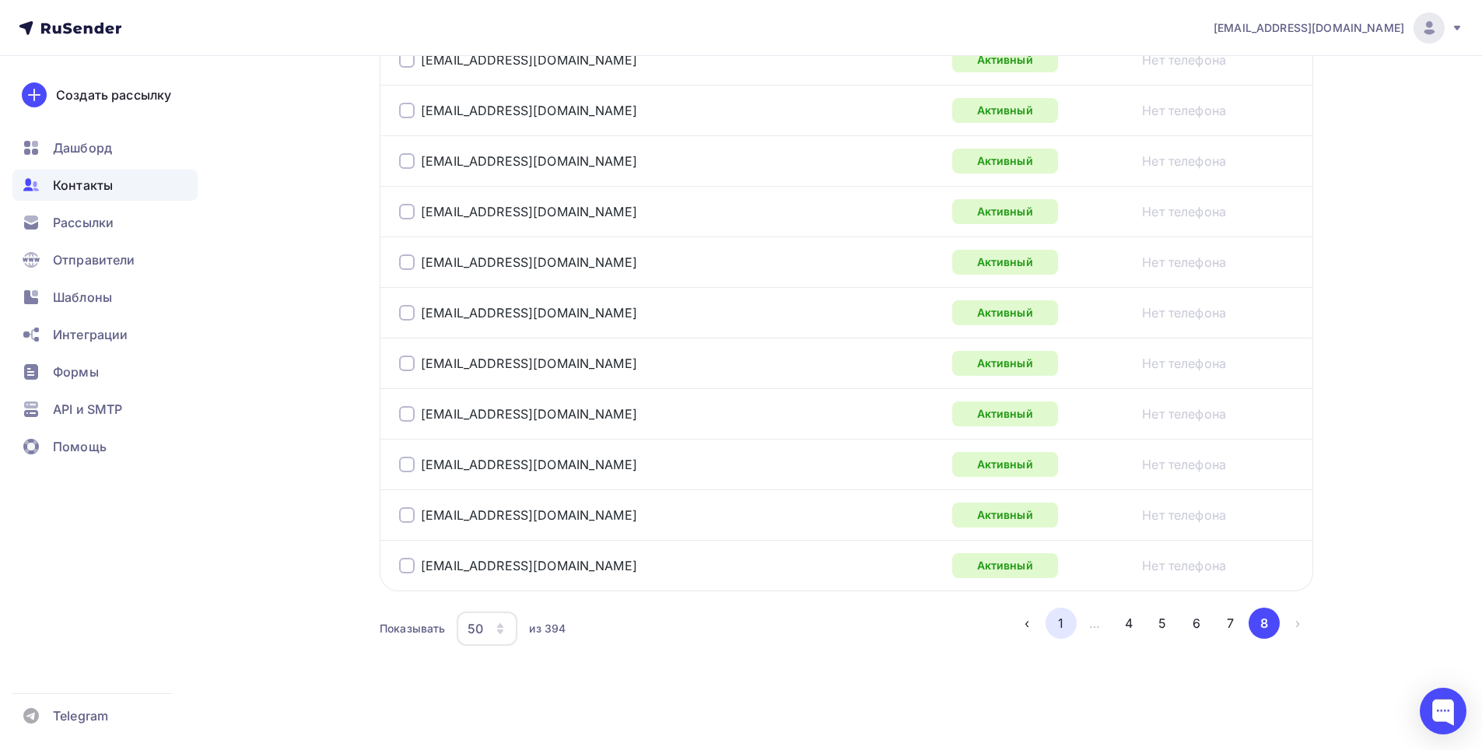
click at [1056, 630] on button "1" at bounding box center [1061, 623] width 31 height 31
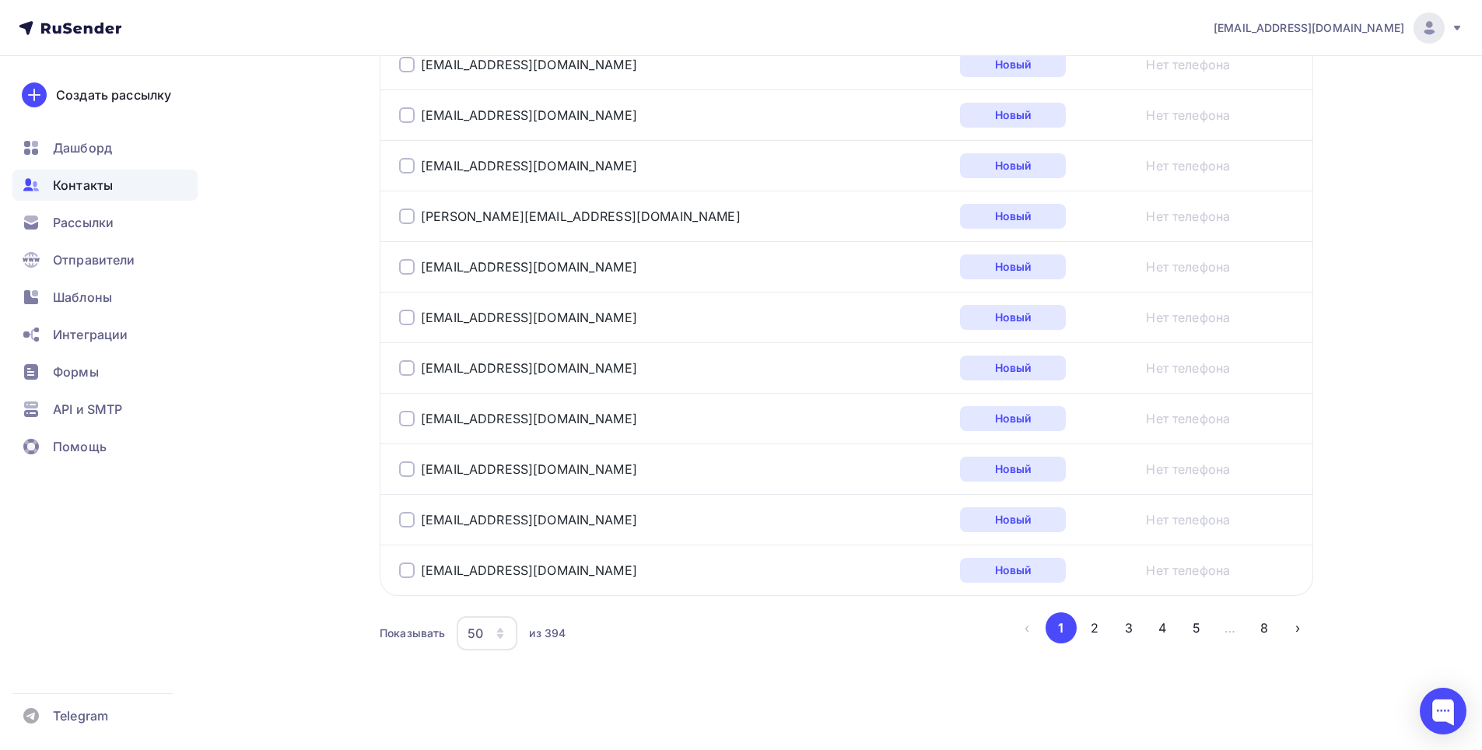
scroll to position [2485, 0]
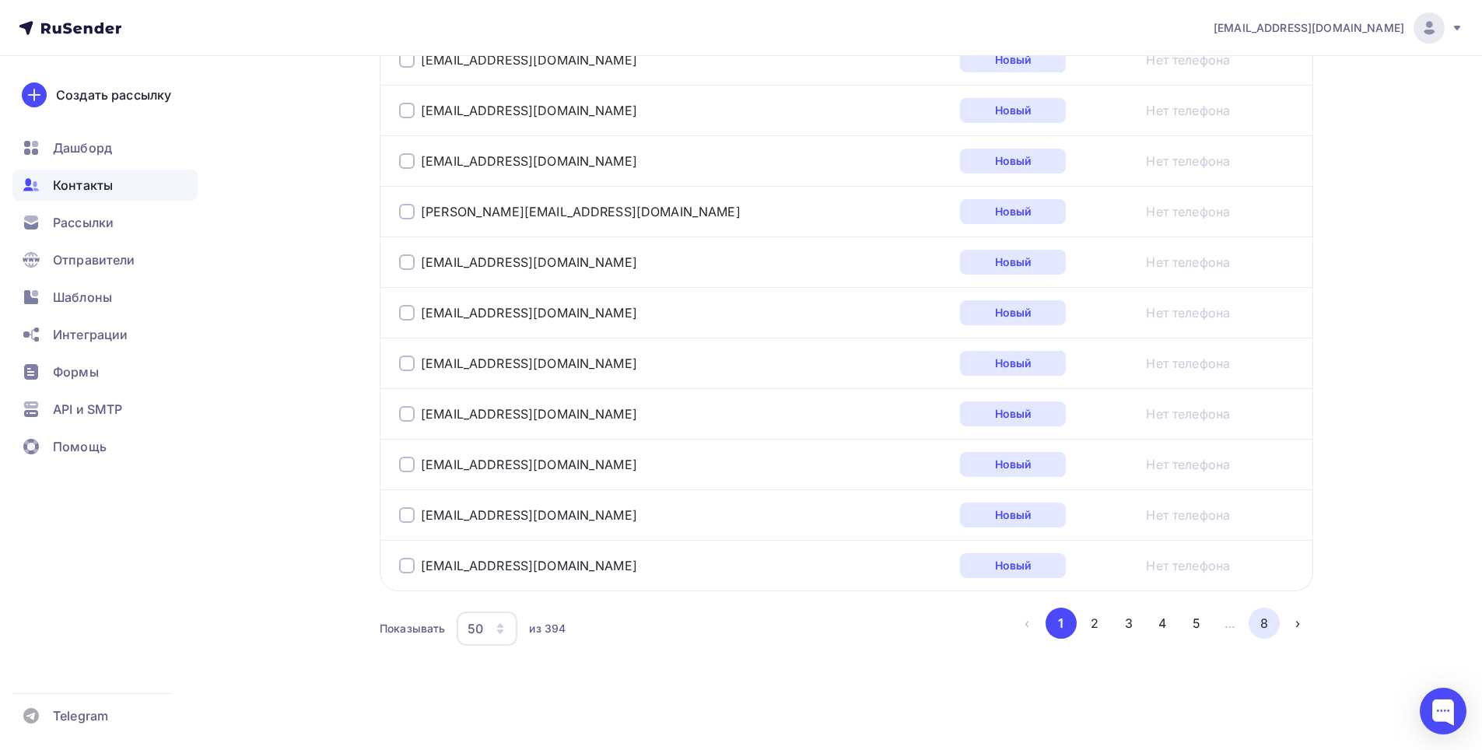
click at [1264, 621] on button "8" at bounding box center [1264, 623] width 31 height 31
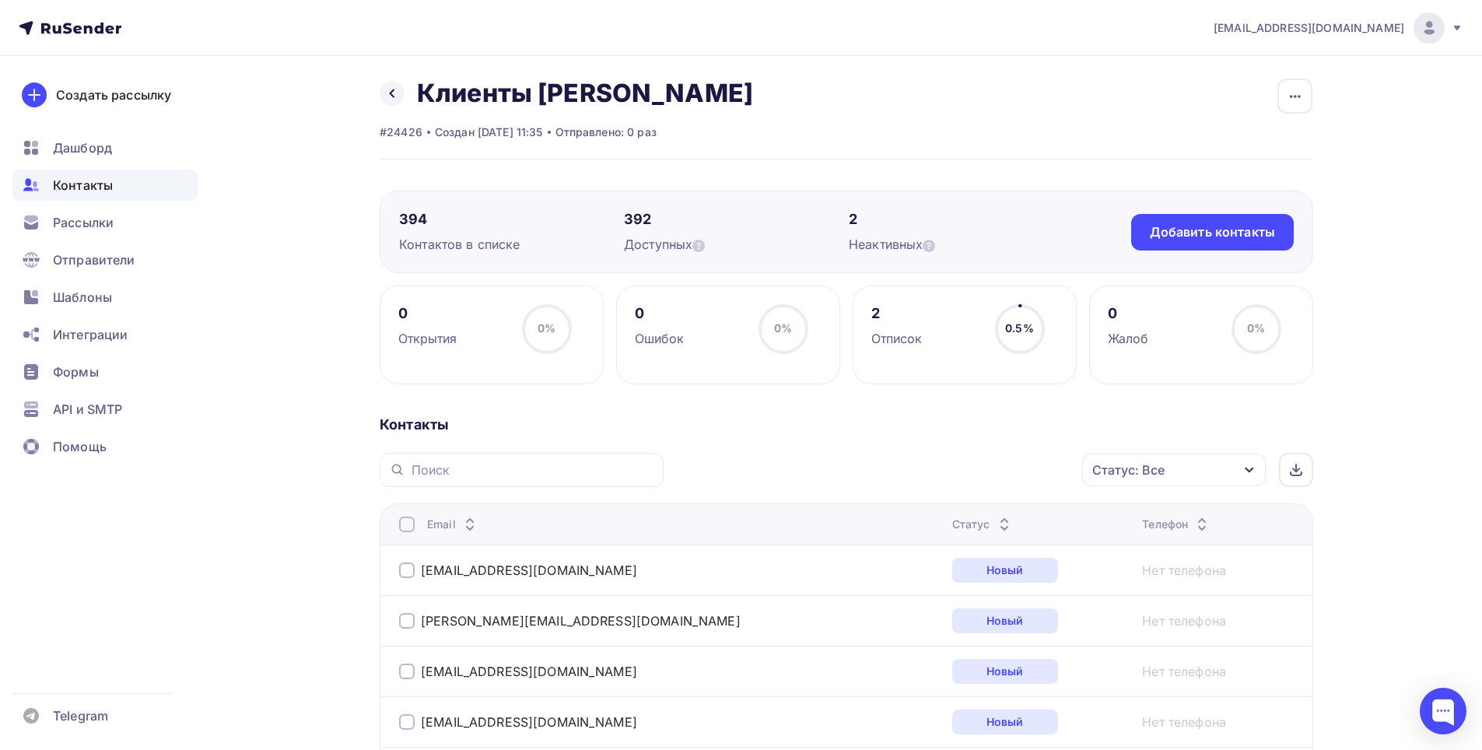
scroll to position [0, 0]
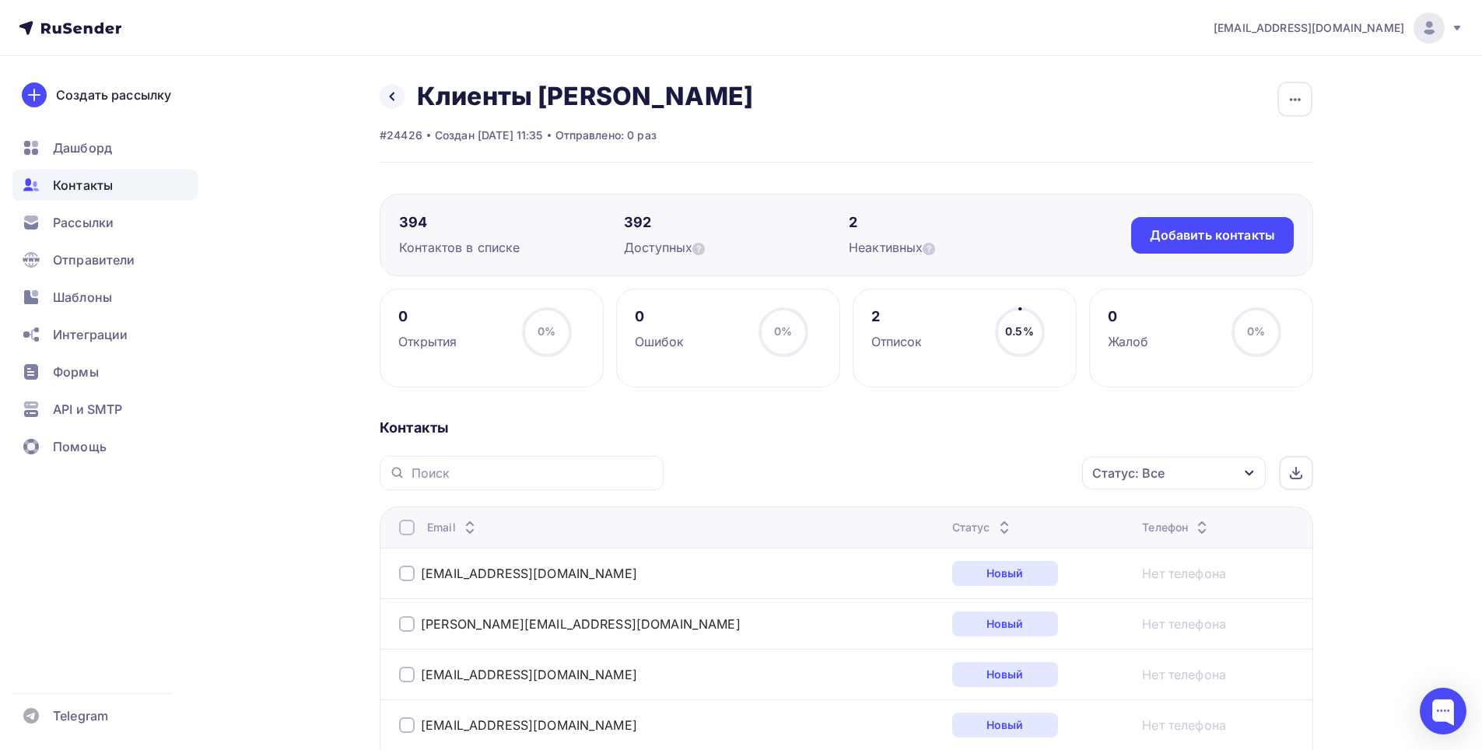
click at [410, 526] on div at bounding box center [407, 528] width 16 height 16
click at [955, 473] on div "Действие" at bounding box center [965, 473] width 205 height 30
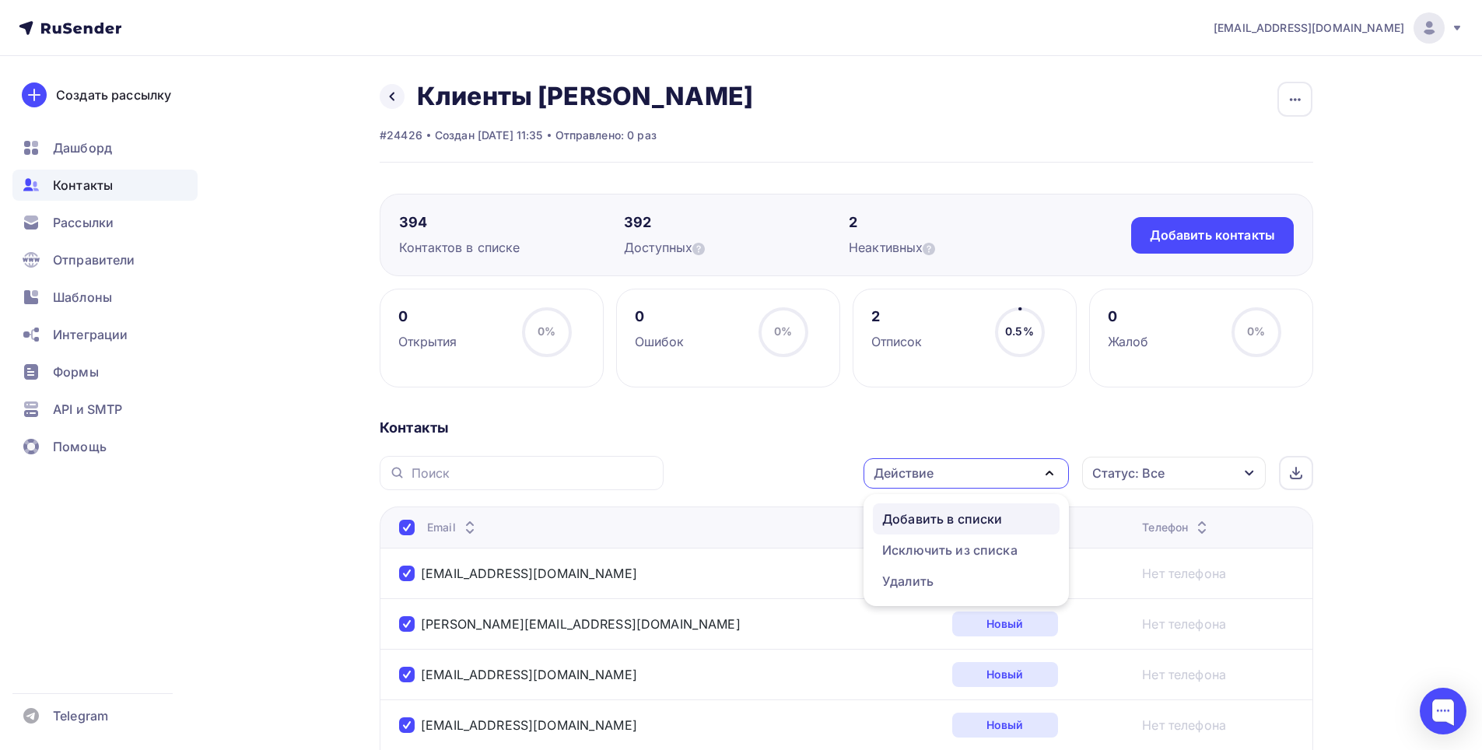
click at [940, 519] on div "Добавить в списки" at bounding box center [942, 519] width 120 height 19
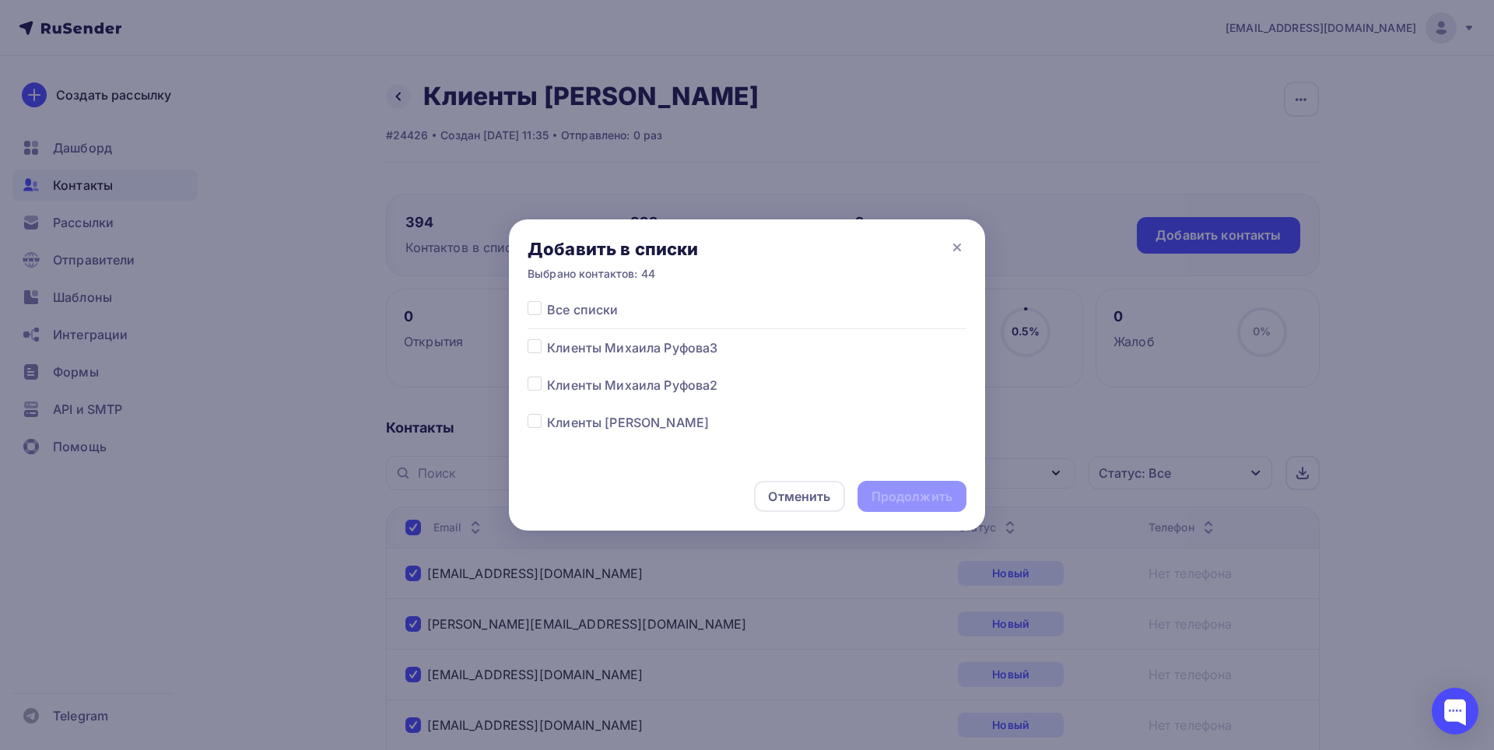
click at [623, 384] on span "Клиенты Михаила Руфова2" at bounding box center [632, 385] width 170 height 19
click at [547, 376] on label at bounding box center [547, 376] width 0 height 0
click at [534, 385] on input "checkbox" at bounding box center [534, 383] width 14 height 14
checkbox input "true"
click at [917, 500] on div "Продолжить" at bounding box center [911, 497] width 81 height 18
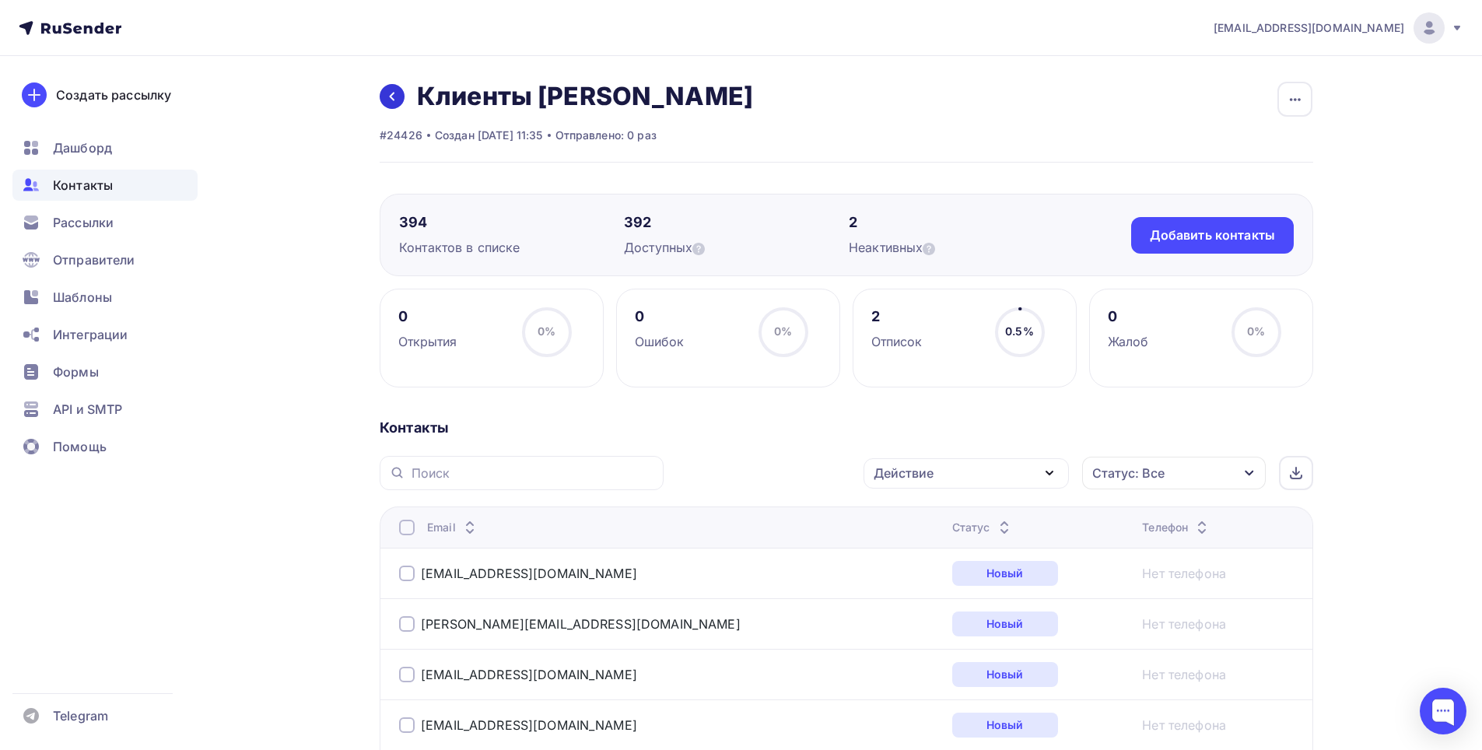
click at [391, 97] on icon at bounding box center [392, 97] width 5 height 9
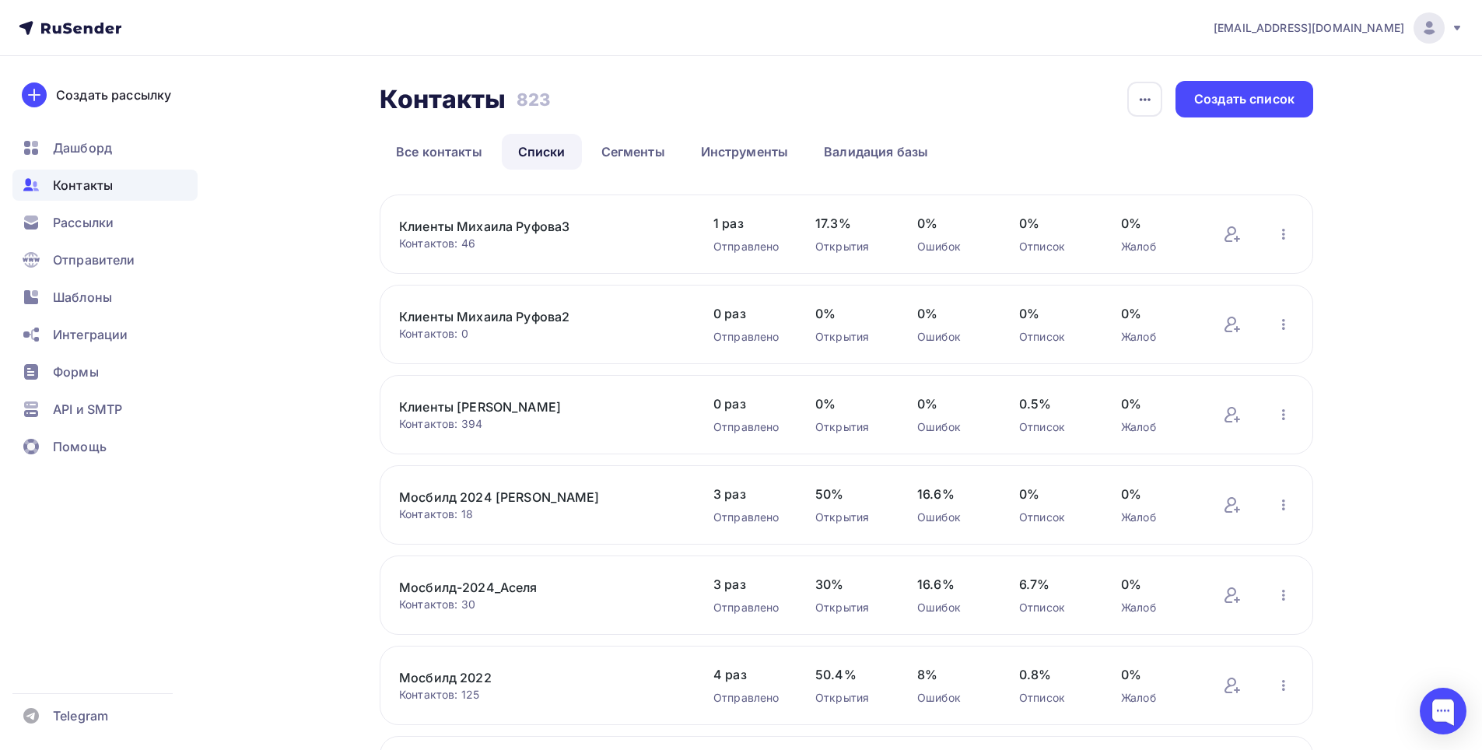
click at [496, 317] on link "Клиенты Михаила Руфова2" at bounding box center [531, 316] width 264 height 19
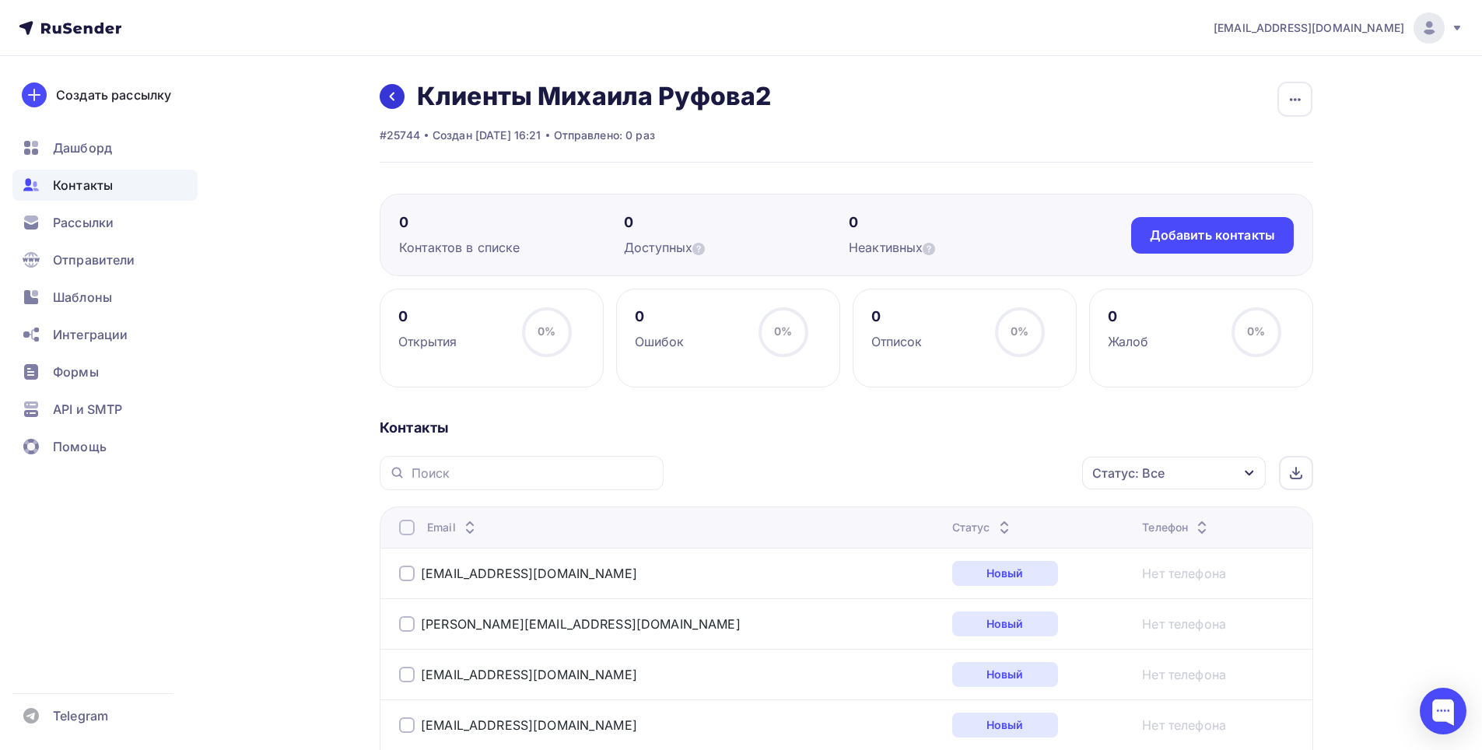
click at [397, 92] on icon at bounding box center [392, 96] width 12 height 12
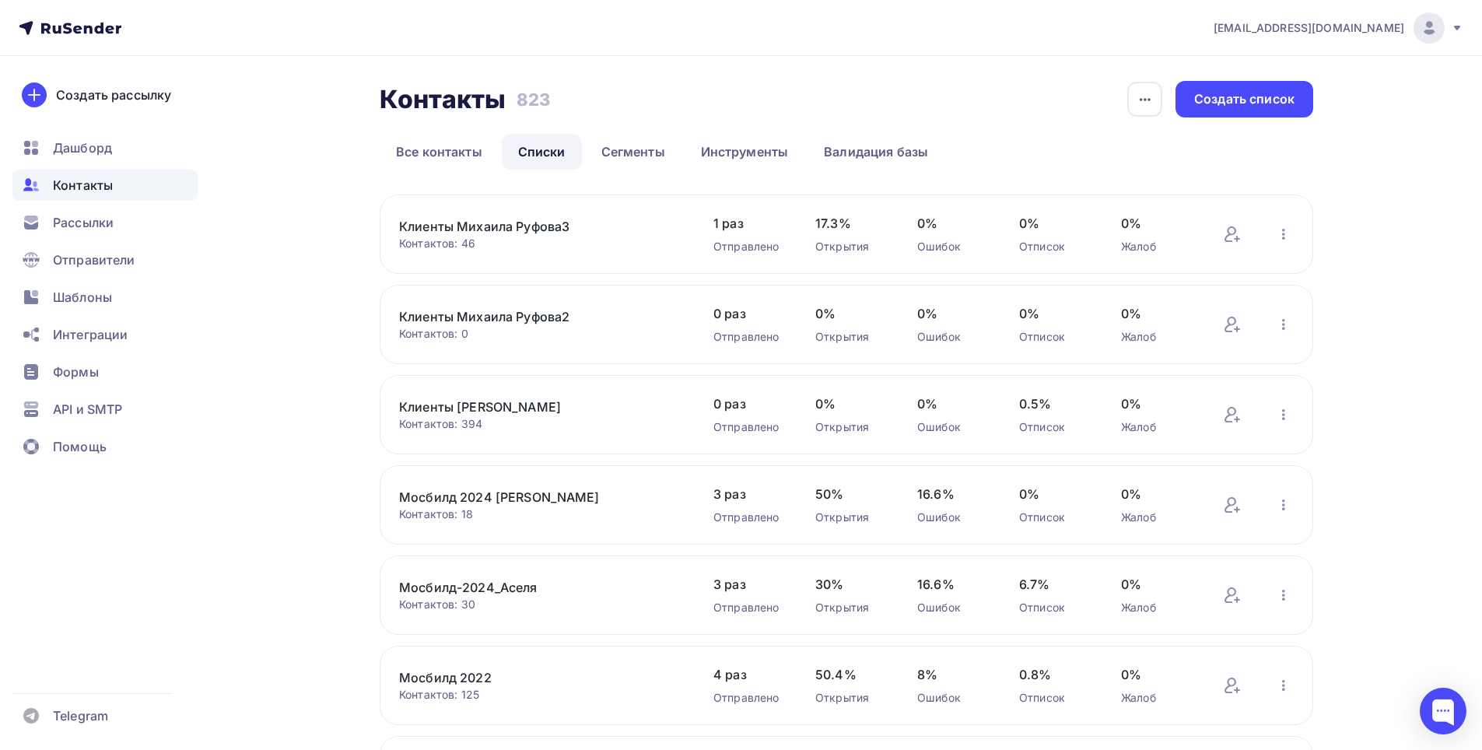
click at [496, 408] on link "Клиенты [PERSON_NAME]" at bounding box center [531, 407] width 264 height 19
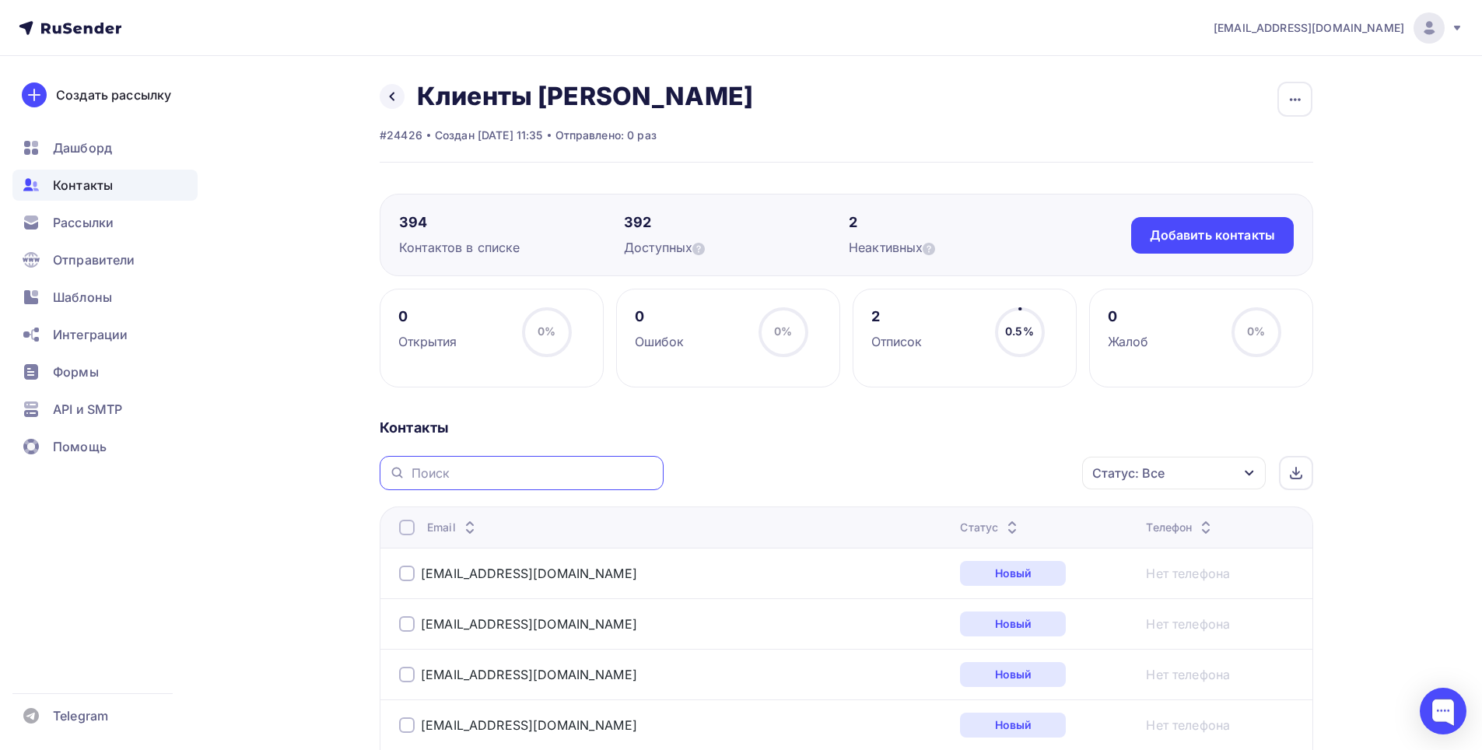
click at [562, 477] on input "text" at bounding box center [533, 472] width 243 height 17
type input "к"
type input "rusa"
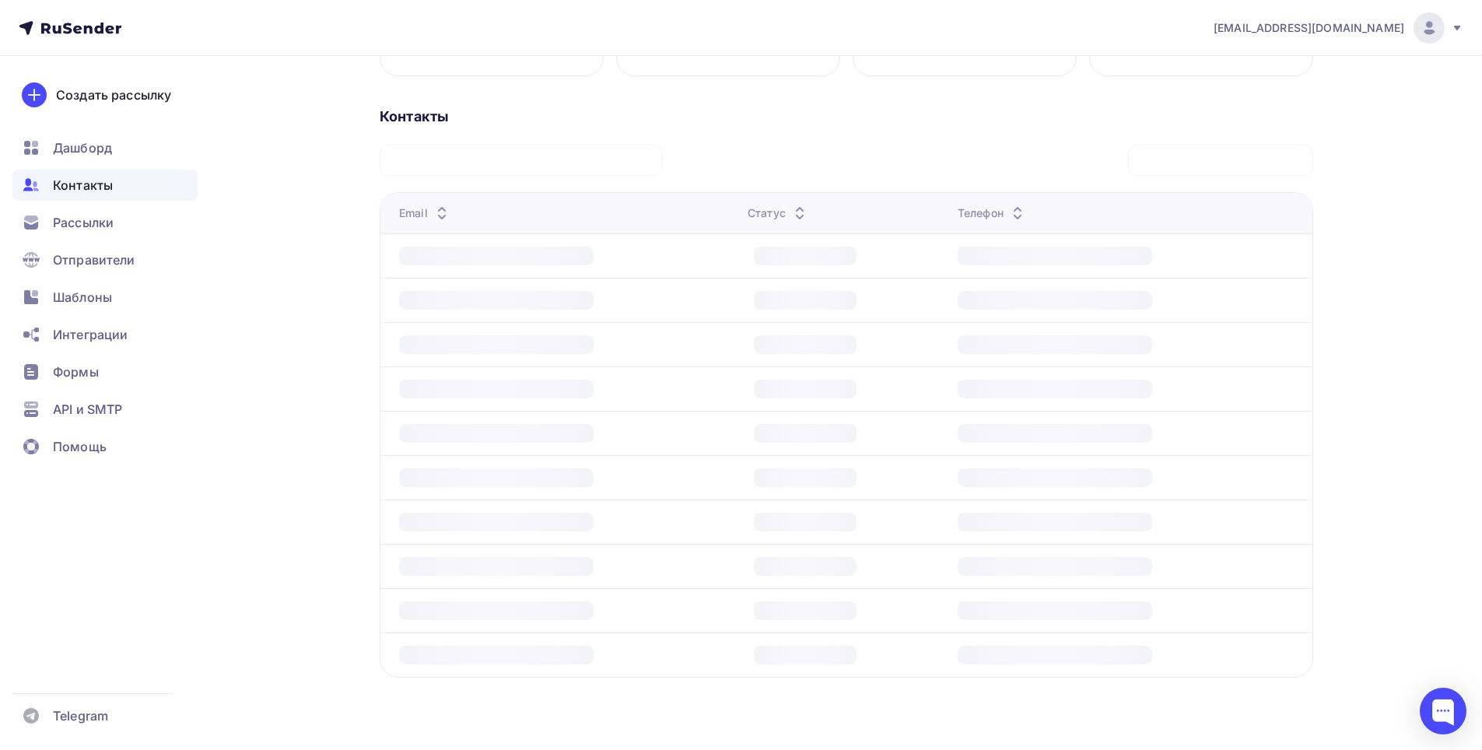
scroll to position [8, 0]
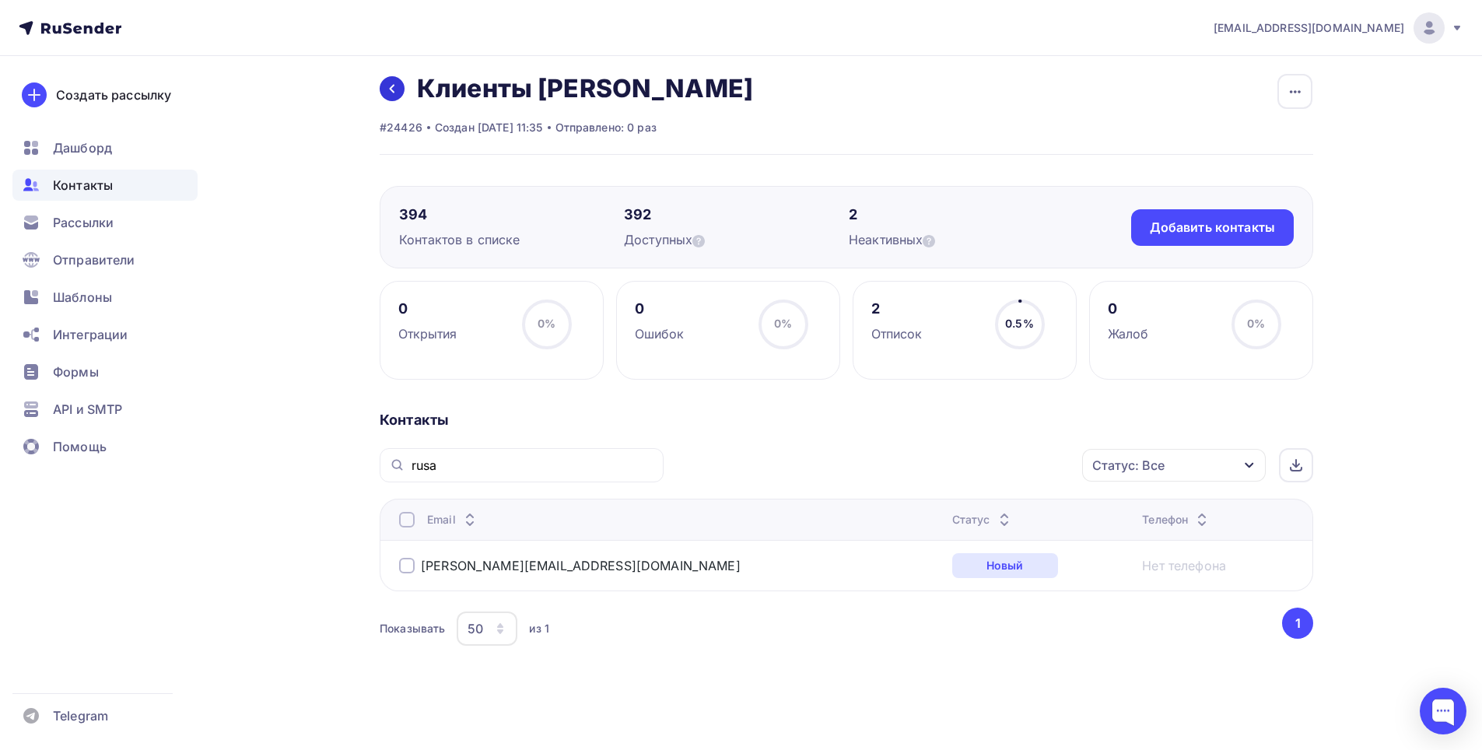
click at [394, 89] on icon at bounding box center [392, 88] width 12 height 12
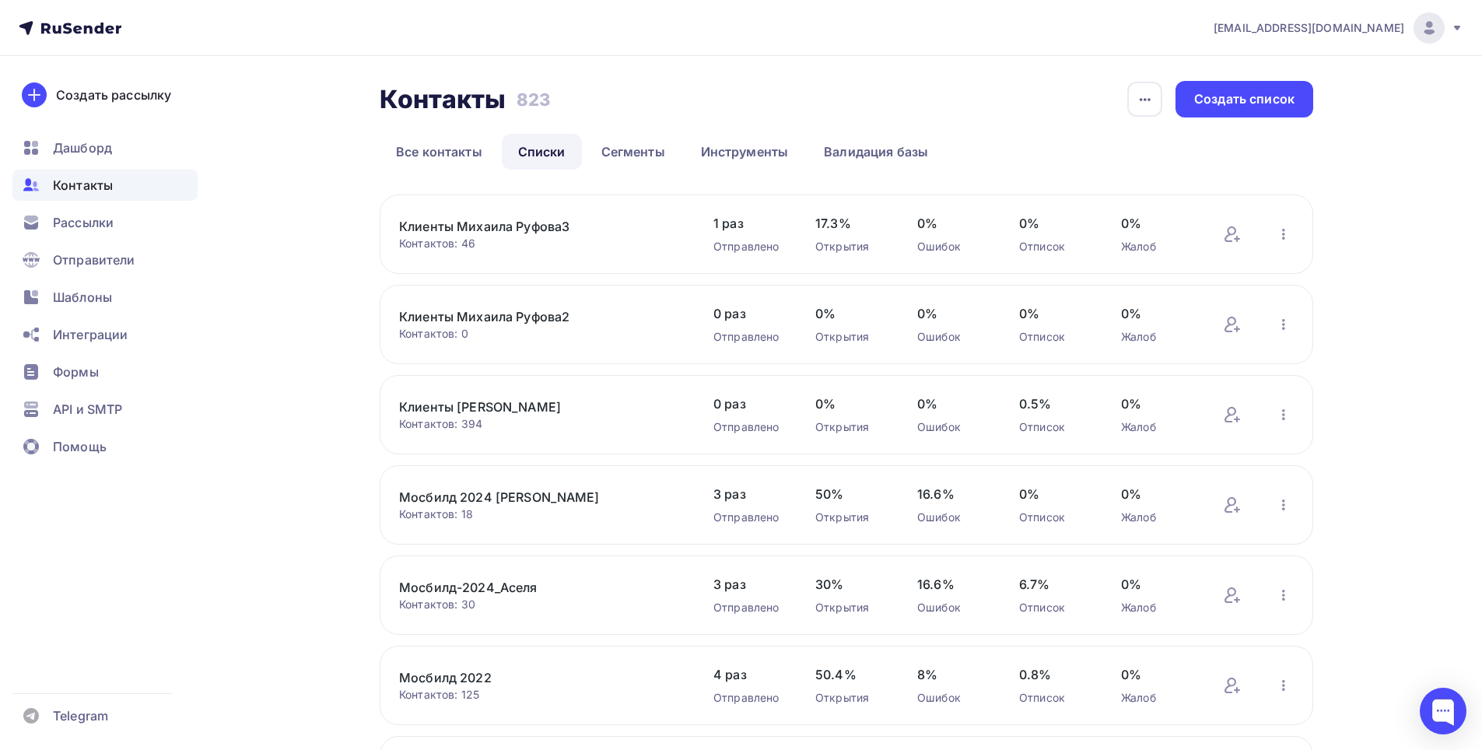
click at [512, 407] on link "Клиенты [PERSON_NAME]" at bounding box center [531, 407] width 264 height 19
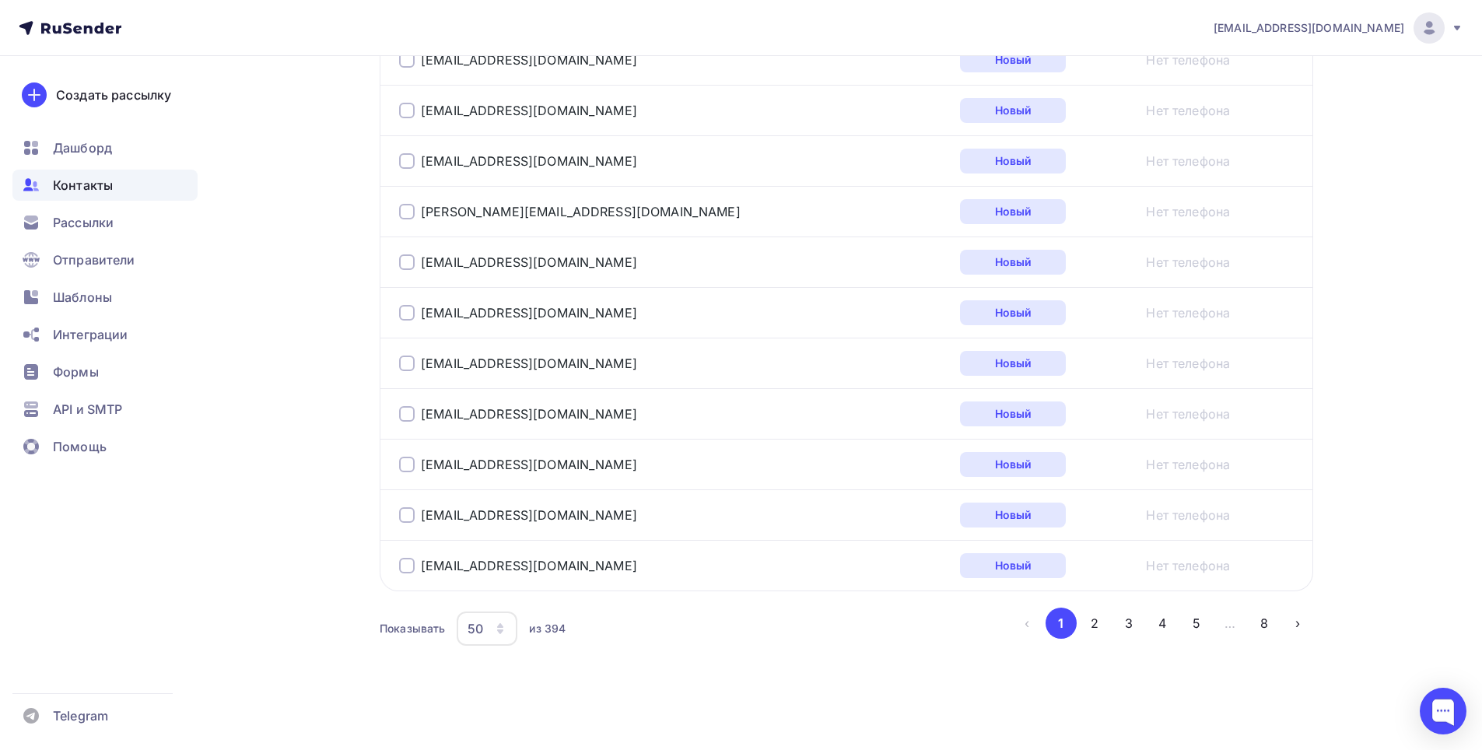
click at [1268, 624] on button "8" at bounding box center [1264, 623] width 31 height 31
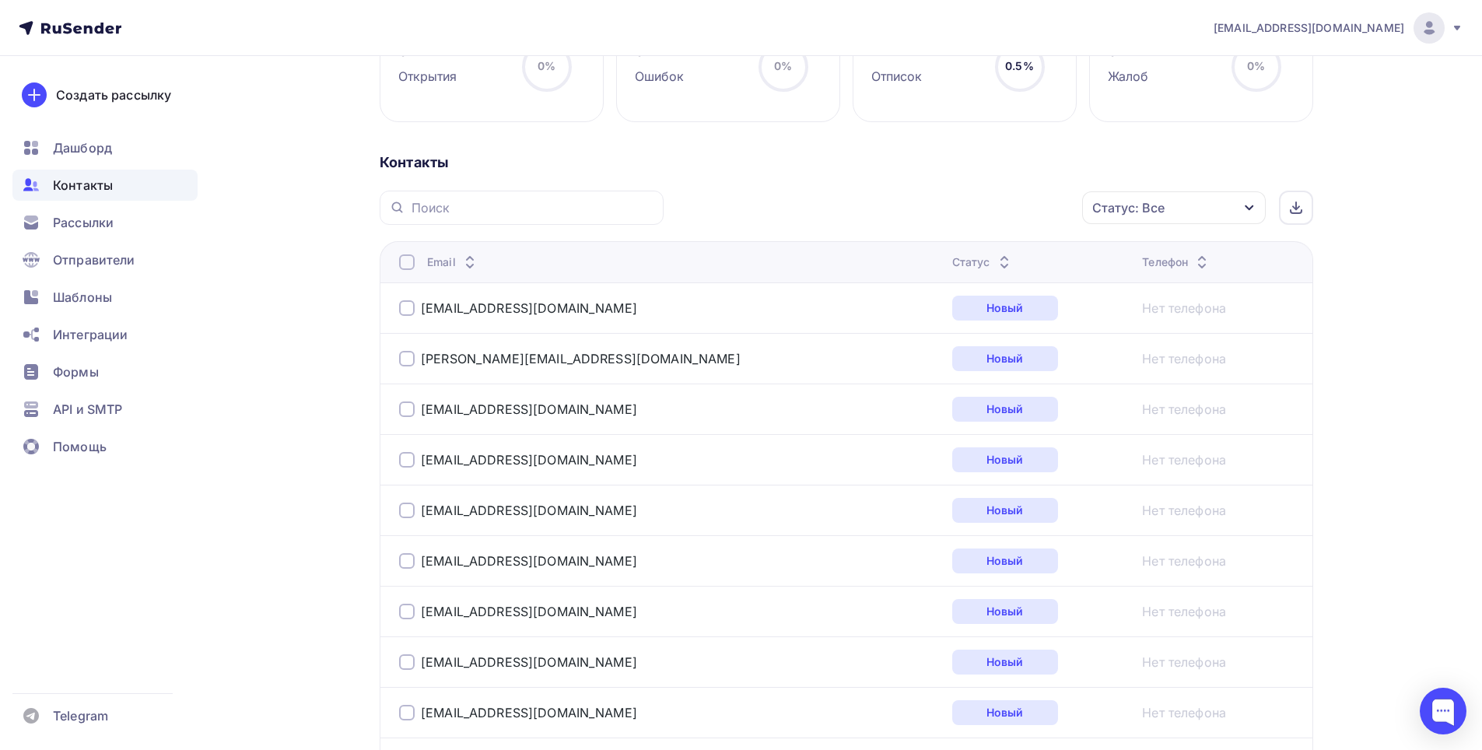
scroll to position [237, 0]
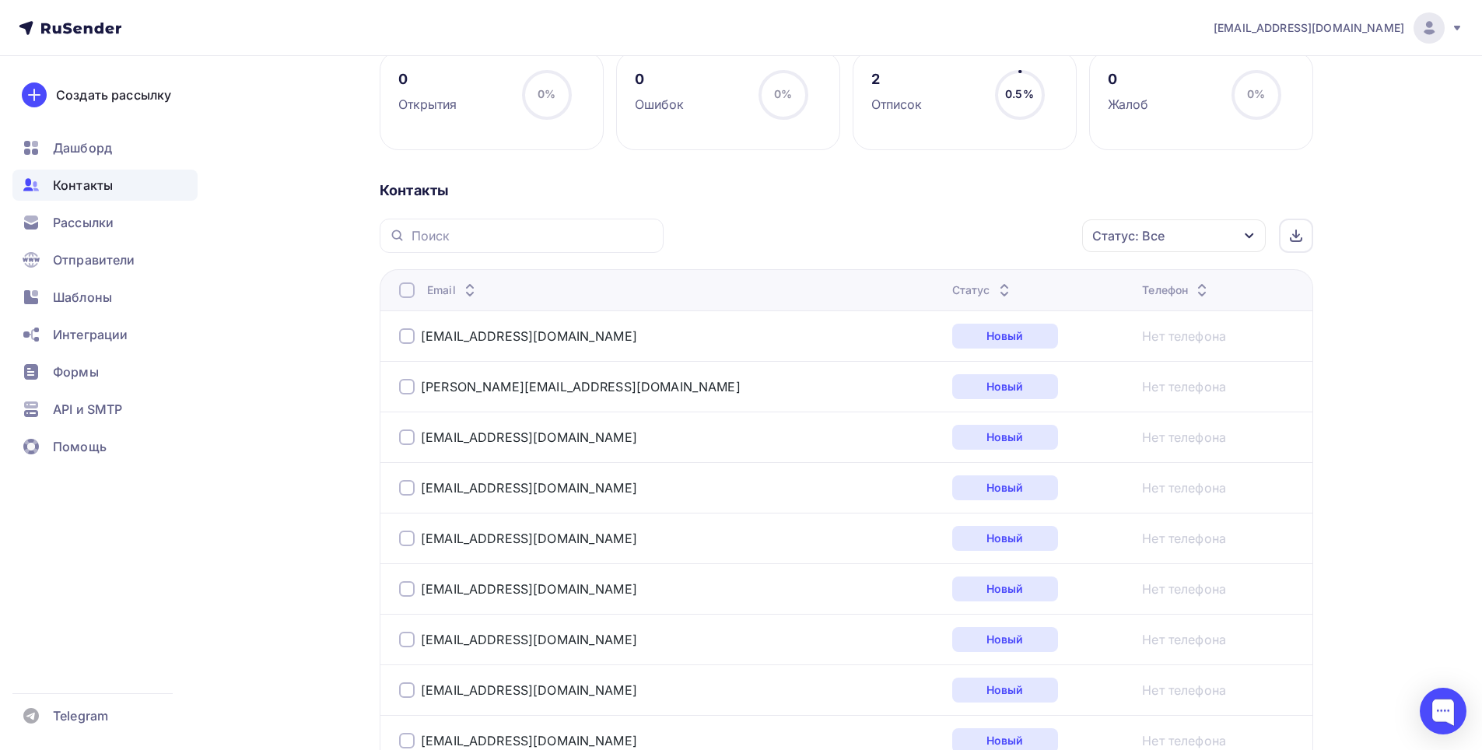
click at [406, 385] on div at bounding box center [407, 387] width 16 height 16
click at [944, 240] on div "Действие" at bounding box center [965, 236] width 205 height 30
click at [945, 345] on div "Удалить" at bounding box center [966, 344] width 168 height 19
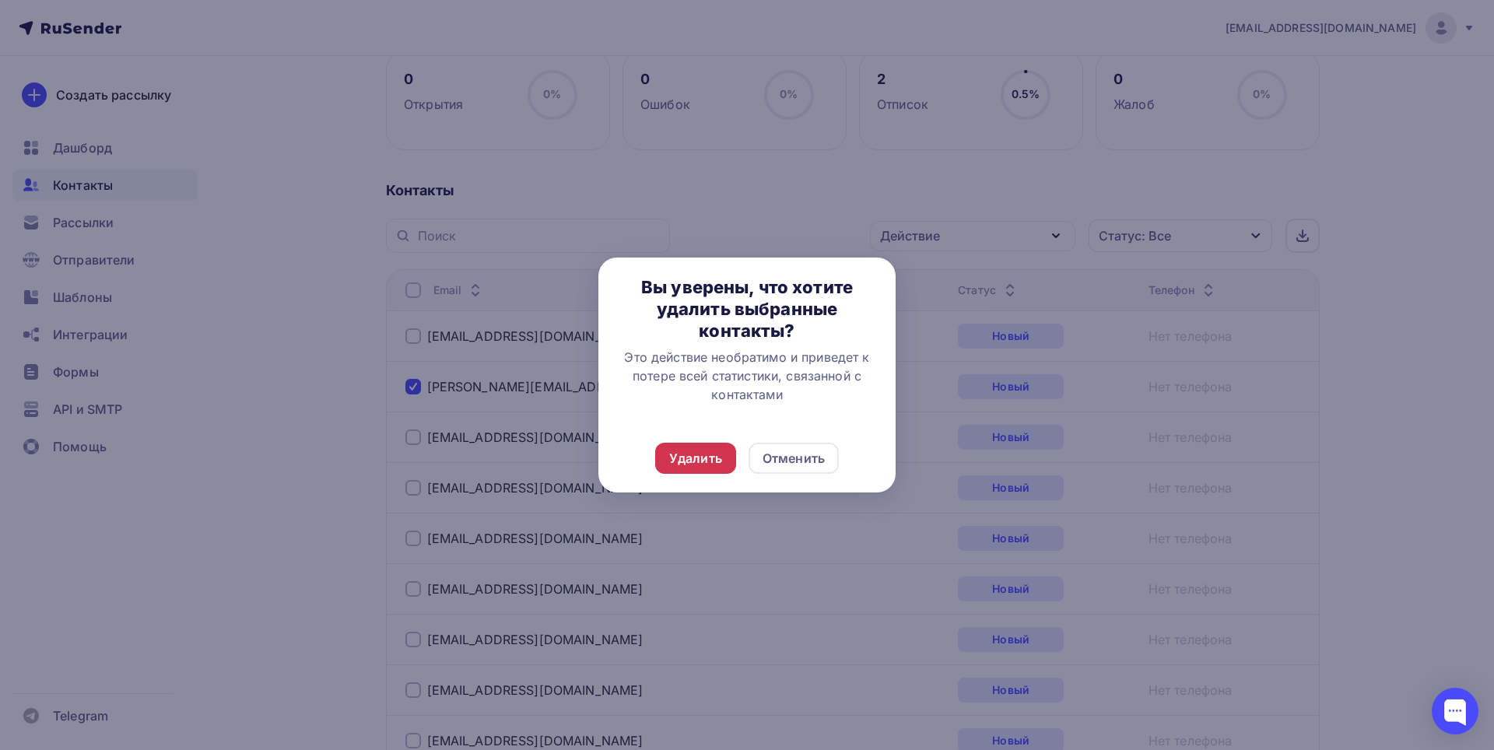
click at [711, 458] on div "Удалить" at bounding box center [695, 458] width 53 height 19
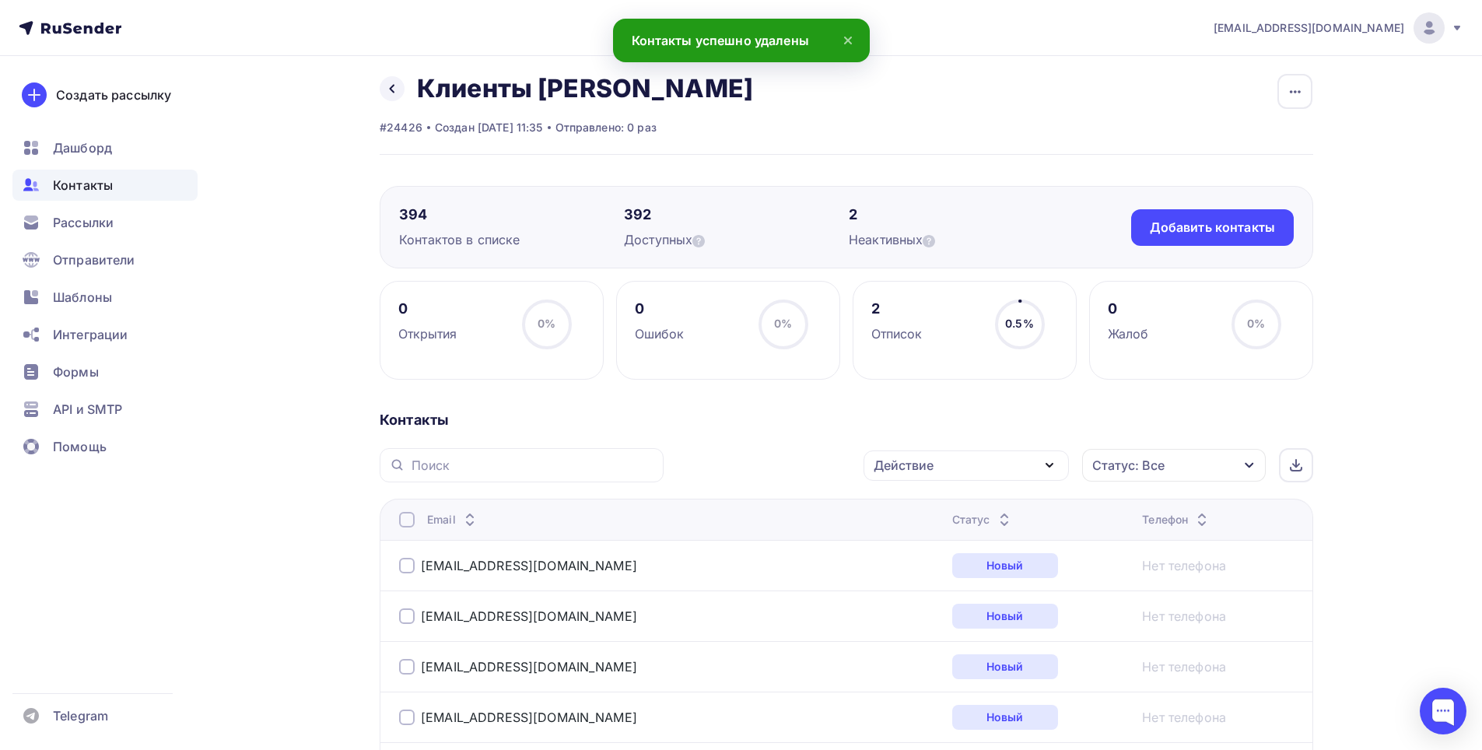
scroll to position [4, 0]
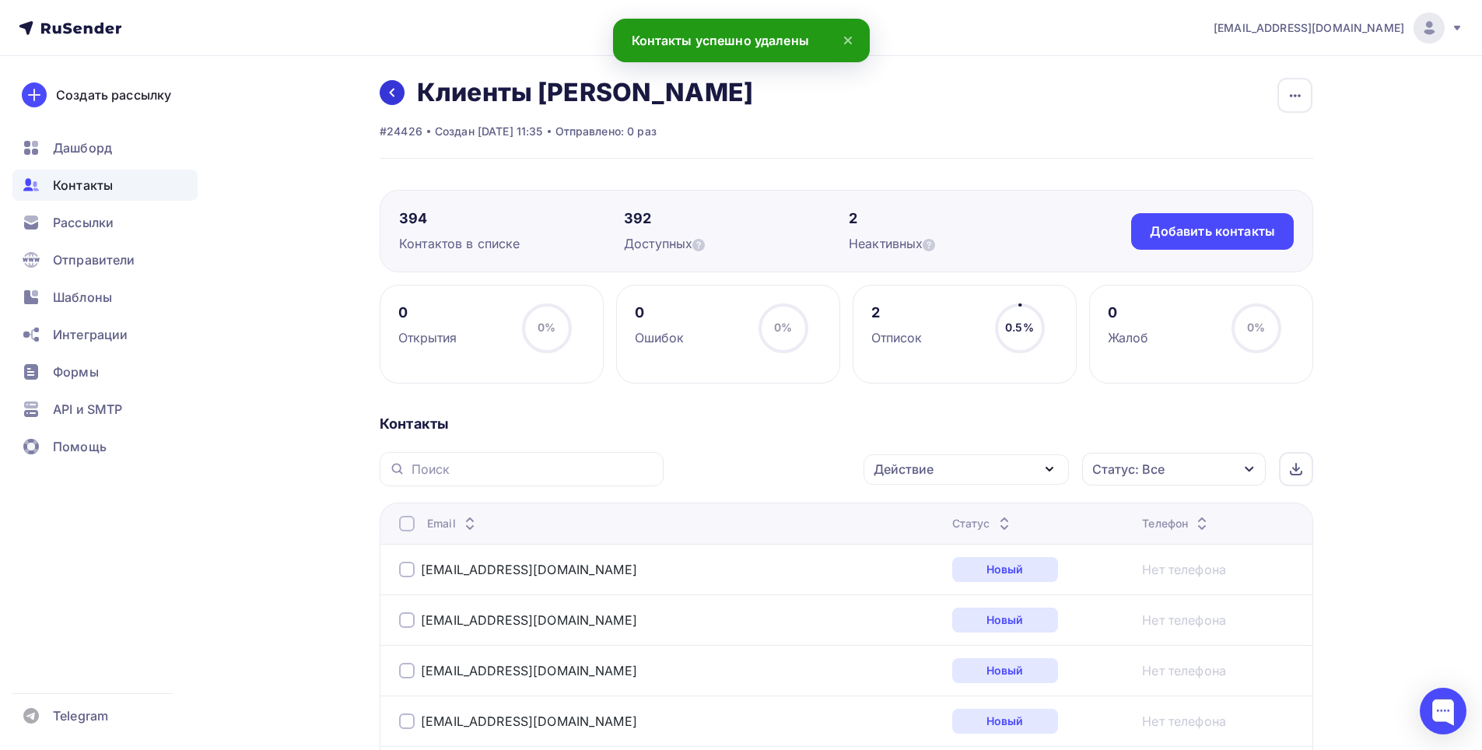
click at [389, 89] on icon at bounding box center [392, 92] width 12 height 12
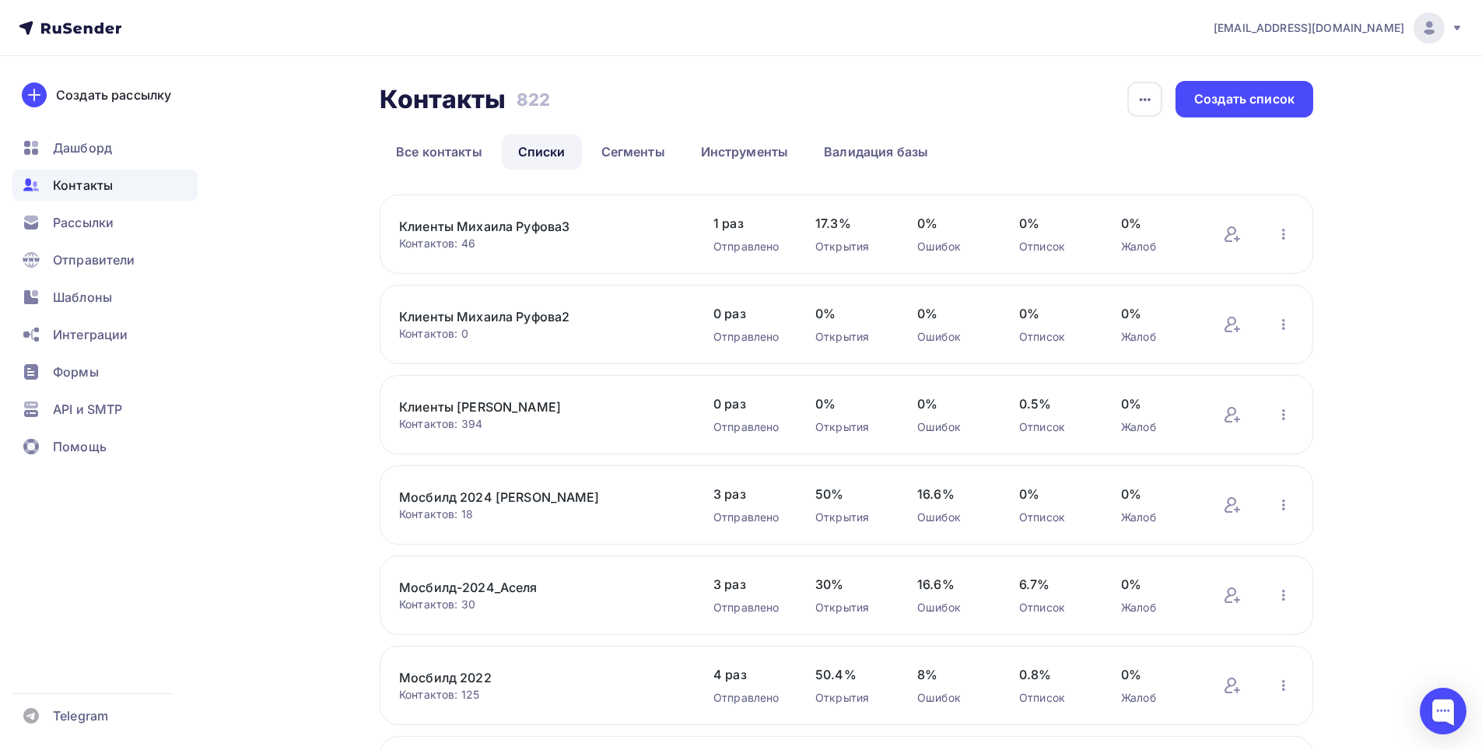
click at [521, 316] on link "Клиенты Михаила Руфова2" at bounding box center [531, 316] width 264 height 19
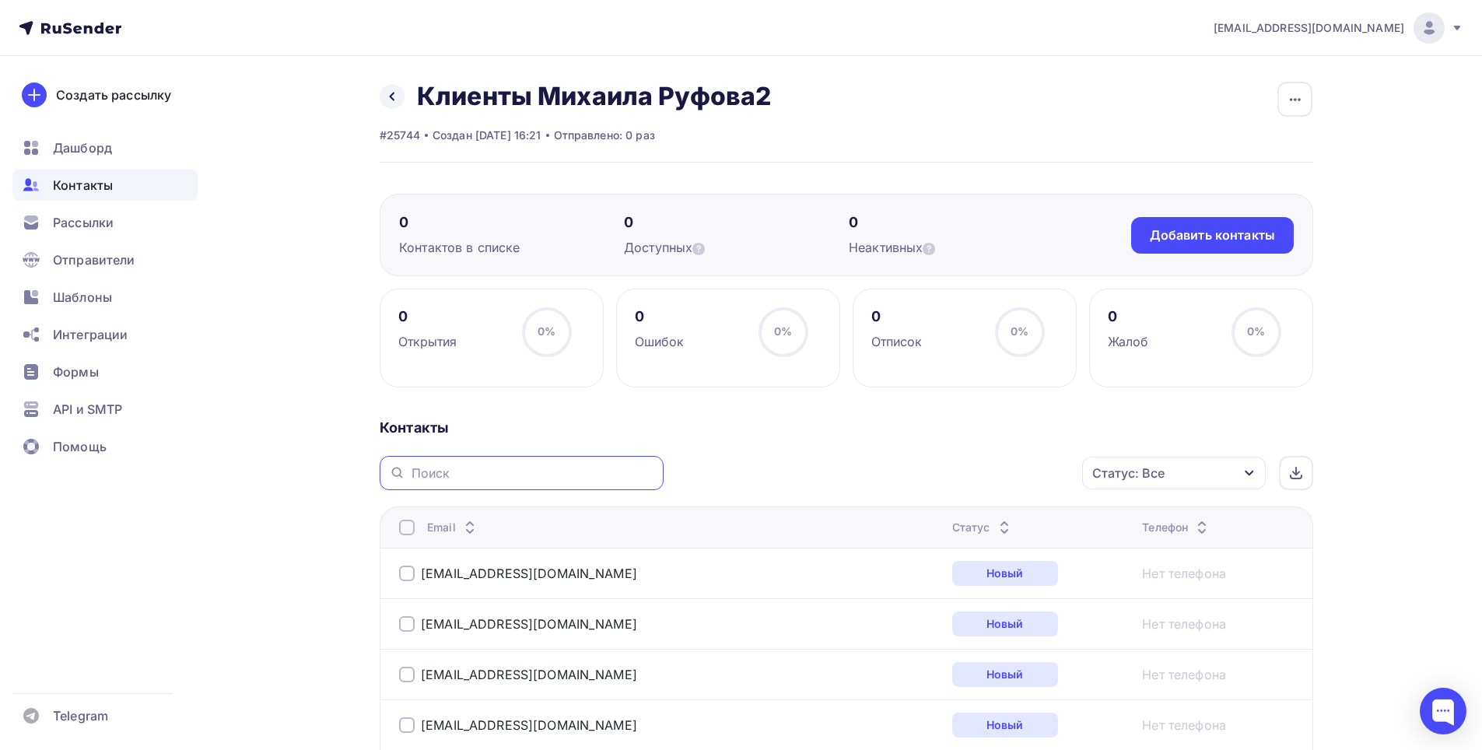
click at [511, 477] on input "text" at bounding box center [533, 472] width 243 height 17
type input "rusa"
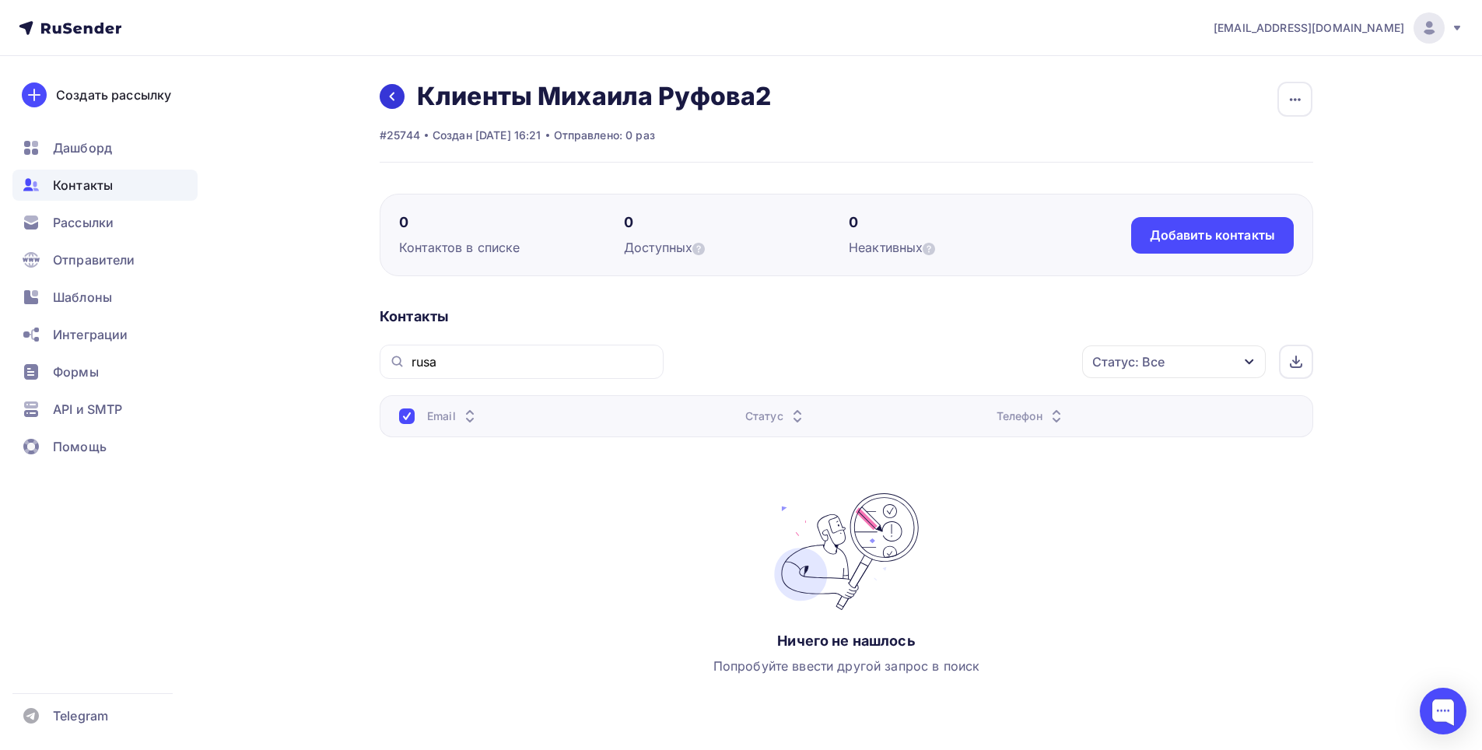
click at [394, 93] on icon at bounding box center [392, 97] width 5 height 9
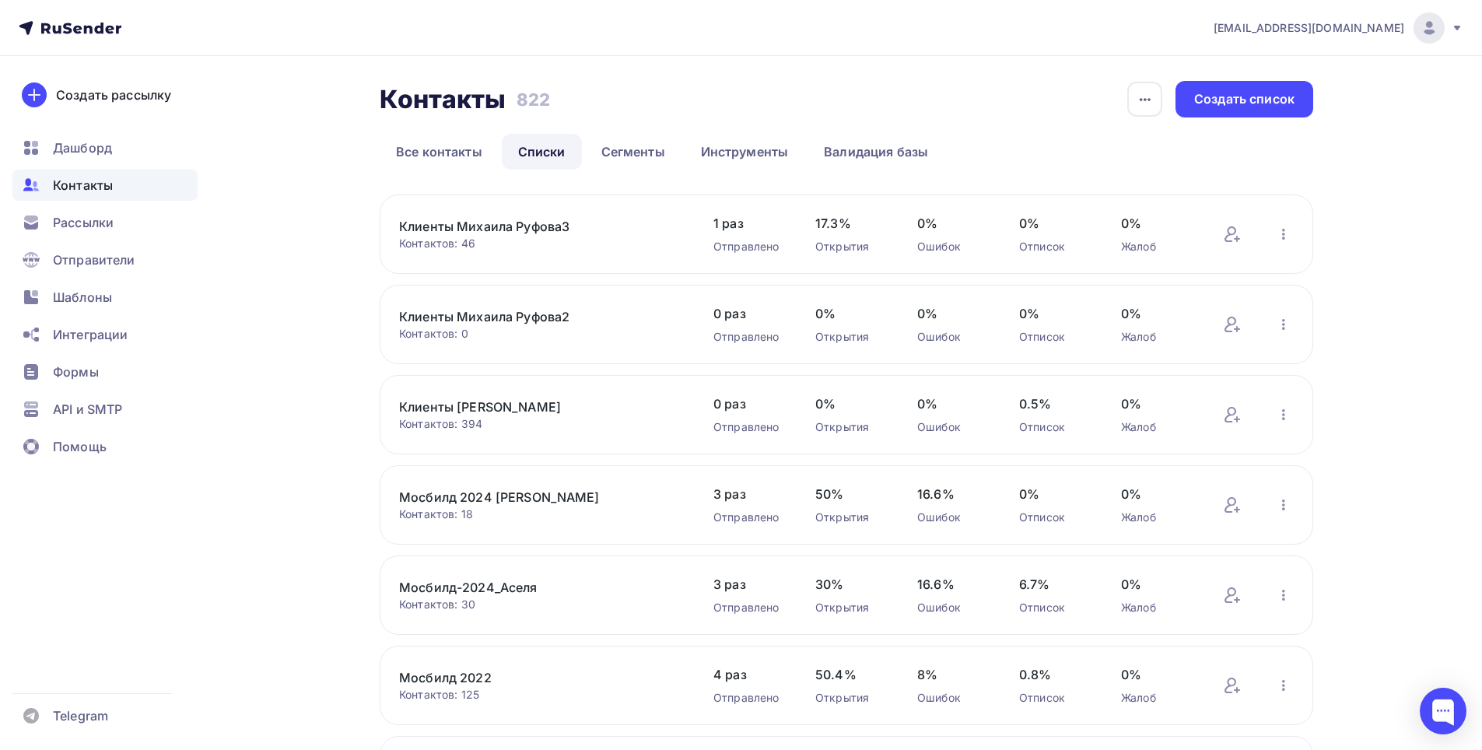
click at [525, 223] on link "Клиенты Михаила Руфова3" at bounding box center [531, 226] width 264 height 19
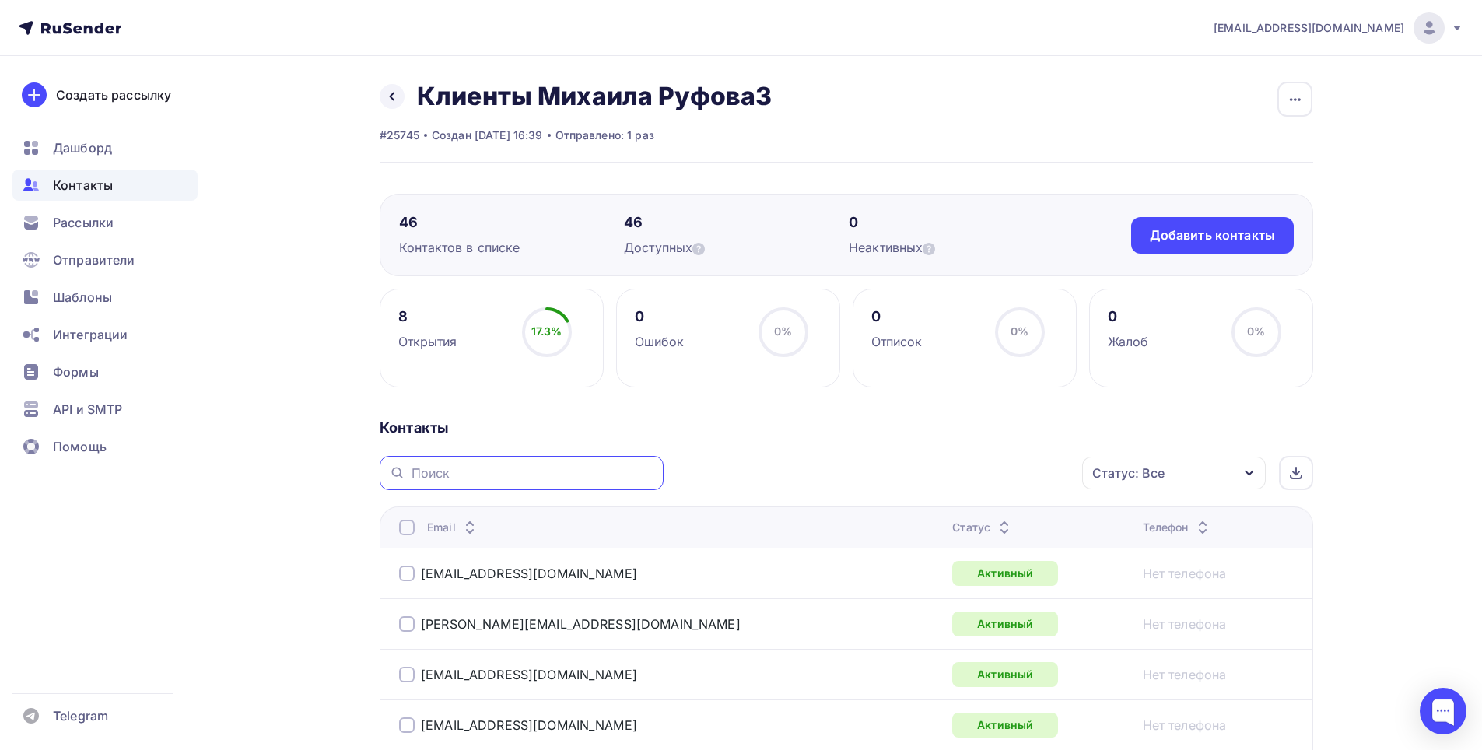
click at [512, 475] on input "text" at bounding box center [533, 472] width 243 height 17
type input "rusa"
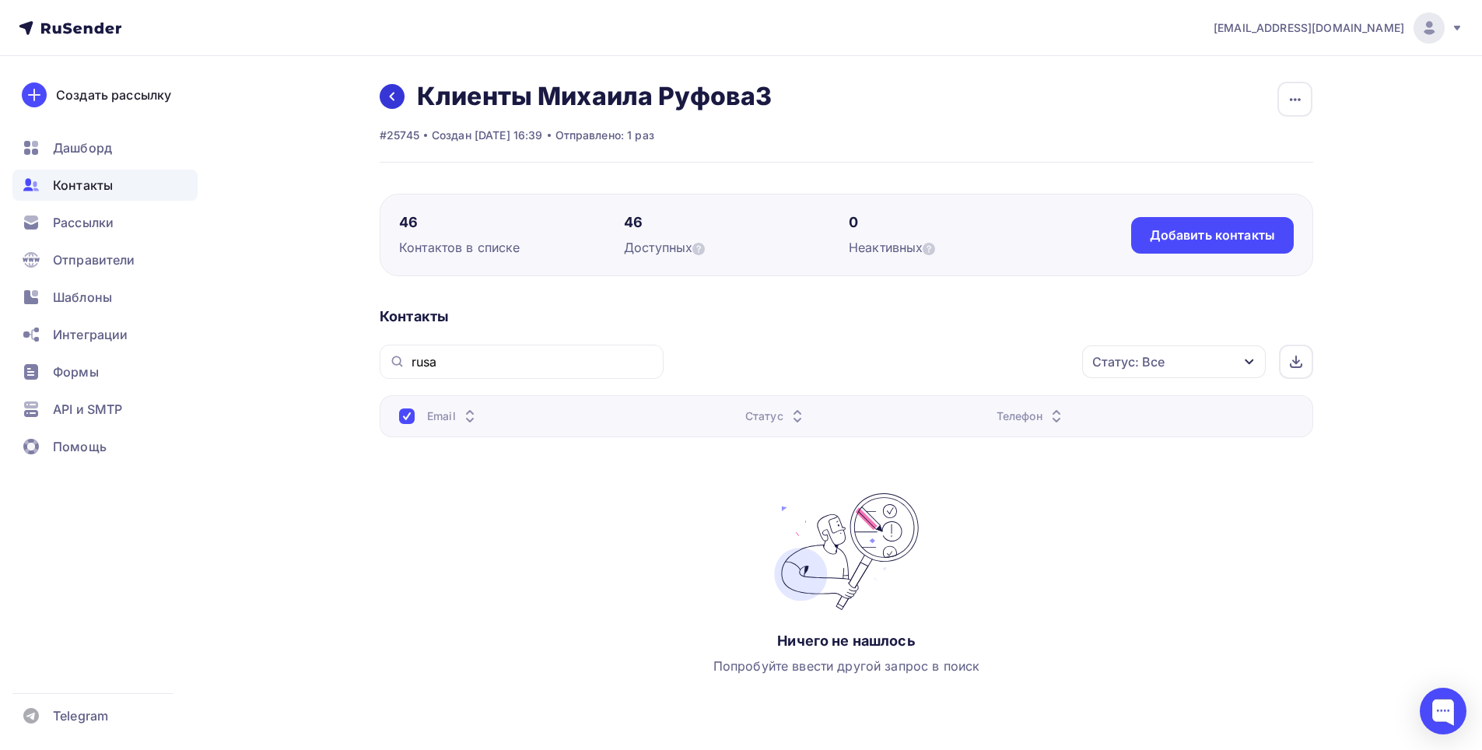
click at [396, 101] on icon at bounding box center [392, 96] width 12 height 12
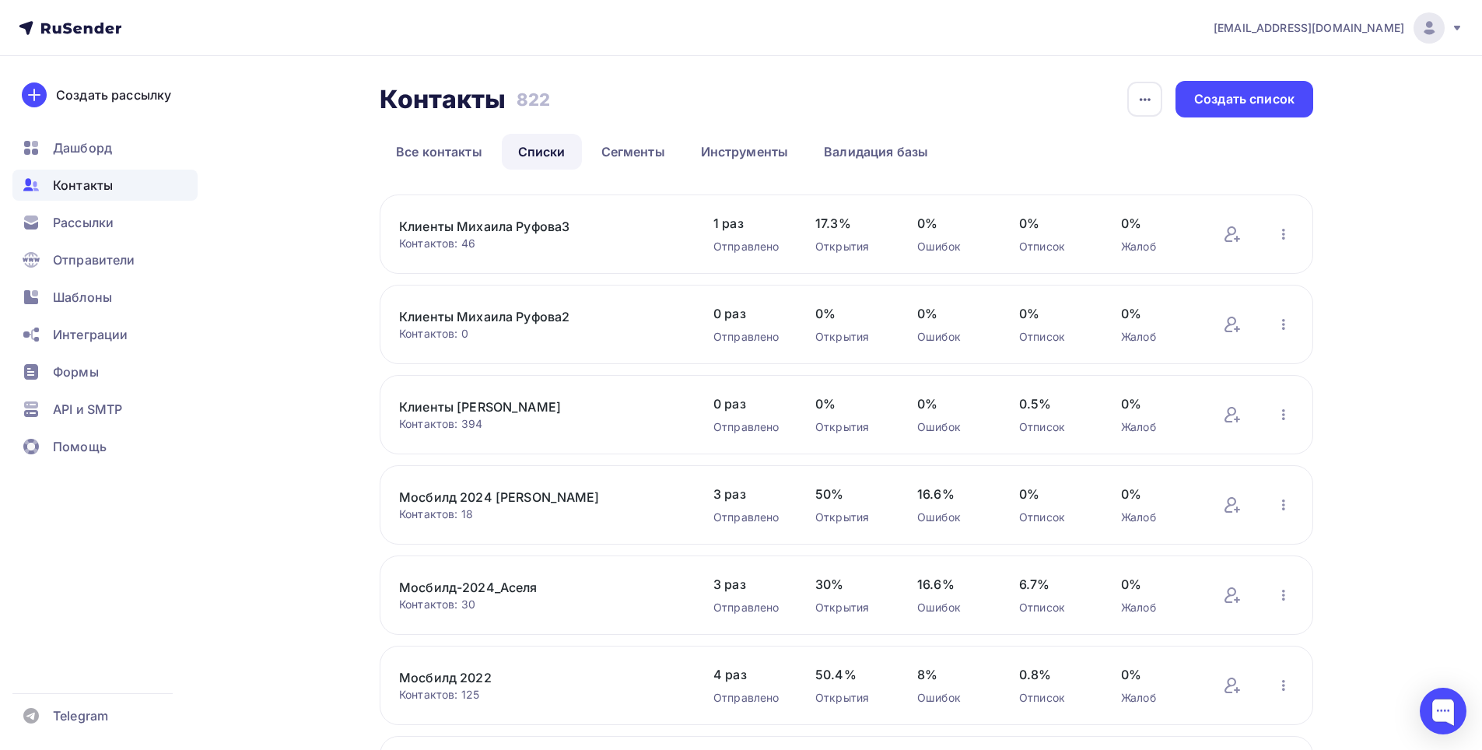
click at [517, 404] on link "Клиенты [PERSON_NAME]" at bounding box center [531, 407] width 264 height 19
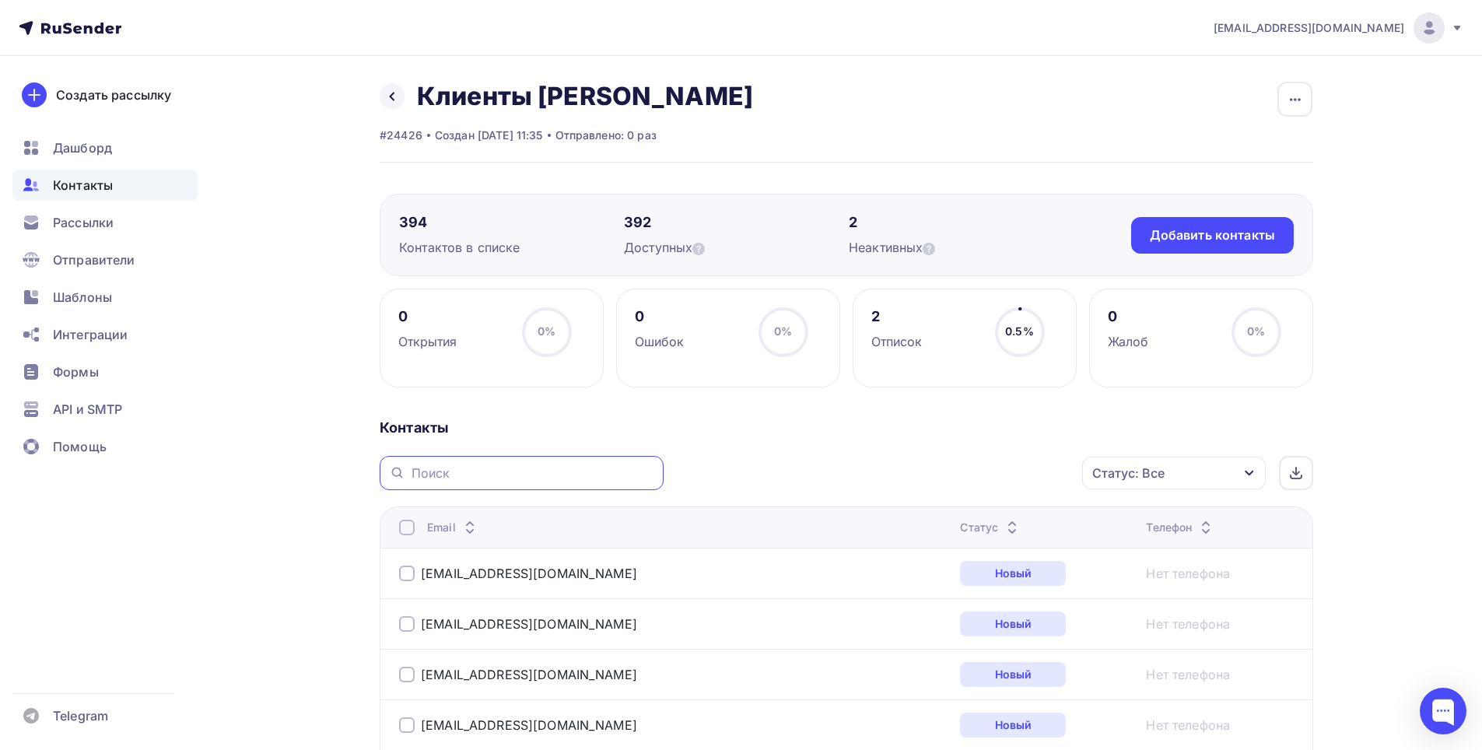
click at [567, 471] on input "text" at bounding box center [533, 472] width 243 height 17
type input "rusa"
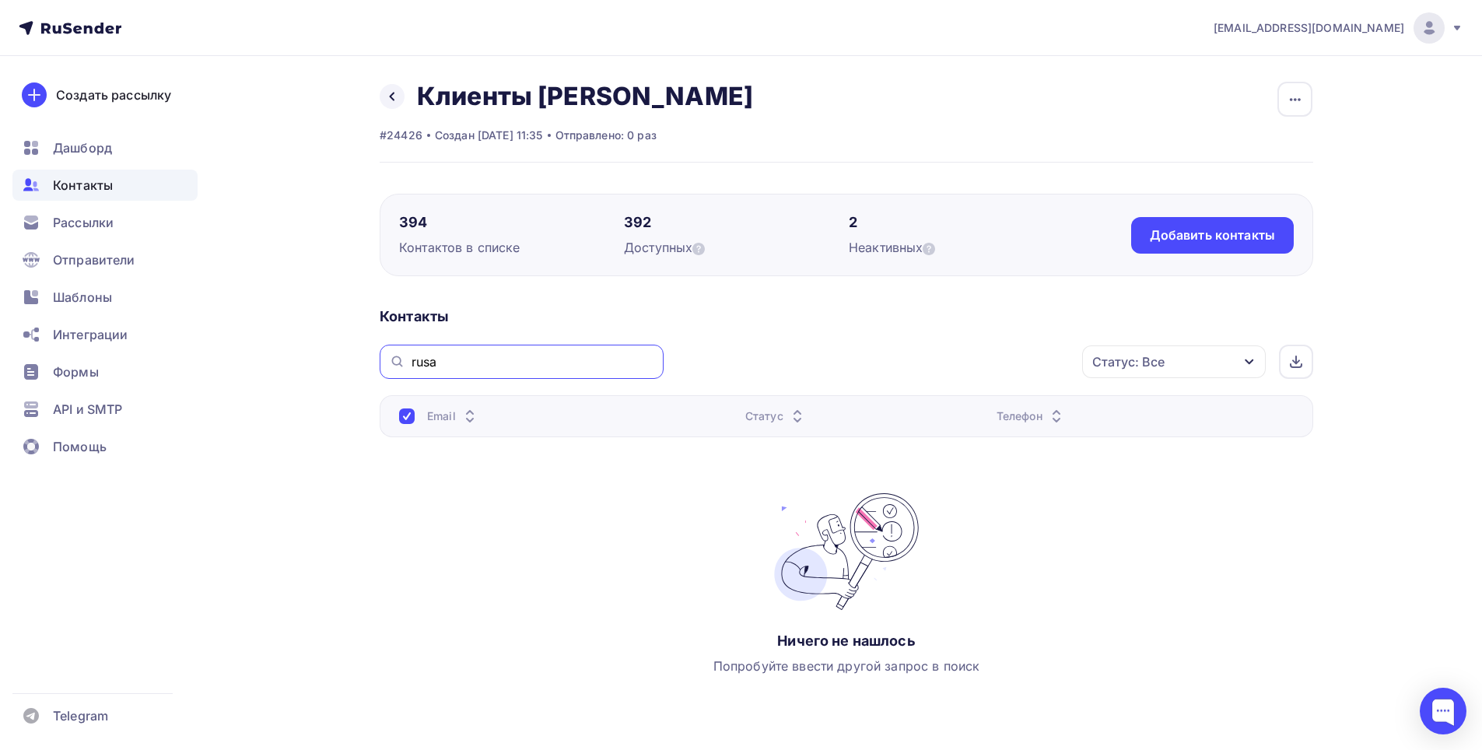
drag, startPoint x: 505, startPoint y: 359, endPoint x: 356, endPoint y: 359, distance: 148.6
click at [356, 359] on div "Назад Клиенты [PERSON_NAME] список Скачать список Отписать адреса Настроить пол…" at bounding box center [740, 431] width 1275 height 751
click at [400, 99] on link at bounding box center [392, 96] width 25 height 25
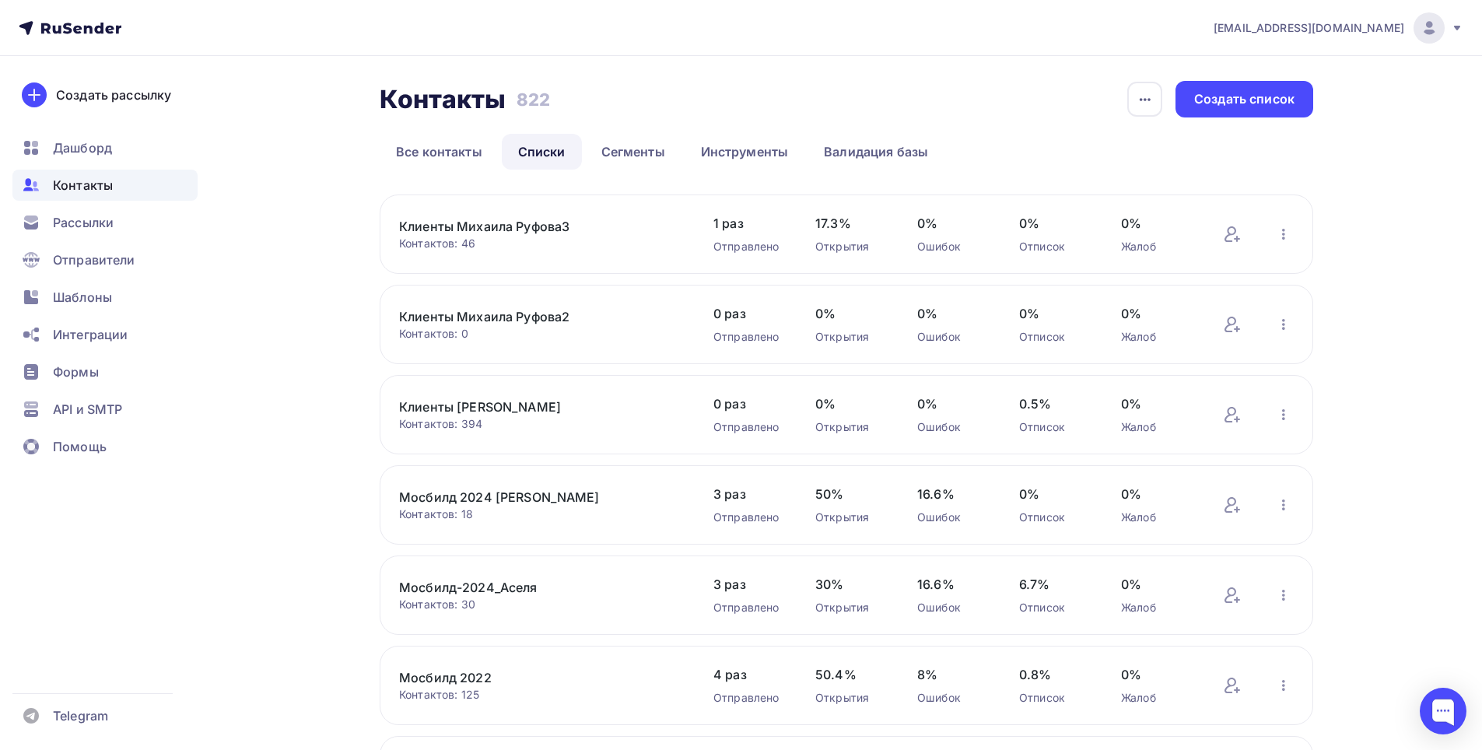
click at [527, 315] on link "Клиенты Михаила Руфова2" at bounding box center [531, 316] width 264 height 19
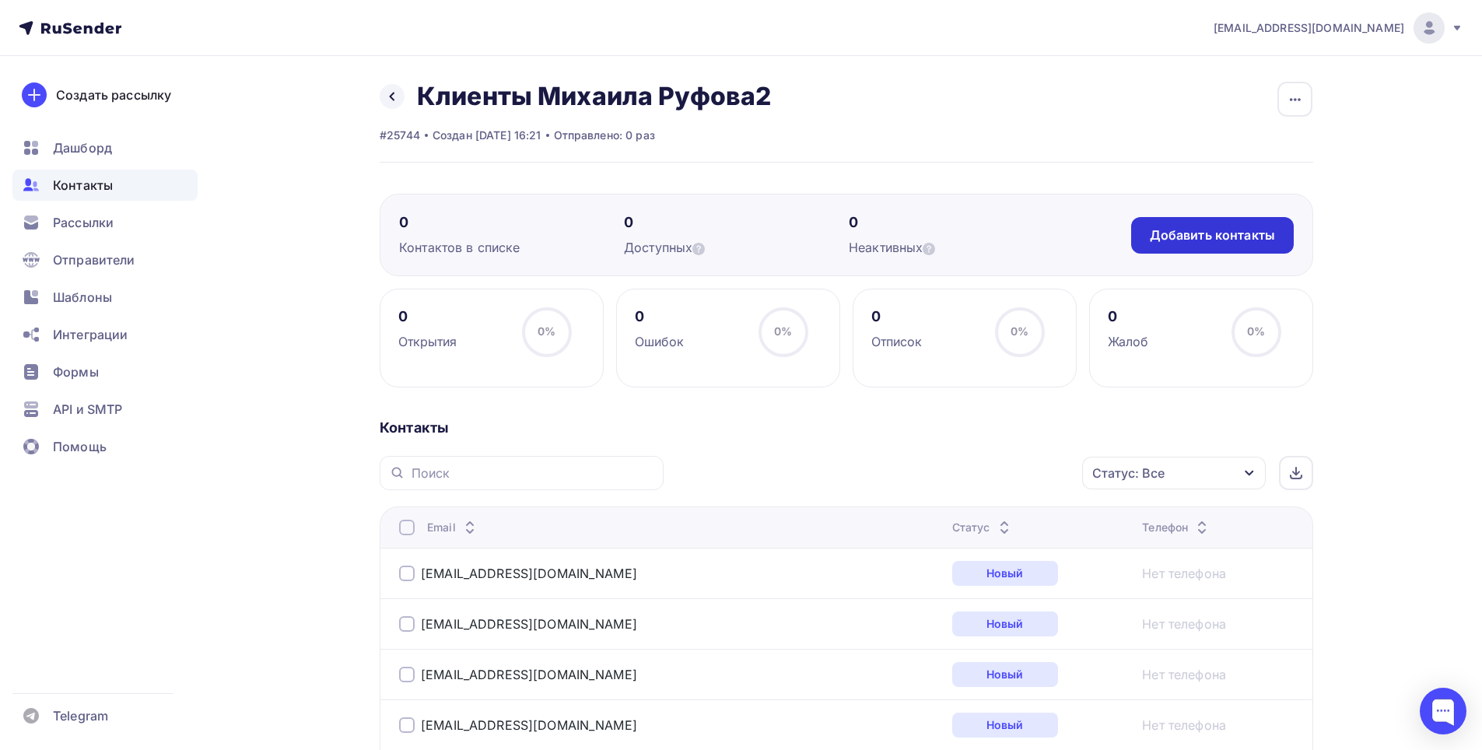
click at [1238, 238] on div "Добавить контакты" at bounding box center [1212, 235] width 125 height 18
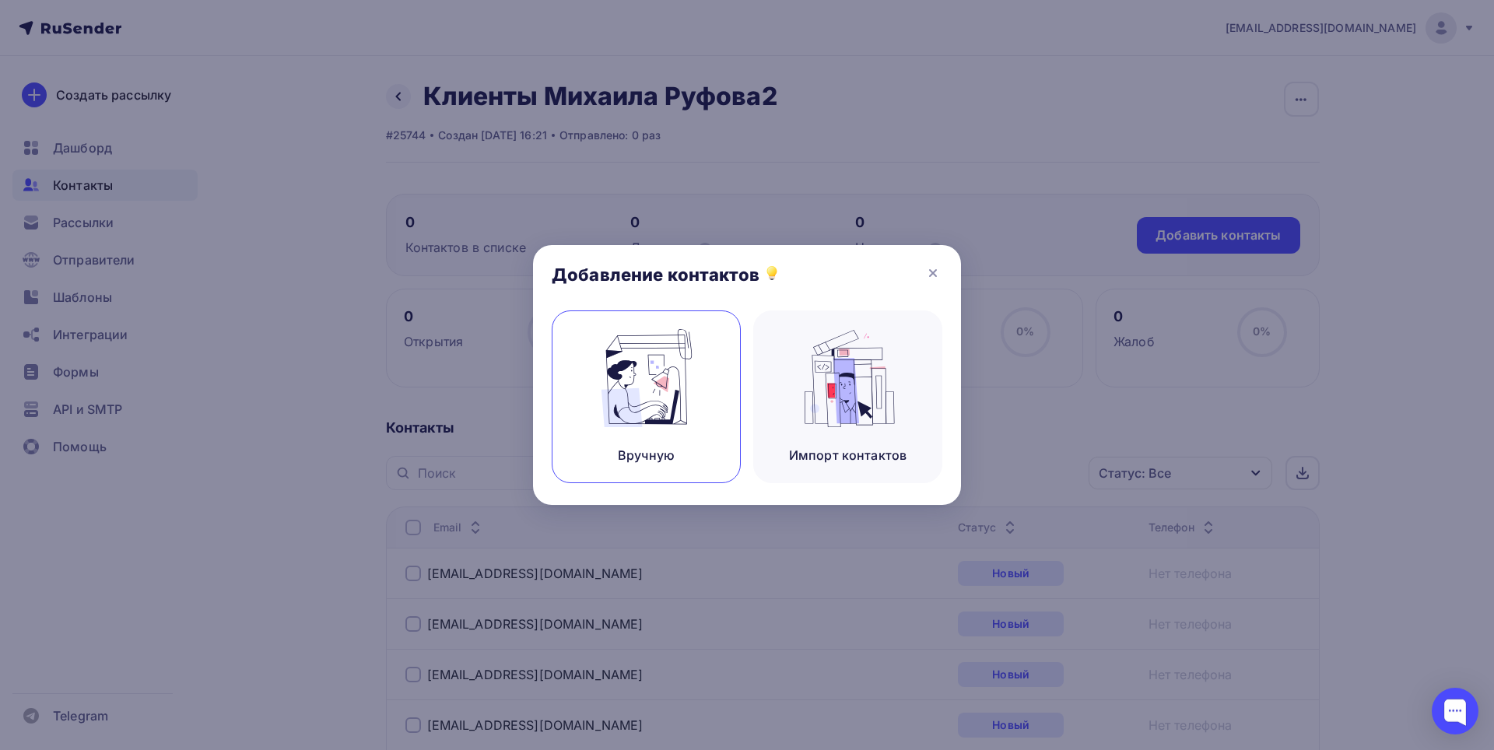
click at [648, 428] on div "Вручную" at bounding box center [646, 396] width 189 height 173
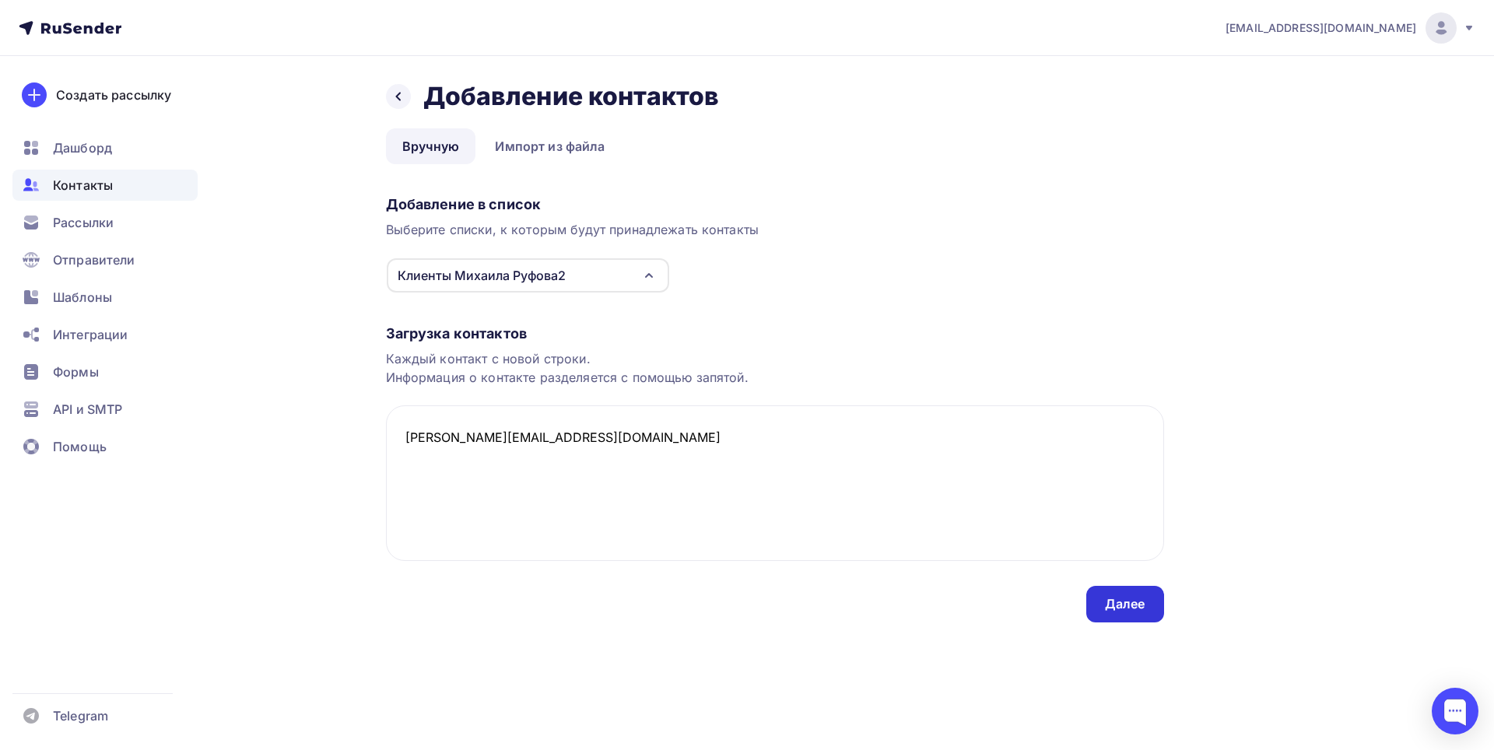
type textarea "[PERSON_NAME][EMAIL_ADDRESS][DOMAIN_NAME]"
click at [1123, 609] on div "Далее" at bounding box center [1125, 604] width 40 height 18
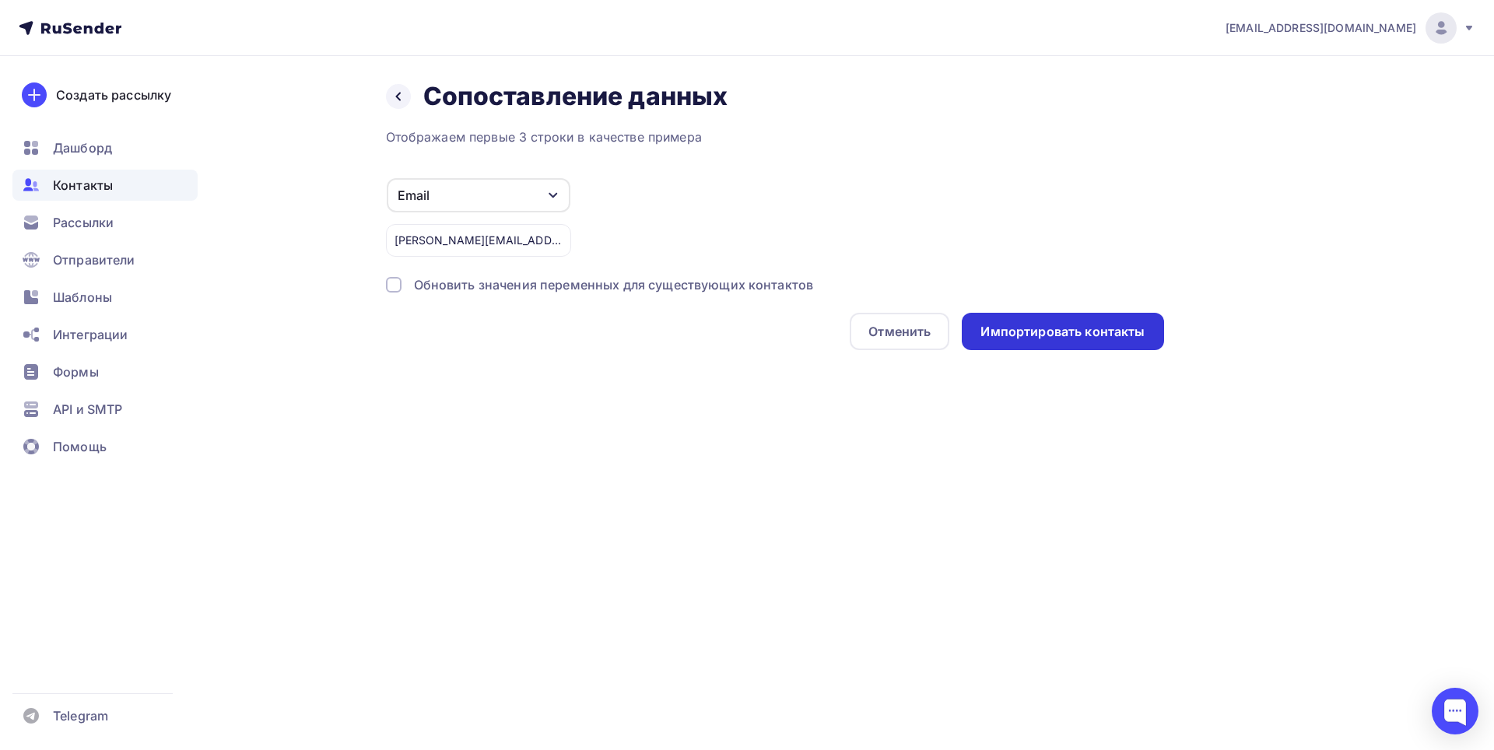
click at [1048, 330] on div "Импортировать контакты" at bounding box center [1062, 332] width 164 height 18
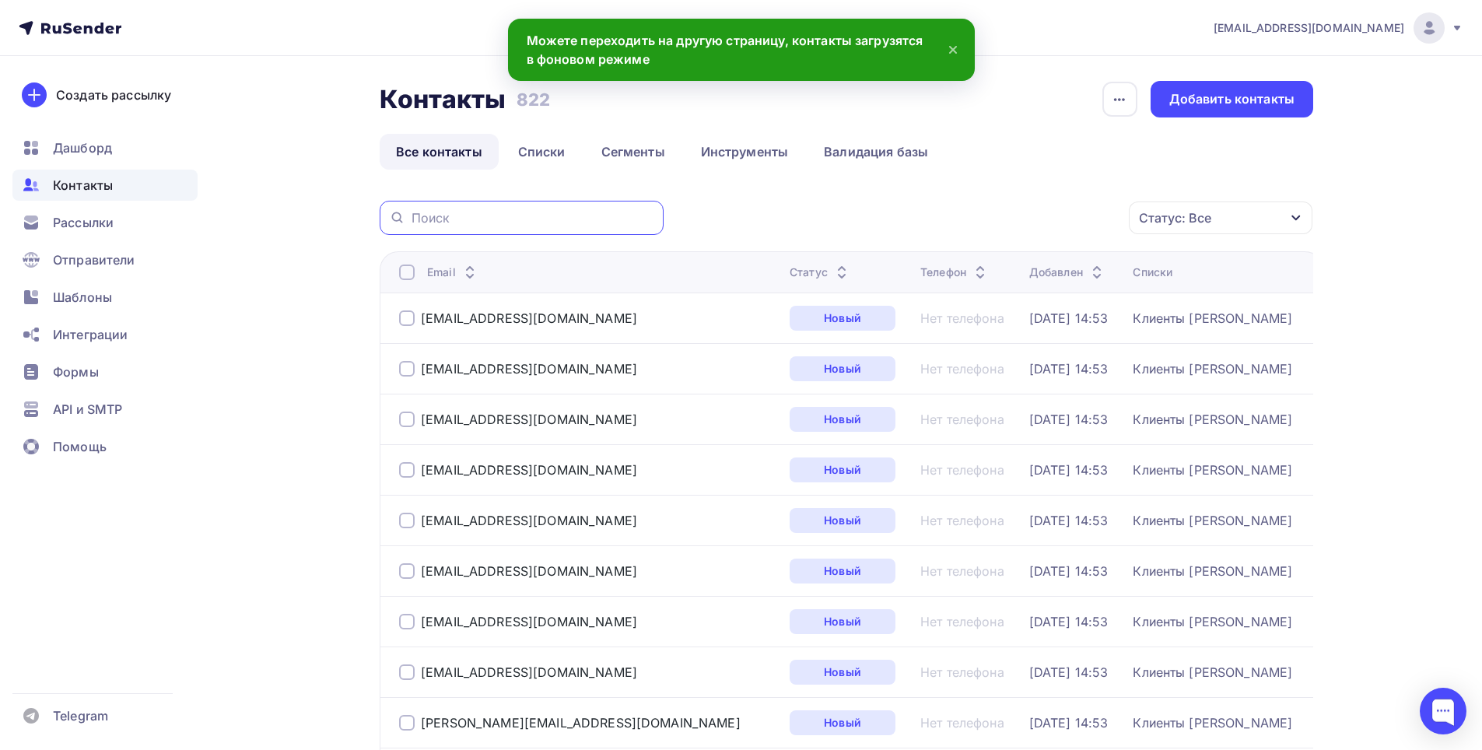
click at [499, 213] on input "text" at bounding box center [533, 217] width 243 height 17
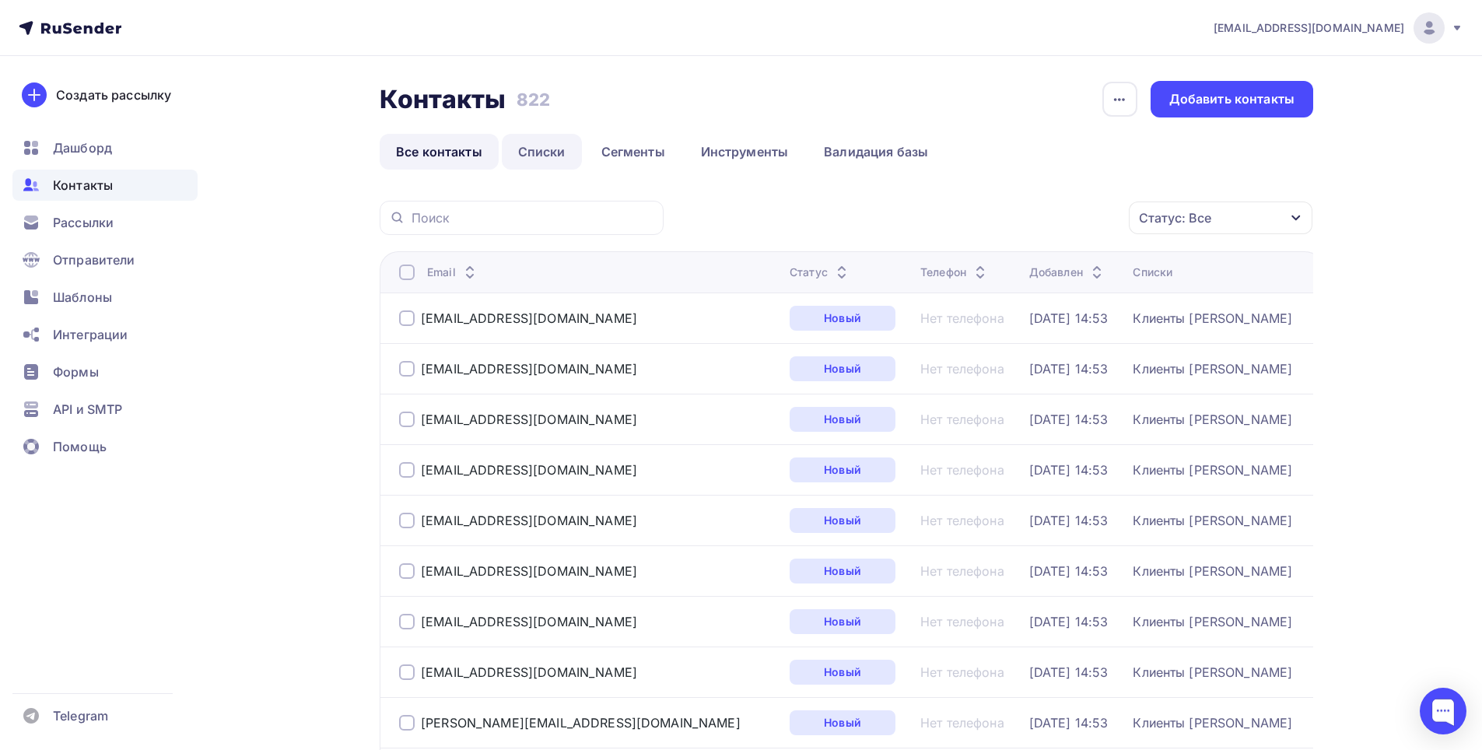
click at [536, 152] on link "Списки" at bounding box center [542, 152] width 80 height 36
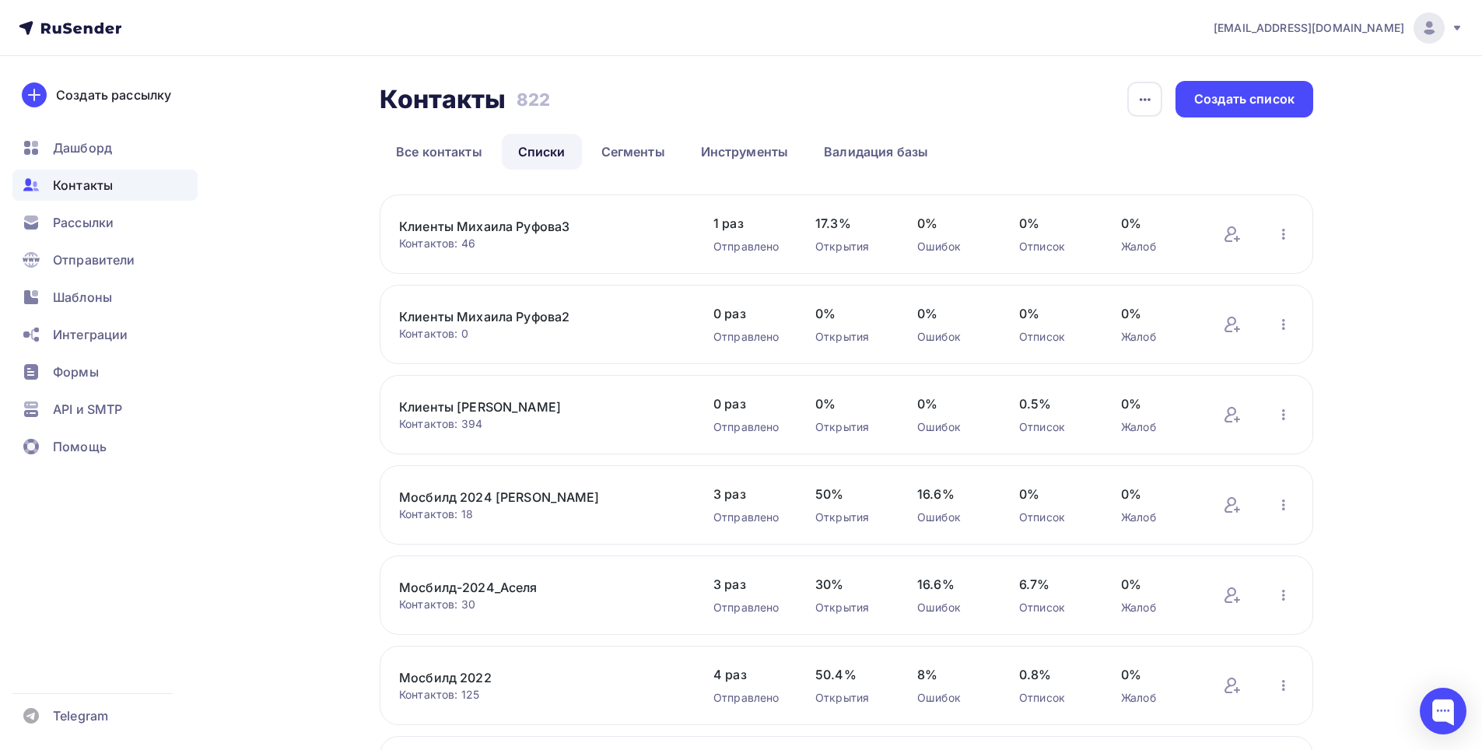
click at [527, 306] on div "Клиенты Михаила Руфова2 Контактов: 0 Добавить контакты Переименовать список Ска…" at bounding box center [846, 324] width 933 height 79
click at [527, 314] on link "Клиенты Михаила Руфова2" at bounding box center [531, 316] width 264 height 19
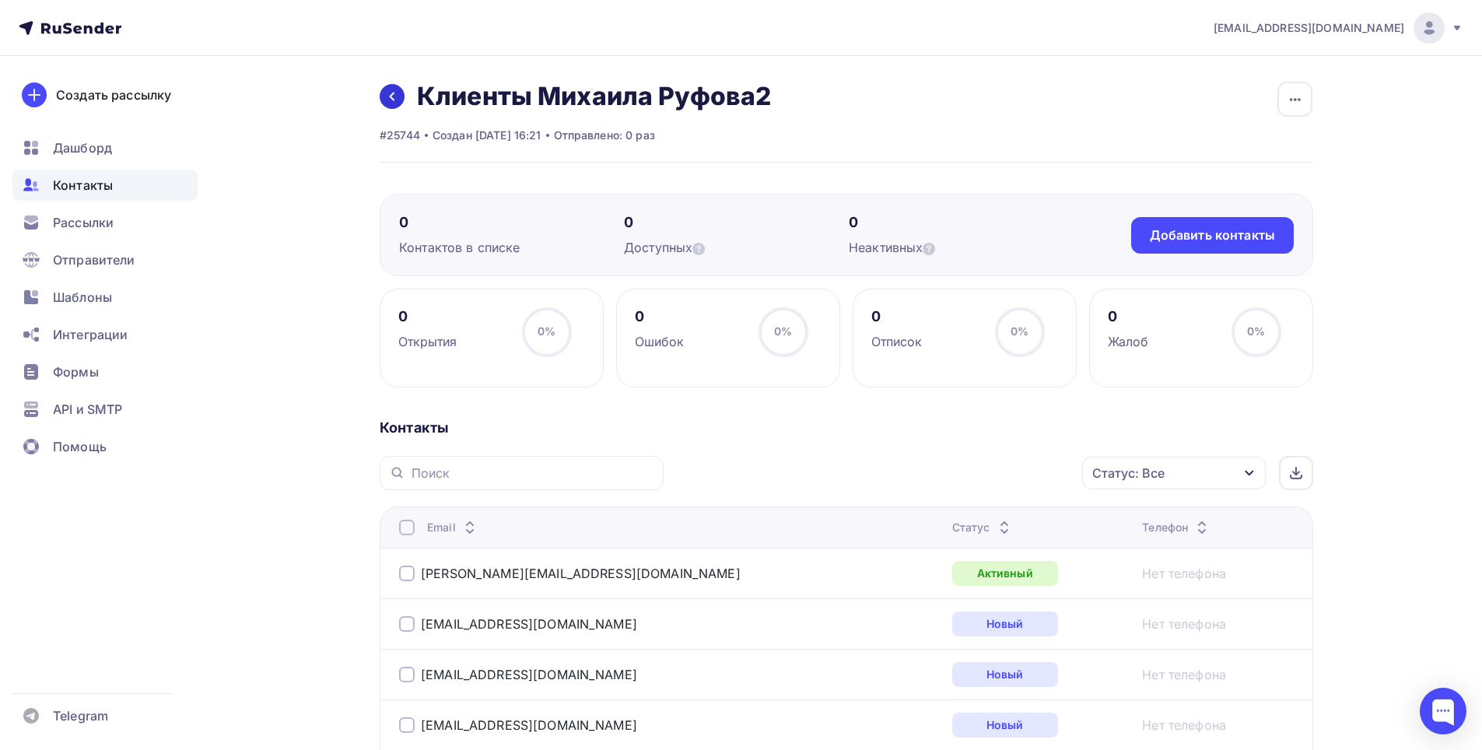
click at [391, 92] on icon at bounding box center [392, 96] width 12 height 12
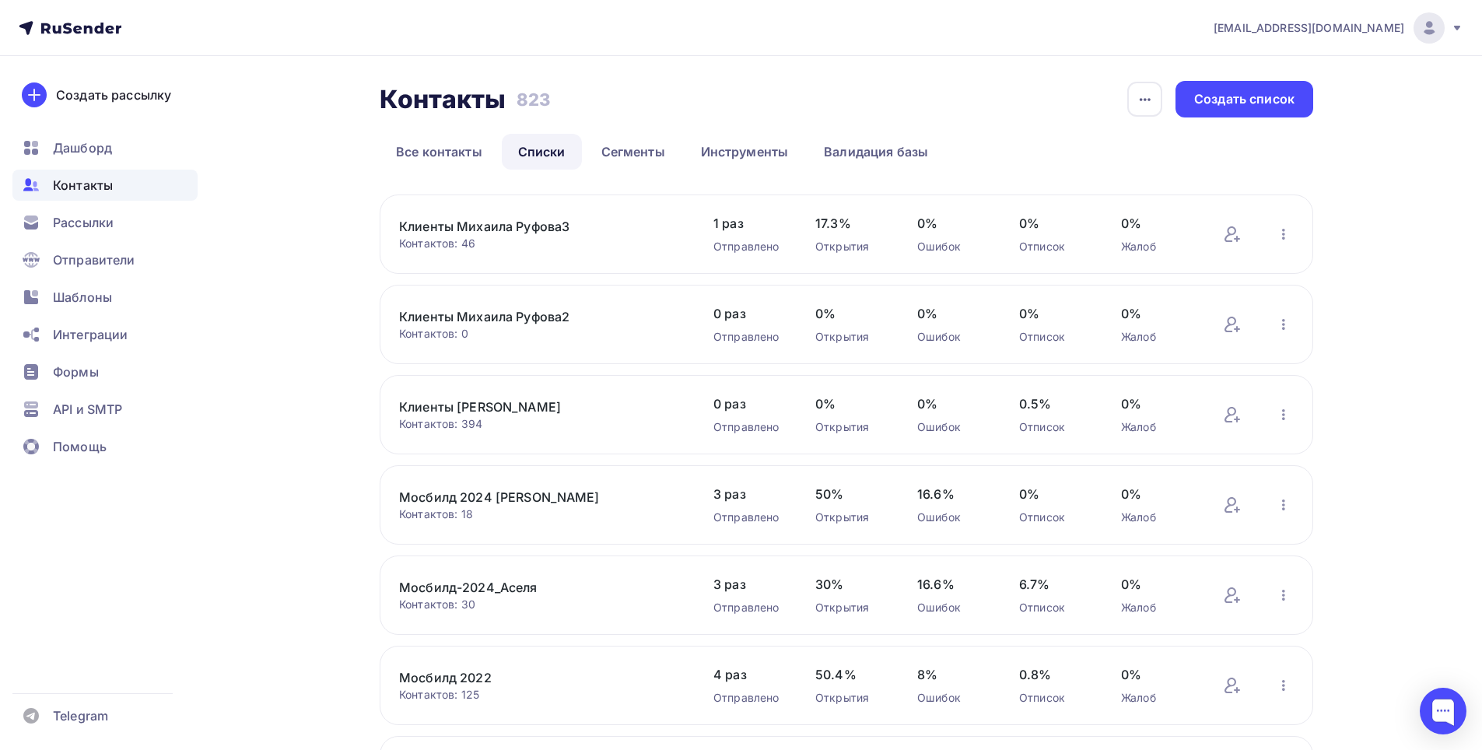
click at [496, 401] on link "Клиенты [PERSON_NAME]" at bounding box center [531, 407] width 264 height 19
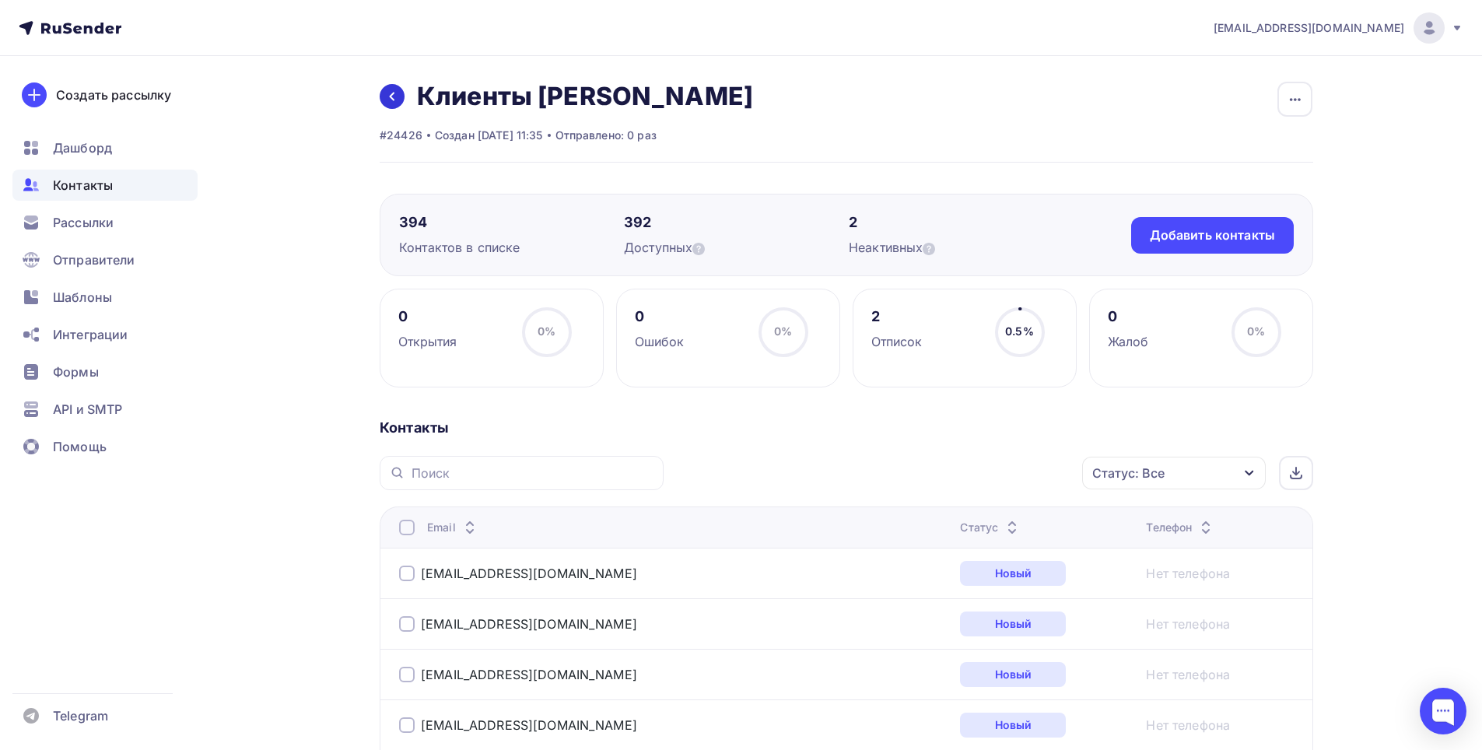
click at [392, 96] on icon at bounding box center [392, 96] width 12 height 12
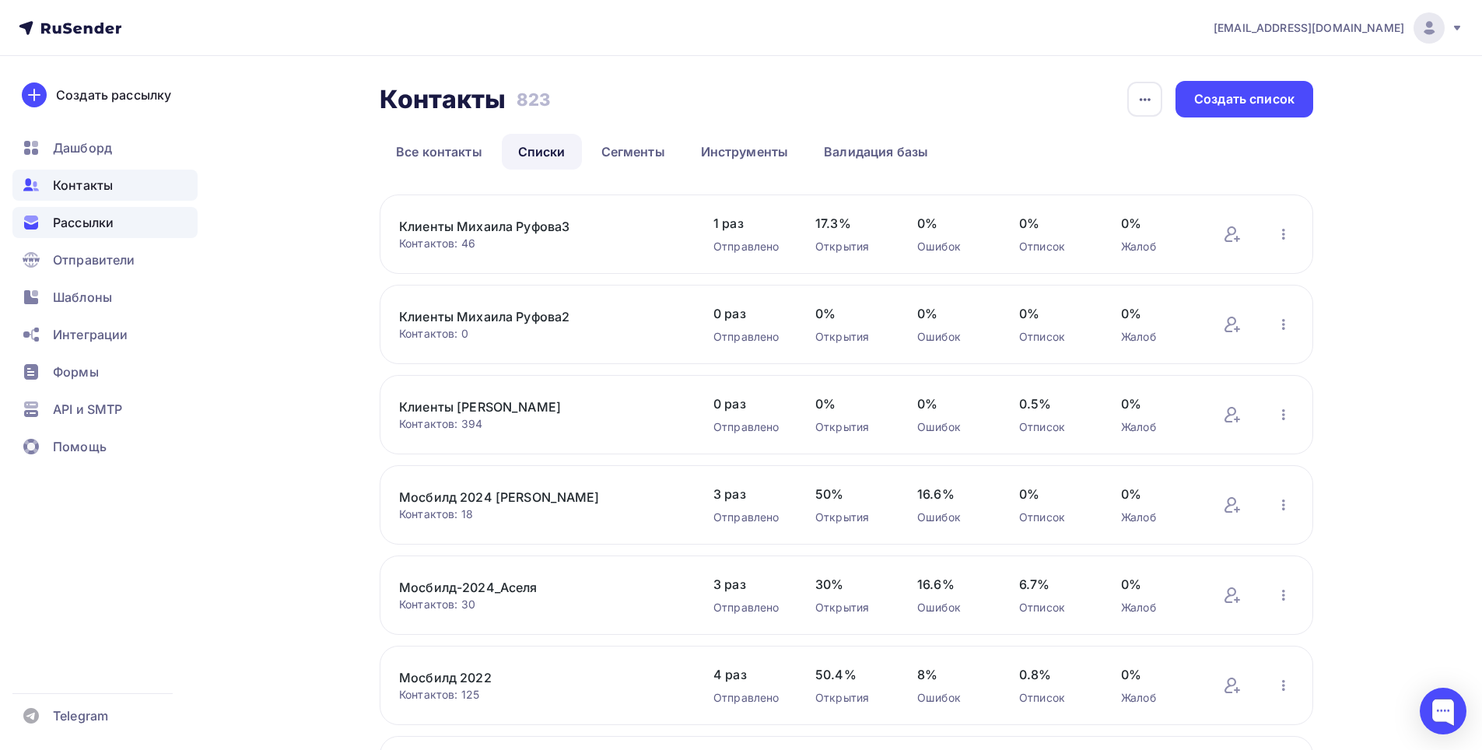
click at [95, 231] on span "Рассылки" at bounding box center [83, 222] width 61 height 19
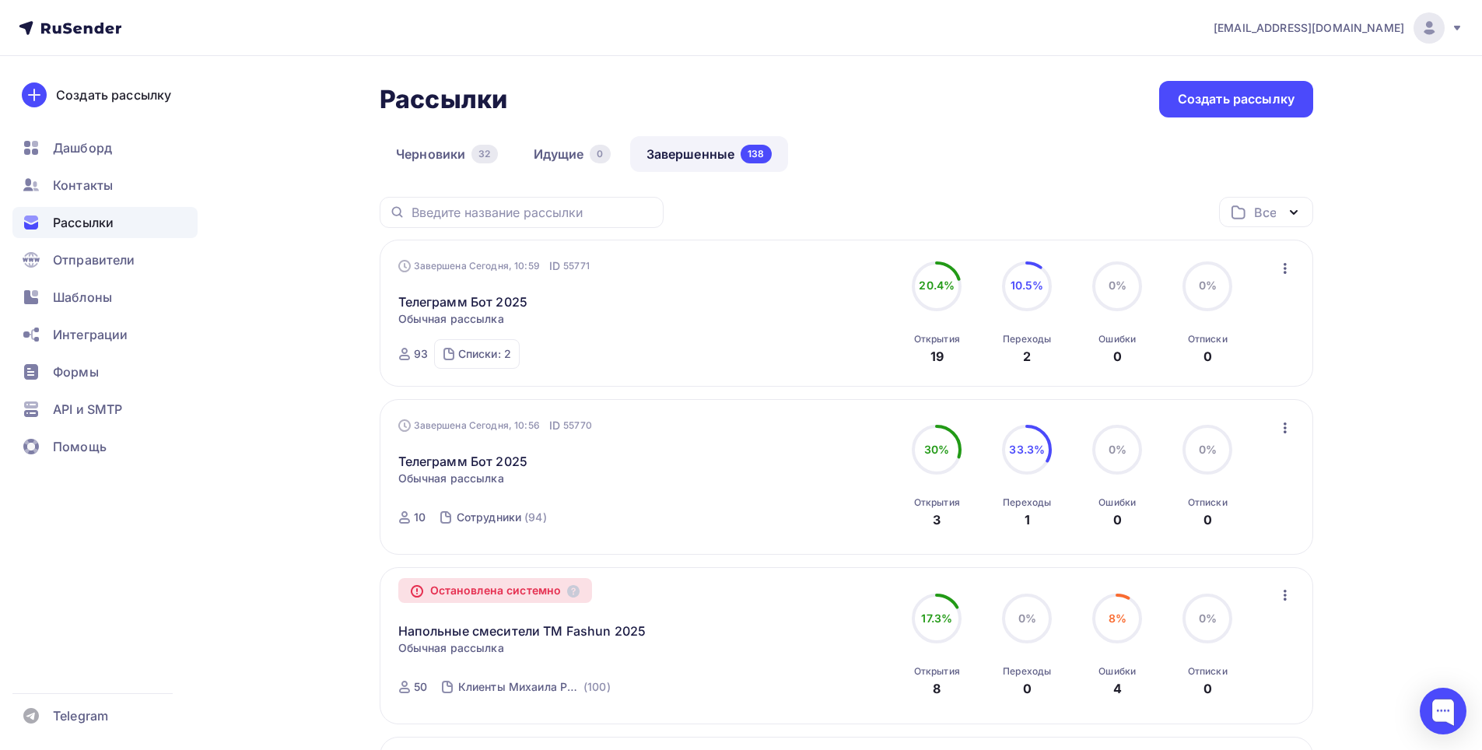
click at [1286, 269] on icon "button" at bounding box center [1285, 268] width 19 height 19
click at [1200, 373] on div "Копировать в новую" at bounding box center [1213, 371] width 159 height 19
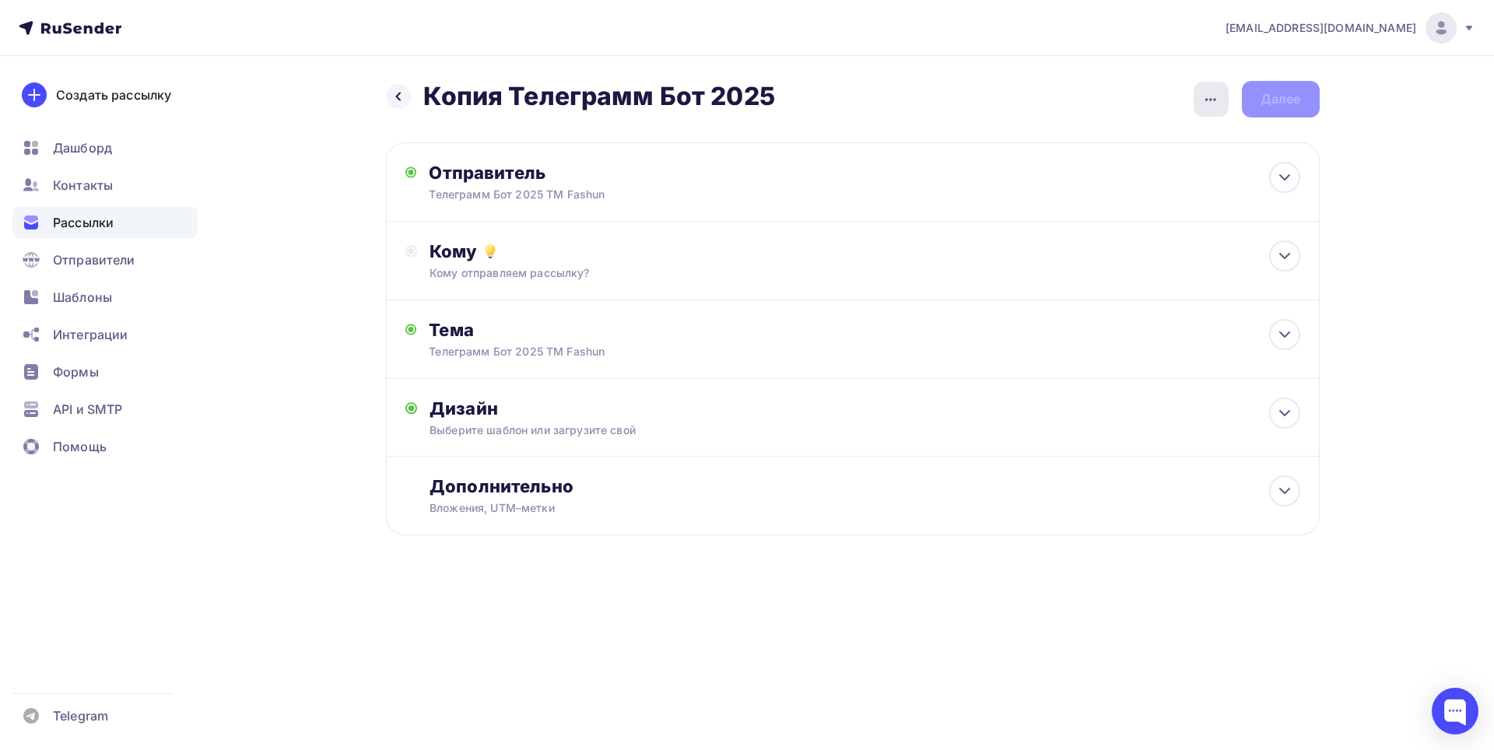
click at [1220, 98] on icon "button" at bounding box center [1210, 99] width 19 height 19
click at [1095, 183] on div "Переименовать рассылку" at bounding box center [1128, 179] width 193 height 19
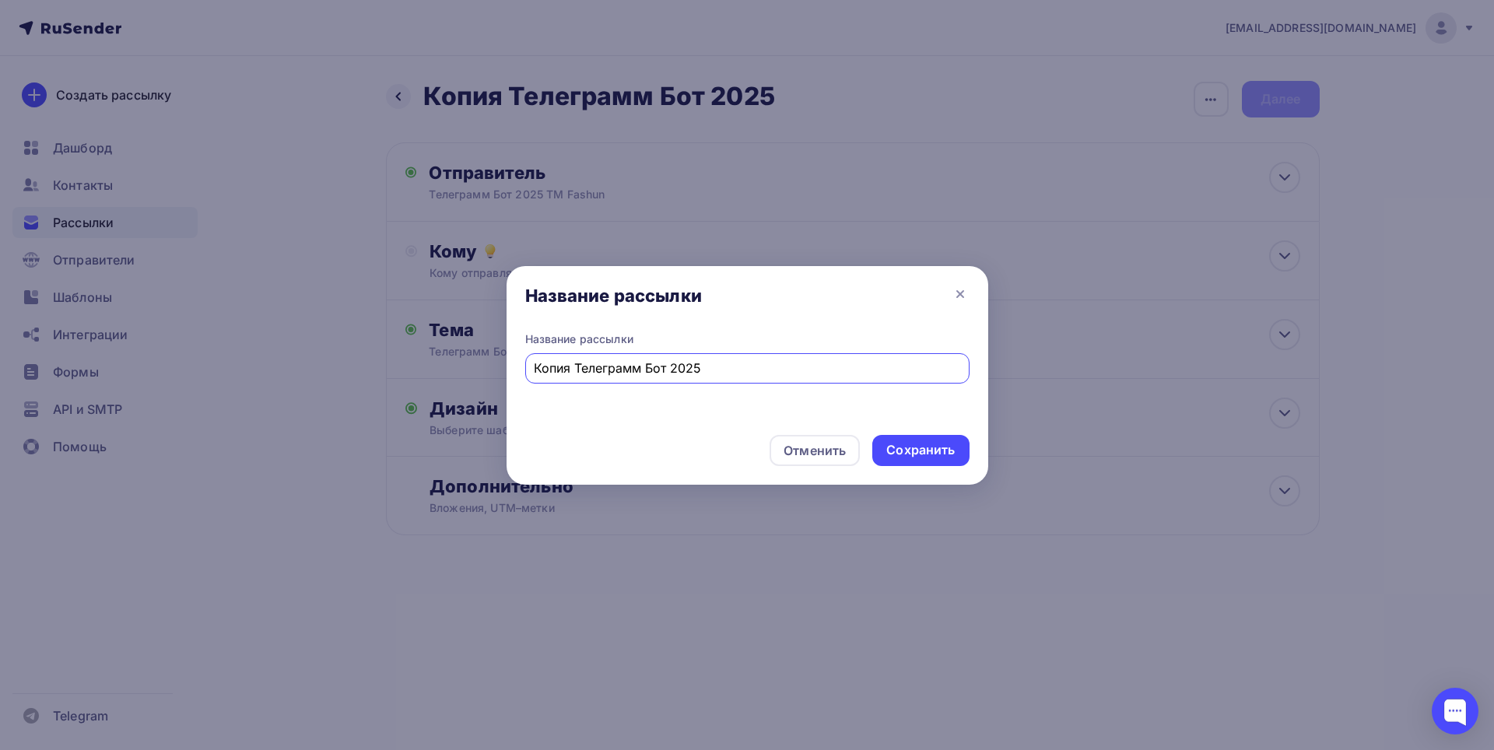
click at [589, 376] on input "Копия Телеграмм Бот 2025" at bounding box center [747, 368] width 426 height 19
drag, startPoint x: 575, startPoint y: 369, endPoint x: 270, endPoint y: 311, distance: 310.3
click at [335, 331] on div "Название рассылки Название рассылки Копия Телеграмм Бот 2025 Отменить Сохранить" at bounding box center [747, 375] width 1494 height 750
type input "Телеграмм Бот 2025"
click at [907, 447] on div "Сохранить" at bounding box center [920, 450] width 68 height 18
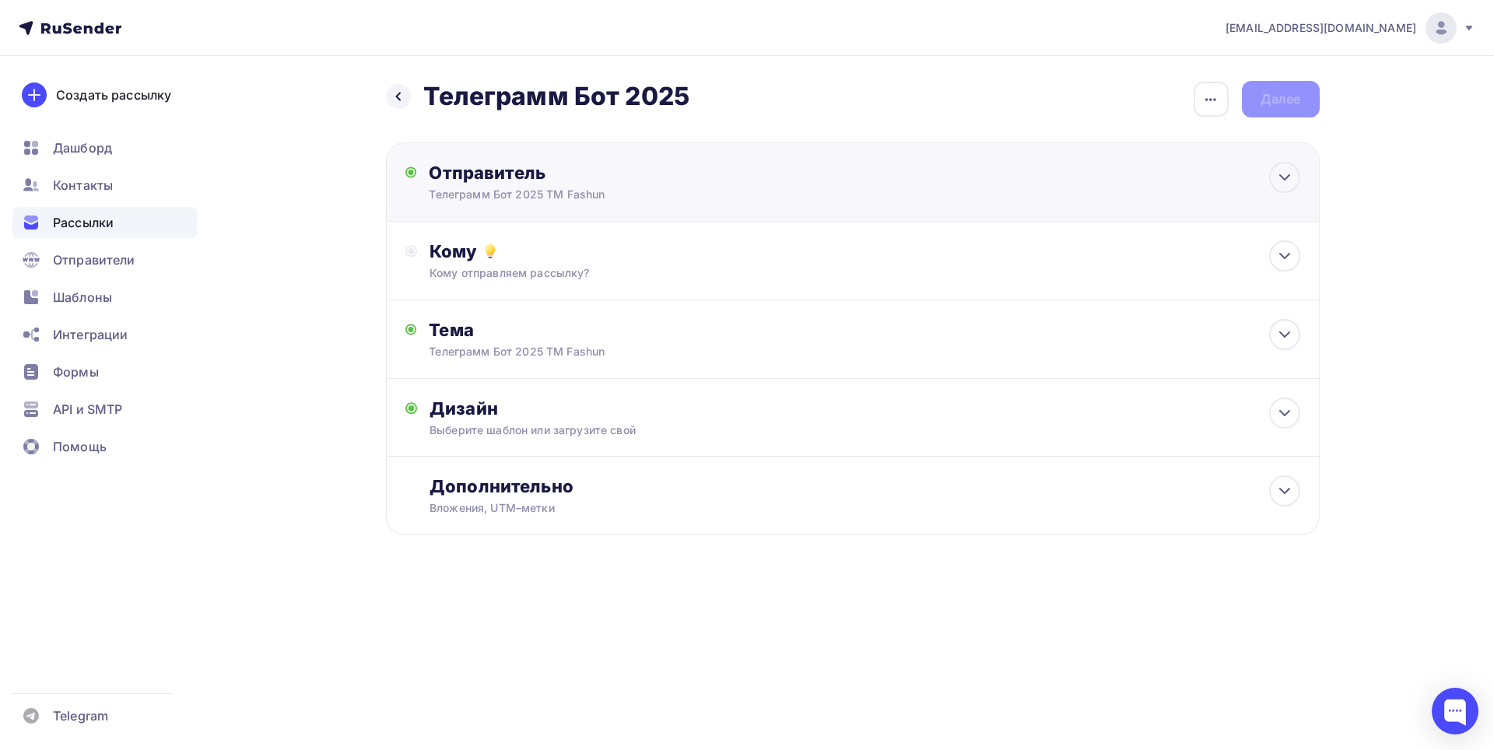
click at [647, 185] on div "Отправитель Телеграмм Бот 2025 ТМ Fashun Email * [EMAIL_ADDRESS][DOMAIN_NAME] […" at bounding box center [597, 182] width 337 height 40
type input "Телеграмм Бот 2025 ТМ Fashun"
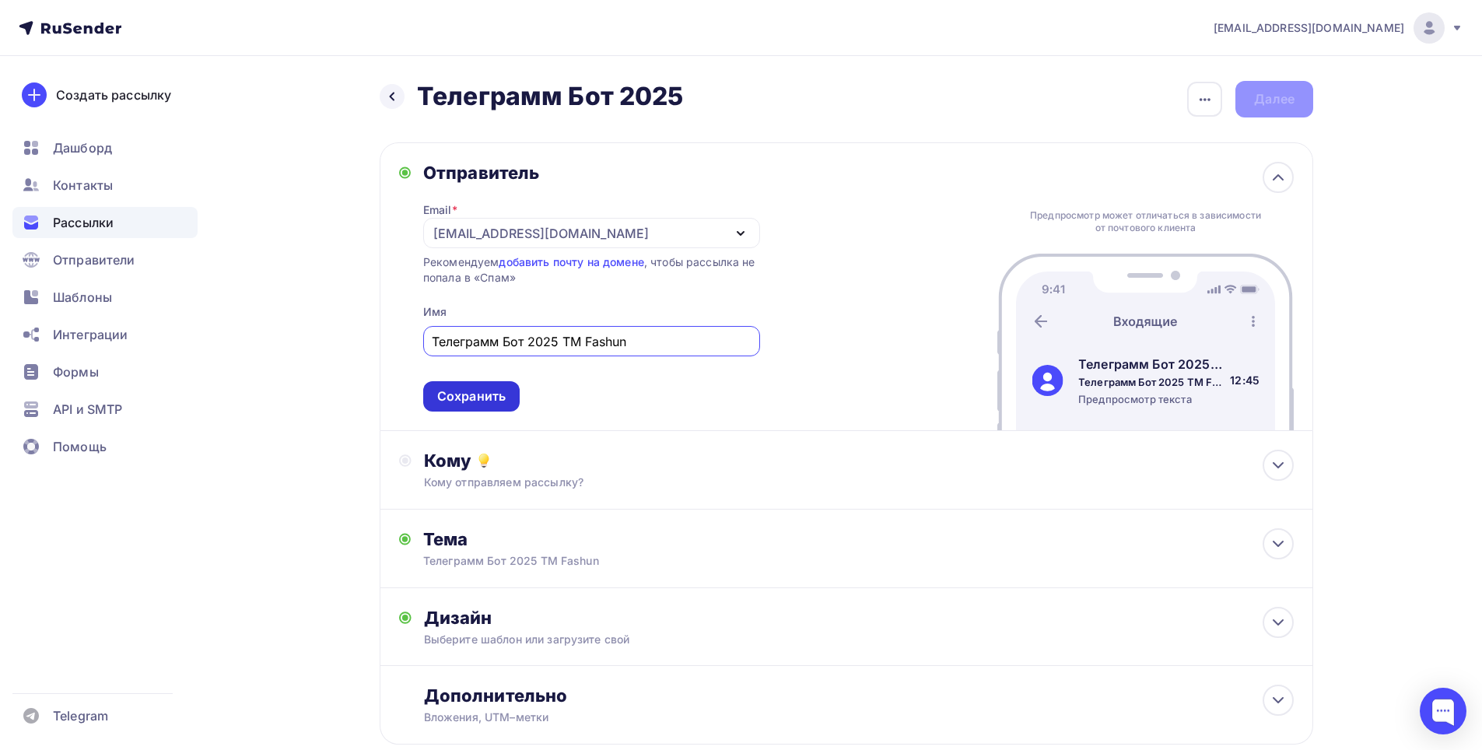
click at [477, 400] on div "Сохранить" at bounding box center [471, 396] width 68 height 18
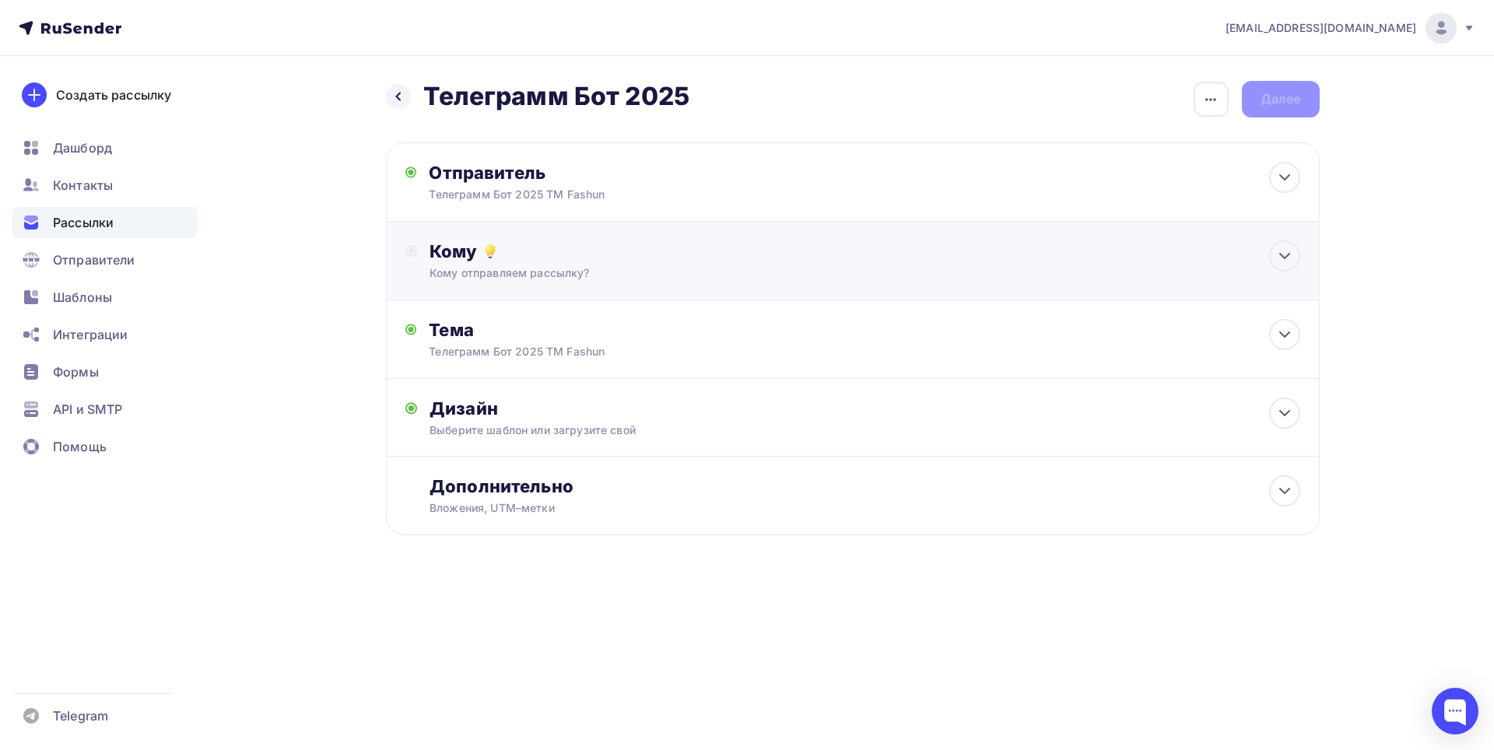
click at [571, 261] on div "Кому" at bounding box center [864, 251] width 870 height 22
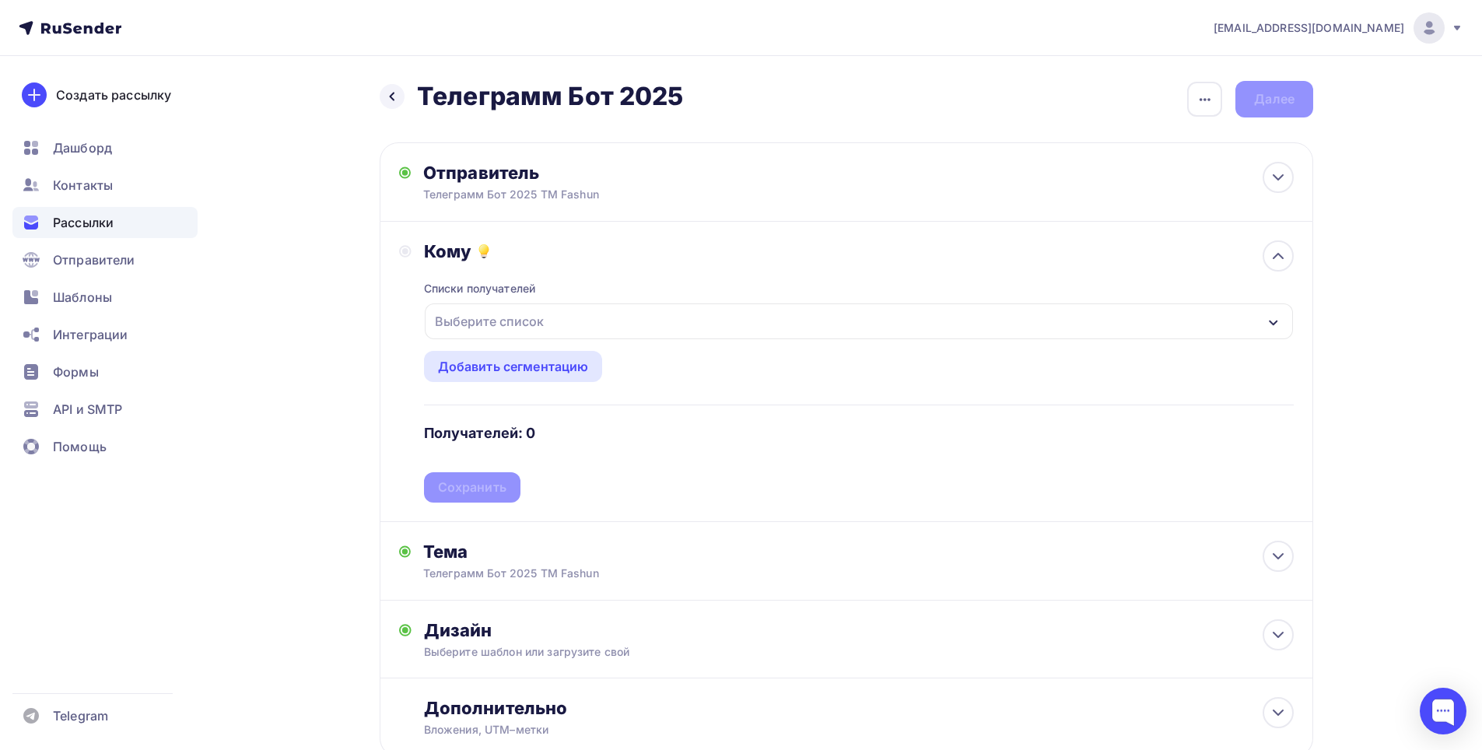
click at [539, 321] on div "Выберите список" at bounding box center [489, 321] width 121 height 28
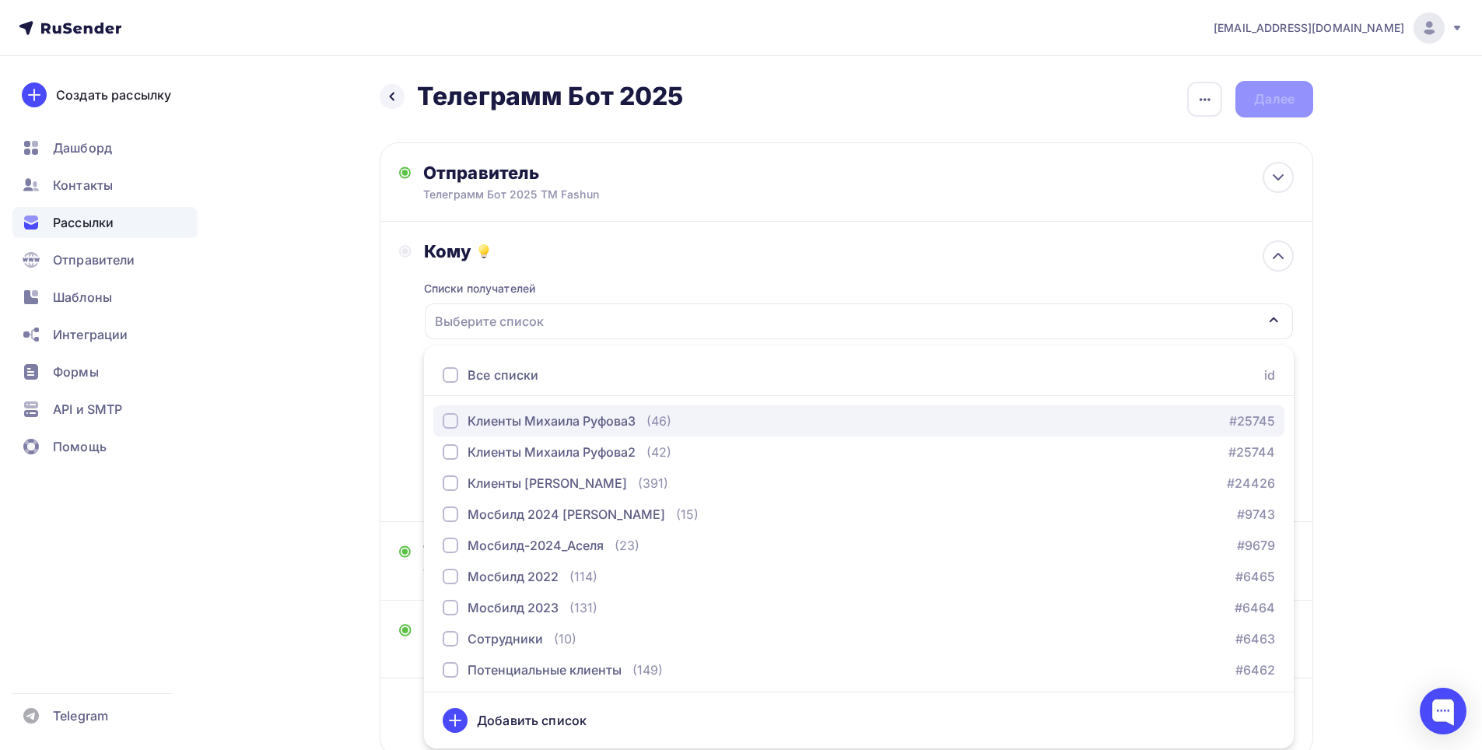
click at [565, 420] on div "Клиенты Михаила Руфова3" at bounding box center [552, 421] width 168 height 19
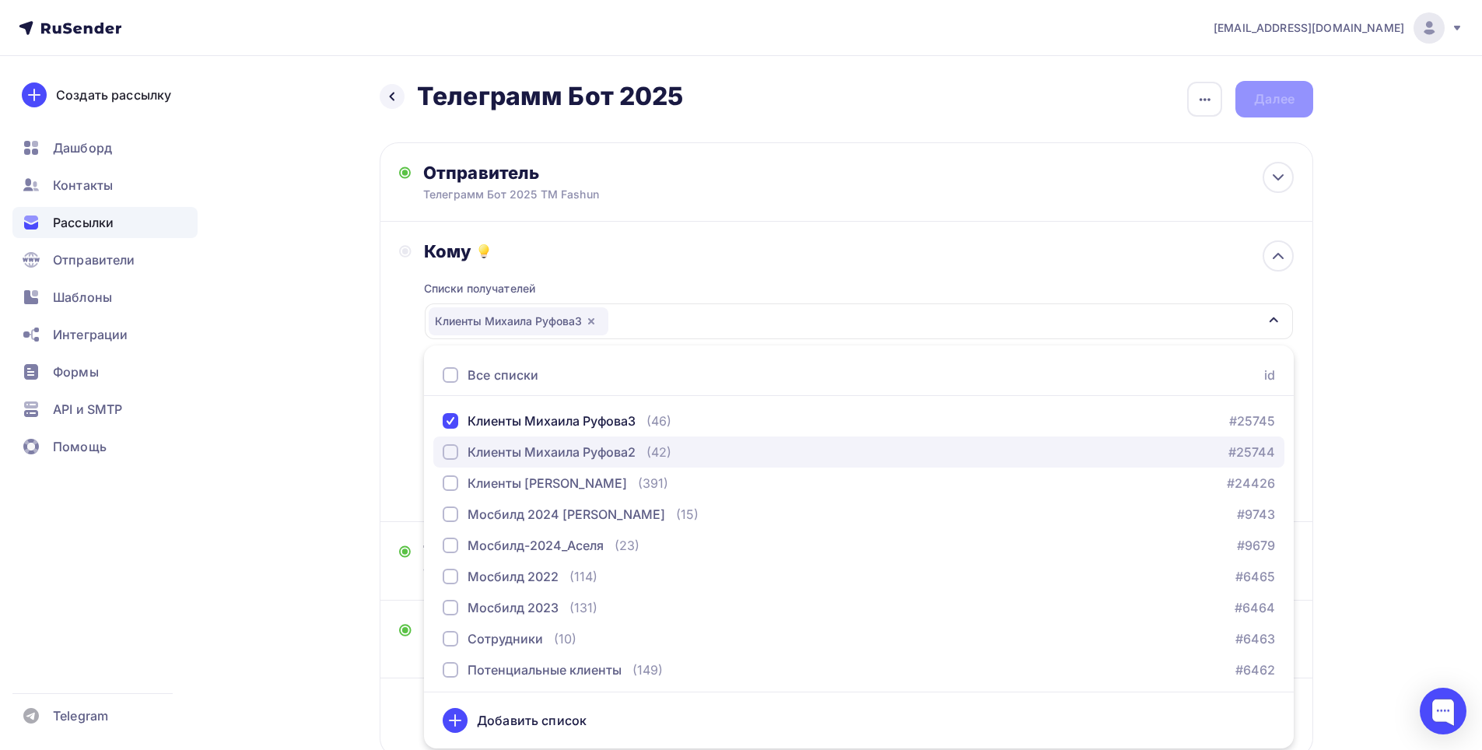
click at [557, 453] on div "Клиенты Михаила Руфова2" at bounding box center [552, 452] width 168 height 19
click at [1380, 356] on div "[EMAIL_ADDRESS][DOMAIN_NAME] Аккаунт Тарифы Выйти Создать рассылку [GEOGRAPHIC_…" at bounding box center [741, 428] width 1482 height 857
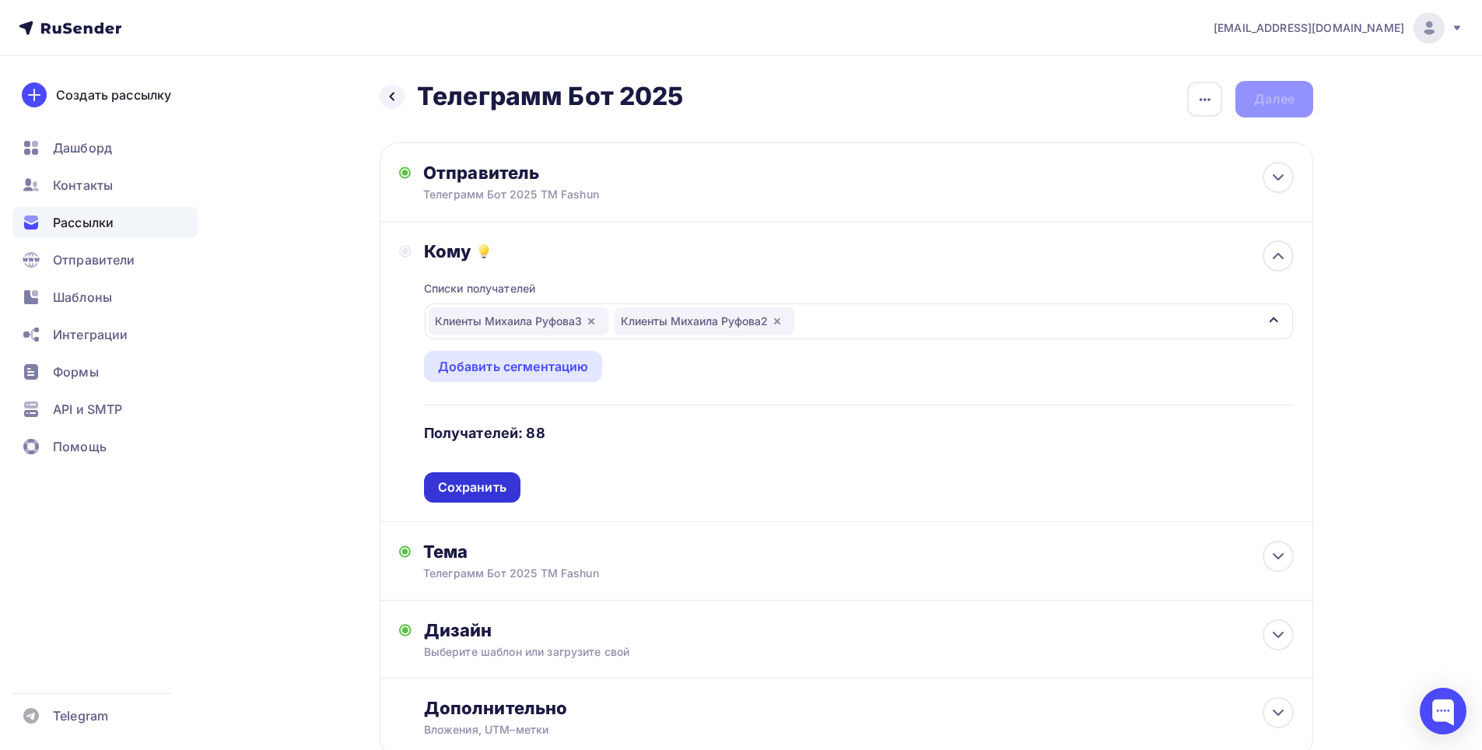
click at [485, 488] on div "Сохранить" at bounding box center [472, 487] width 68 height 18
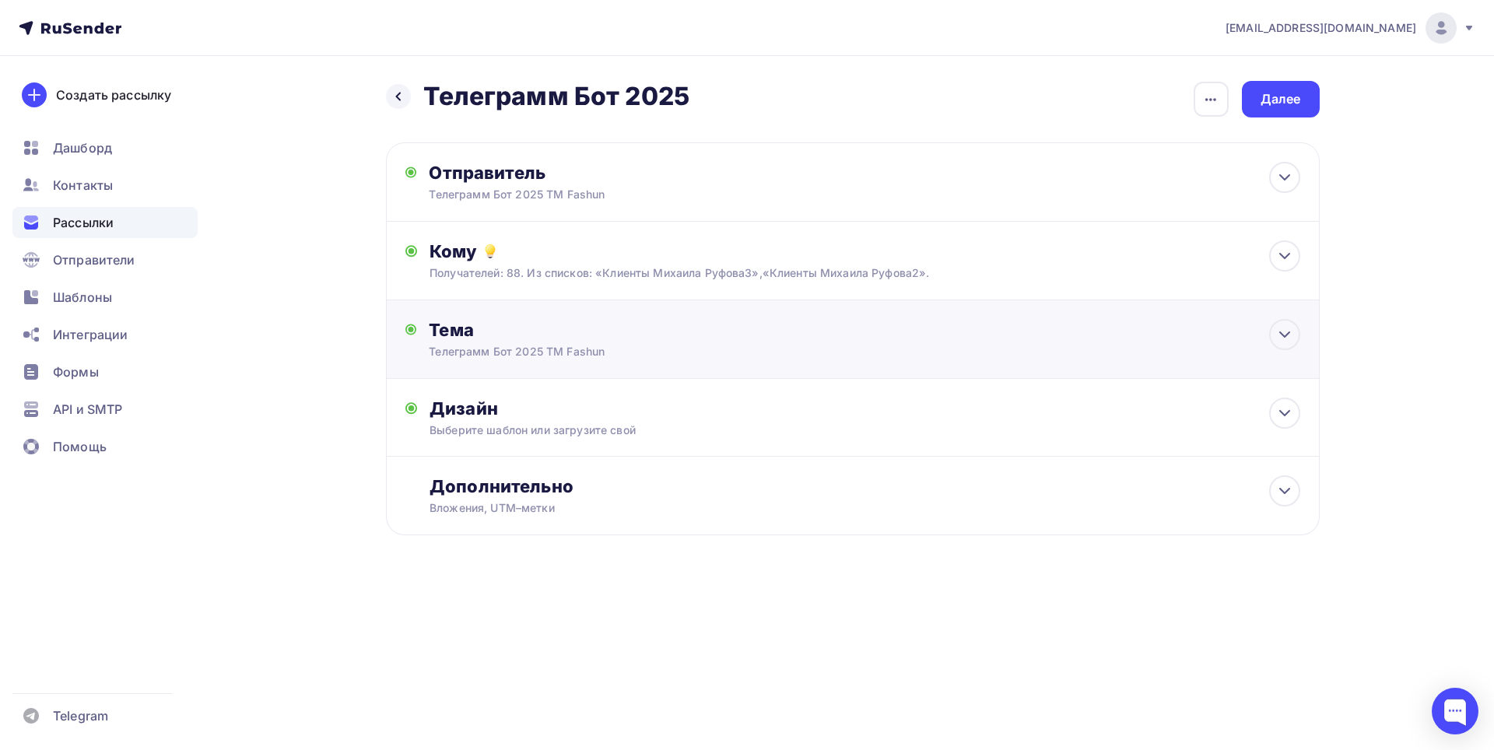
click at [633, 357] on div "Телеграмм Бот 2025 ТМ Fashun" at bounding box center [567, 352] width 277 height 16
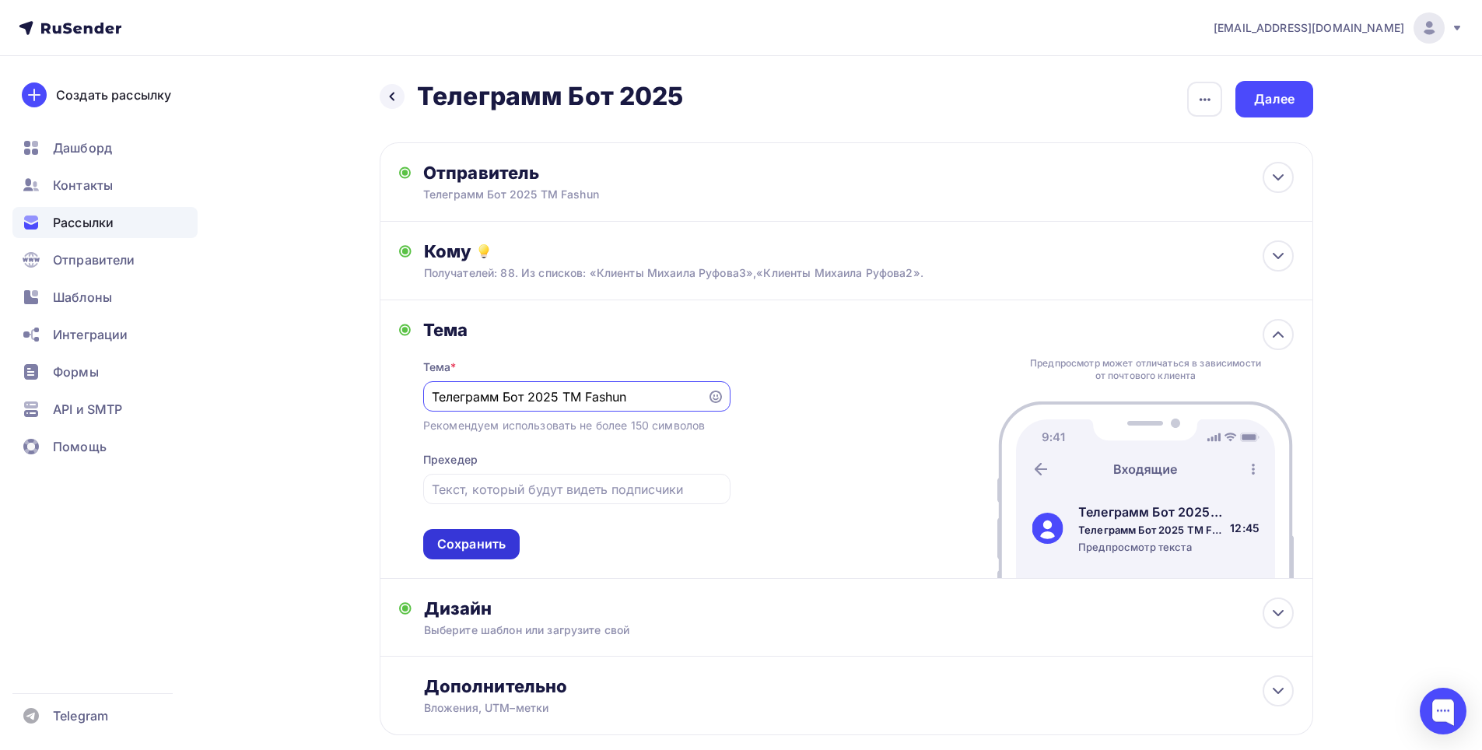
click at [482, 544] on div "Сохранить" at bounding box center [471, 544] width 68 height 18
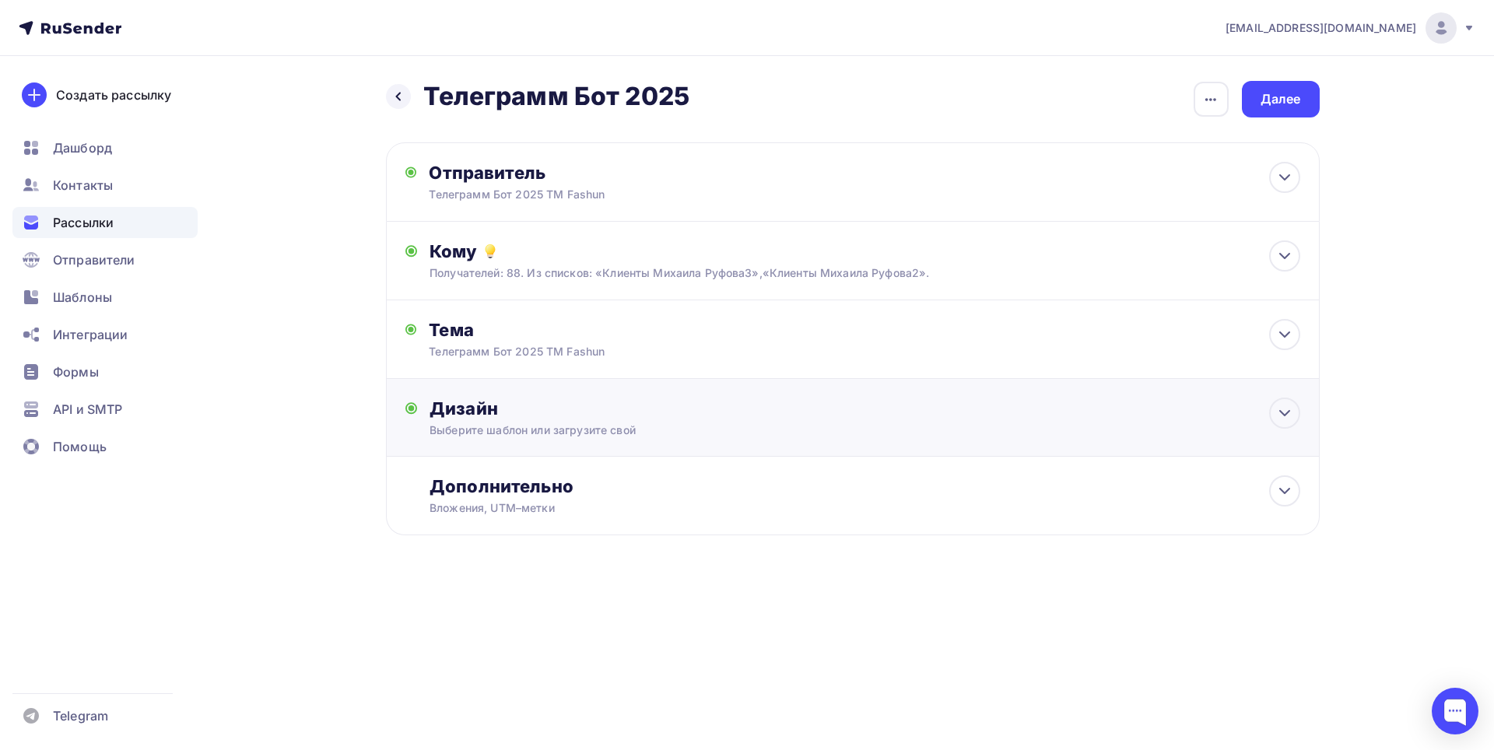
click at [590, 432] on div "Выберите шаблон или загрузите свой" at bounding box center [820, 430] width 783 height 16
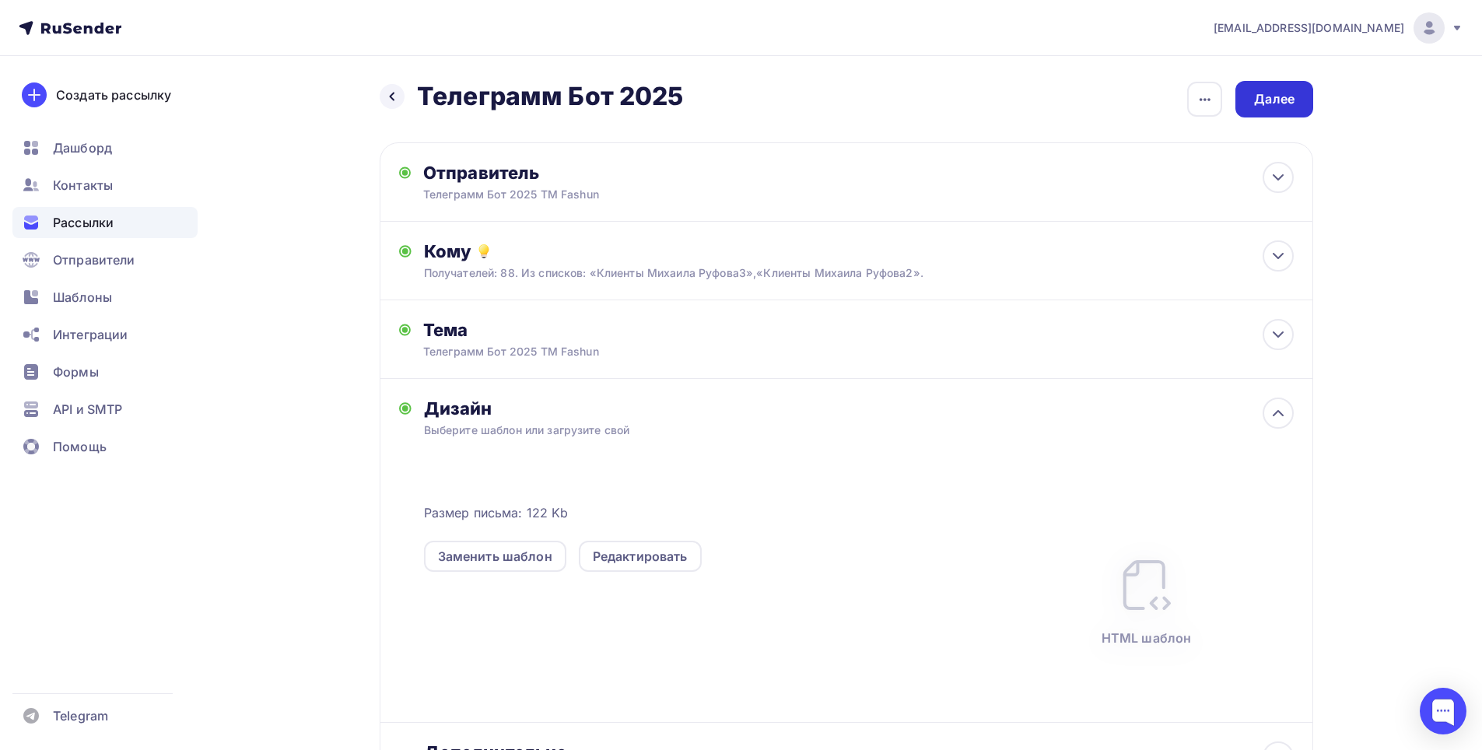
click at [1268, 99] on div "Далее" at bounding box center [1274, 99] width 40 height 18
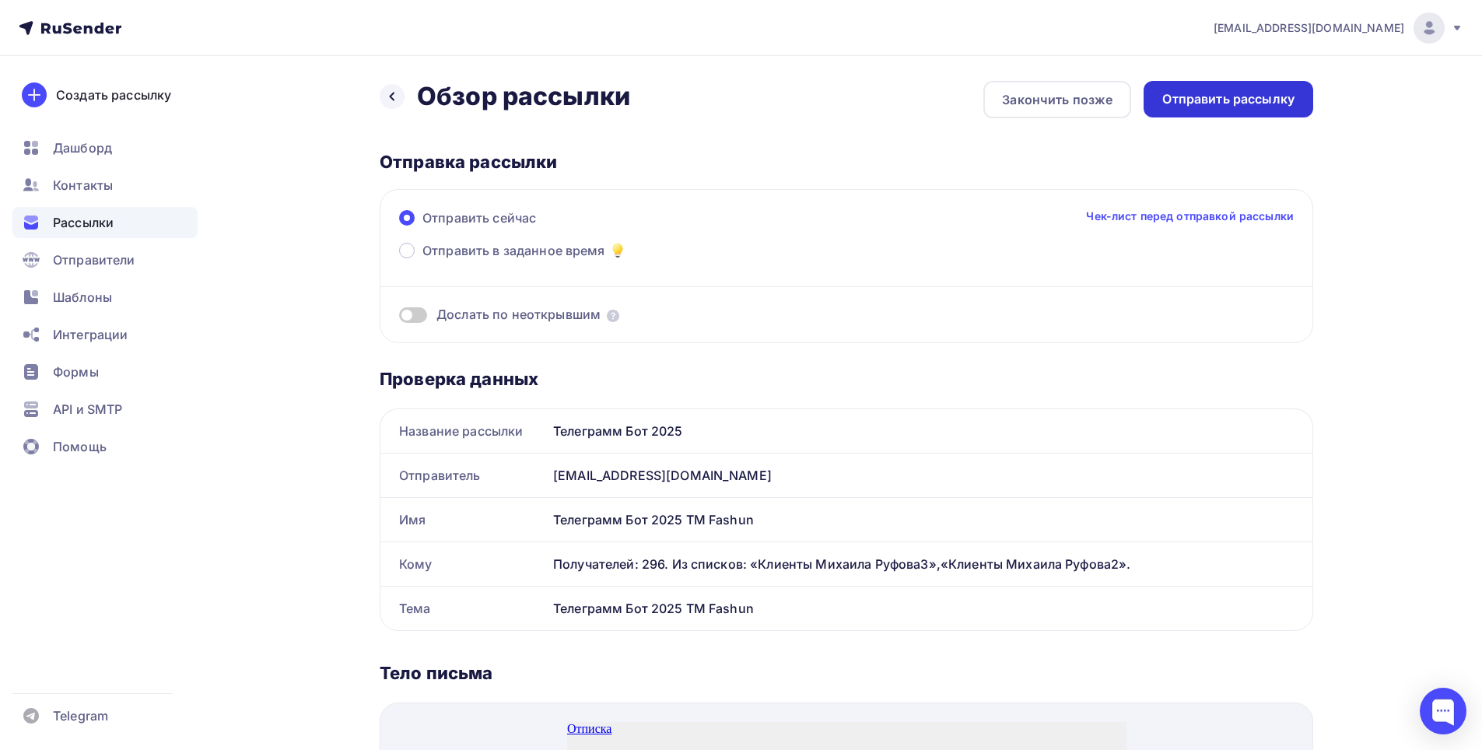
click at [1228, 99] on div "Отправить рассылку" at bounding box center [1228, 99] width 132 height 18
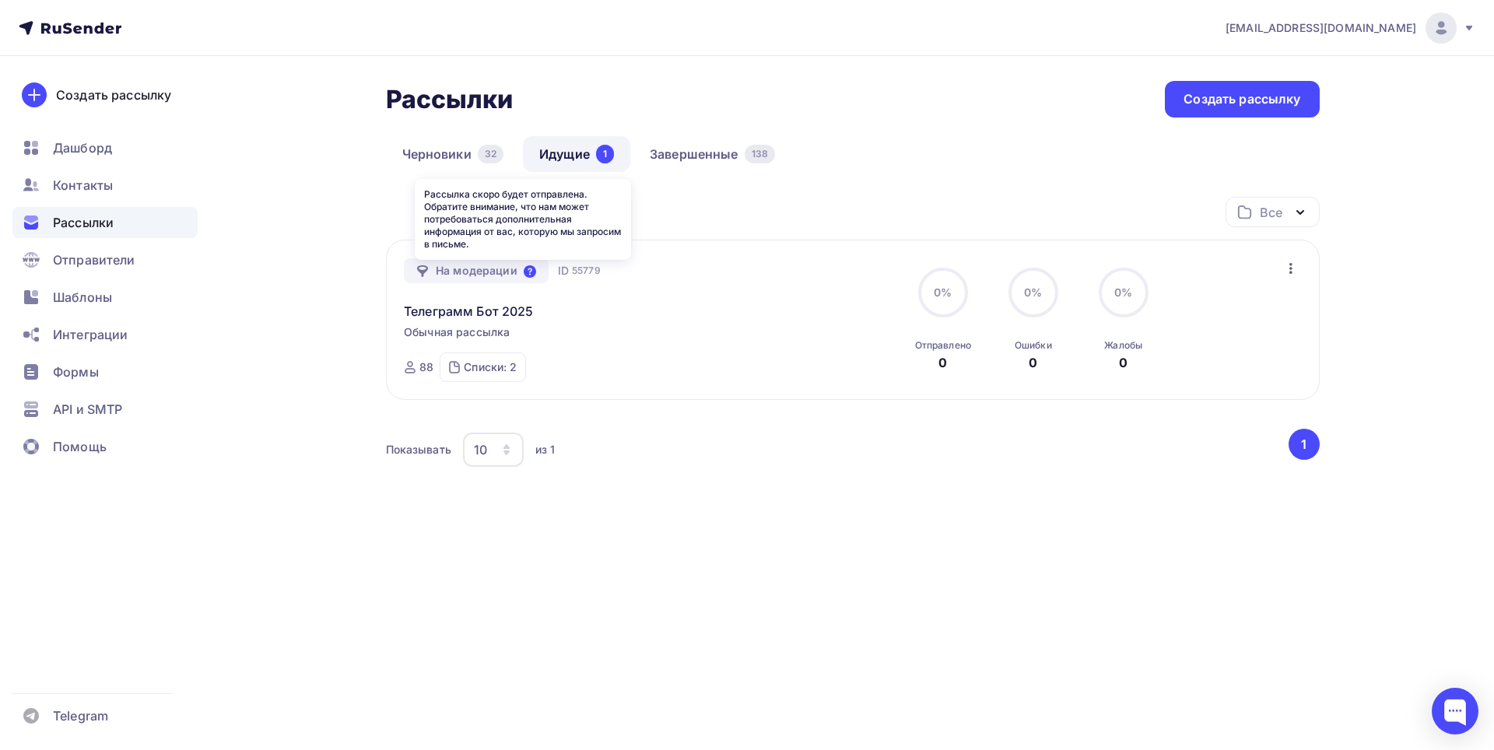
click at [531, 271] on icon at bounding box center [530, 271] width 12 height 12
click at [530, 275] on icon at bounding box center [530, 271] width 12 height 12
click at [596, 335] on div "На модерации ID 55779 Телеграмм Бот 2025 Обычная рассылка Отправка ID 55779 88 …" at bounding box center [581, 320] width 355 height 124
click at [707, 155] on link "Завершенные 138" at bounding box center [712, 154] width 158 height 36
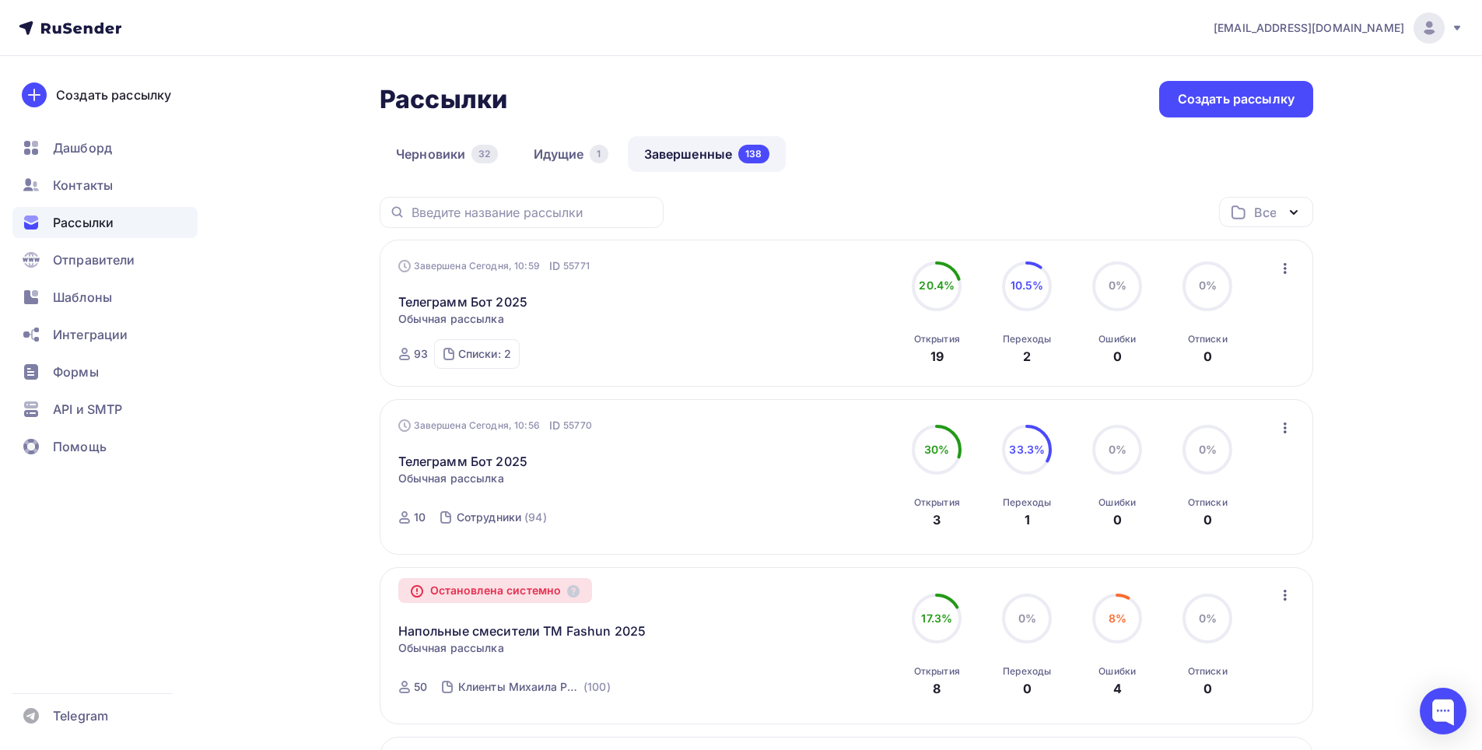
click at [703, 156] on link "Завершенные 138" at bounding box center [707, 154] width 158 height 36
